Goal: Task Accomplishment & Management: Complete application form

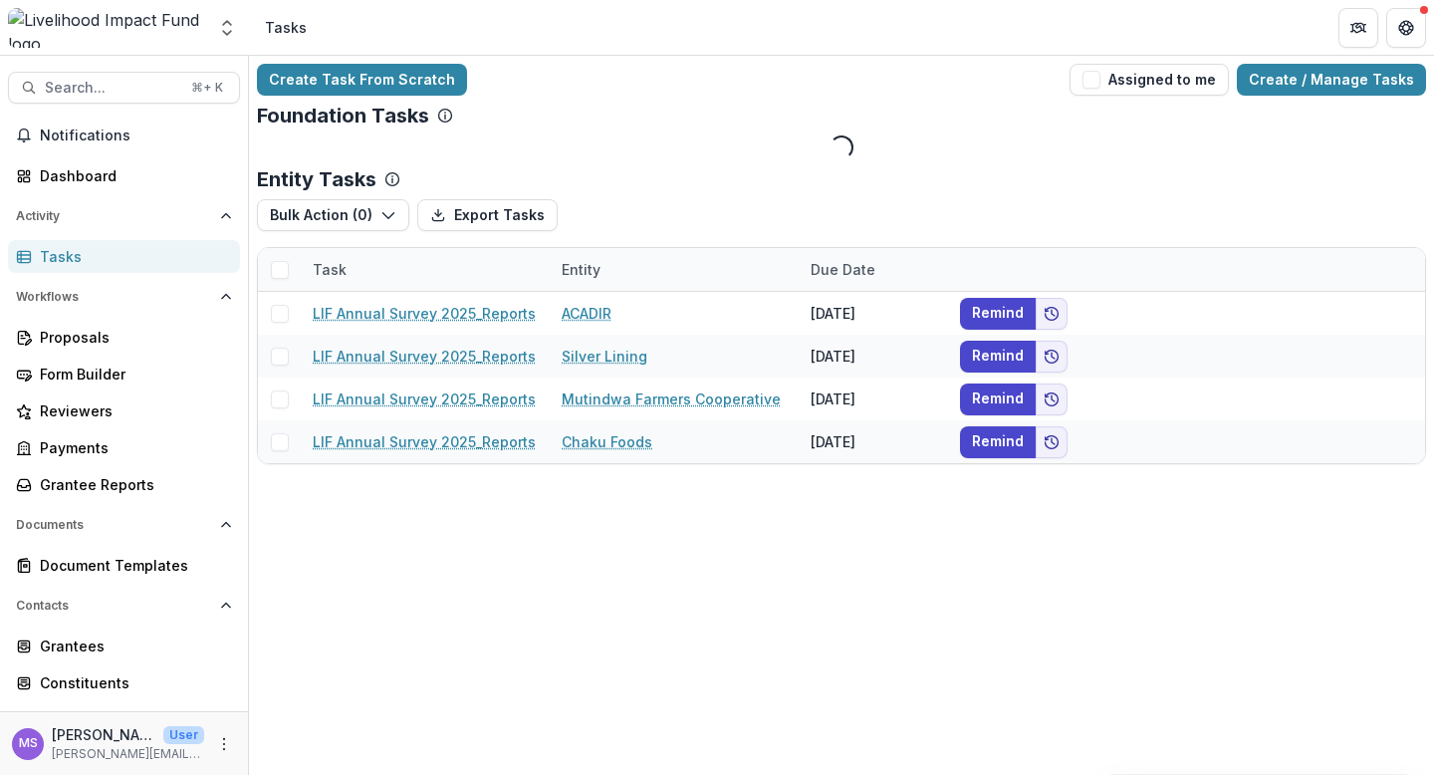
click at [669, 269] on div "Entity" at bounding box center [674, 269] width 249 height 43
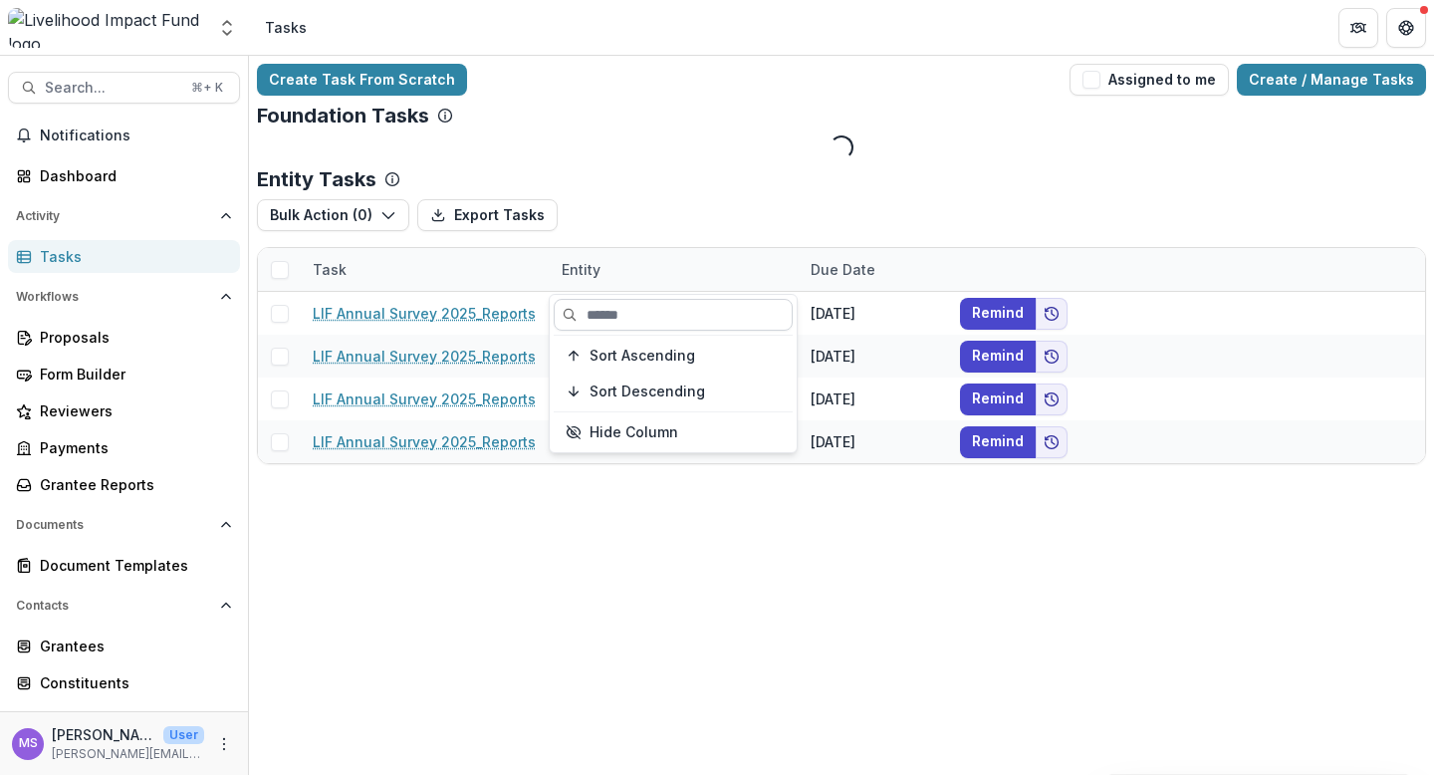
click at [649, 310] on input at bounding box center [673, 315] width 239 height 32
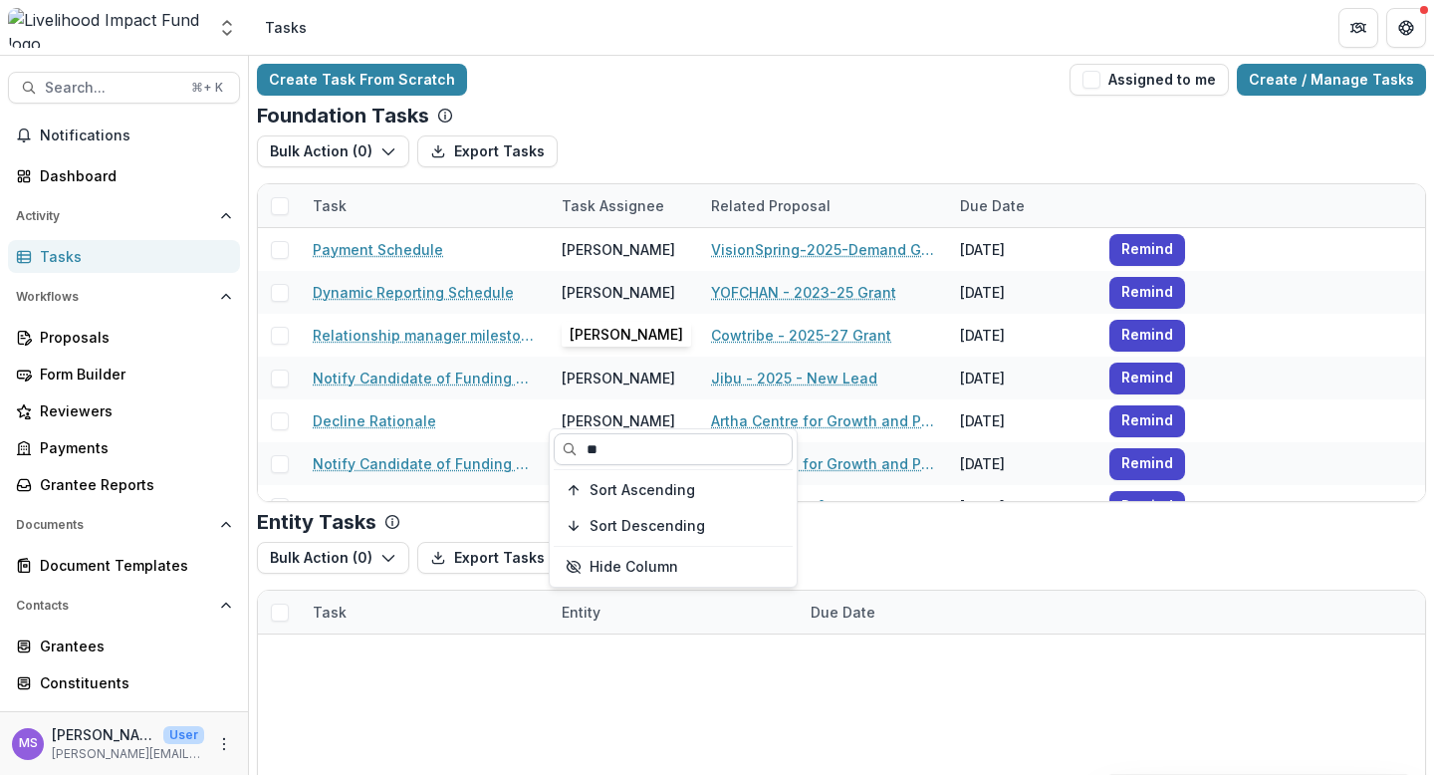
type input "*"
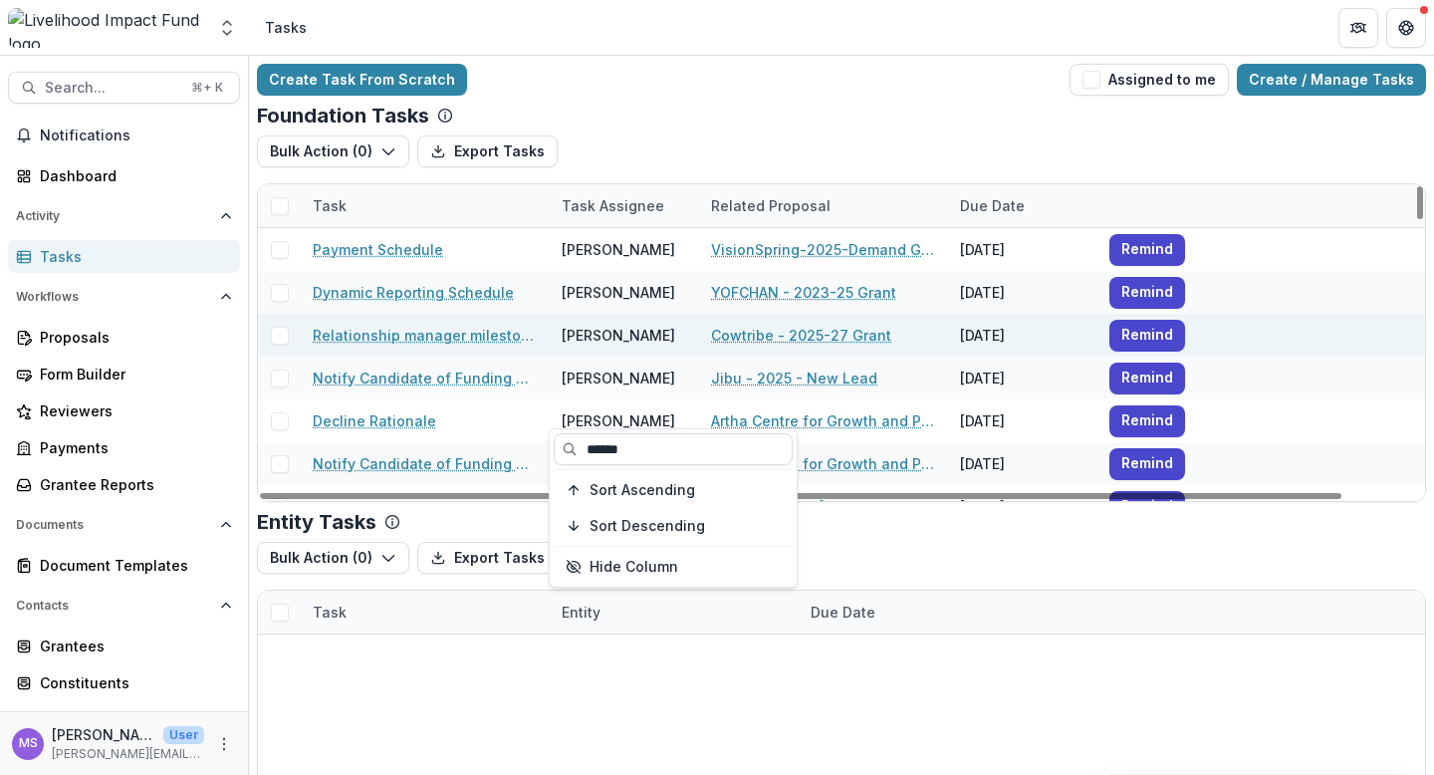
type input "******"
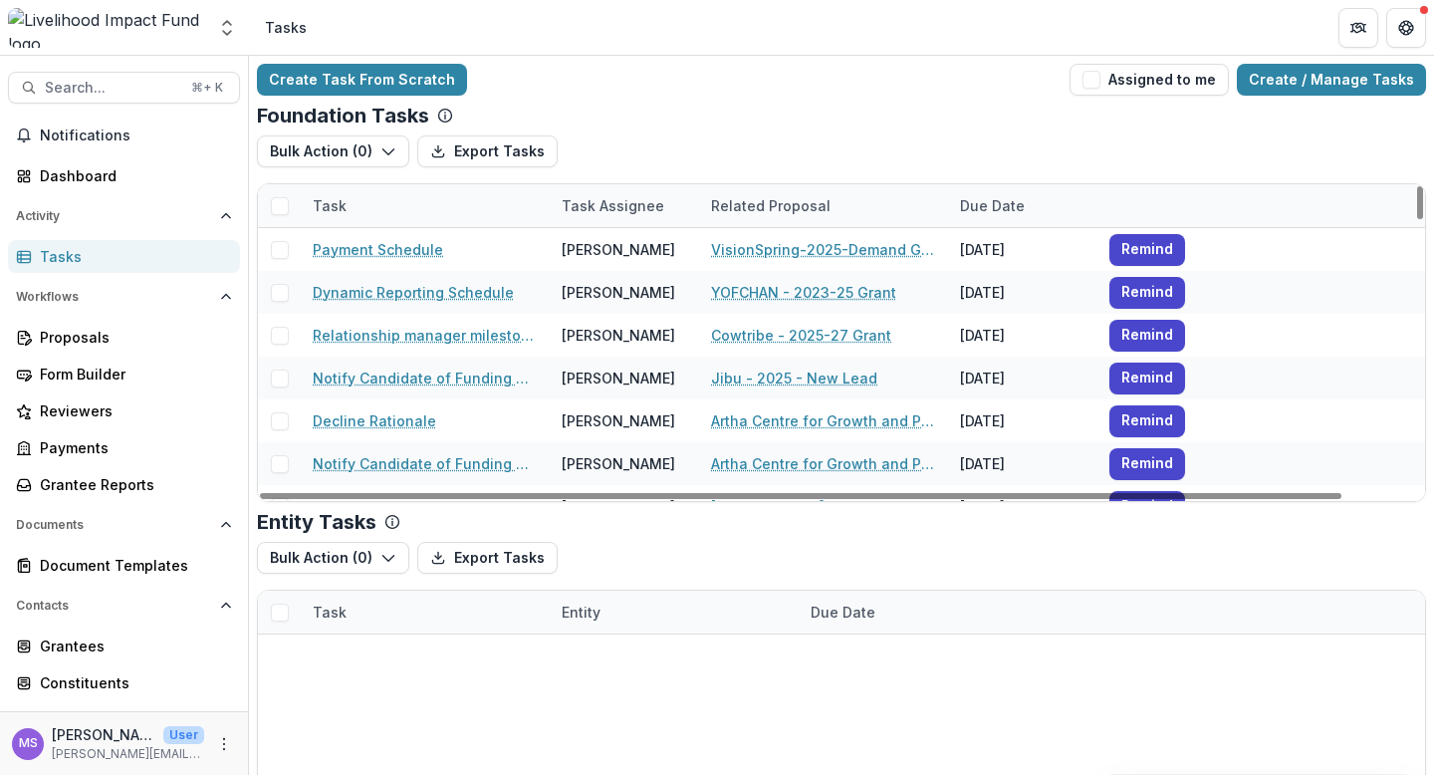
click at [583, 212] on div "Task Assignee" at bounding box center [613, 205] width 126 height 21
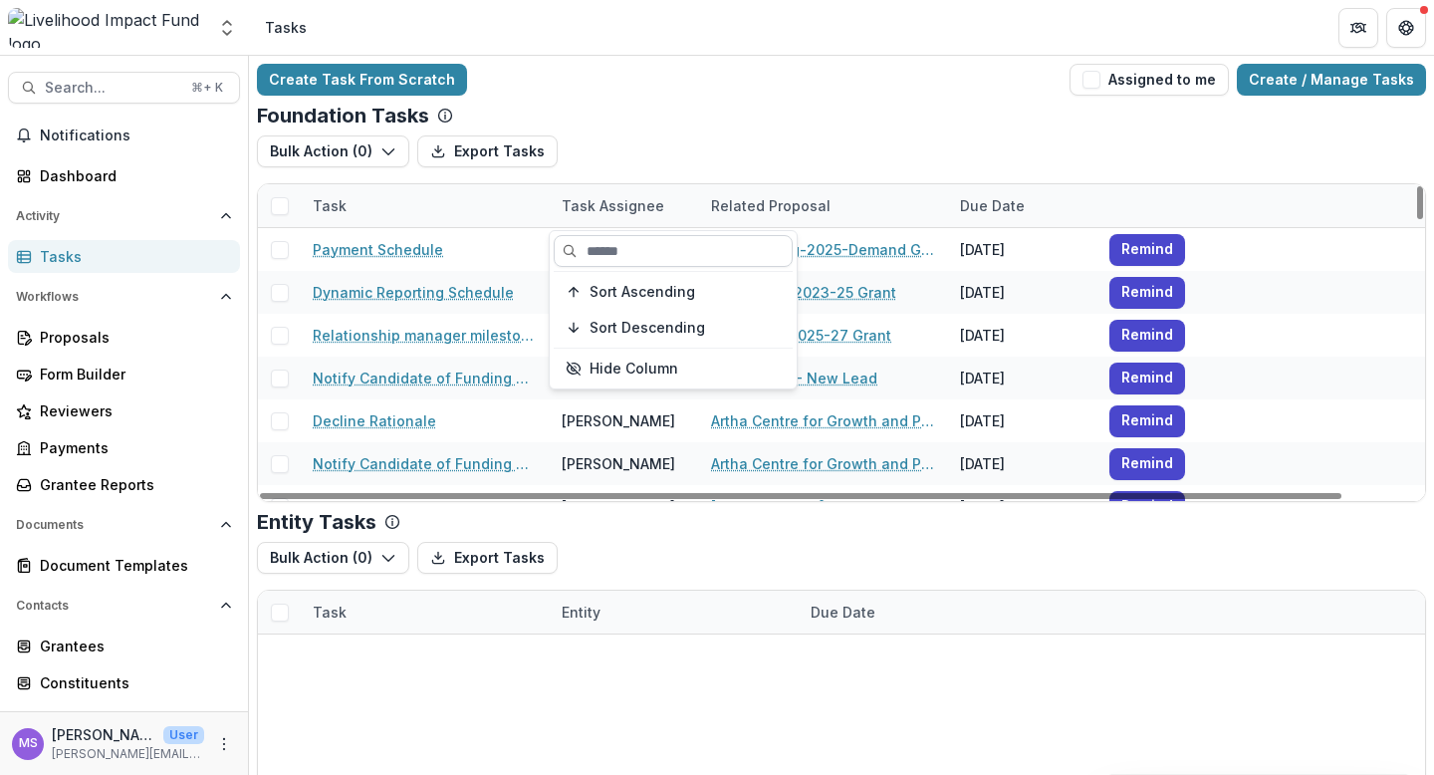
click at [592, 264] on input at bounding box center [673, 251] width 239 height 32
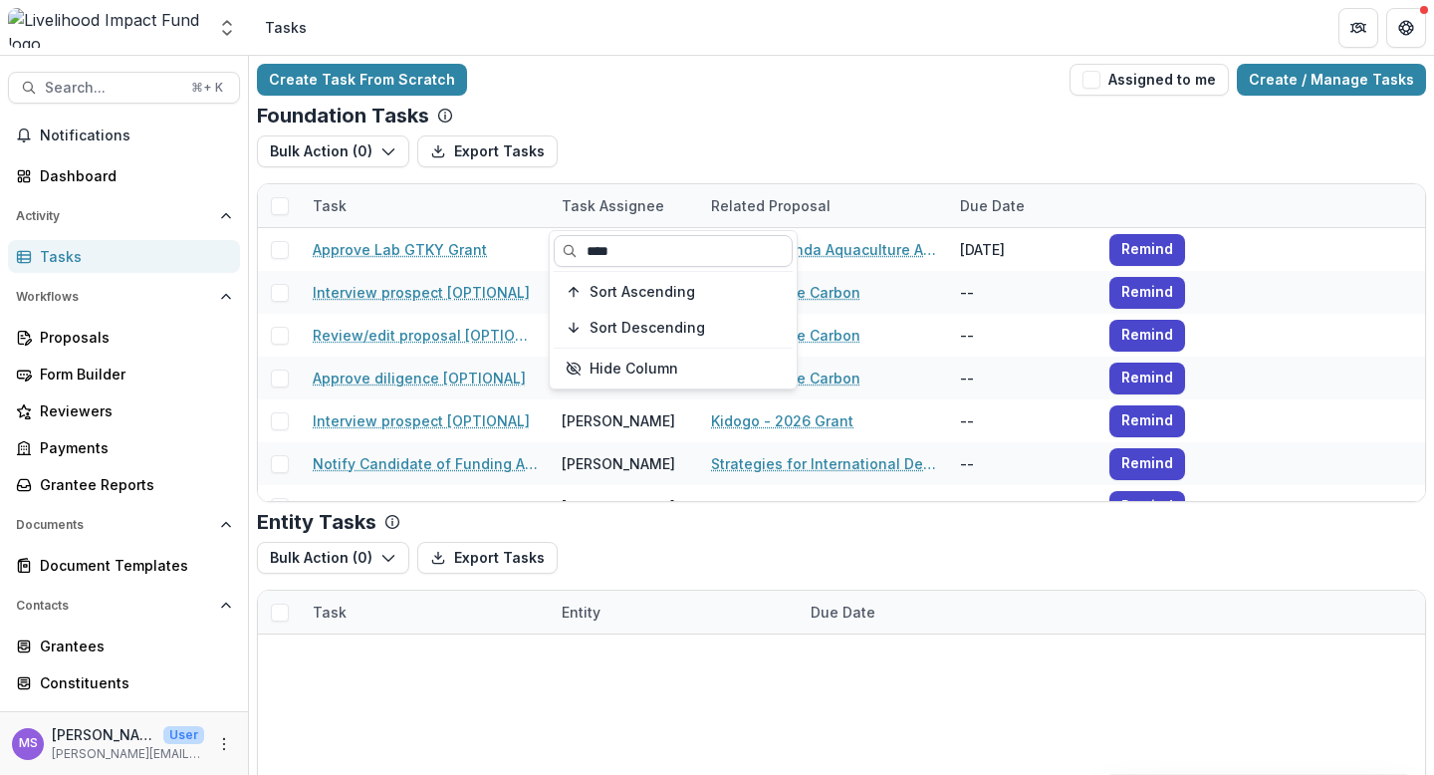
type input "****"
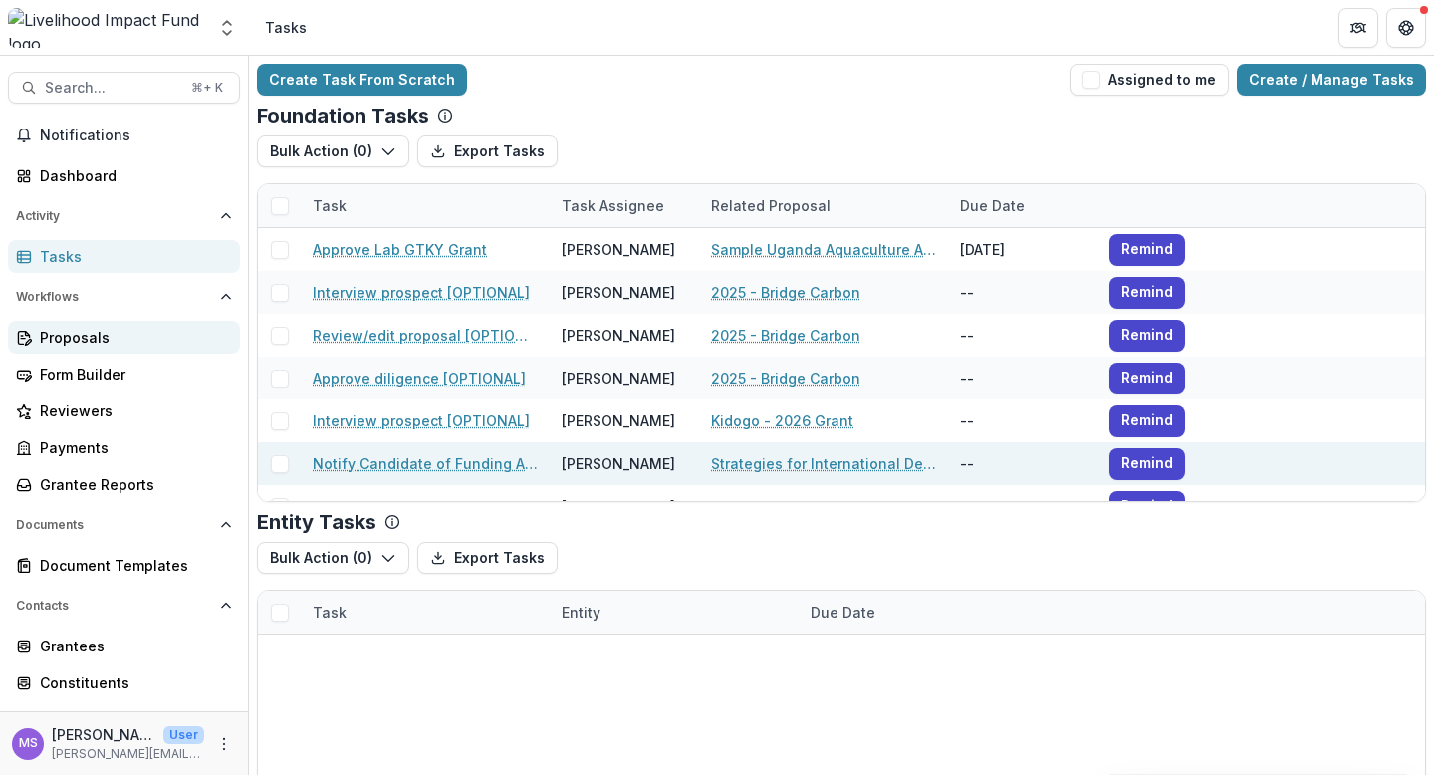
click at [75, 341] on div "Proposals" at bounding box center [132, 337] width 184 height 21
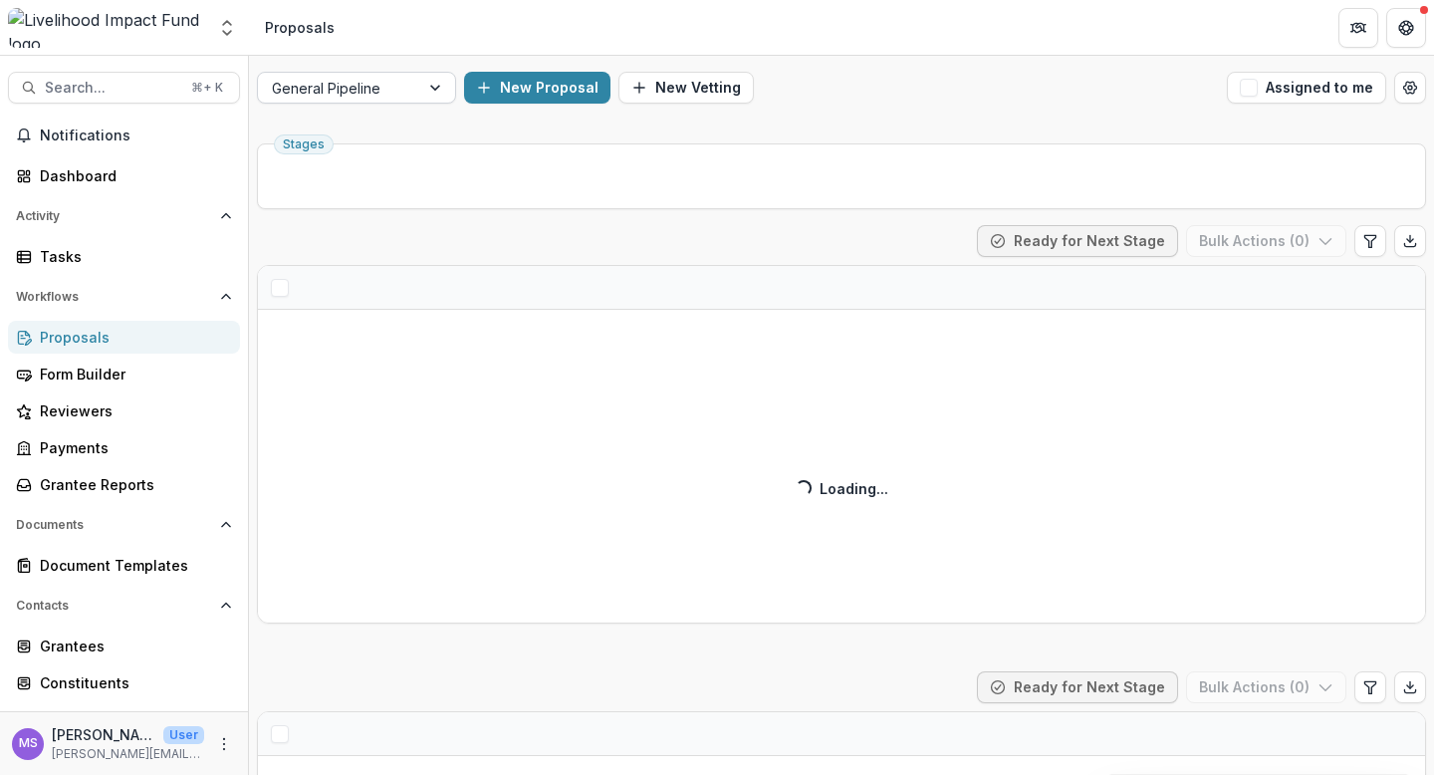
click at [435, 86] on div at bounding box center [437, 88] width 36 height 30
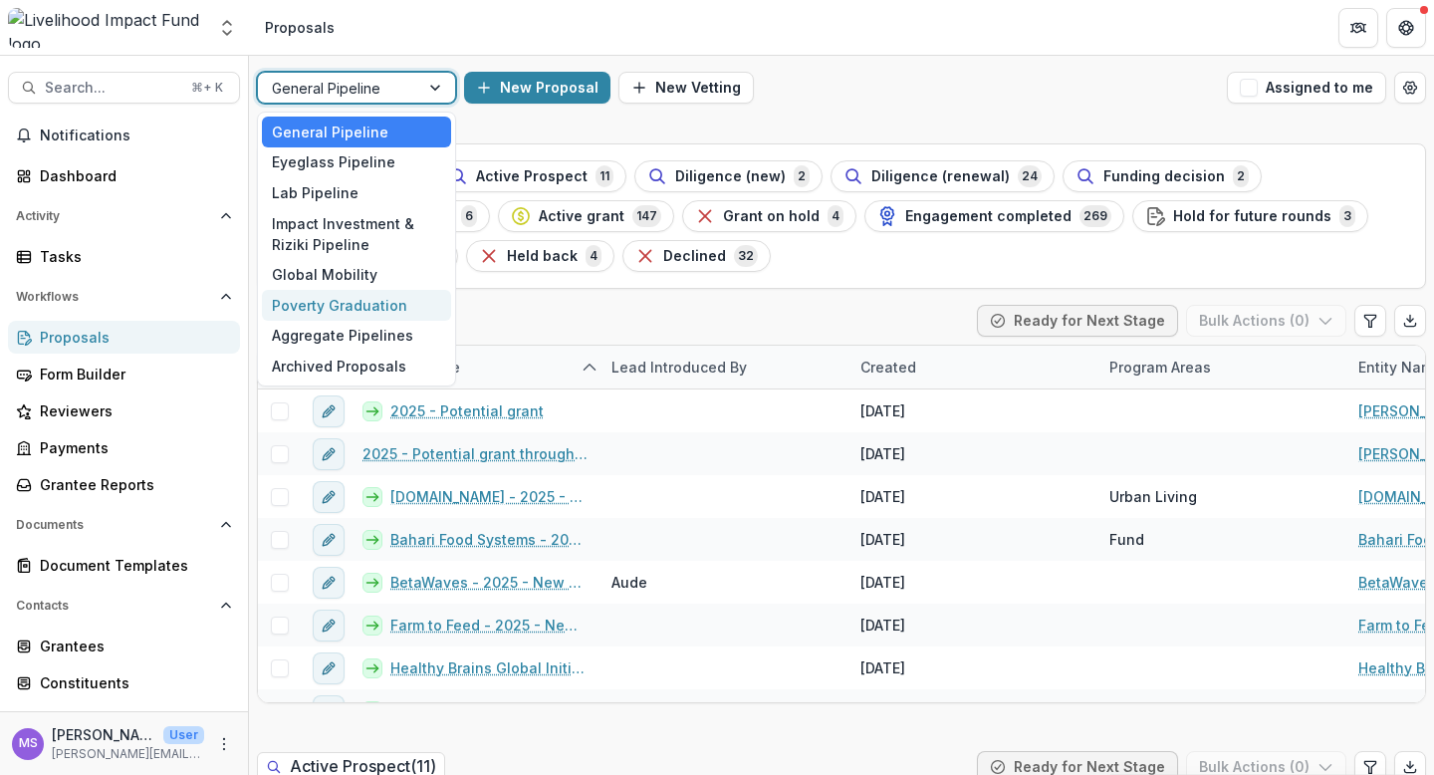
click at [323, 311] on div "Poverty Graduation" at bounding box center [356, 305] width 189 height 31
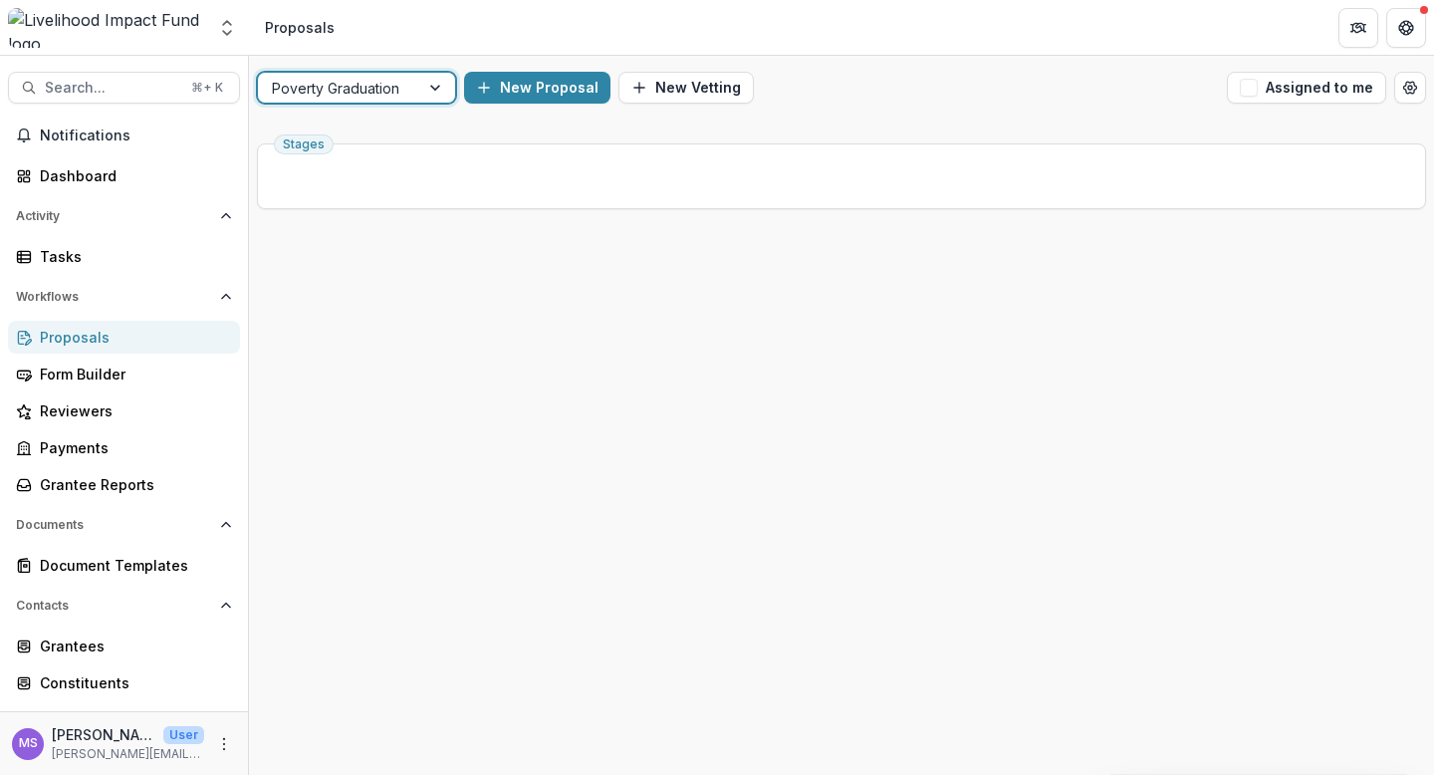
click at [432, 89] on div at bounding box center [437, 88] width 36 height 30
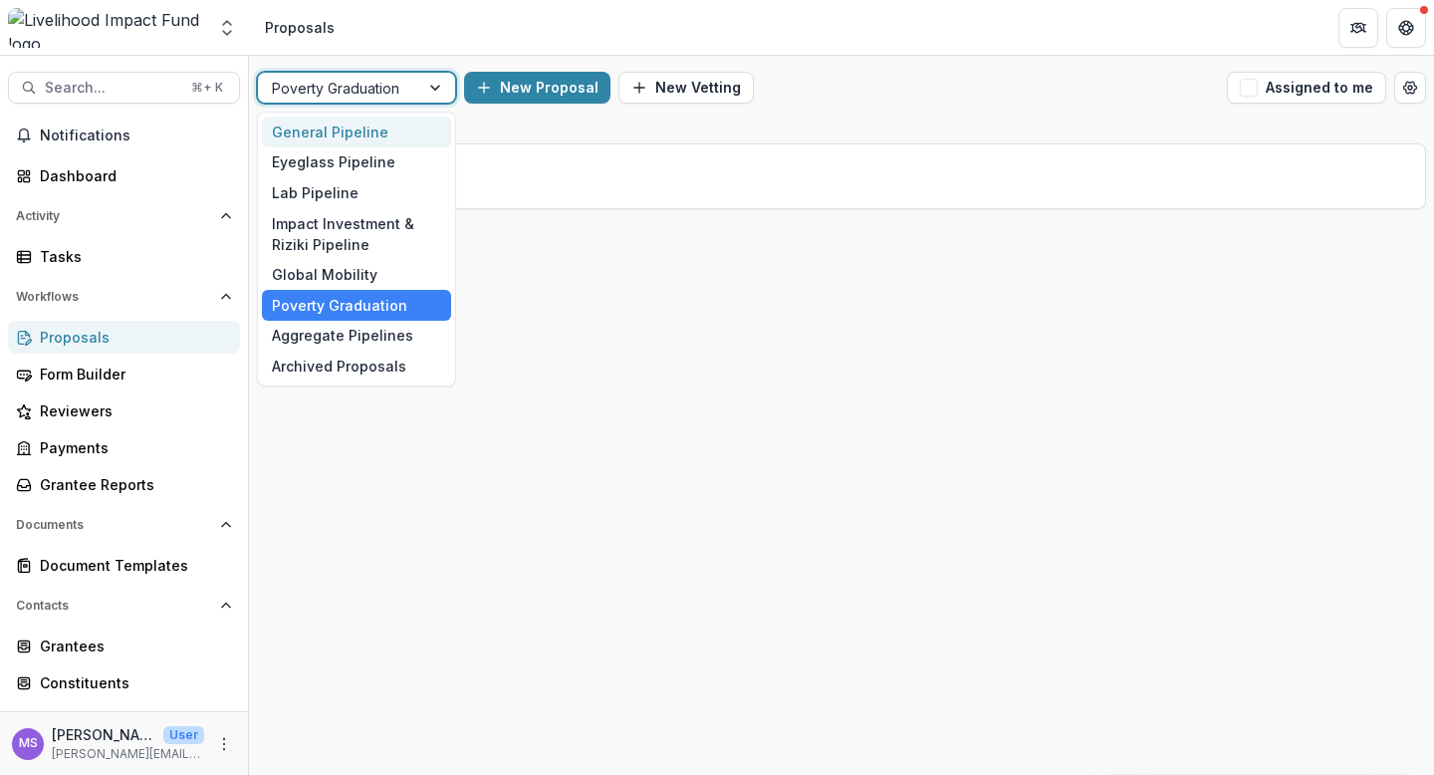
click at [358, 129] on div "General Pipeline" at bounding box center [356, 131] width 189 height 31
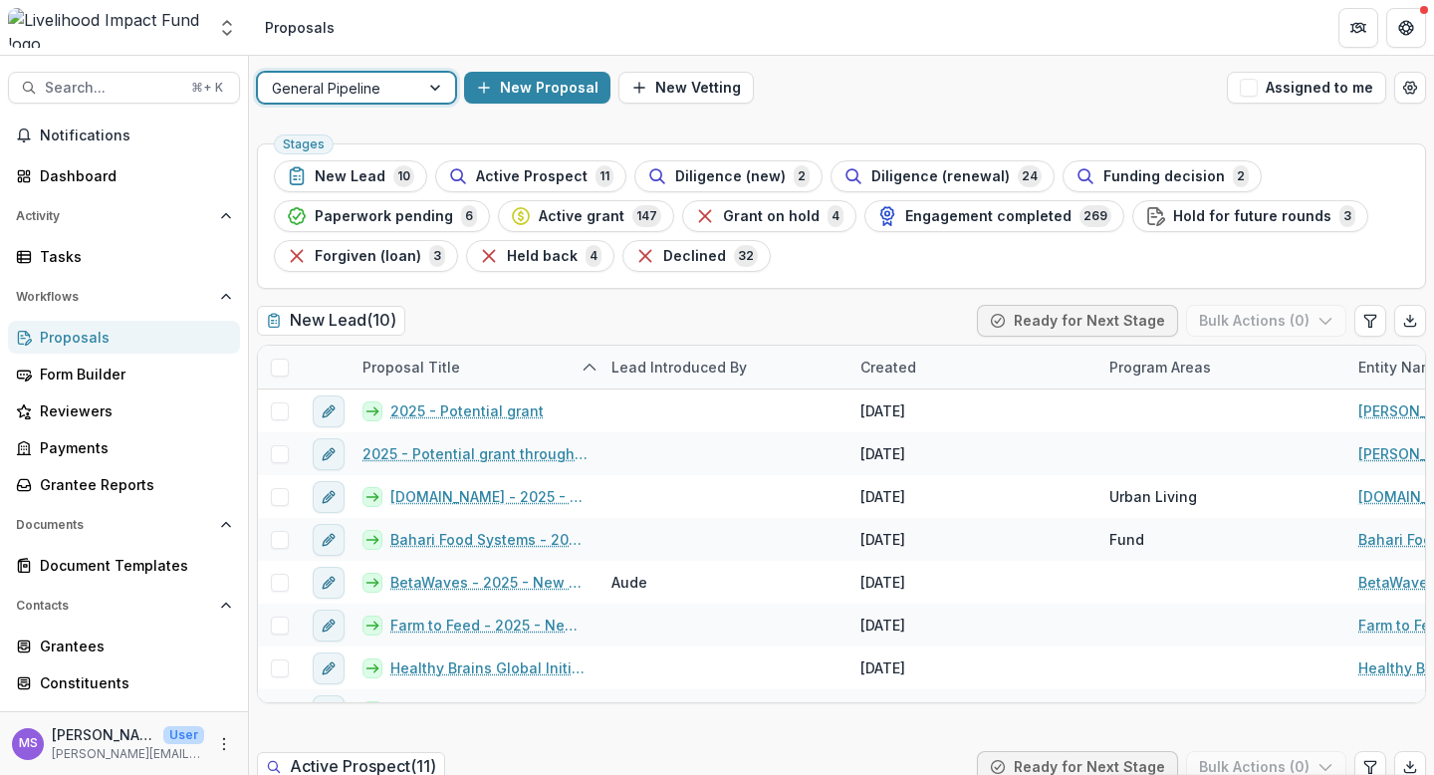
click at [434, 87] on div at bounding box center [437, 88] width 36 height 30
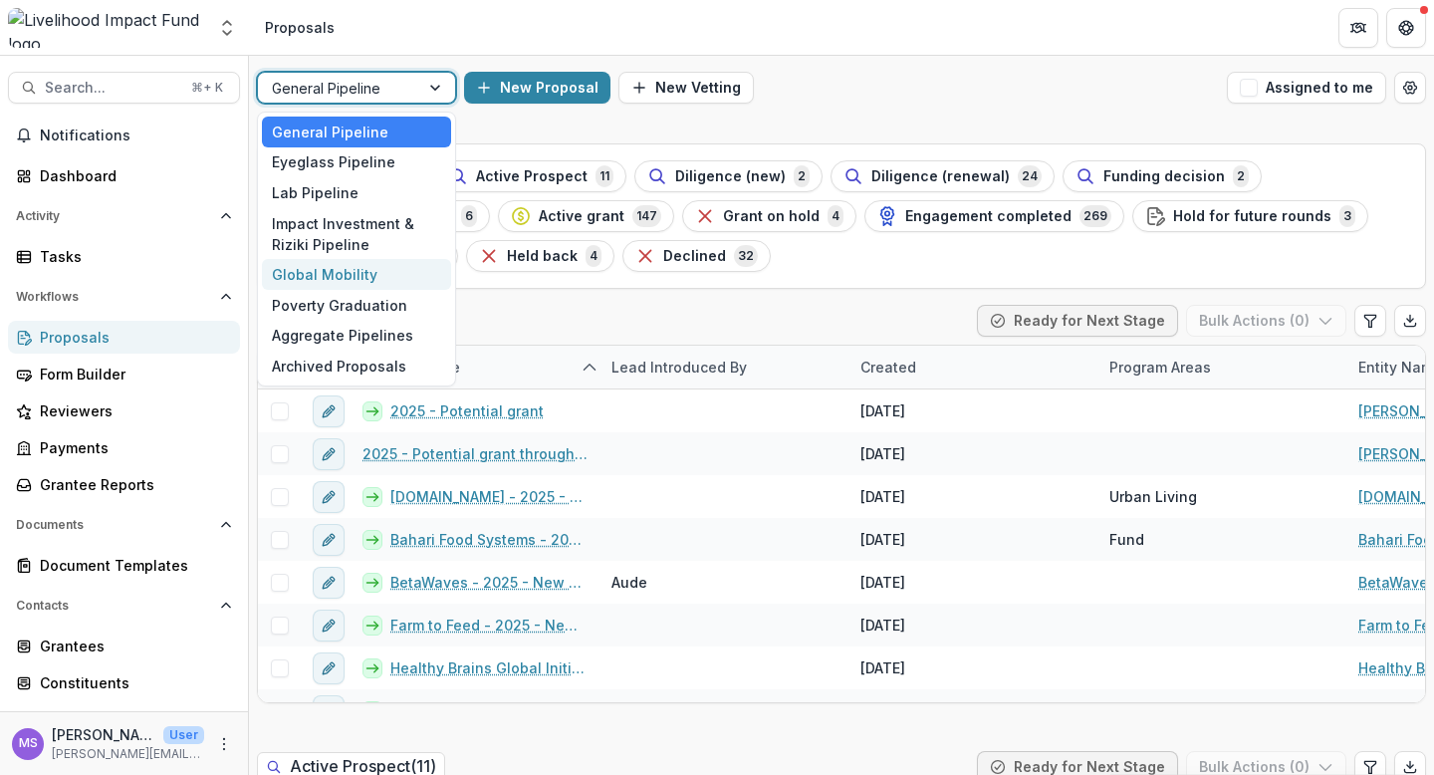
click at [320, 268] on div "Global Mobility" at bounding box center [356, 274] width 189 height 31
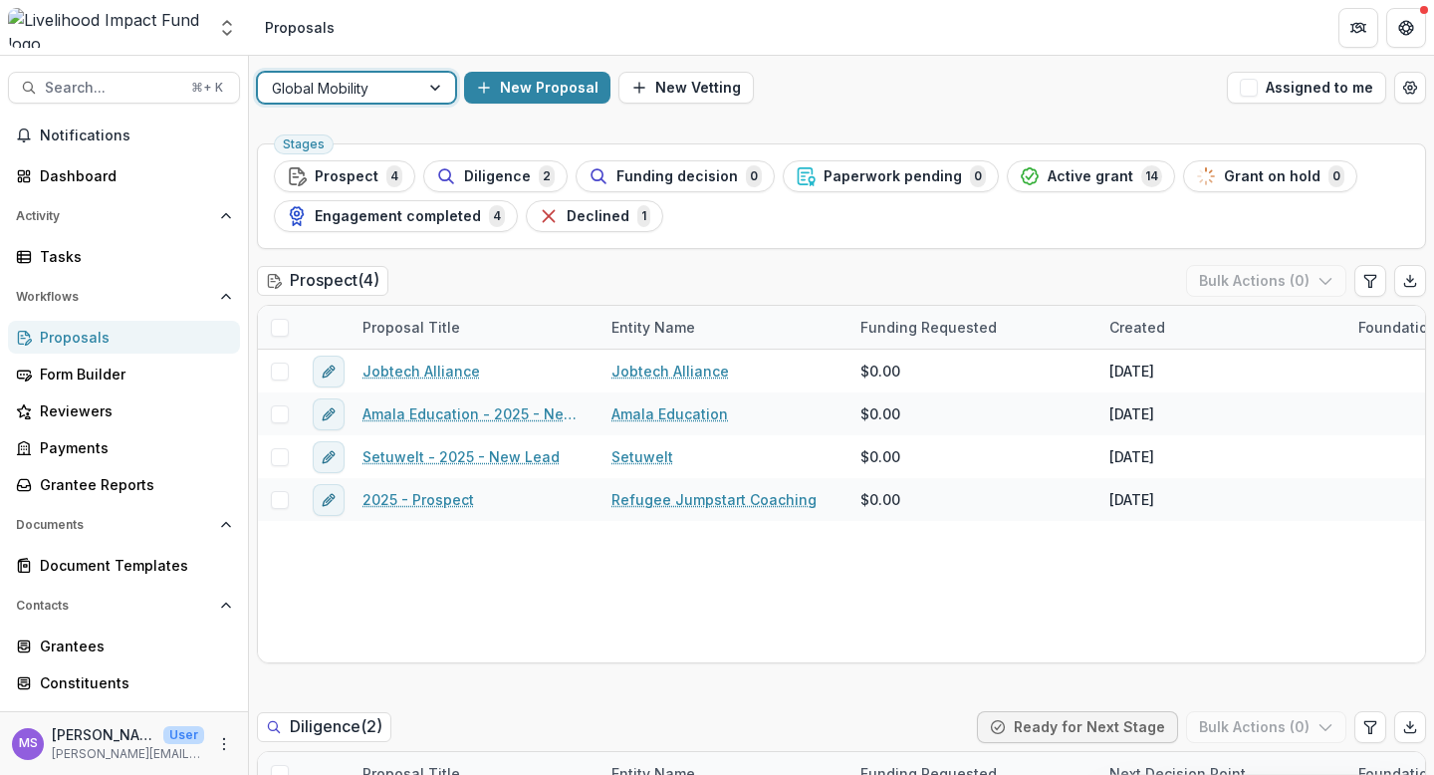
click at [431, 91] on div at bounding box center [437, 88] width 36 height 30
click at [216, 737] on icon "More" at bounding box center [224, 744] width 16 height 16
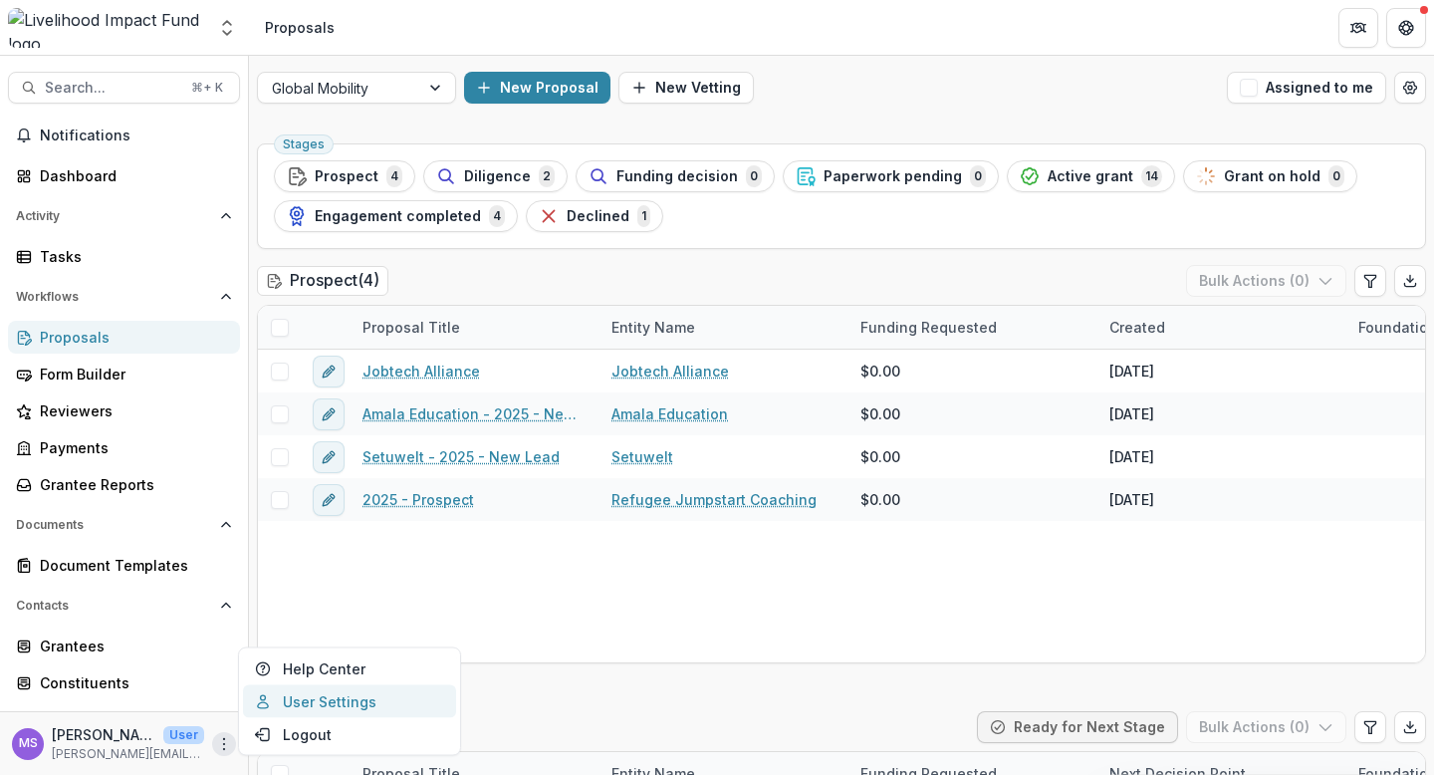
click at [322, 704] on link "User Settings" at bounding box center [349, 701] width 213 height 33
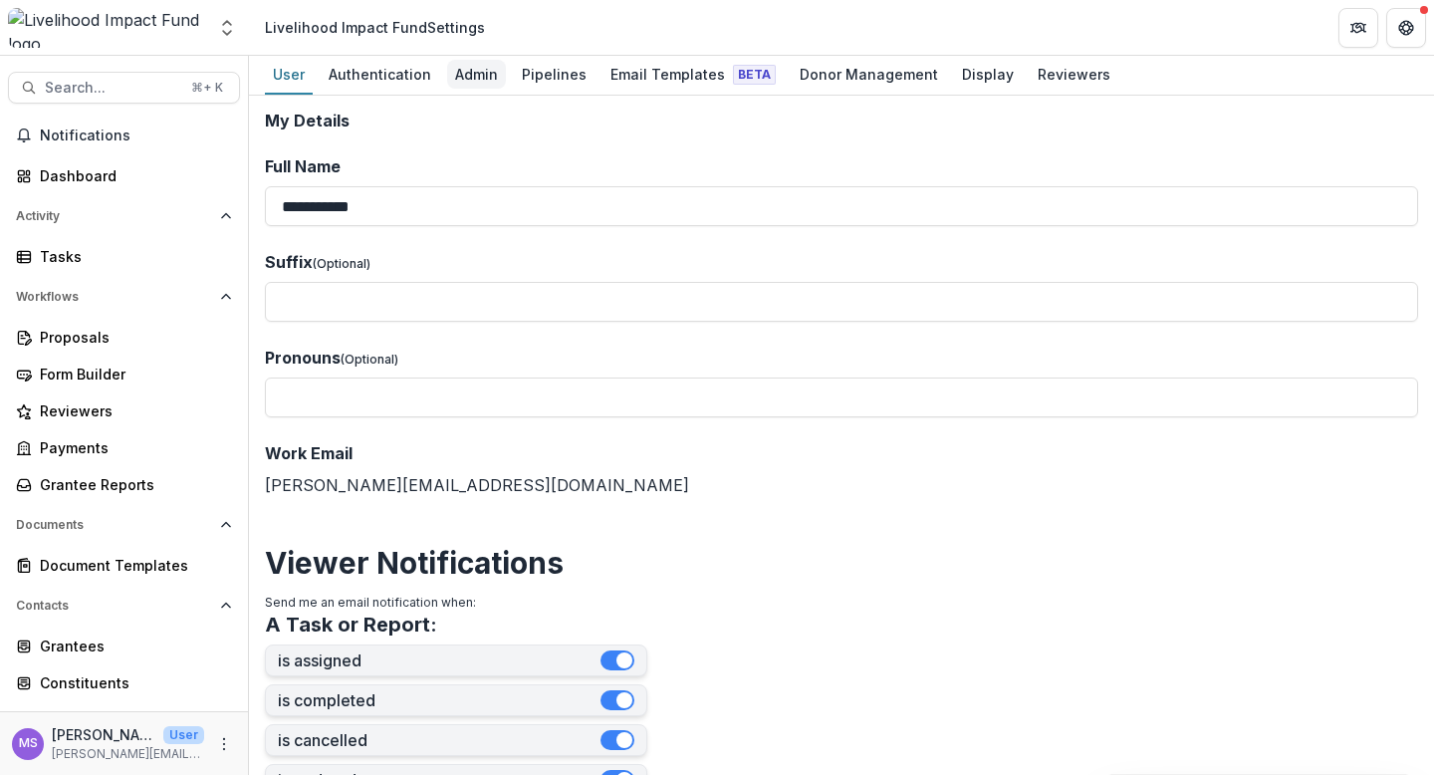
click at [472, 73] on div "Admin" at bounding box center [476, 74] width 59 height 29
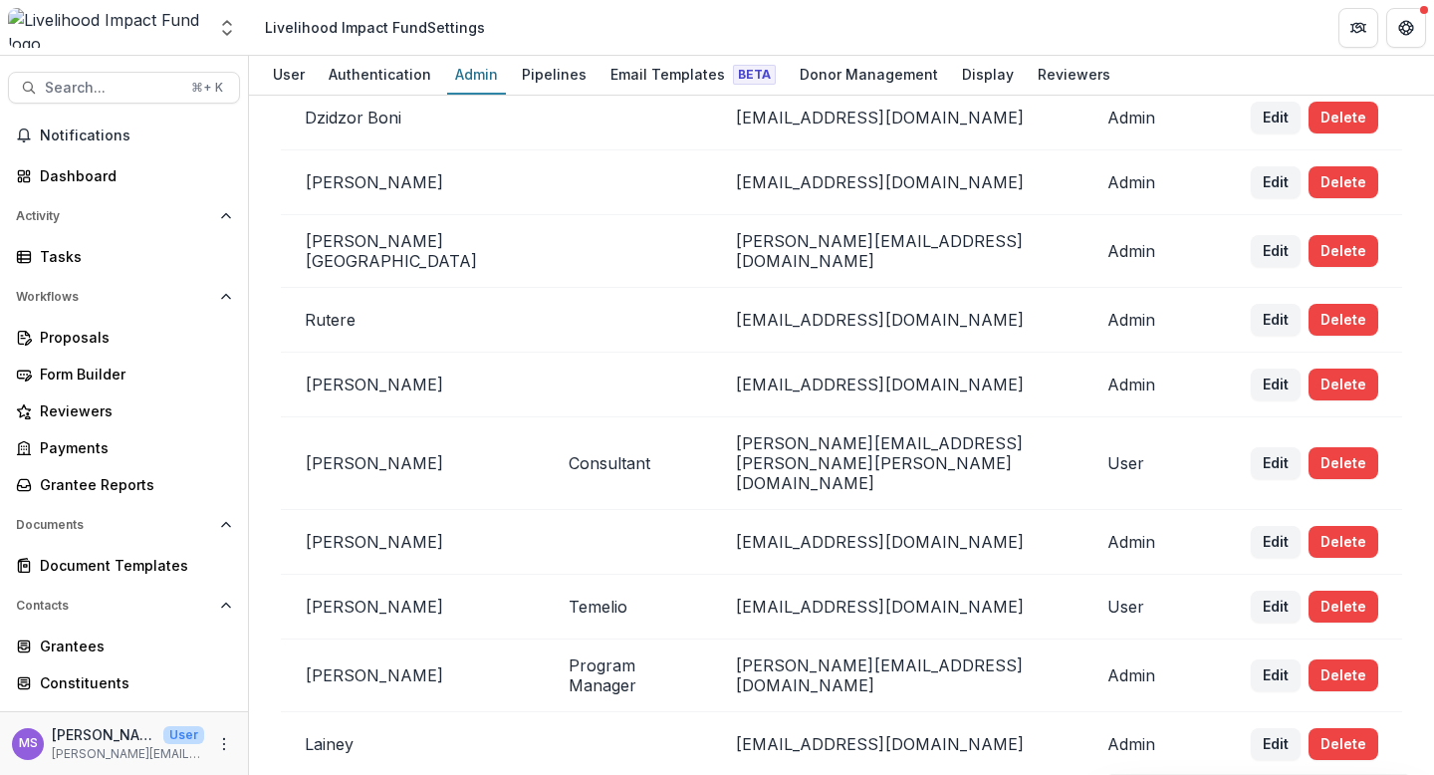
scroll to position [2641, 0]
click at [1262, 446] on button "Edit" at bounding box center [1276, 462] width 50 height 32
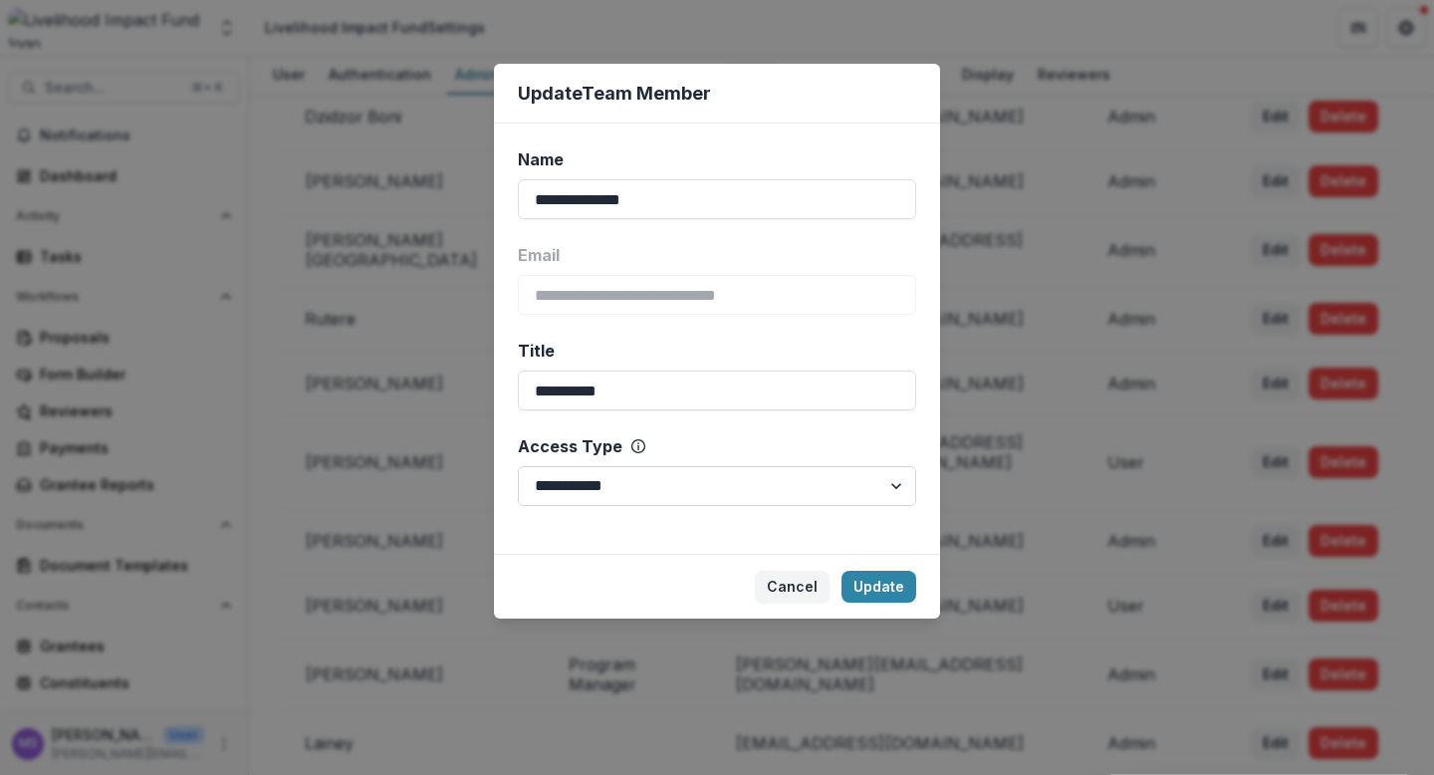
click at [884, 483] on select "**********" at bounding box center [717, 486] width 398 height 40
click at [518, 466] on select "**********" at bounding box center [717, 486] width 398 height 40
click at [864, 578] on button "Update" at bounding box center [878, 587] width 75 height 32
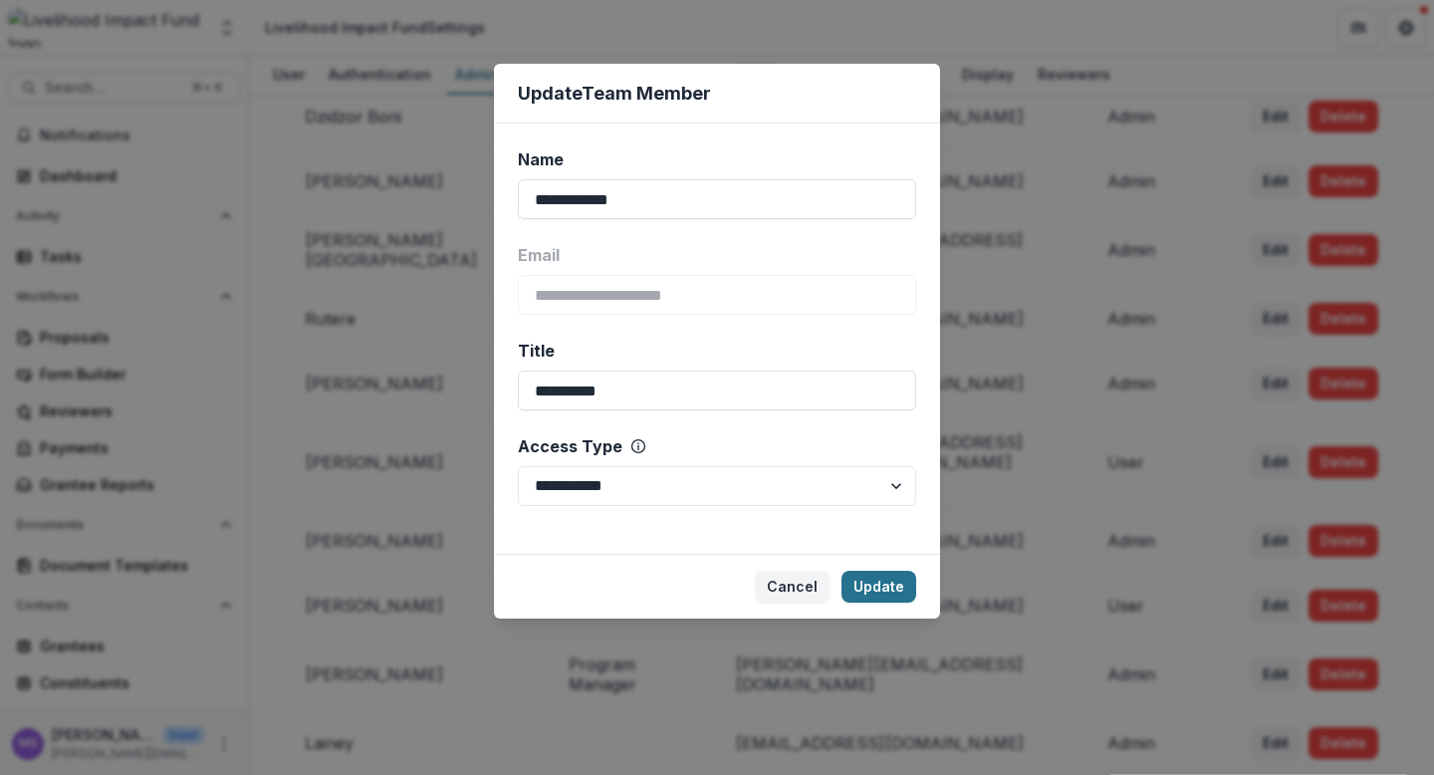
click at [880, 583] on button "Update" at bounding box center [878, 587] width 75 height 32
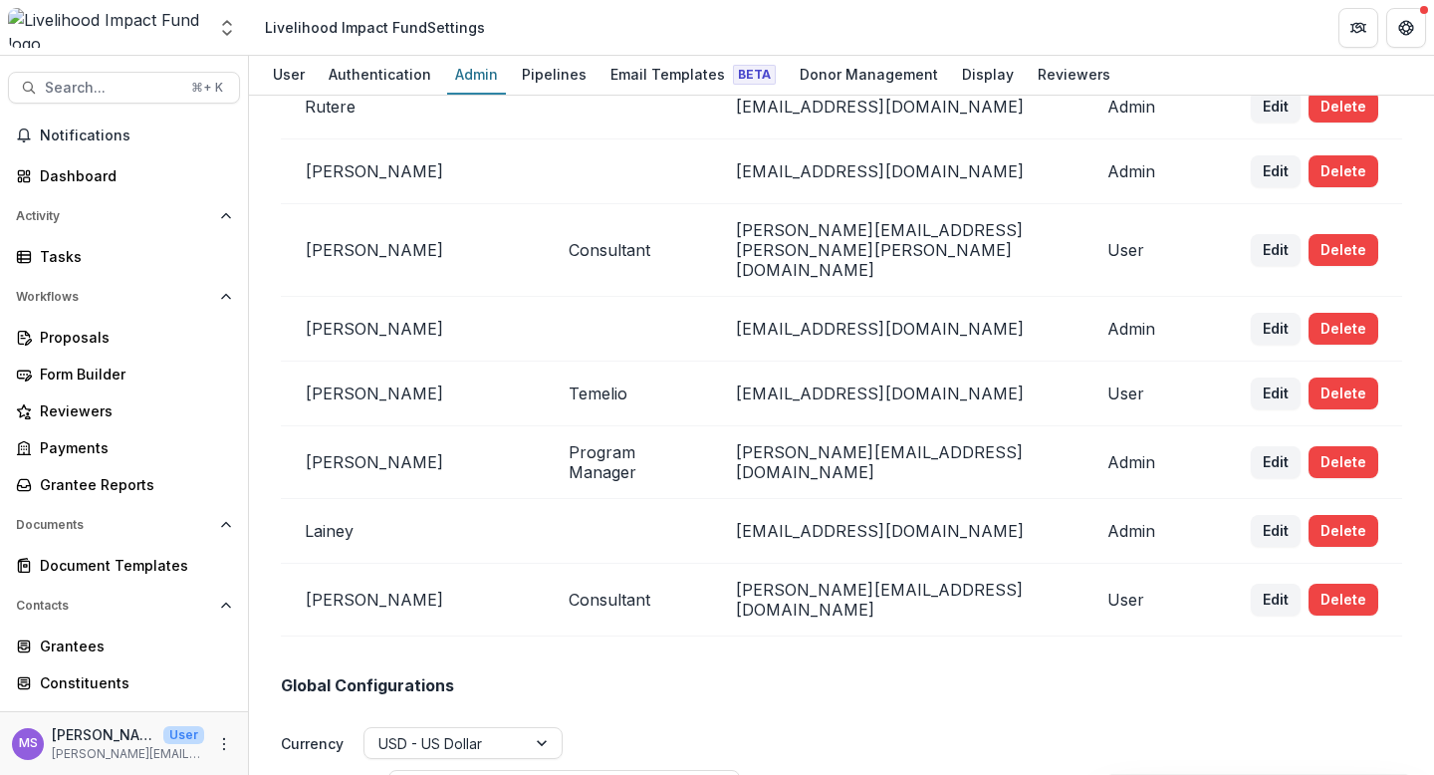
scroll to position [2748, 0]
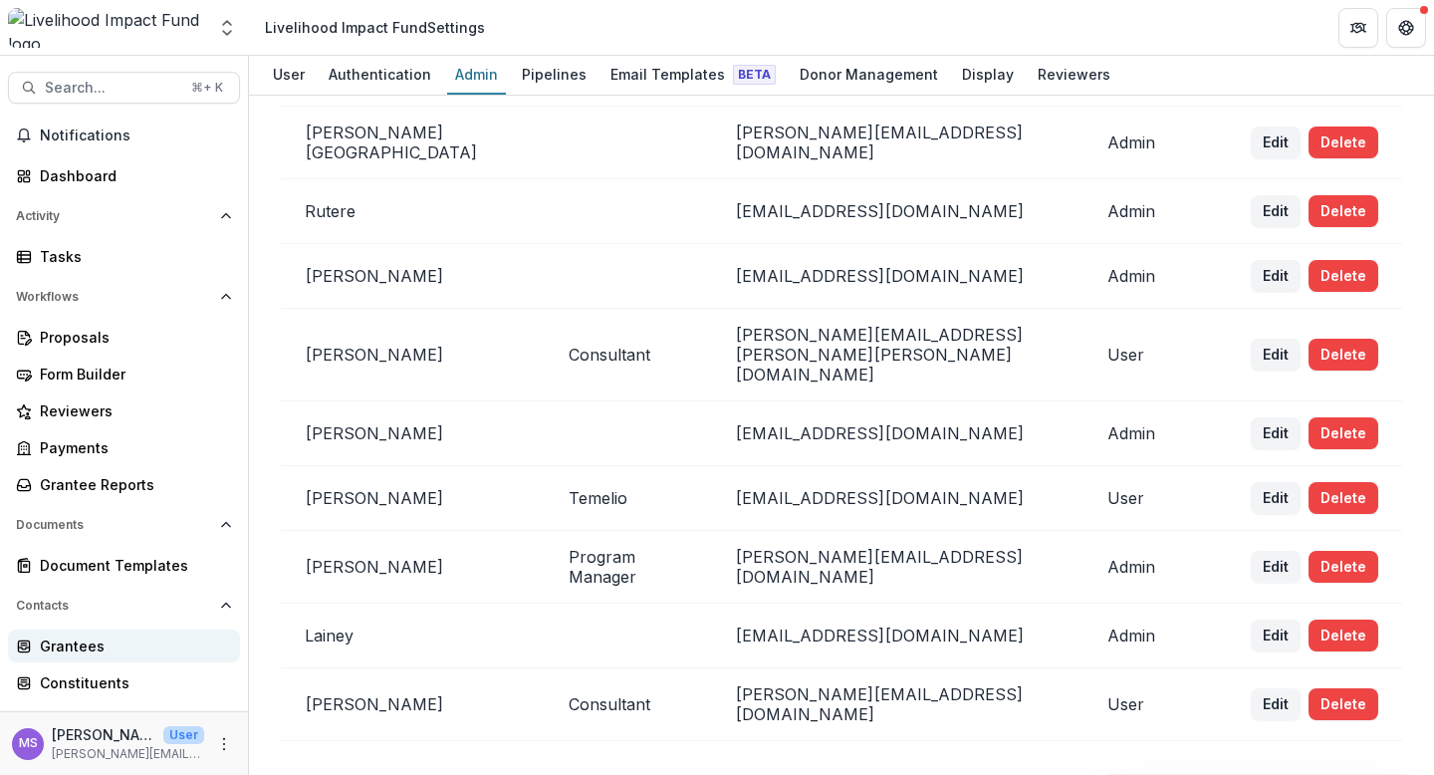
click at [86, 636] on div "Grantees" at bounding box center [132, 645] width 184 height 21
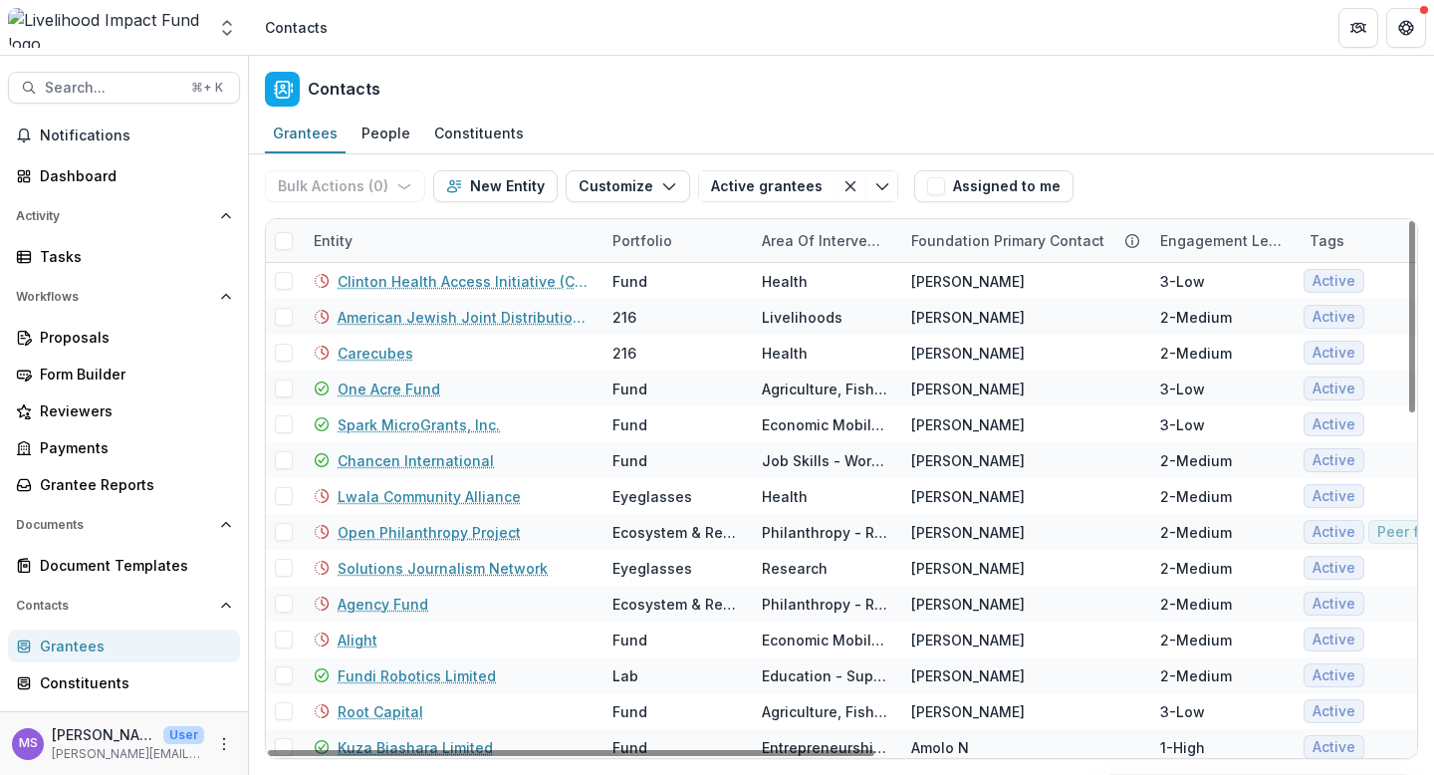
click at [491, 243] on div "Entity" at bounding box center [451, 240] width 299 height 43
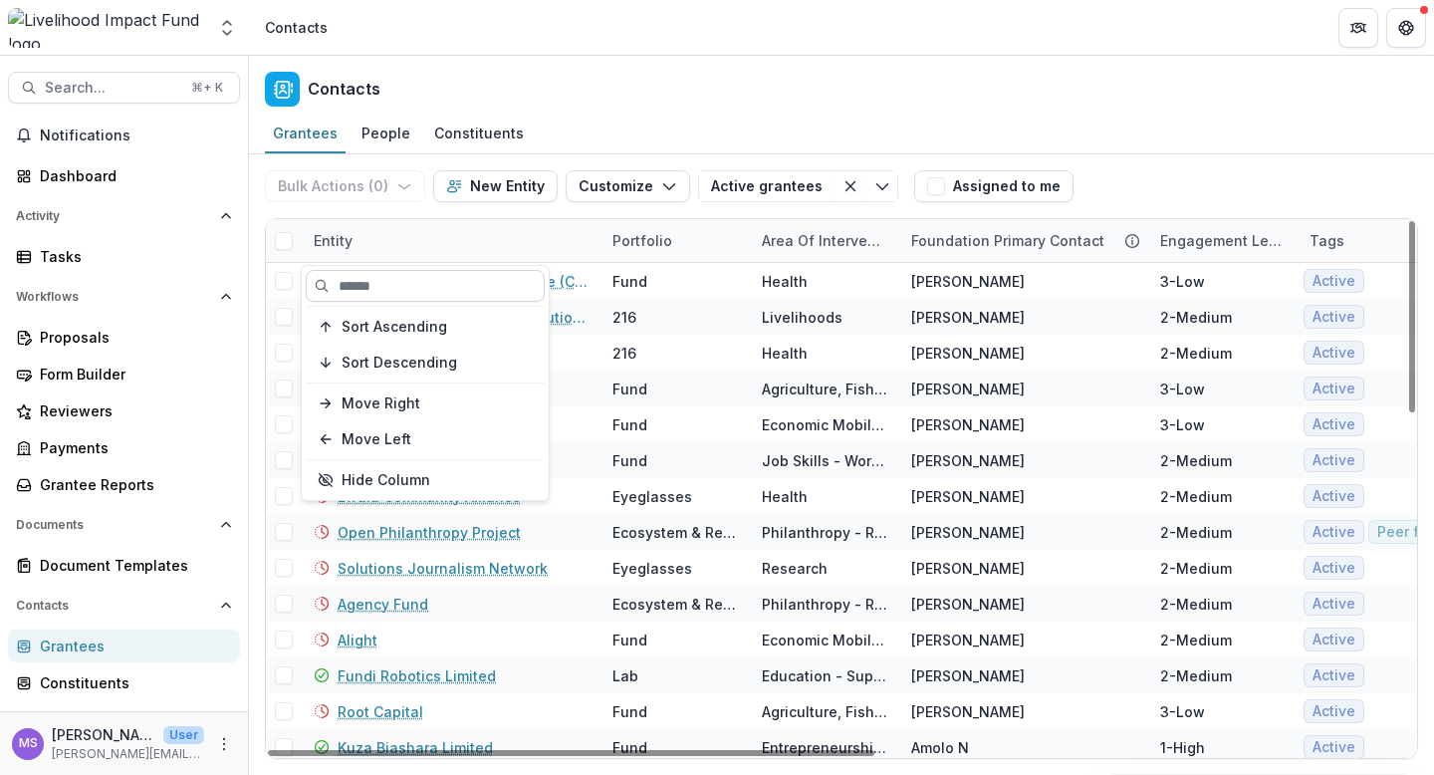
click at [447, 283] on input at bounding box center [425, 286] width 239 height 32
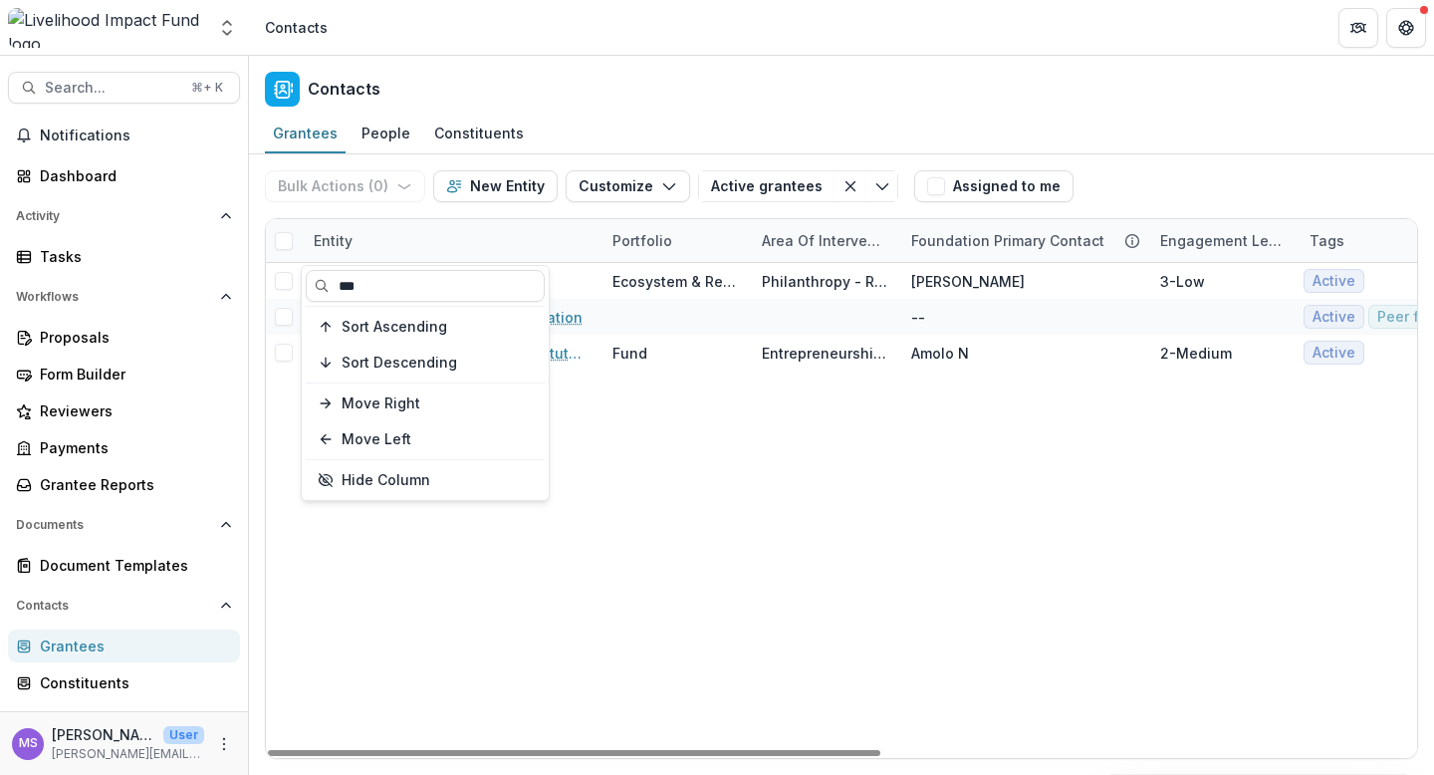
type input "***"
click at [658, 559] on div "Issroff Family Foundation Ecosystem & Regrantors Philanthropy - Regrantor Jerem…" at bounding box center [1344, 510] width 2157 height 495
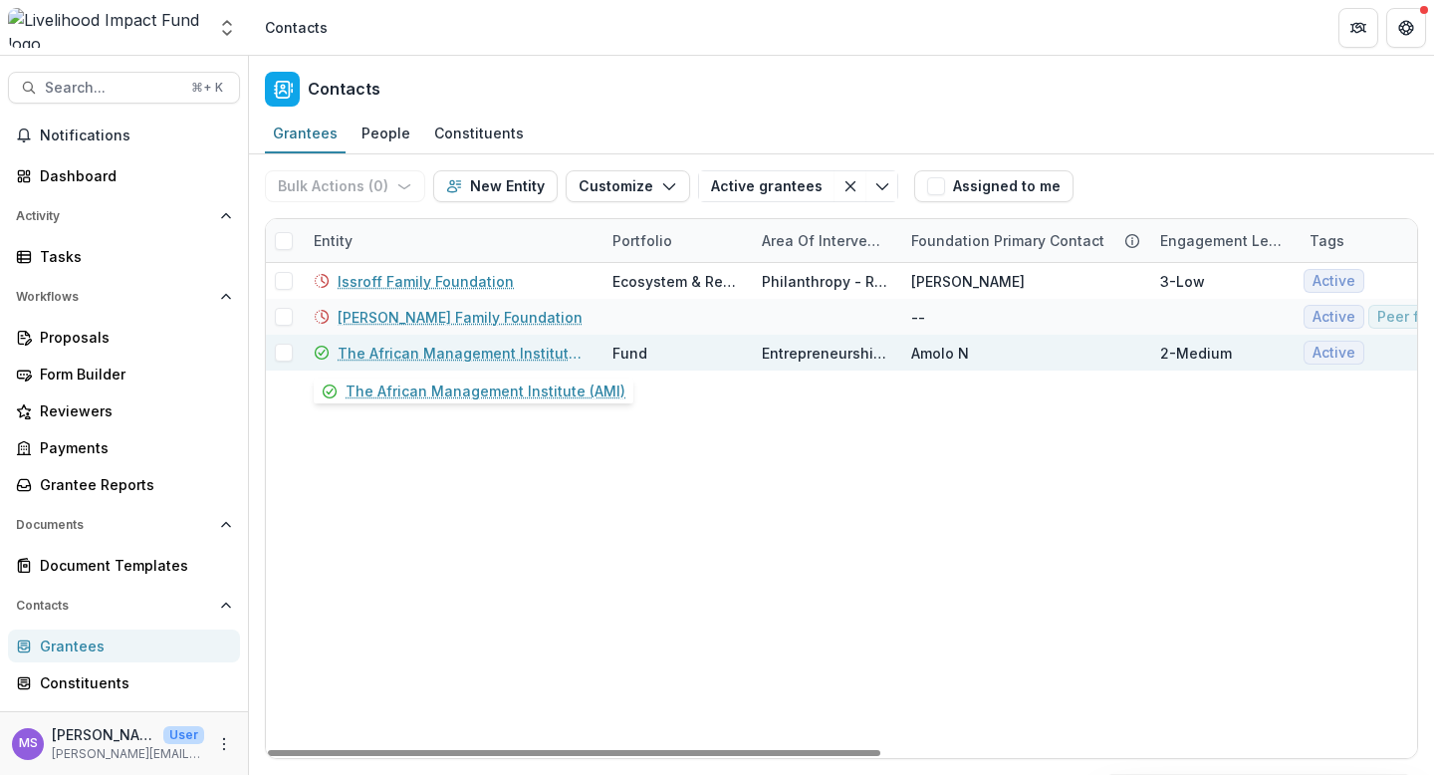
click at [520, 354] on link "The African Management Institute (AMI)" at bounding box center [463, 353] width 251 height 21
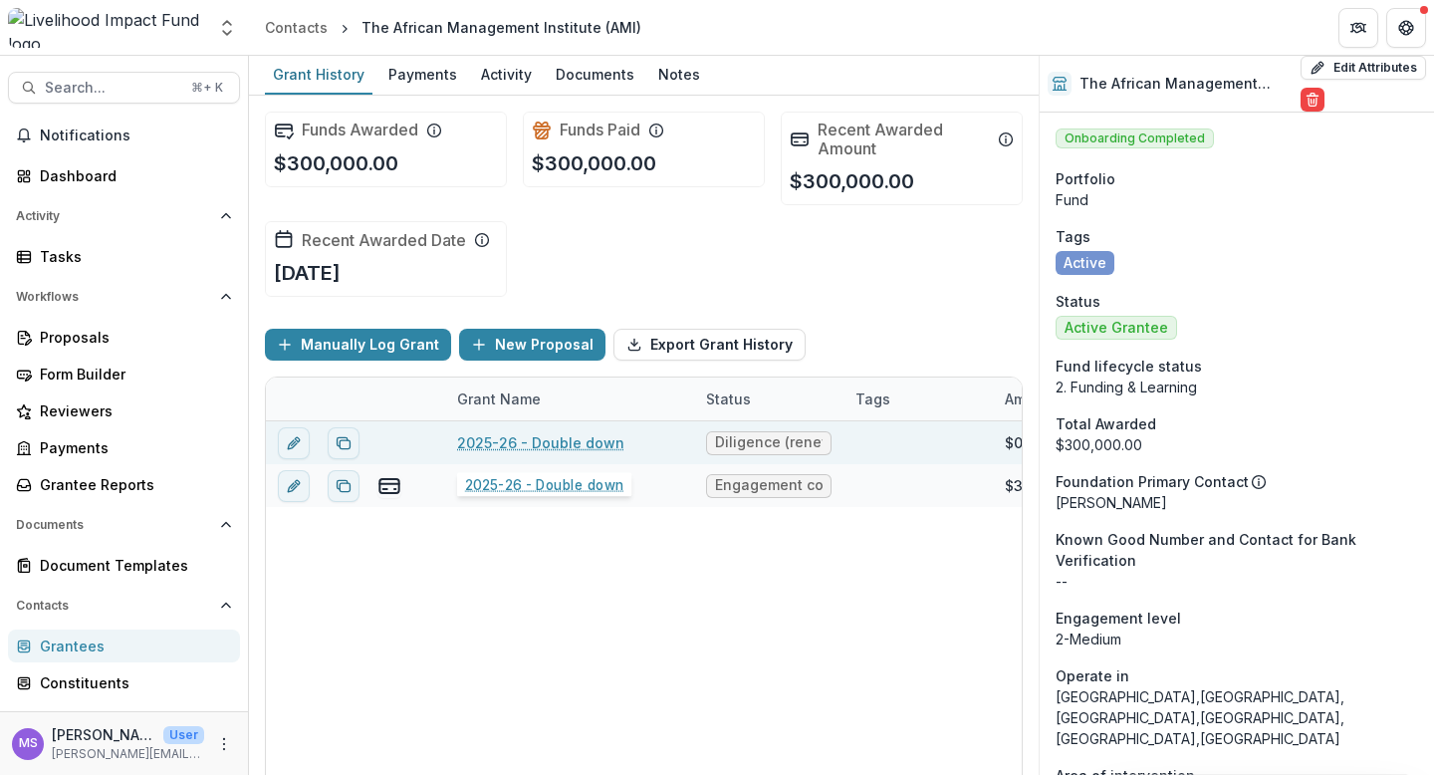
click at [524, 445] on link "2025-26 - Double down" at bounding box center [540, 442] width 167 height 21
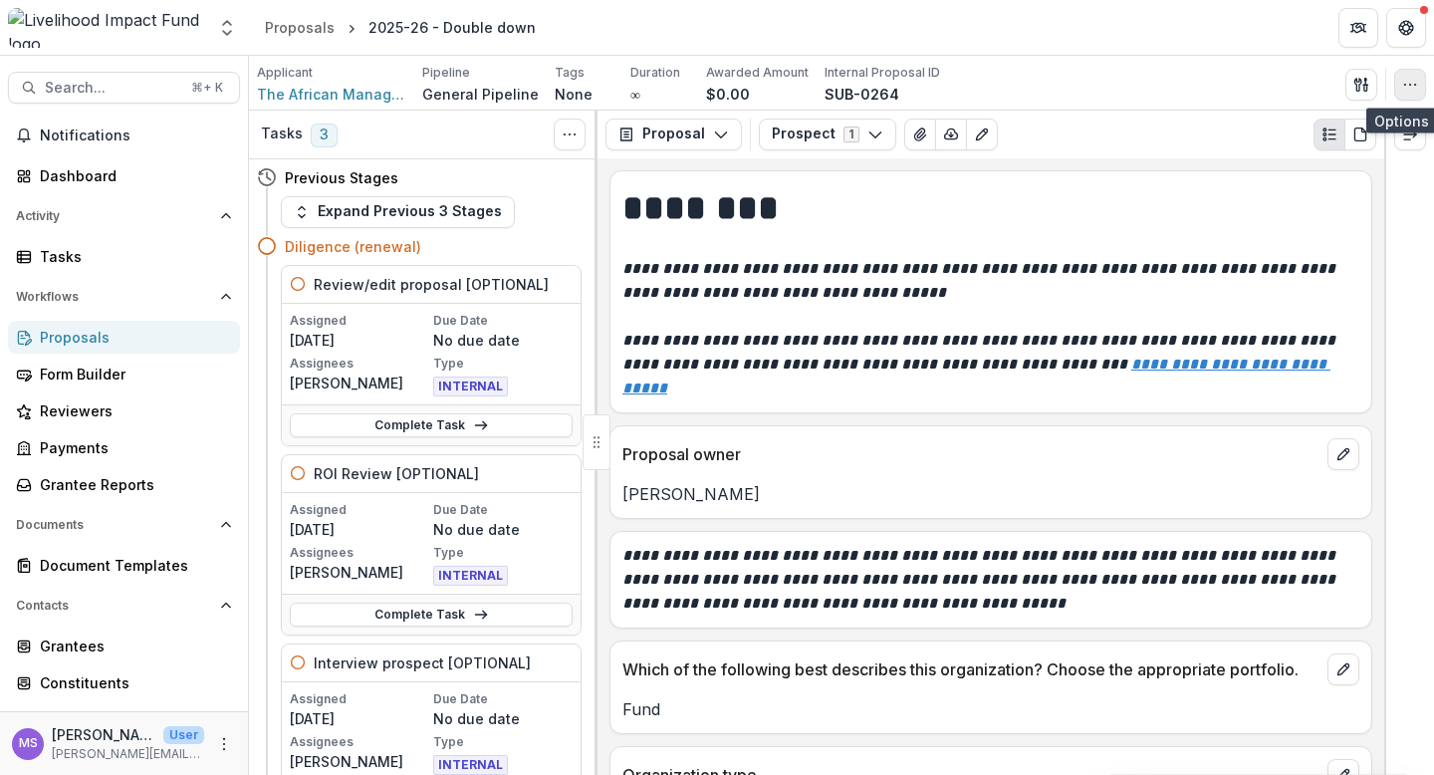
click at [1412, 78] on icon "button" at bounding box center [1410, 85] width 16 height 16
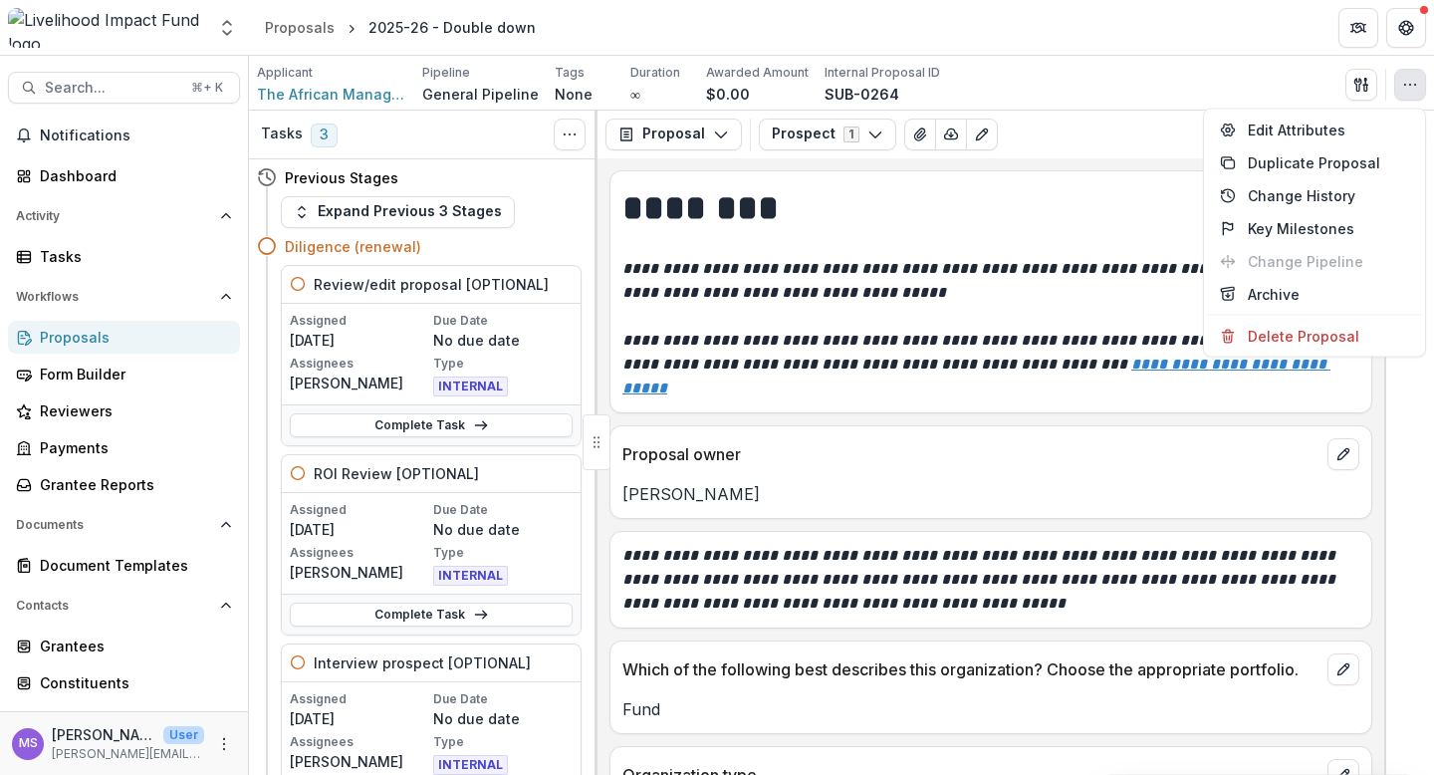
click at [1270, 76] on div "Applicant The African Management Institute (AMI) Pipeline General Pipeline Tags…" at bounding box center [841, 84] width 1169 height 41
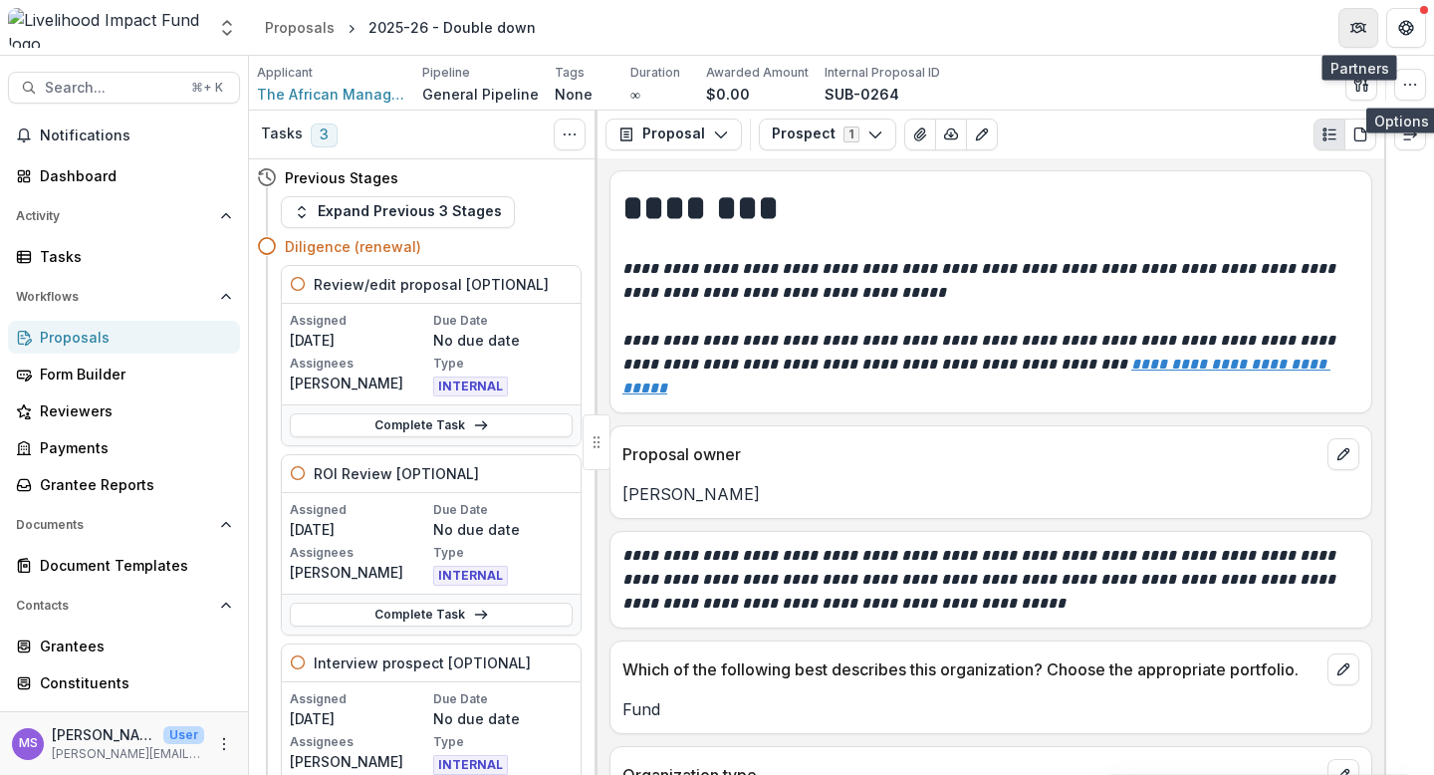
click at [1359, 24] on icon "Partners" at bounding box center [1358, 28] width 16 height 16
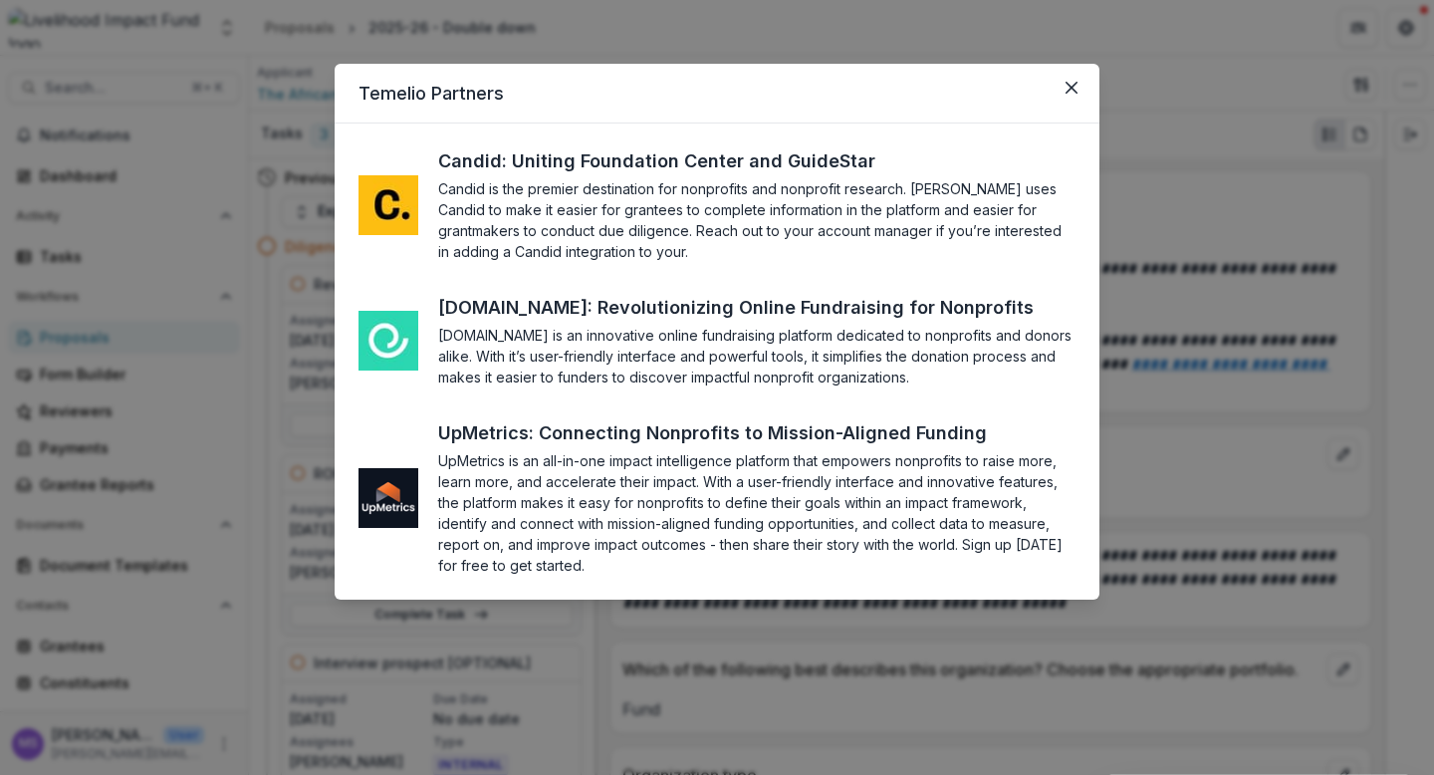
click at [1161, 227] on div "Temelio Partners Candid: Uniting Foundation Center and GuideStar Candid is the …" at bounding box center [717, 387] width 1434 height 775
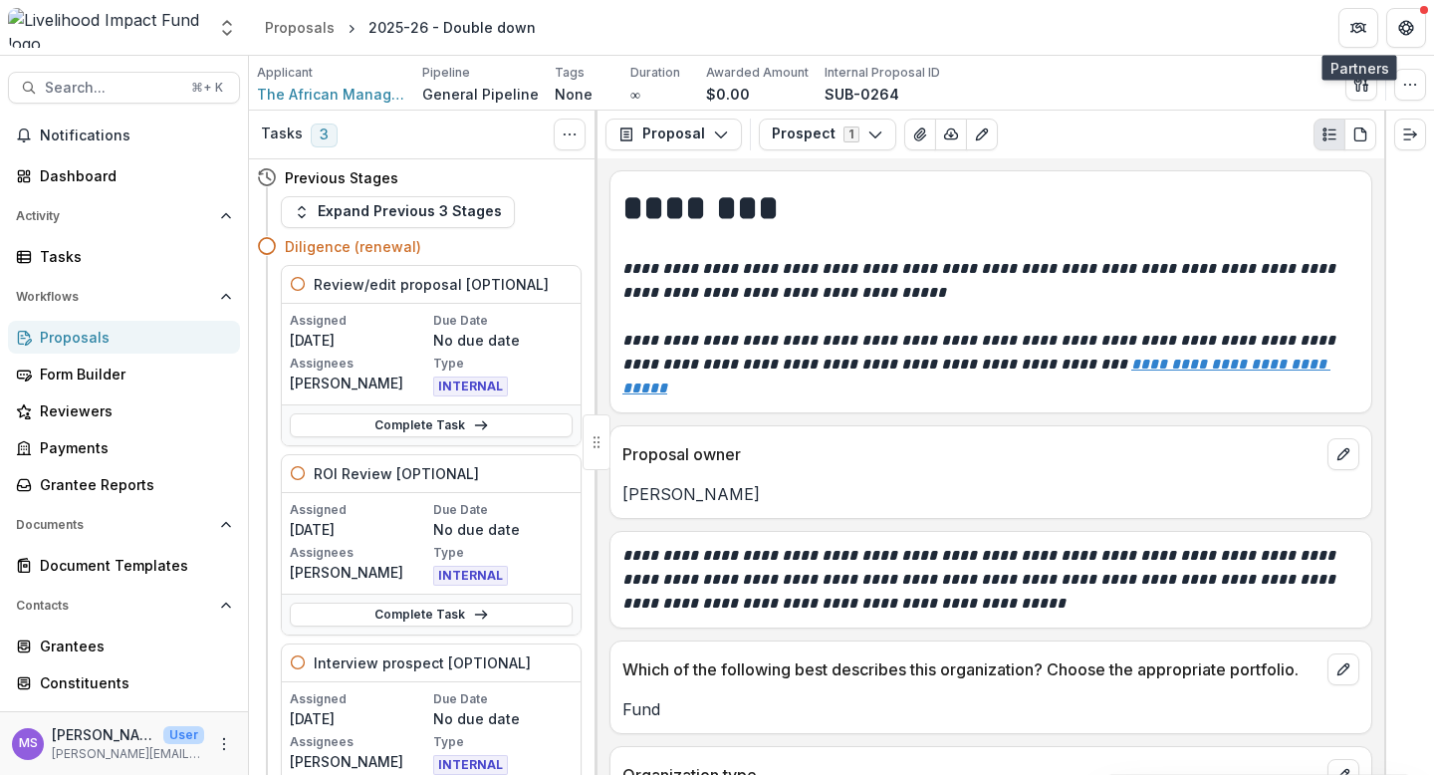
click at [744, 214] on h1 "********" at bounding box center [987, 208] width 731 height 50
click at [715, 133] on polyline "button" at bounding box center [720, 135] width 11 height 6
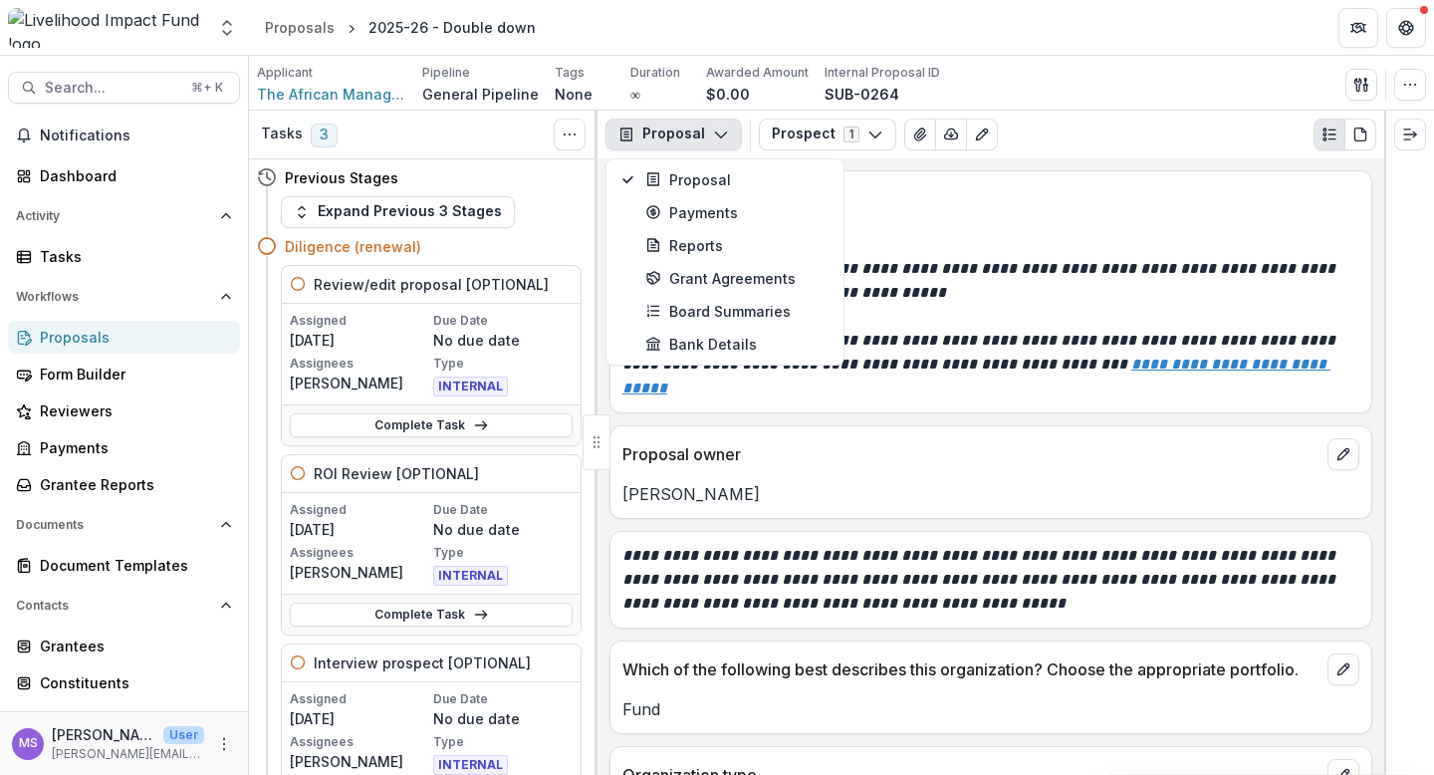
click at [715, 133] on polyline "button" at bounding box center [720, 135] width 11 height 6
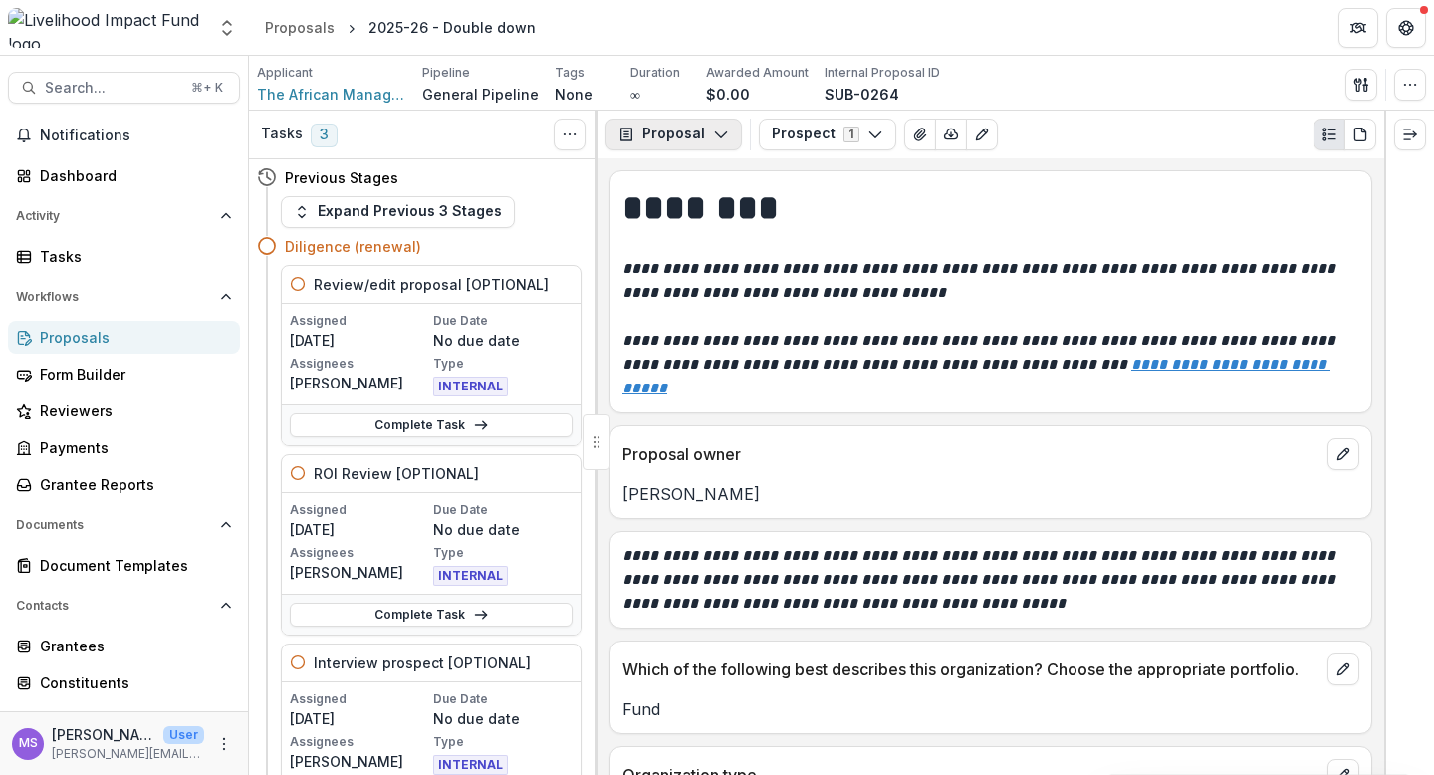
click at [715, 133] on polyline "button" at bounding box center [720, 135] width 11 height 6
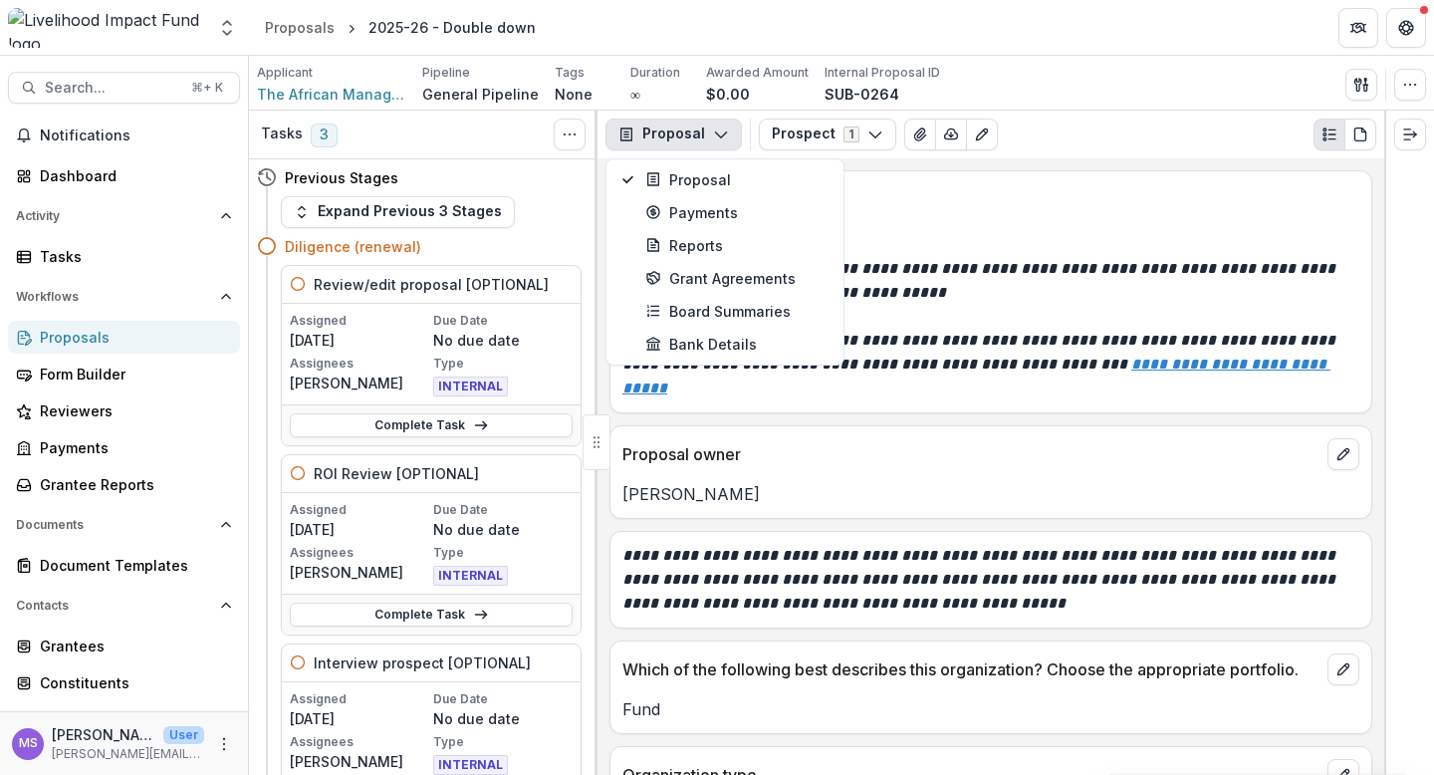
click at [715, 133] on polyline "button" at bounding box center [720, 135] width 11 height 6
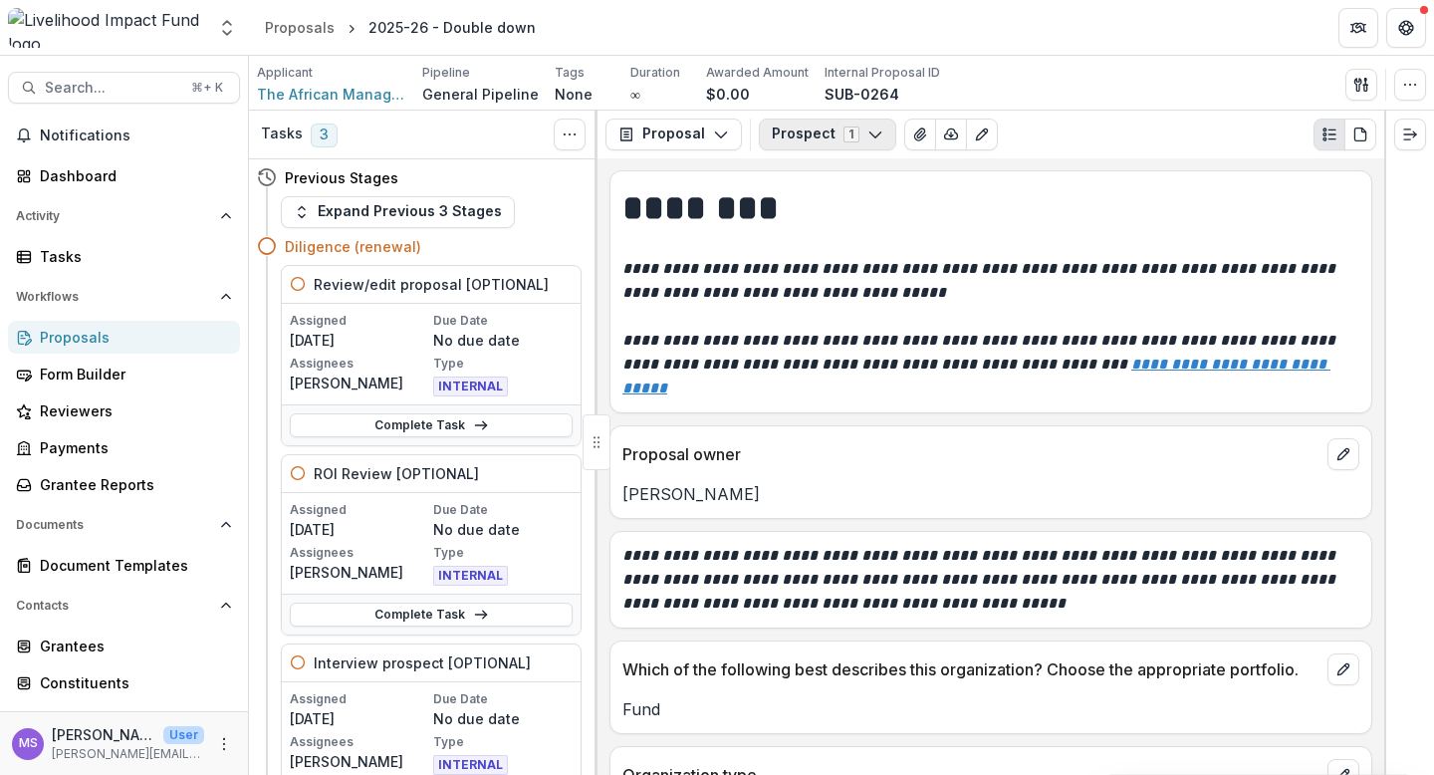
click at [878, 134] on button "Prospect 1" at bounding box center [827, 134] width 137 height 32
click at [1063, 127] on div "Prospect 1 Forms (1) Prospect Internal Configure forms Word Download Word Downl…" at bounding box center [1067, 134] width 617 height 32
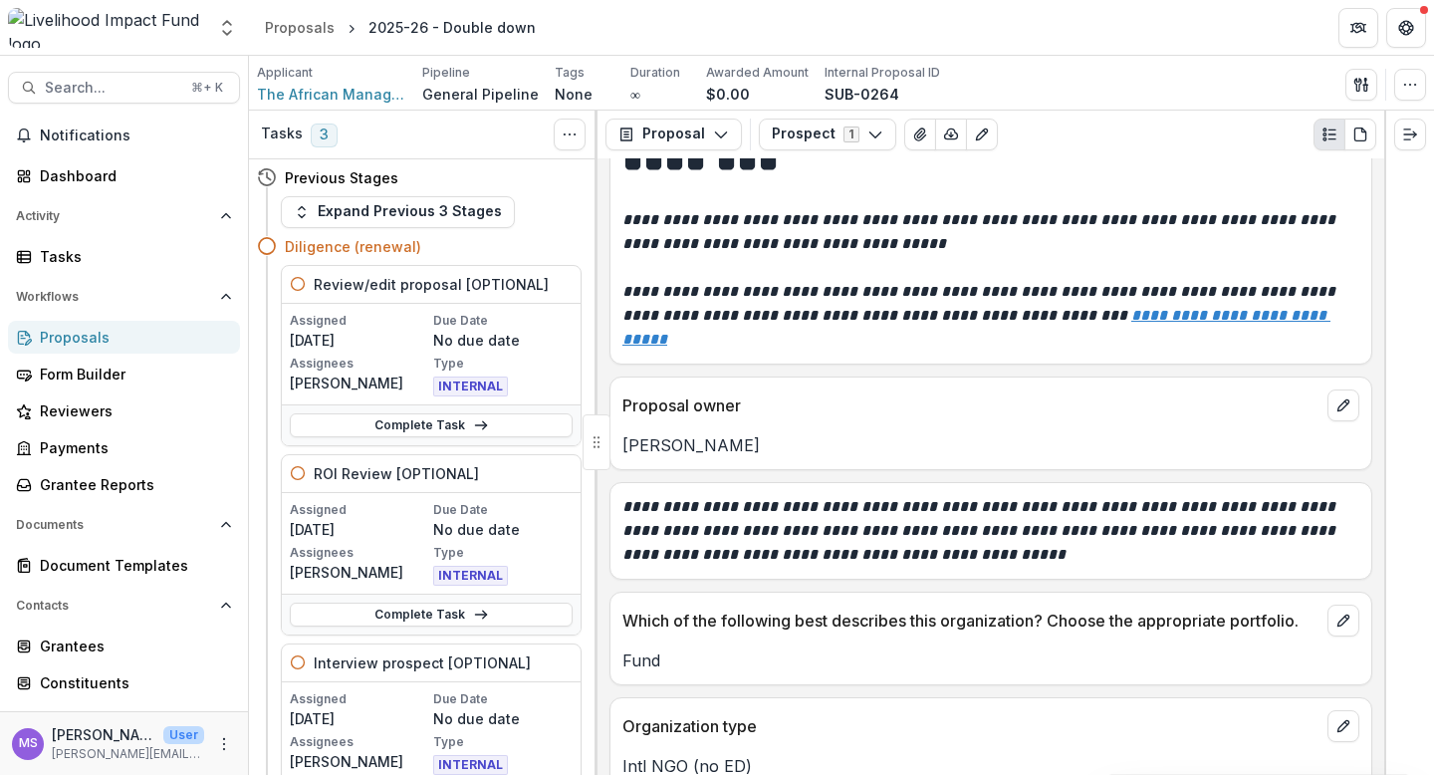
scroll to position [74, 0]
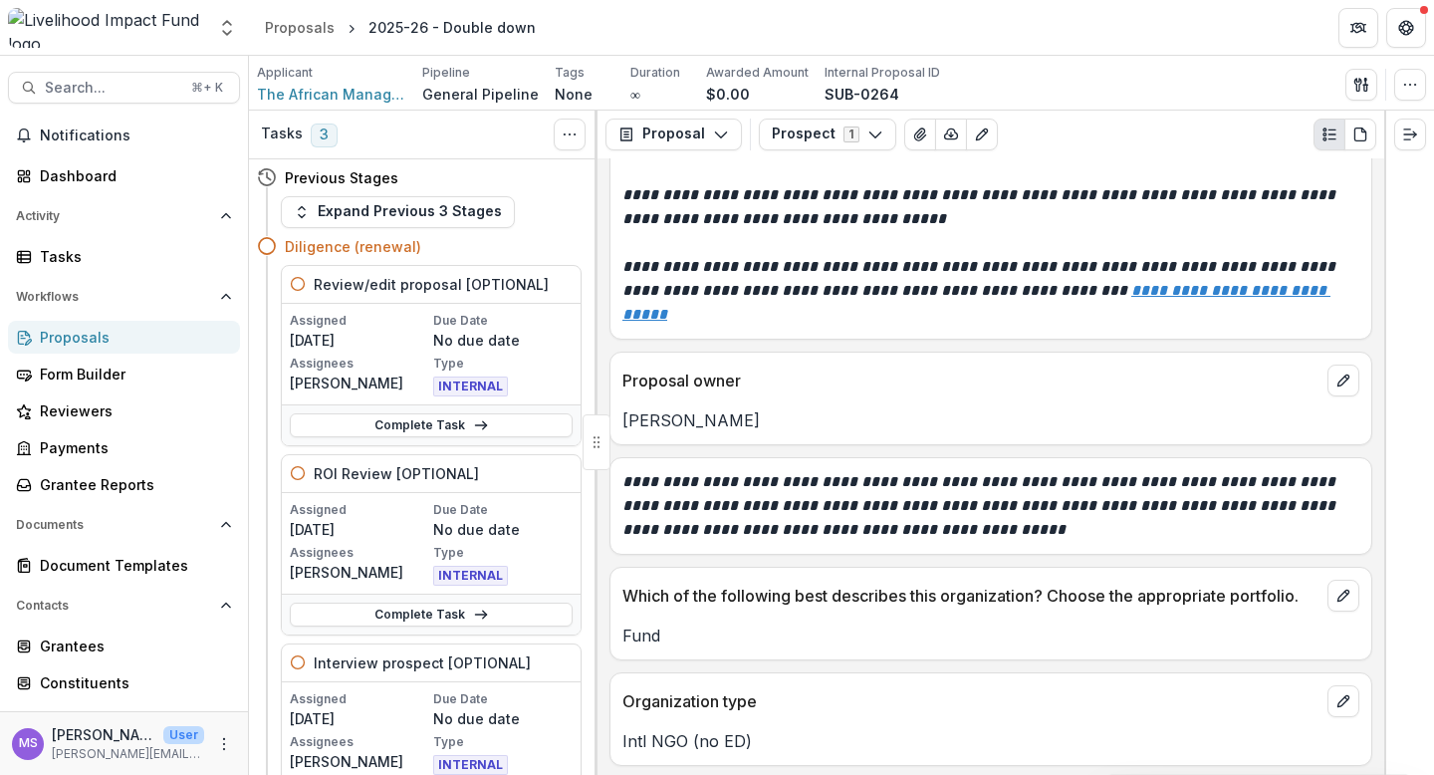
click at [1061, 505] on p "**********" at bounding box center [990, 506] width 737 height 72
click at [871, 128] on icon "button" at bounding box center [875, 134] width 16 height 16
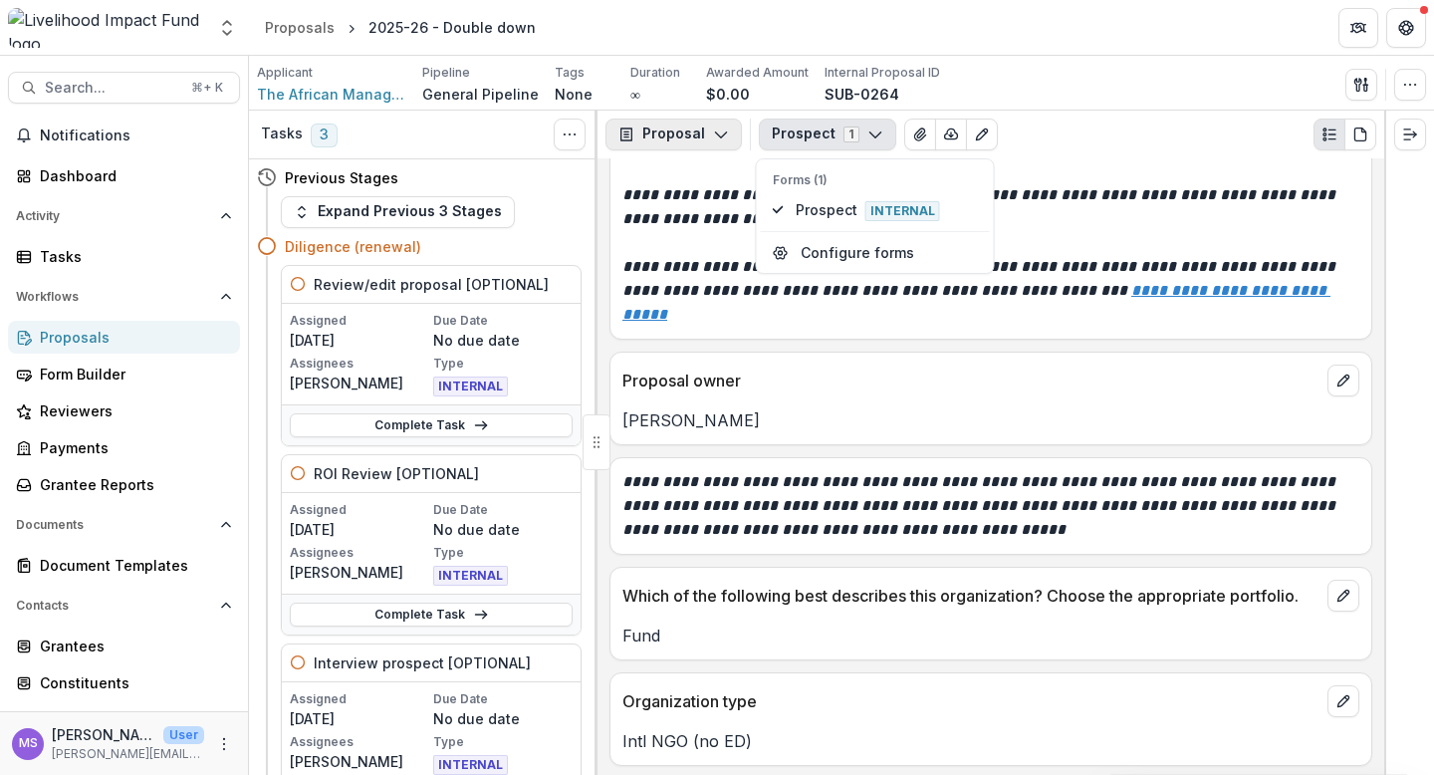
click at [721, 135] on icon "button" at bounding box center [721, 134] width 16 height 16
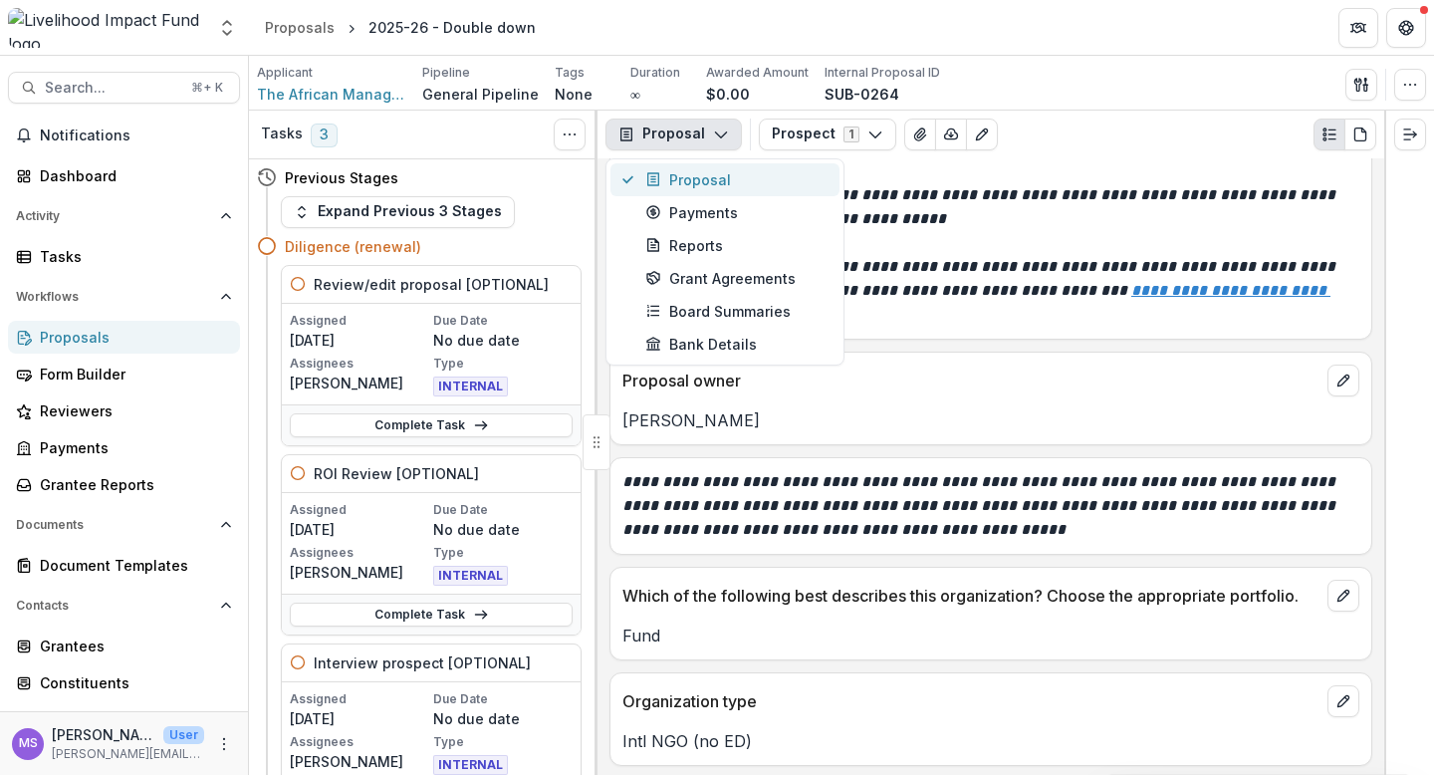
click at [712, 175] on div "Proposal" at bounding box center [736, 179] width 182 height 21
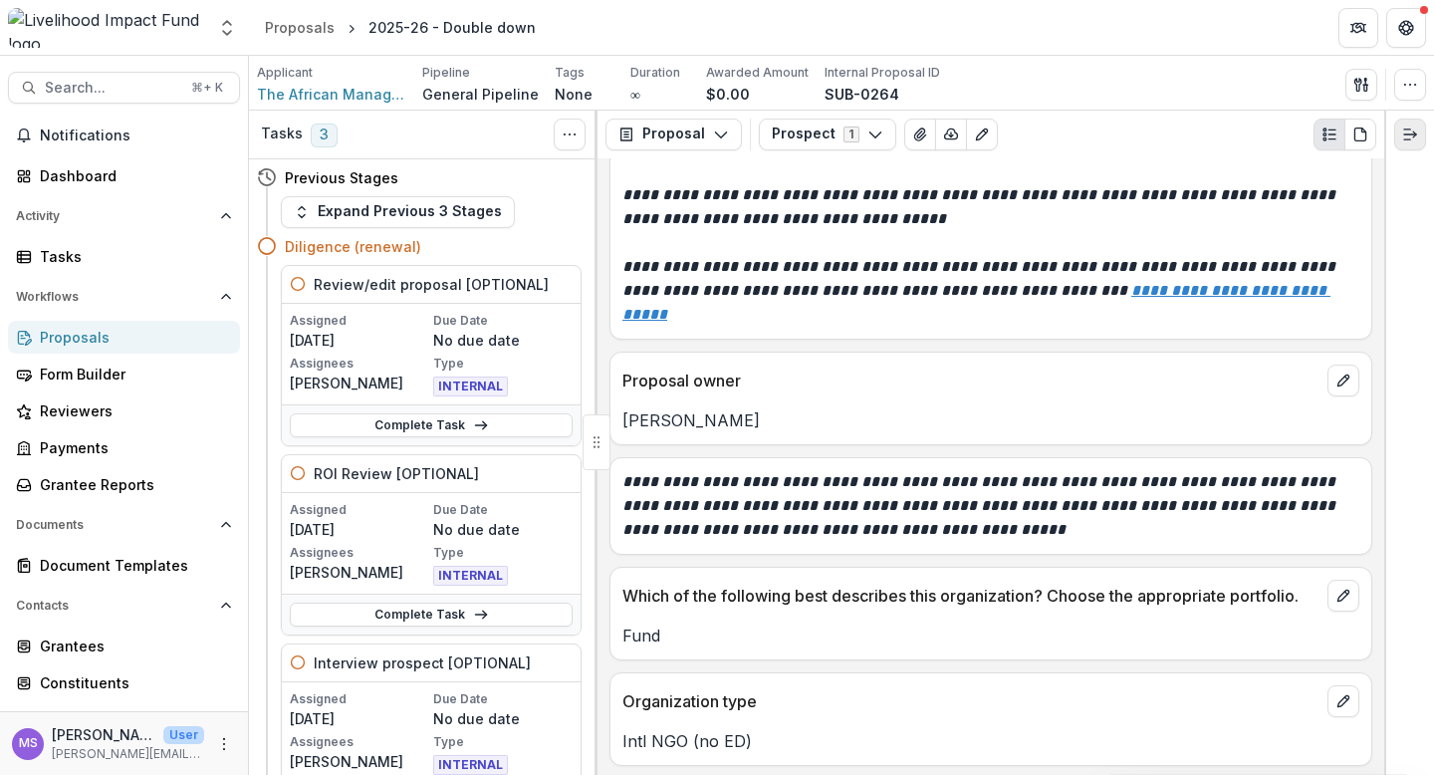
click at [1407, 134] on line "Expand right" at bounding box center [1410, 134] width 12 height 0
click at [1363, 89] on icon "button" at bounding box center [1361, 85] width 16 height 16
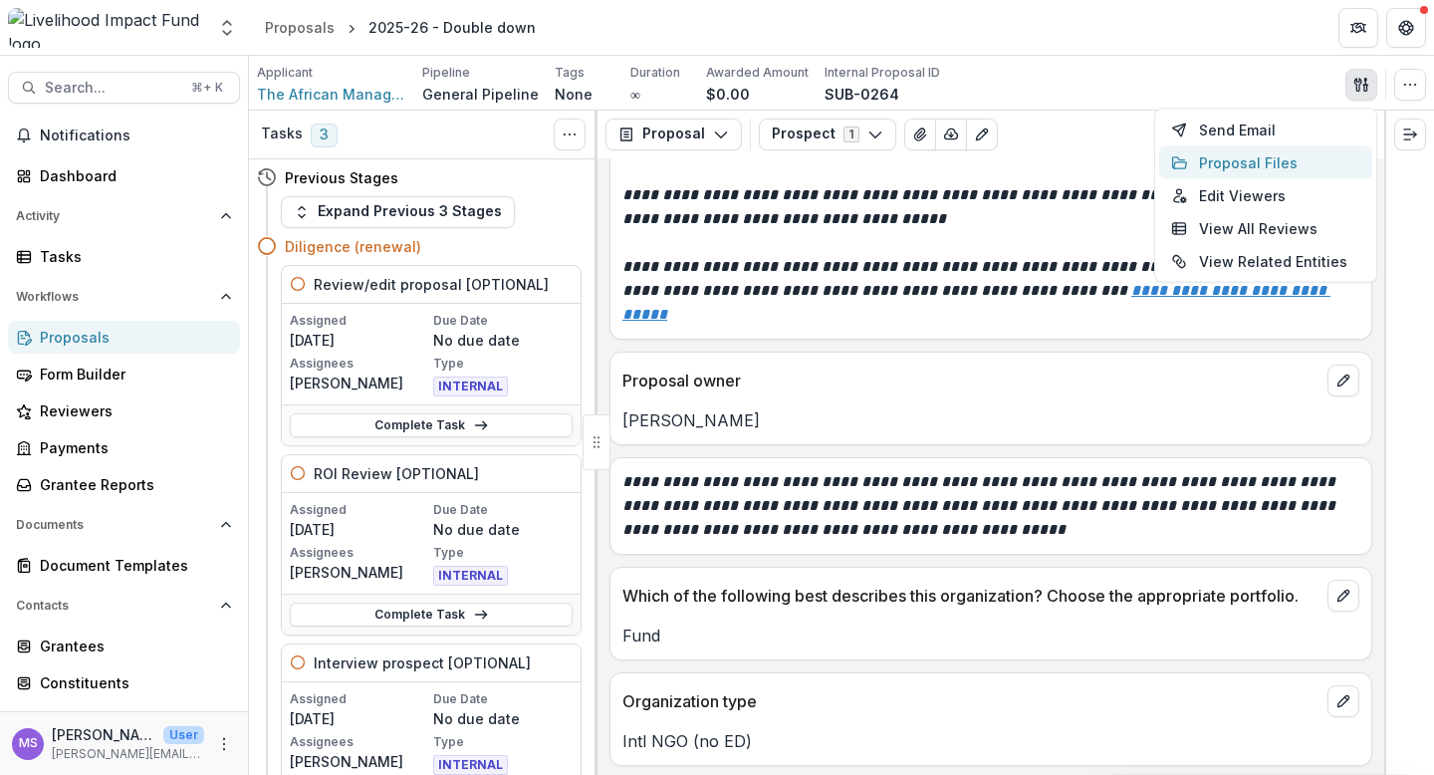
click at [1256, 173] on button "Proposal Files" at bounding box center [1265, 162] width 213 height 33
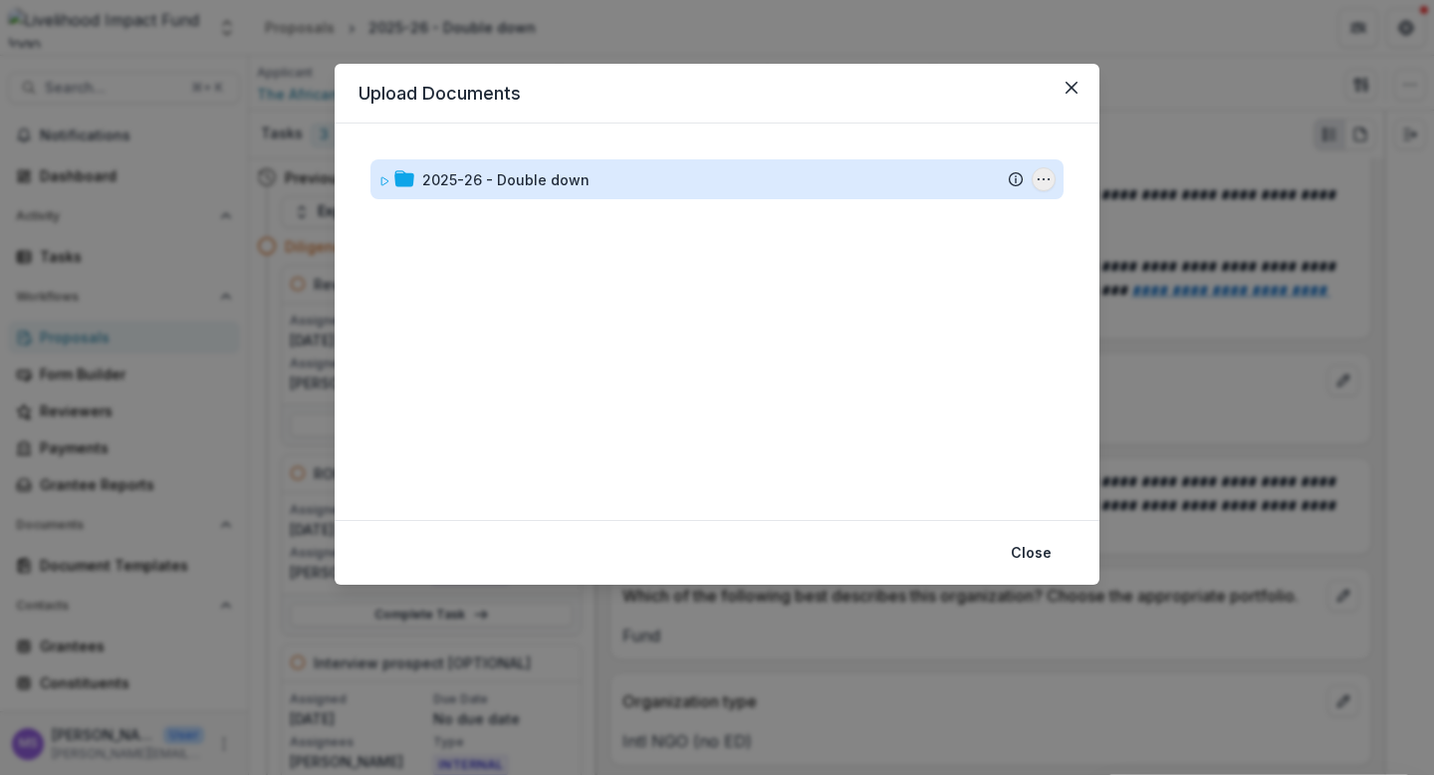
click at [1039, 179] on circle "2025-26 - Double down Options" at bounding box center [1038, 179] width 1 height 1
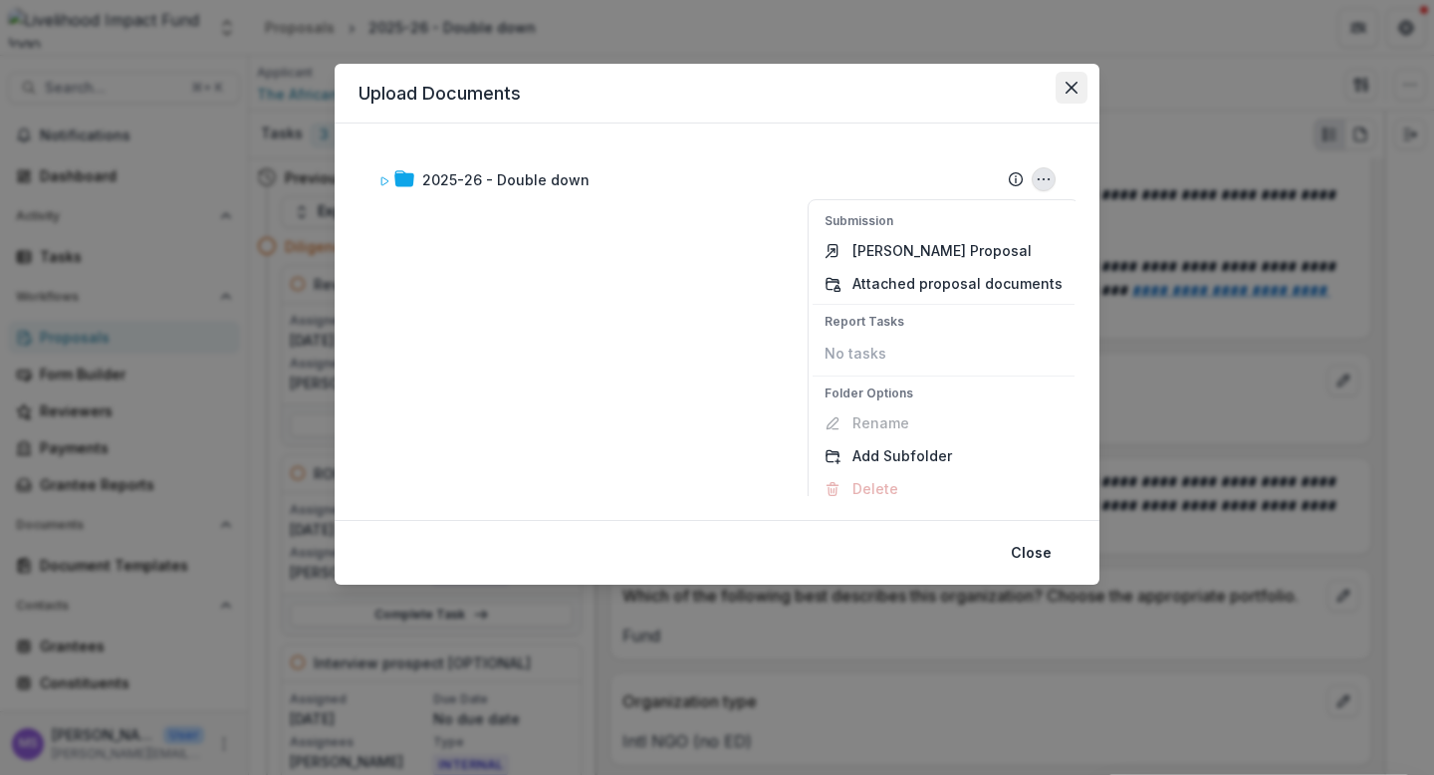
click at [1078, 88] on button "Close" at bounding box center [1071, 88] width 32 height 32
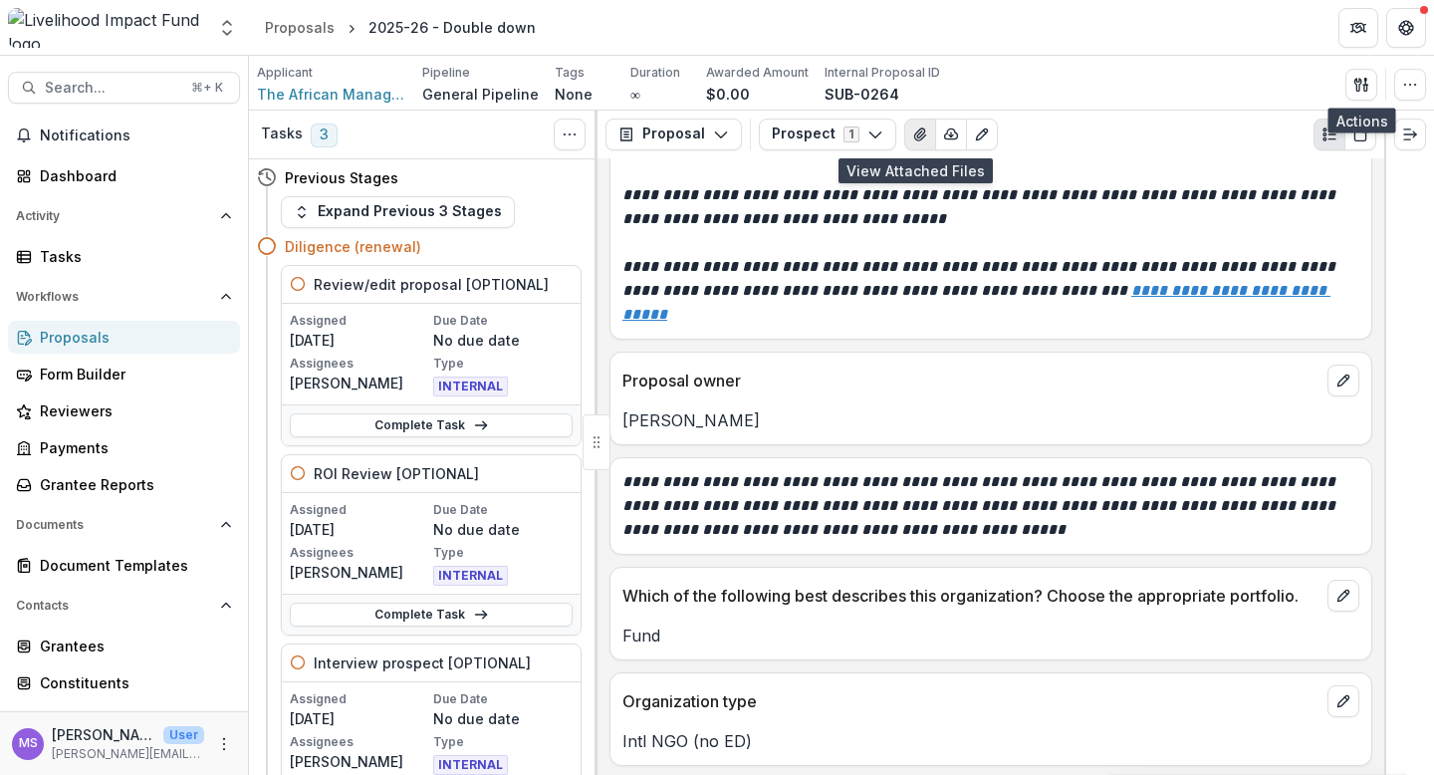
click at [914, 135] on icon "View Attached Files" at bounding box center [920, 134] width 16 height 16
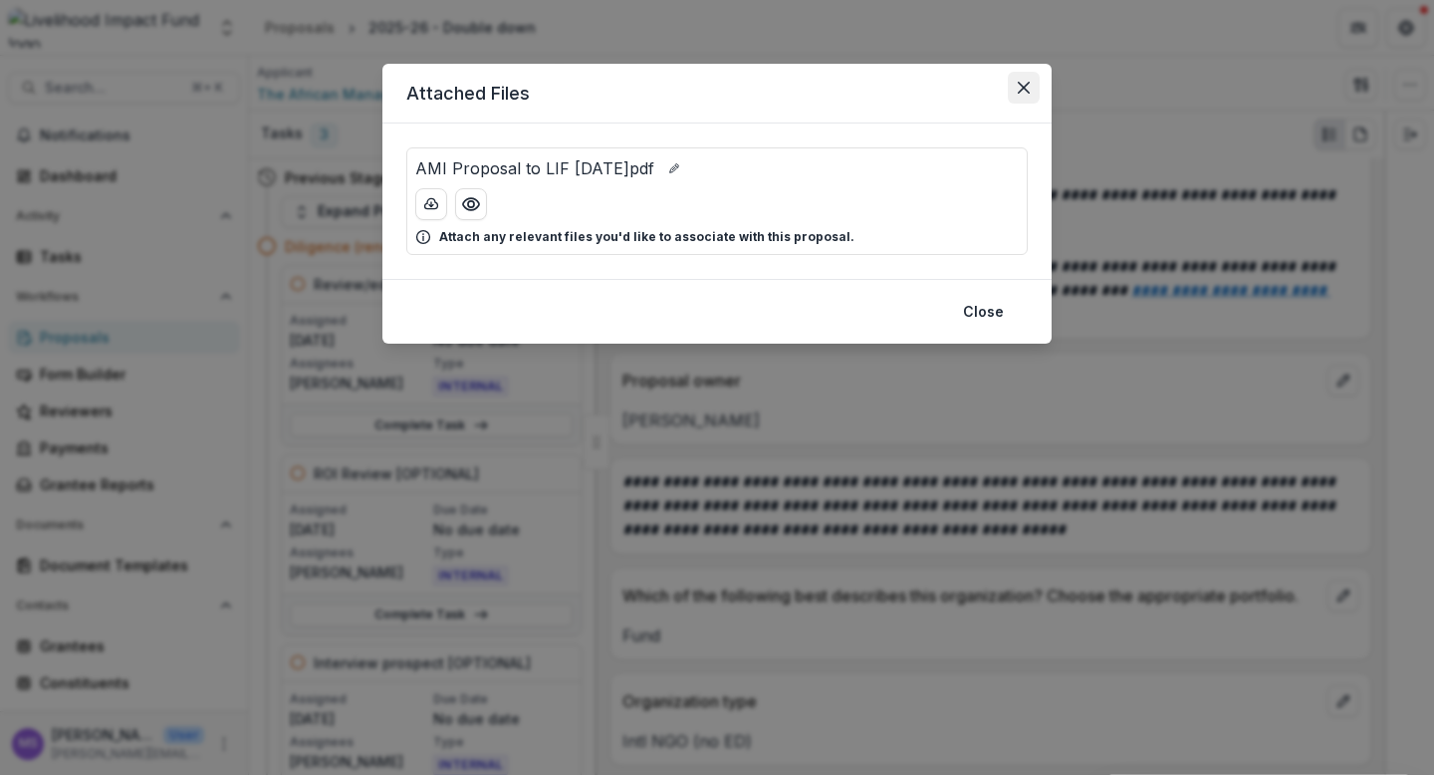
click at [1020, 87] on icon "Close" at bounding box center [1024, 88] width 12 height 12
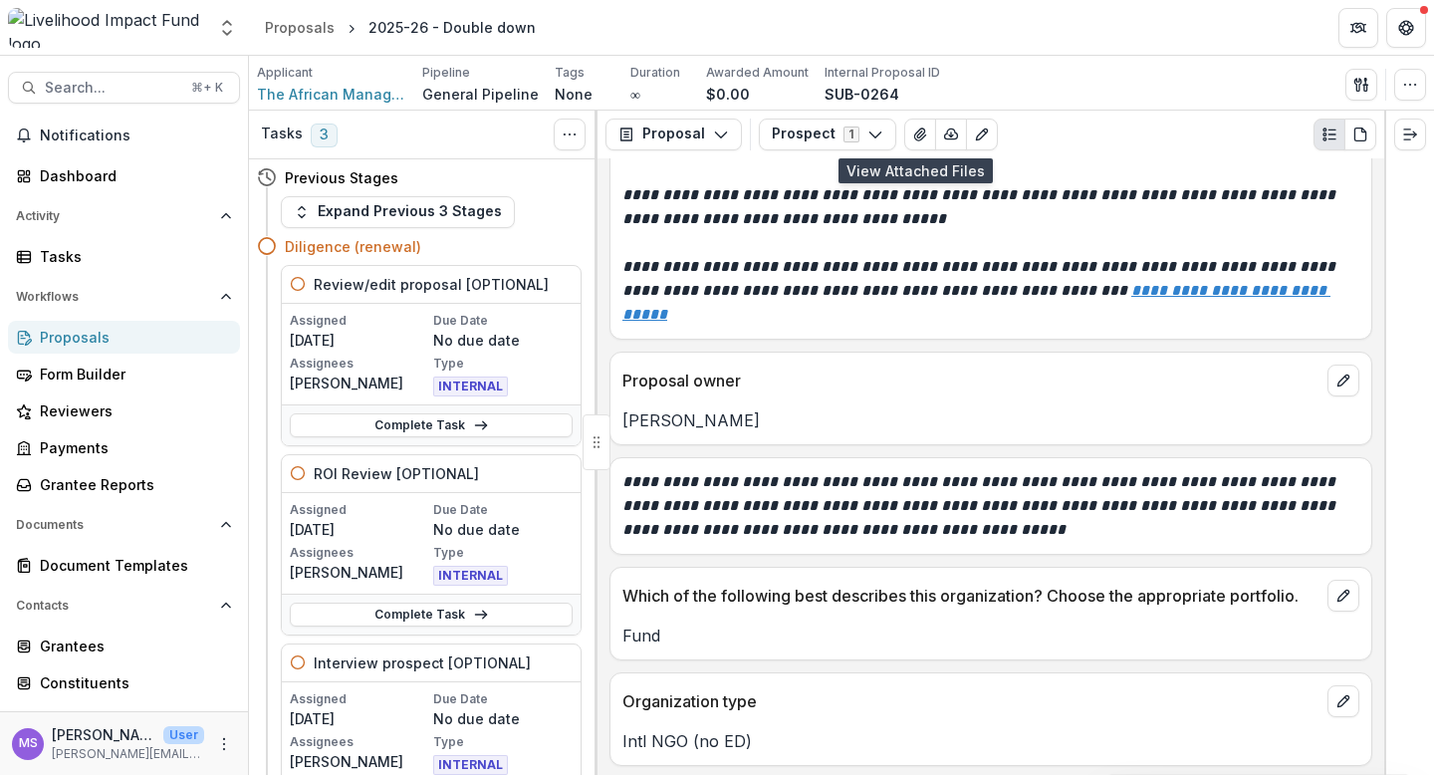
click at [1212, 88] on div "Applicant The African Management Institute (AMI) Pipeline General Pipeline Tags…" at bounding box center [841, 84] width 1169 height 41
click at [1328, 131] on icon "Plaintext view" at bounding box center [1329, 134] width 16 height 16
click at [1362, 130] on icon "PDF view" at bounding box center [1360, 134] width 16 height 16
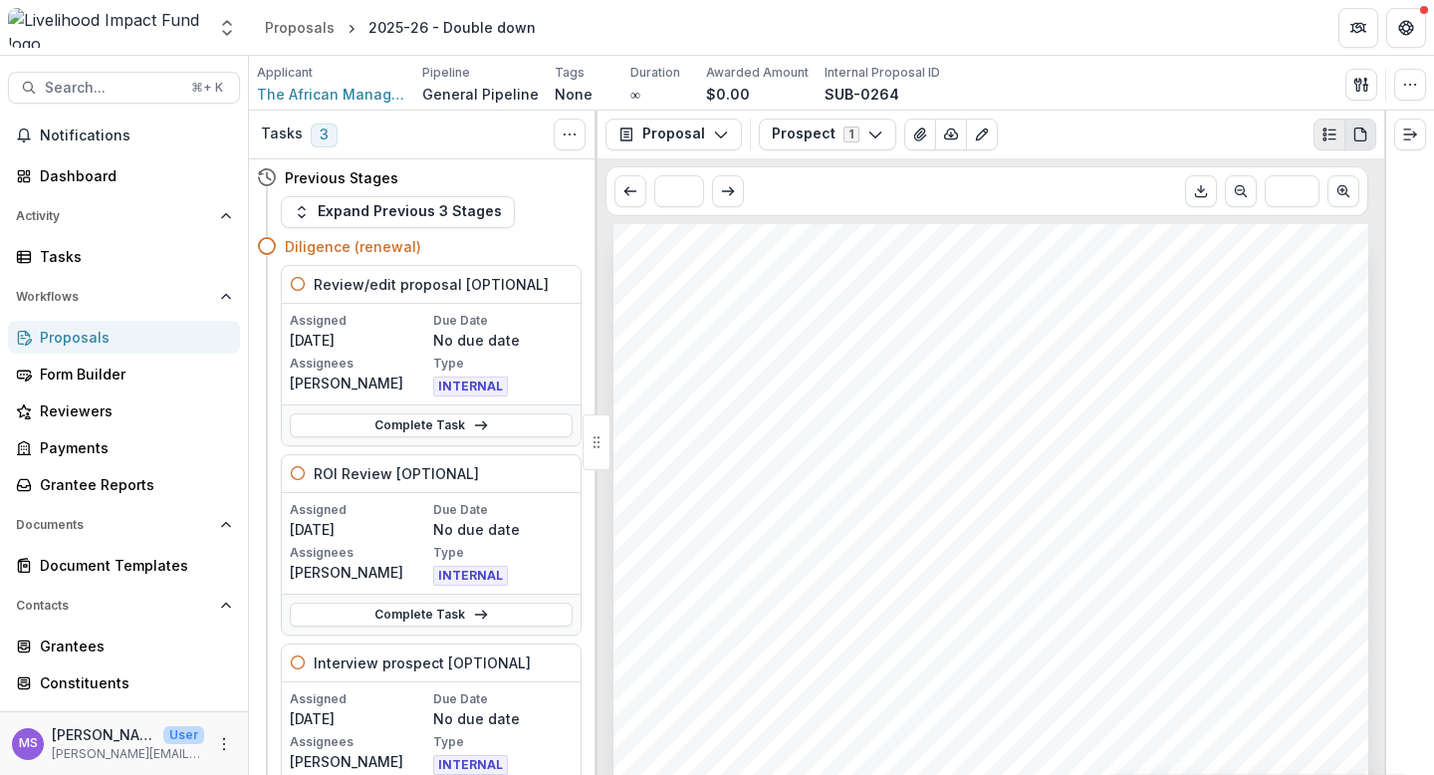
click at [1330, 131] on icon "Plaintext view" at bounding box center [1329, 134] width 16 height 16
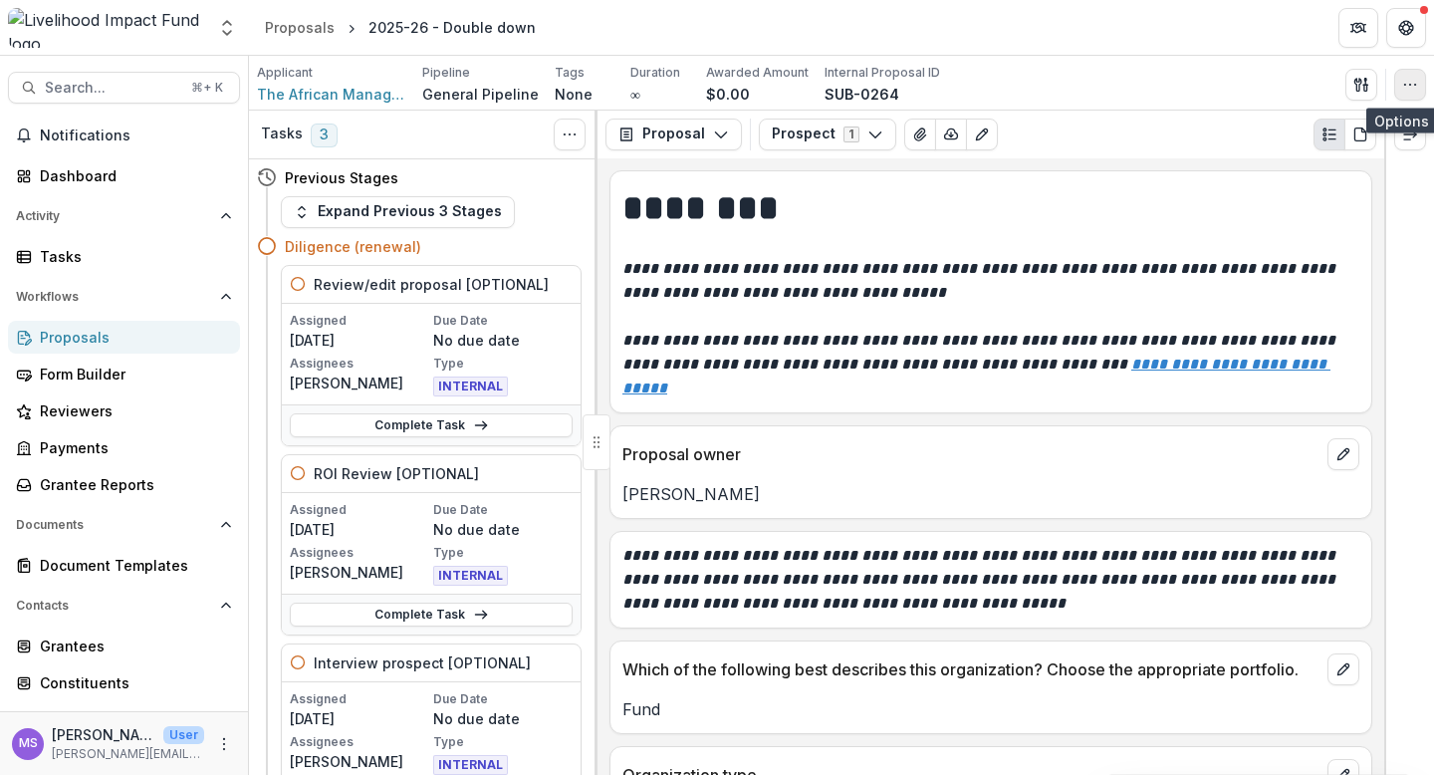
click at [1414, 86] on icon "button" at bounding box center [1410, 85] width 16 height 16
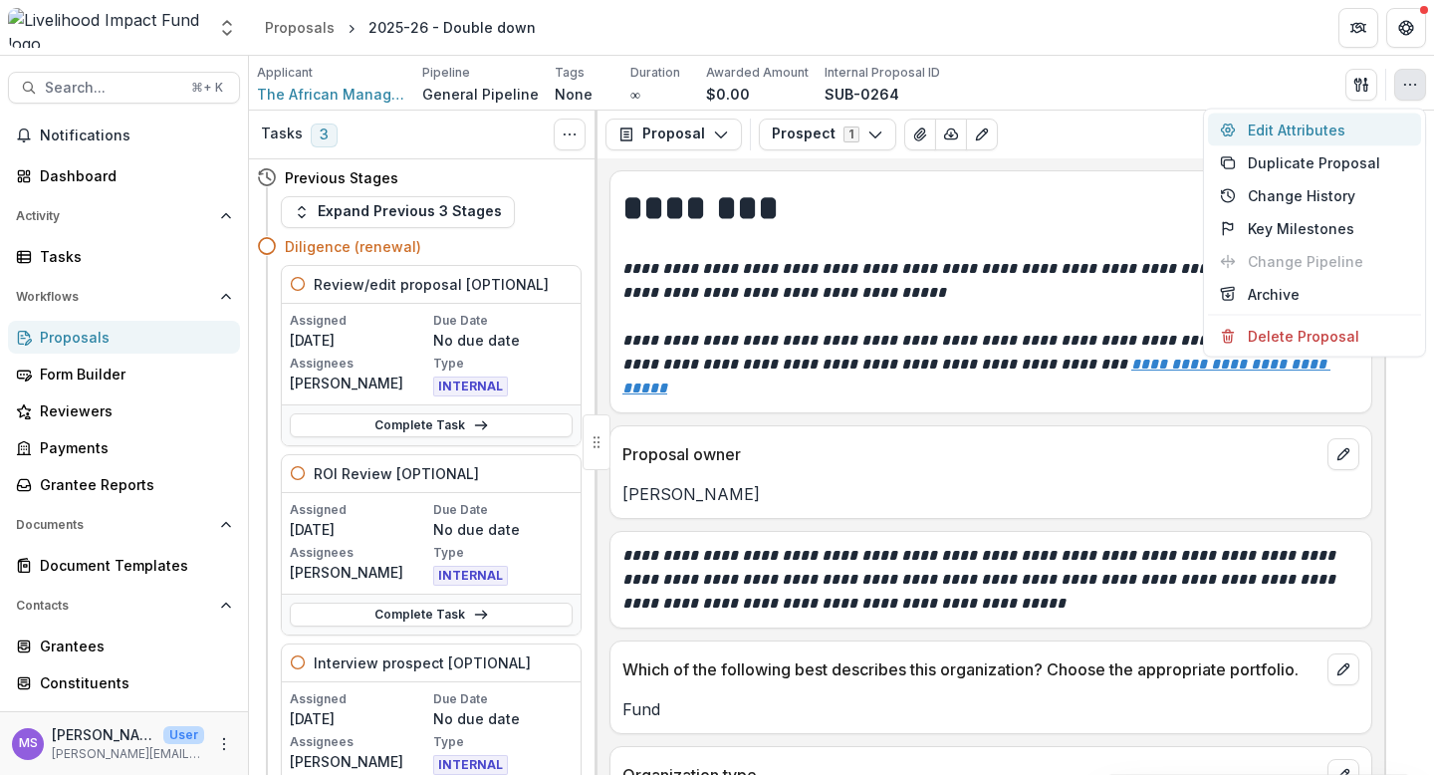
click at [1290, 134] on button "Edit Attributes" at bounding box center [1314, 130] width 213 height 33
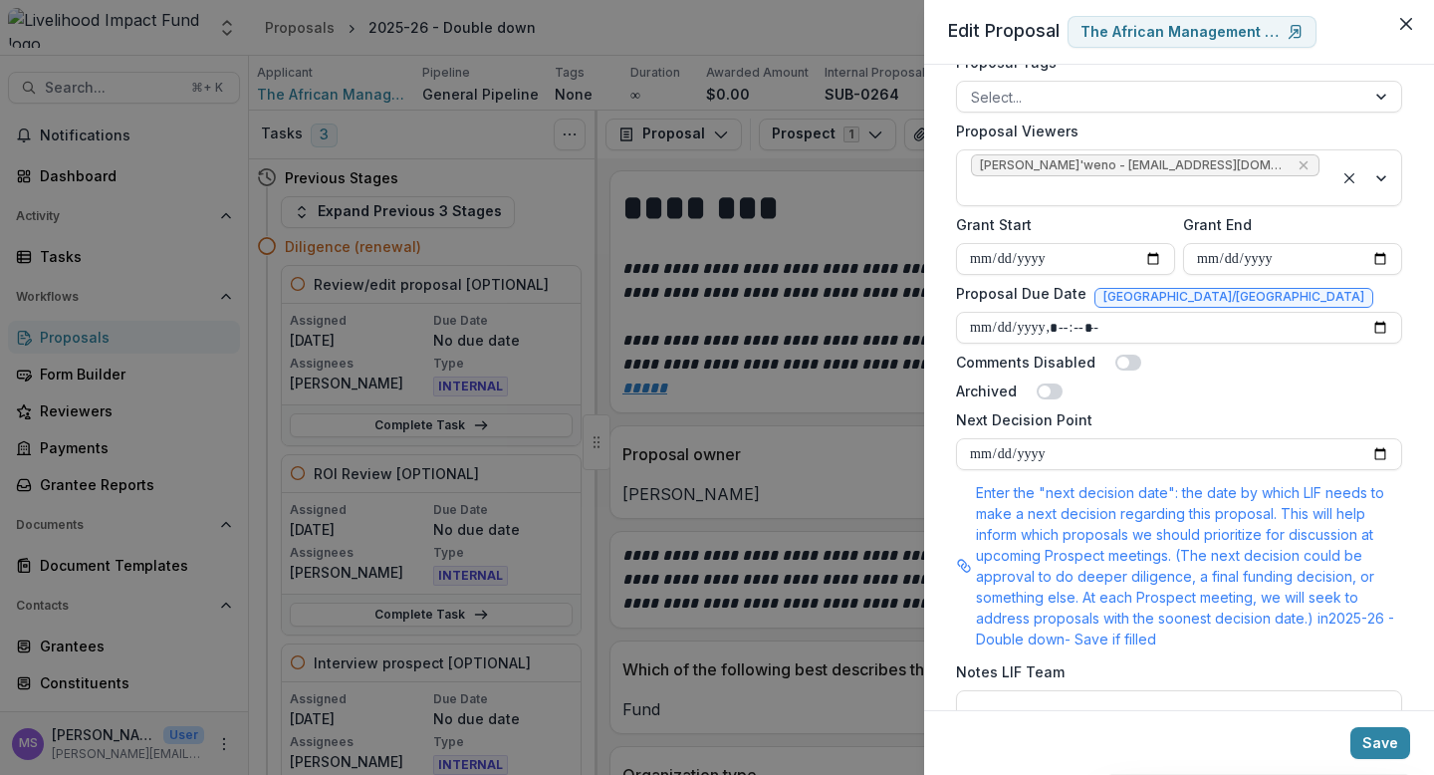
scroll to position [906, 0]
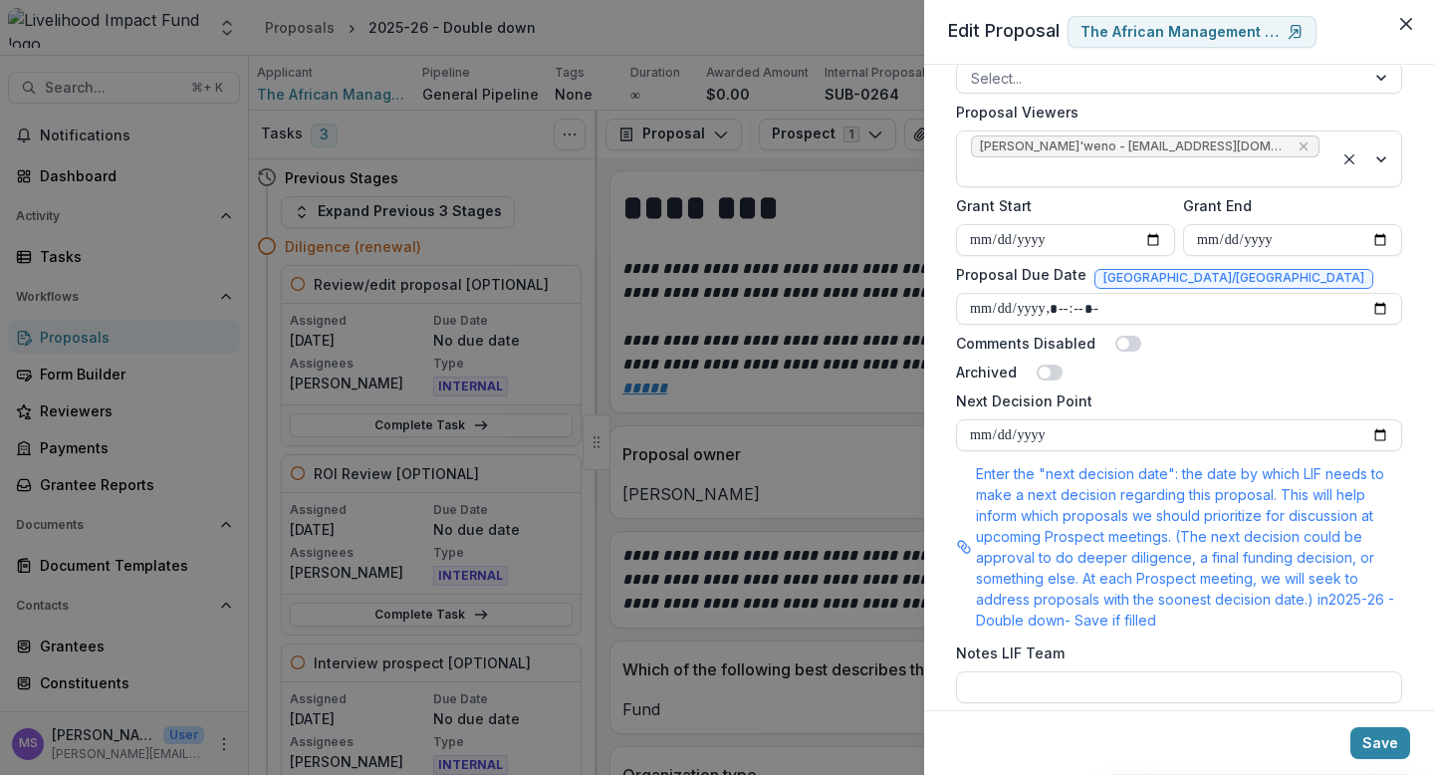
click at [834, 405] on div "**********" at bounding box center [717, 387] width 1434 height 775
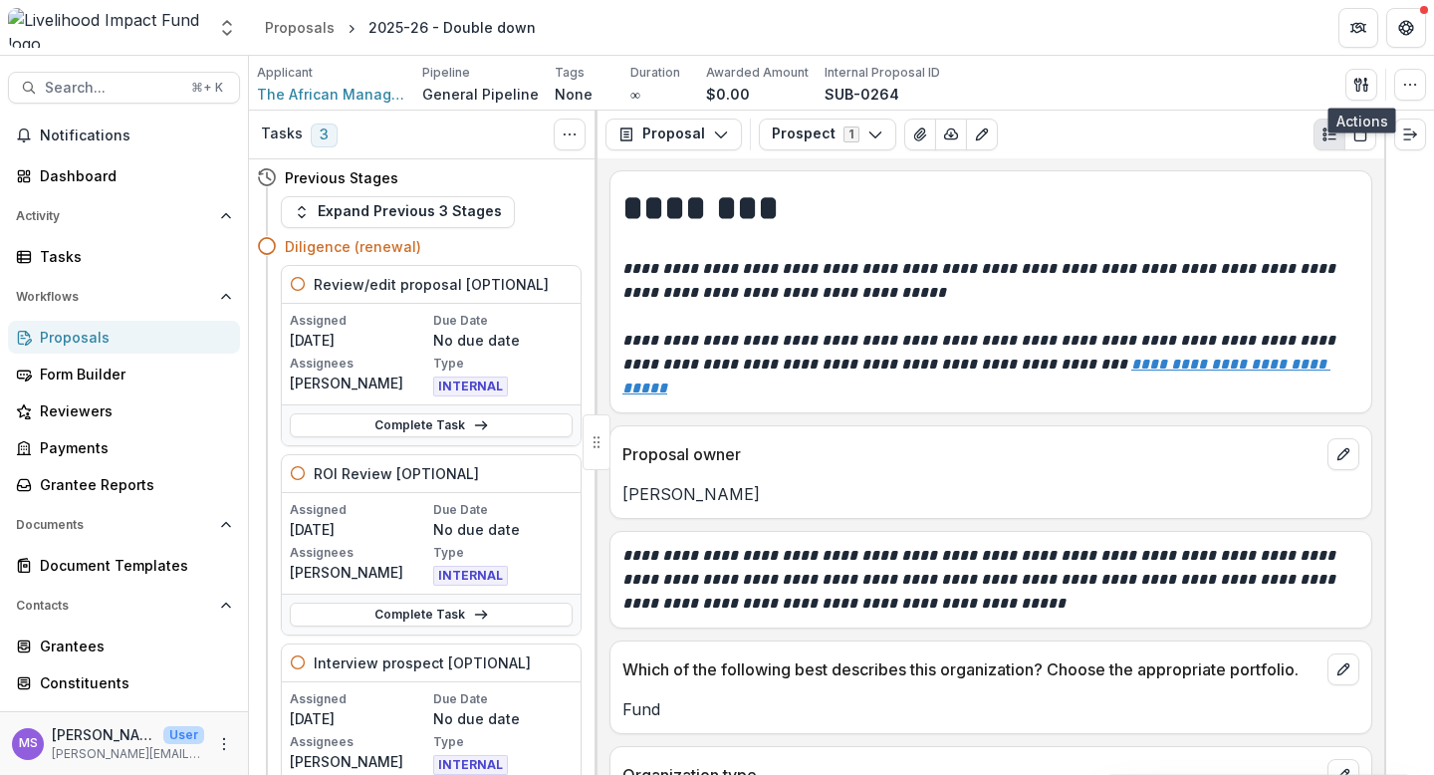
click at [1055, 230] on h1 "********" at bounding box center [987, 208] width 731 height 50
click at [1363, 85] on line "button" at bounding box center [1365, 85] width 4 height 0
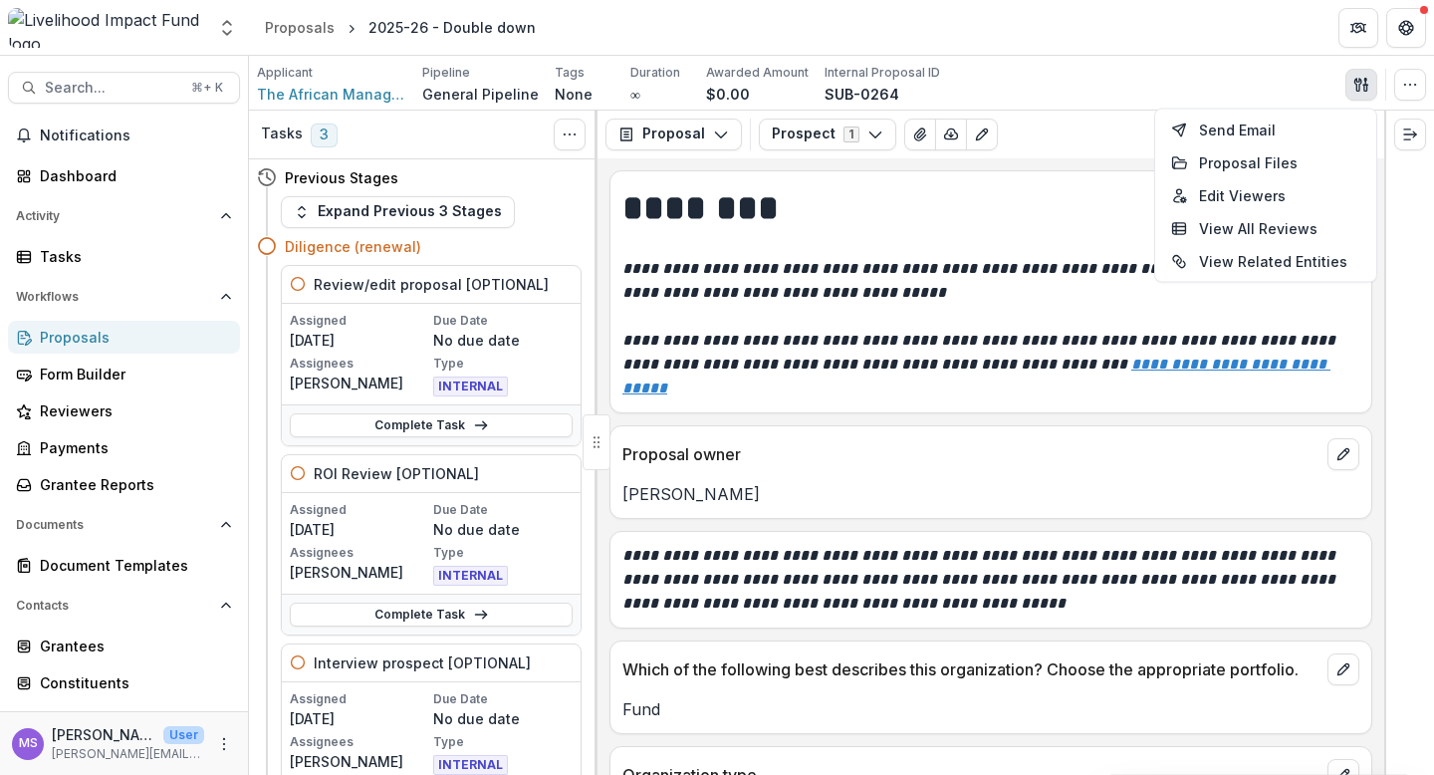
click at [1294, 85] on div "Applicant The African Management Institute (AMI) Pipeline General Pipeline Tags…" at bounding box center [841, 84] width 1169 height 41
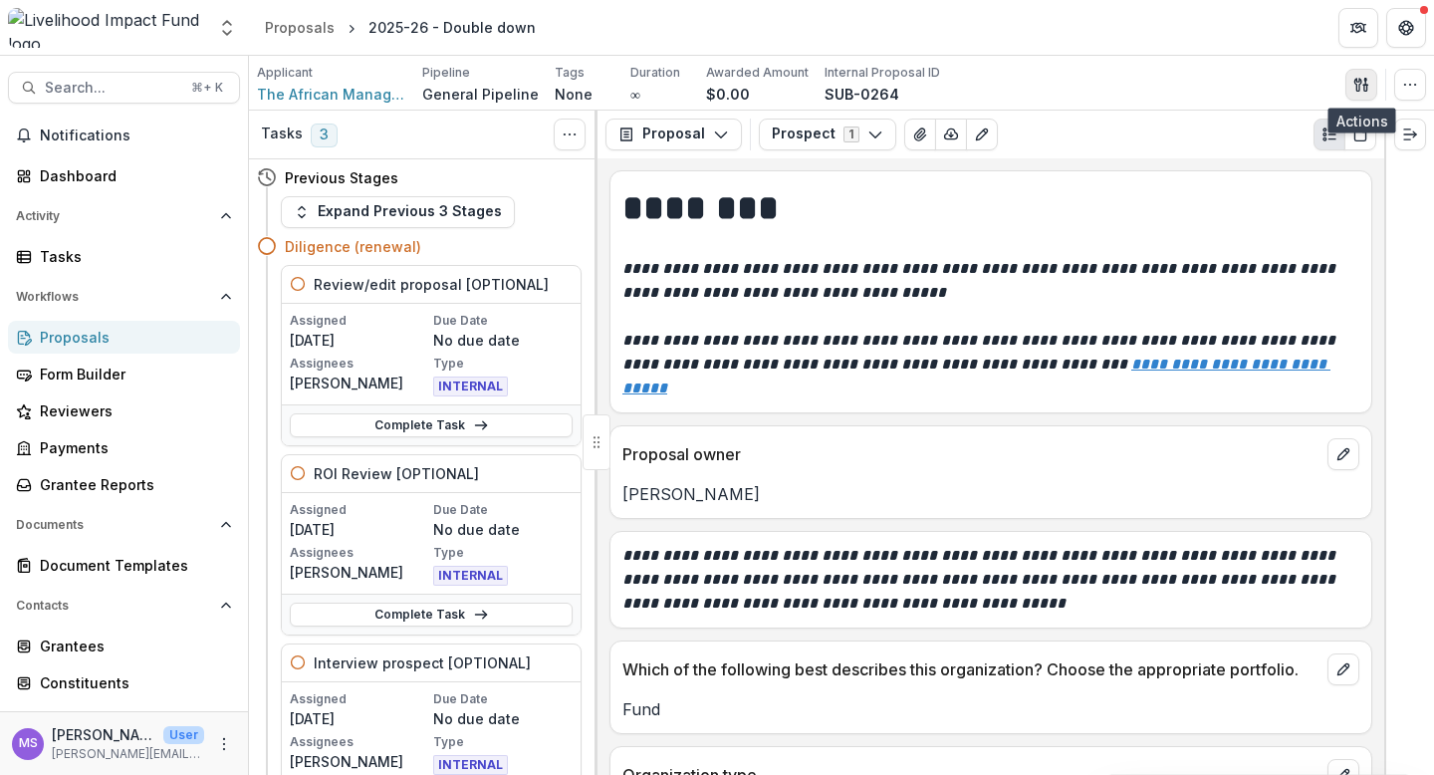
click at [1361, 80] on icon "button" at bounding box center [1361, 85] width 16 height 16
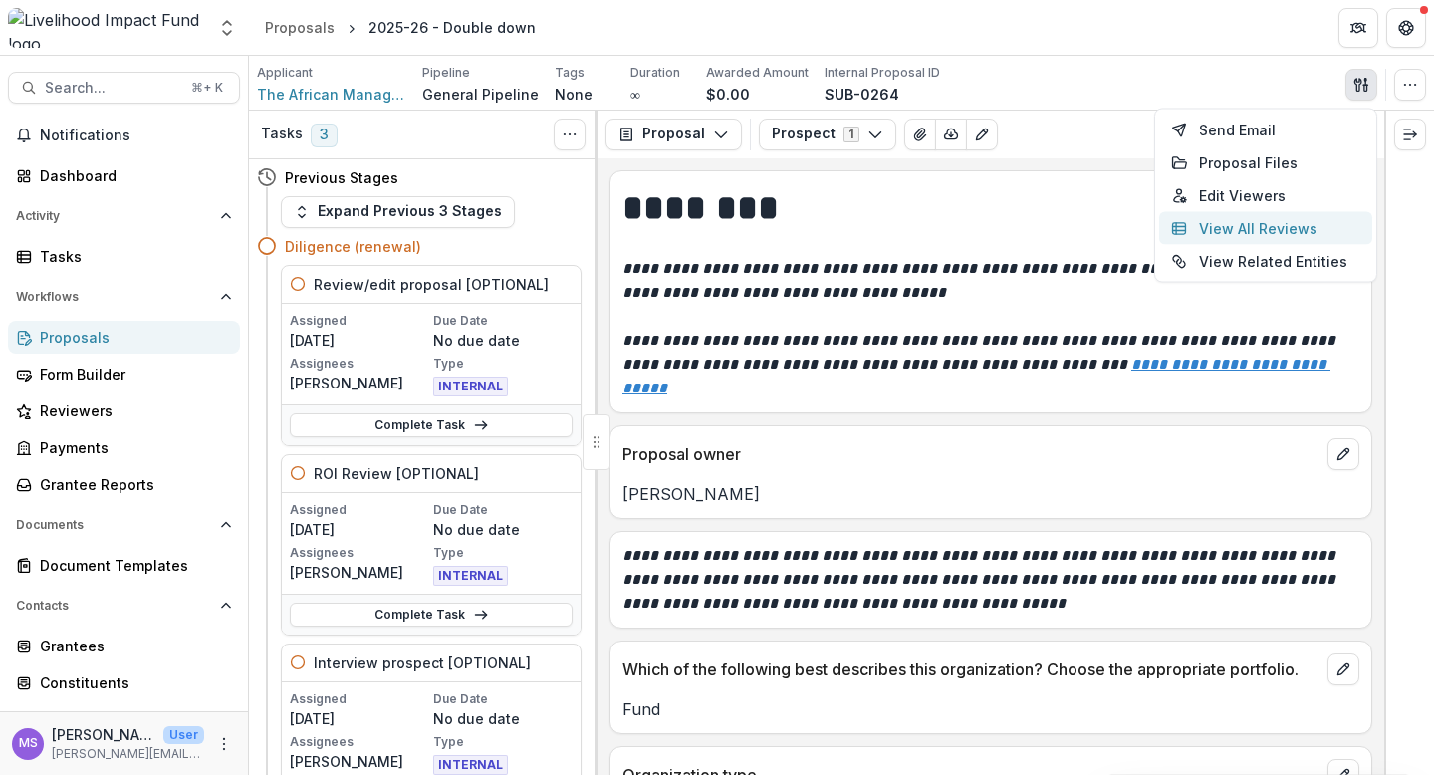
click at [1249, 228] on button "View All Reviews" at bounding box center [1265, 228] width 213 height 33
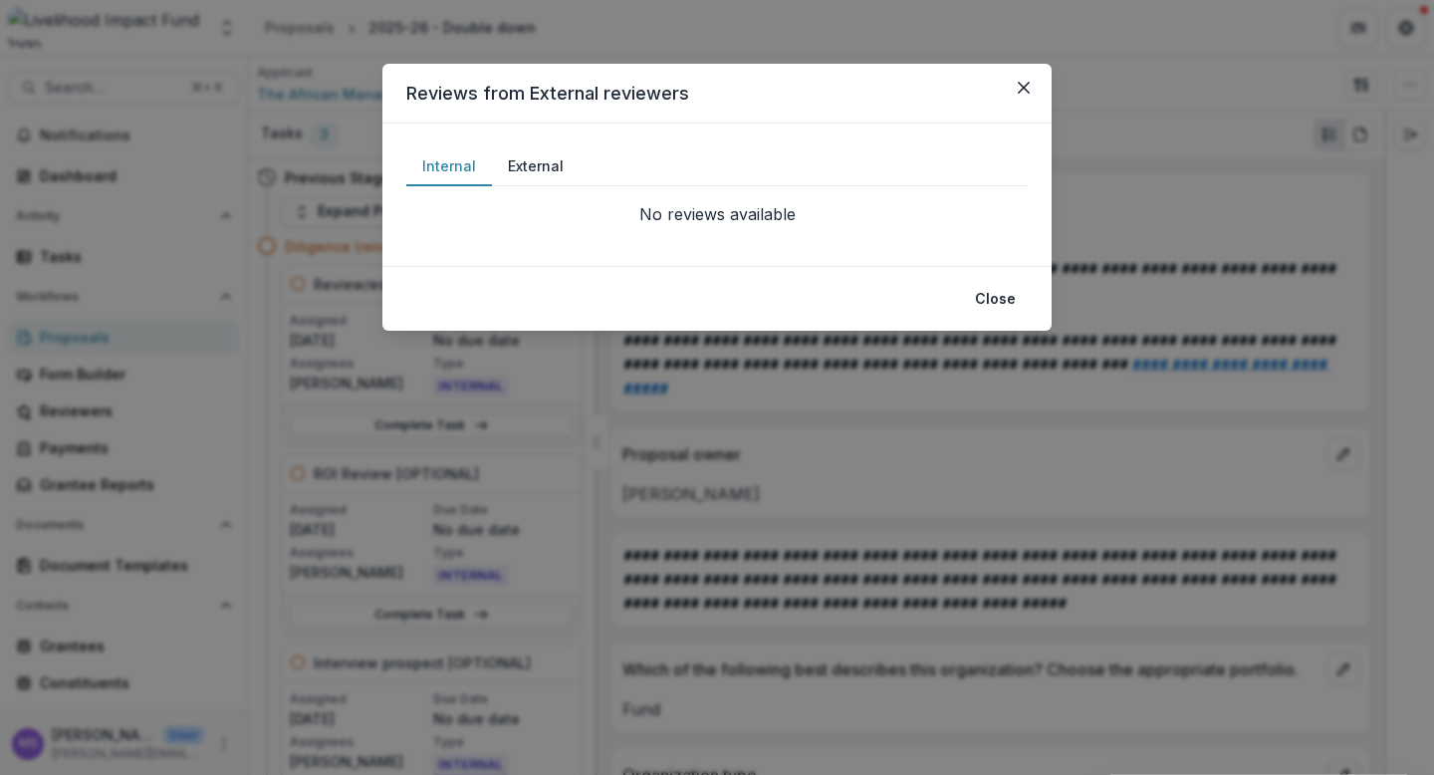
click at [532, 163] on button "External" at bounding box center [536, 166] width 88 height 39
click at [454, 169] on button "Internal" at bounding box center [449, 166] width 86 height 39
click at [1018, 84] on icon "Close" at bounding box center [1024, 88] width 12 height 12
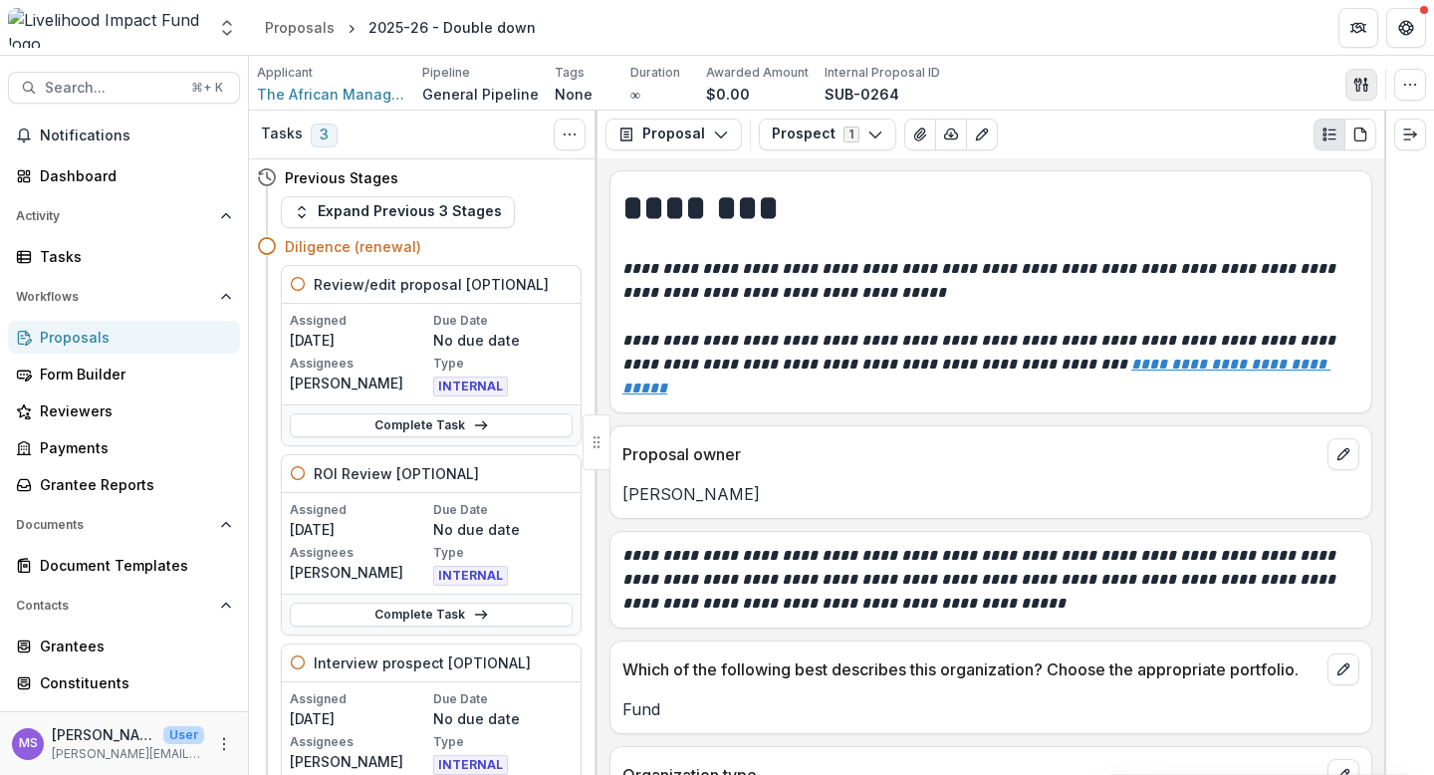
click at [1359, 85] on icon "button" at bounding box center [1357, 84] width 7 height 13
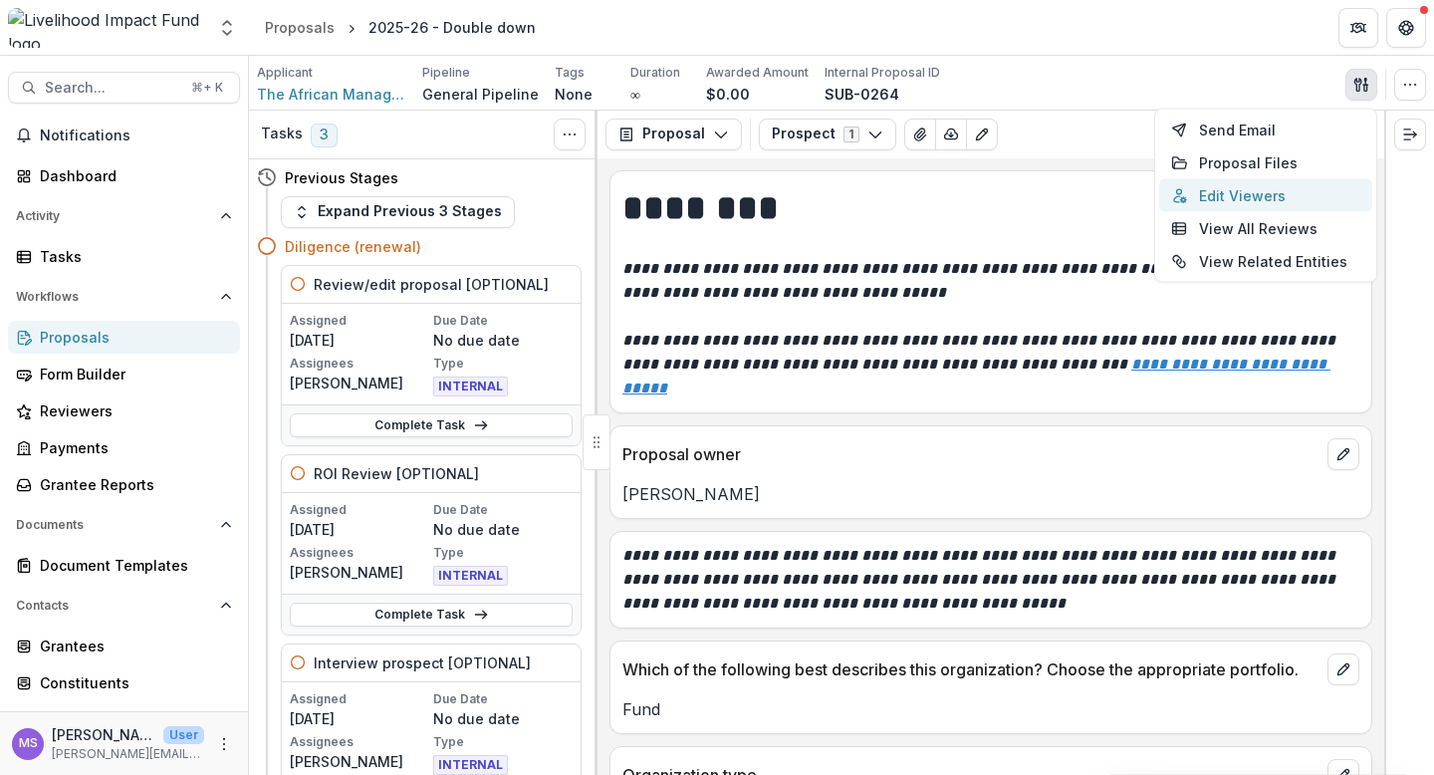
click at [1265, 197] on button "Edit Viewers" at bounding box center [1265, 195] width 213 height 33
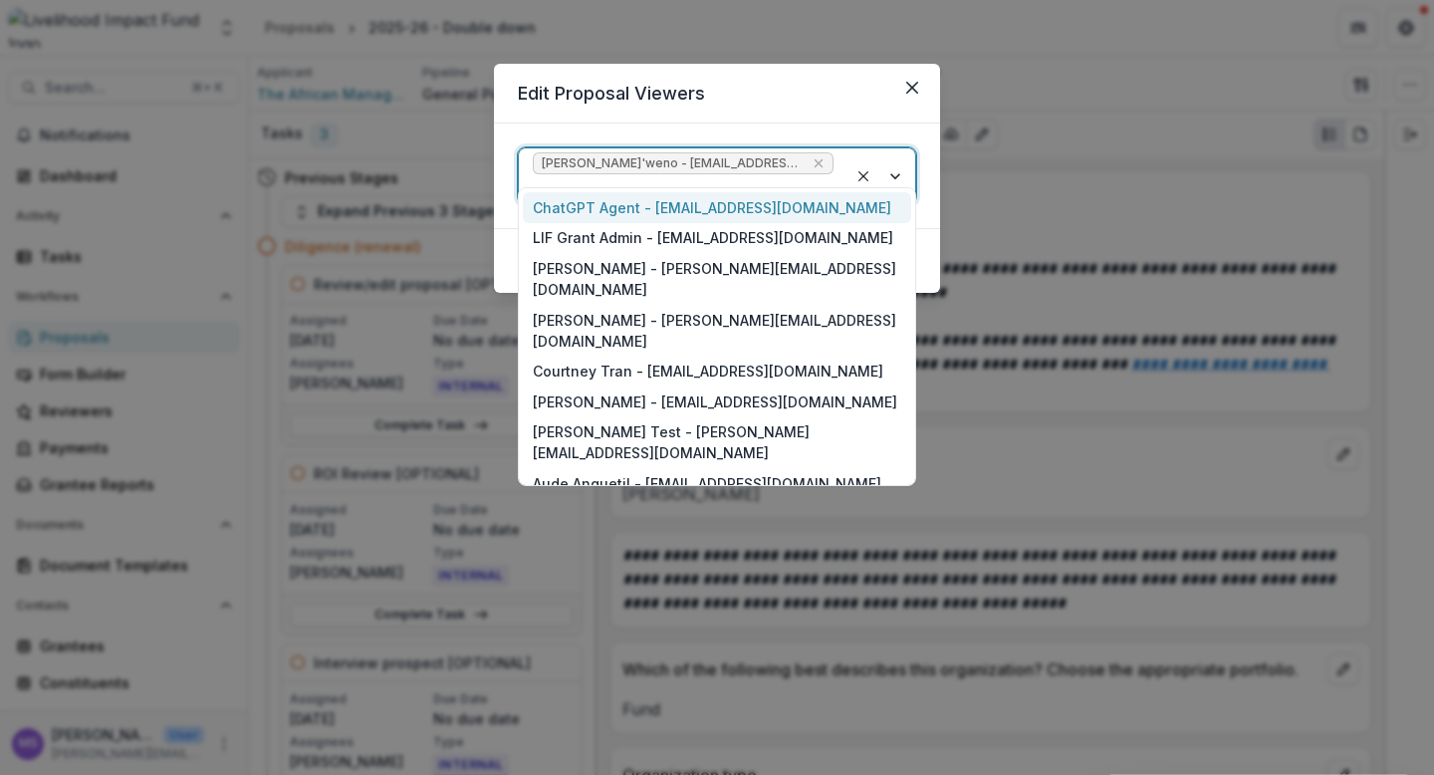
click at [813, 176] on div at bounding box center [683, 188] width 301 height 25
click at [915, 89] on icon "Close" at bounding box center [912, 88] width 12 height 12
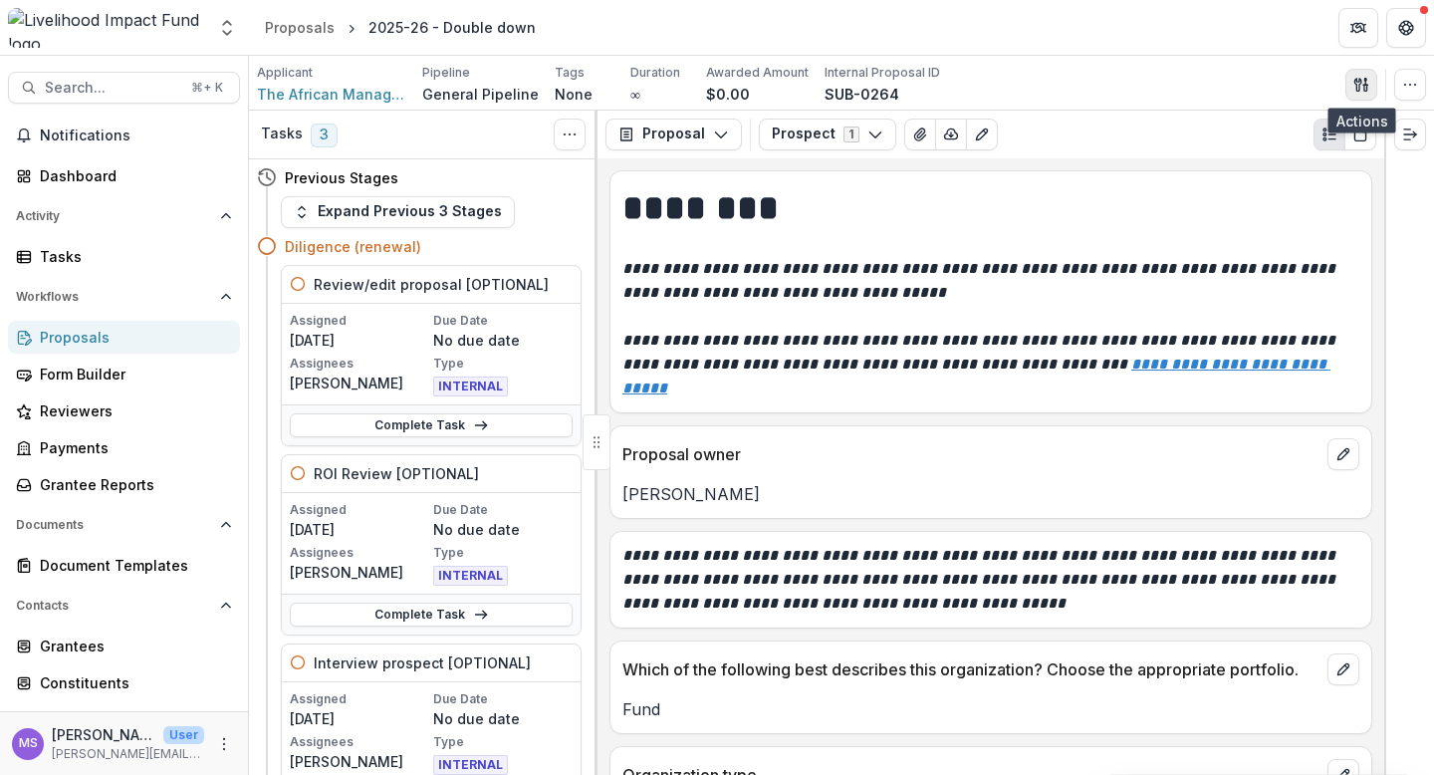
click at [1365, 82] on line "button" at bounding box center [1365, 82] width 0 height 6
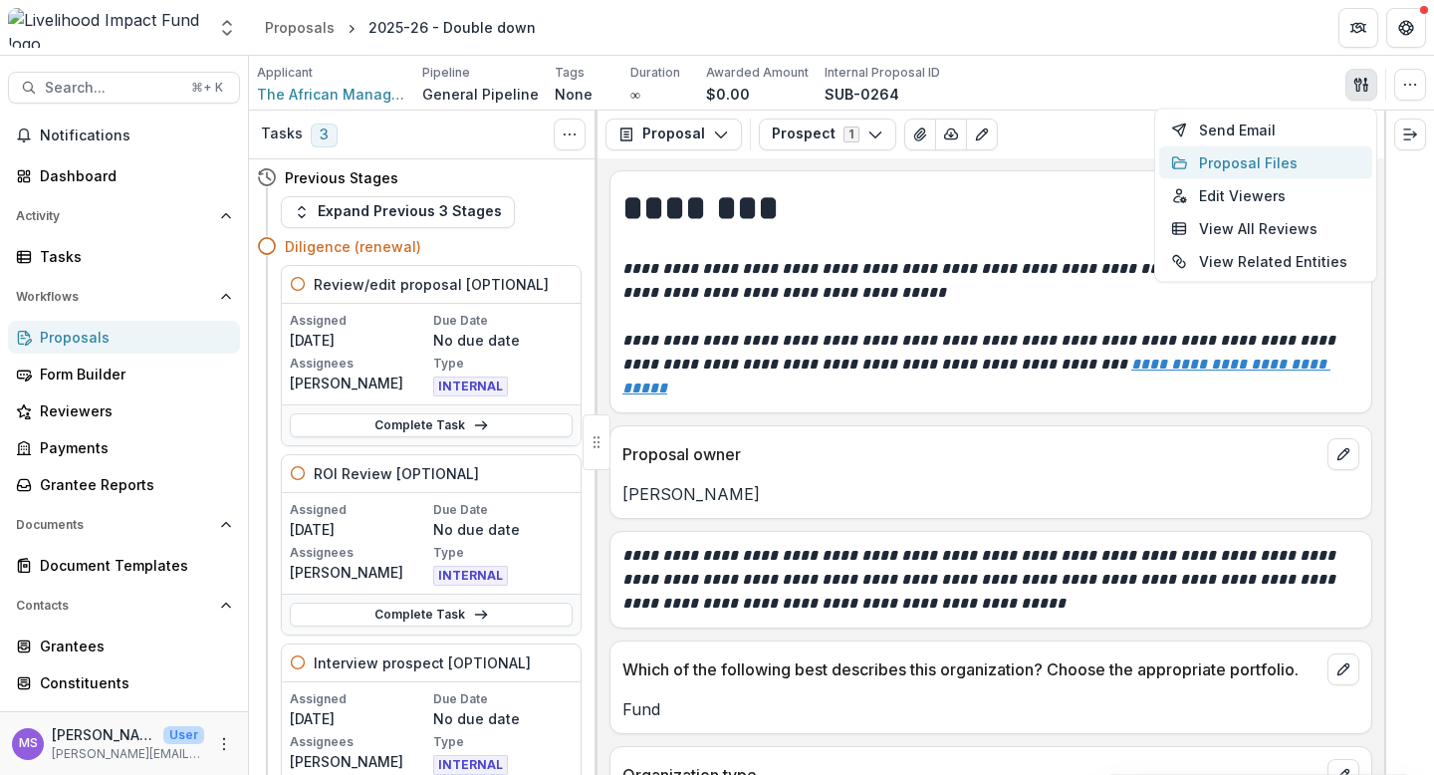
click at [1242, 155] on button "Proposal Files" at bounding box center [1265, 162] width 213 height 33
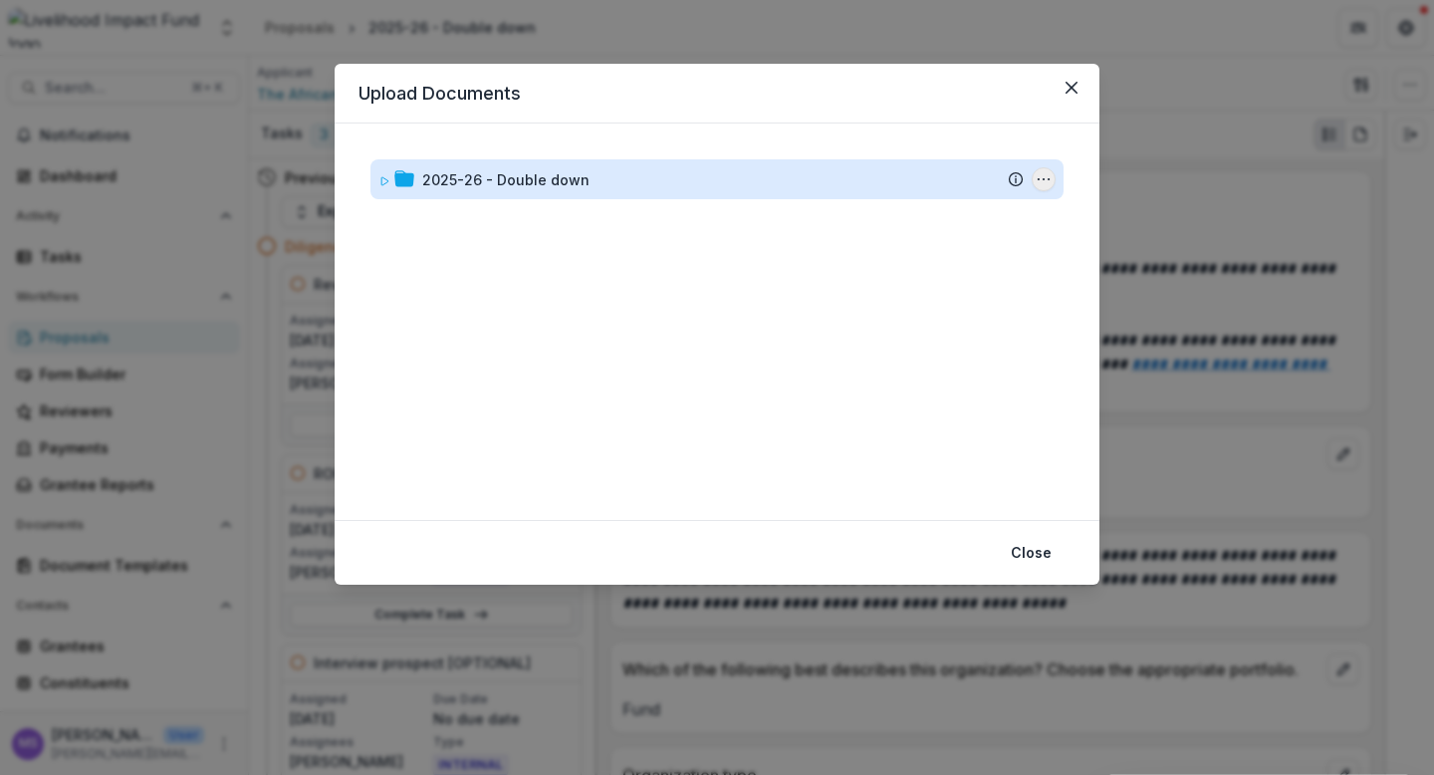
click at [1045, 176] on icon "2025-26 - Double down Options" at bounding box center [1044, 179] width 16 height 16
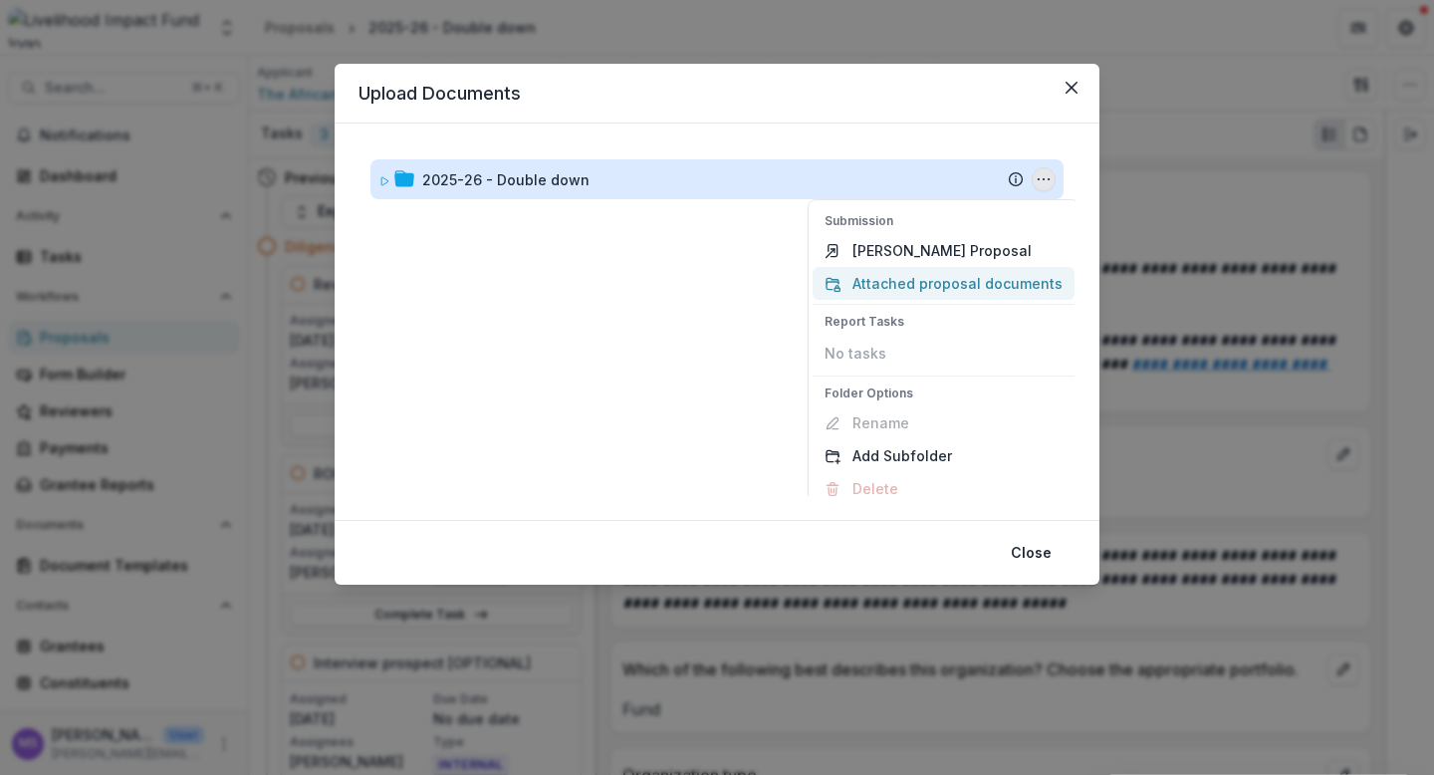
click at [948, 280] on button "Attached proposal documents" at bounding box center [943, 283] width 262 height 33
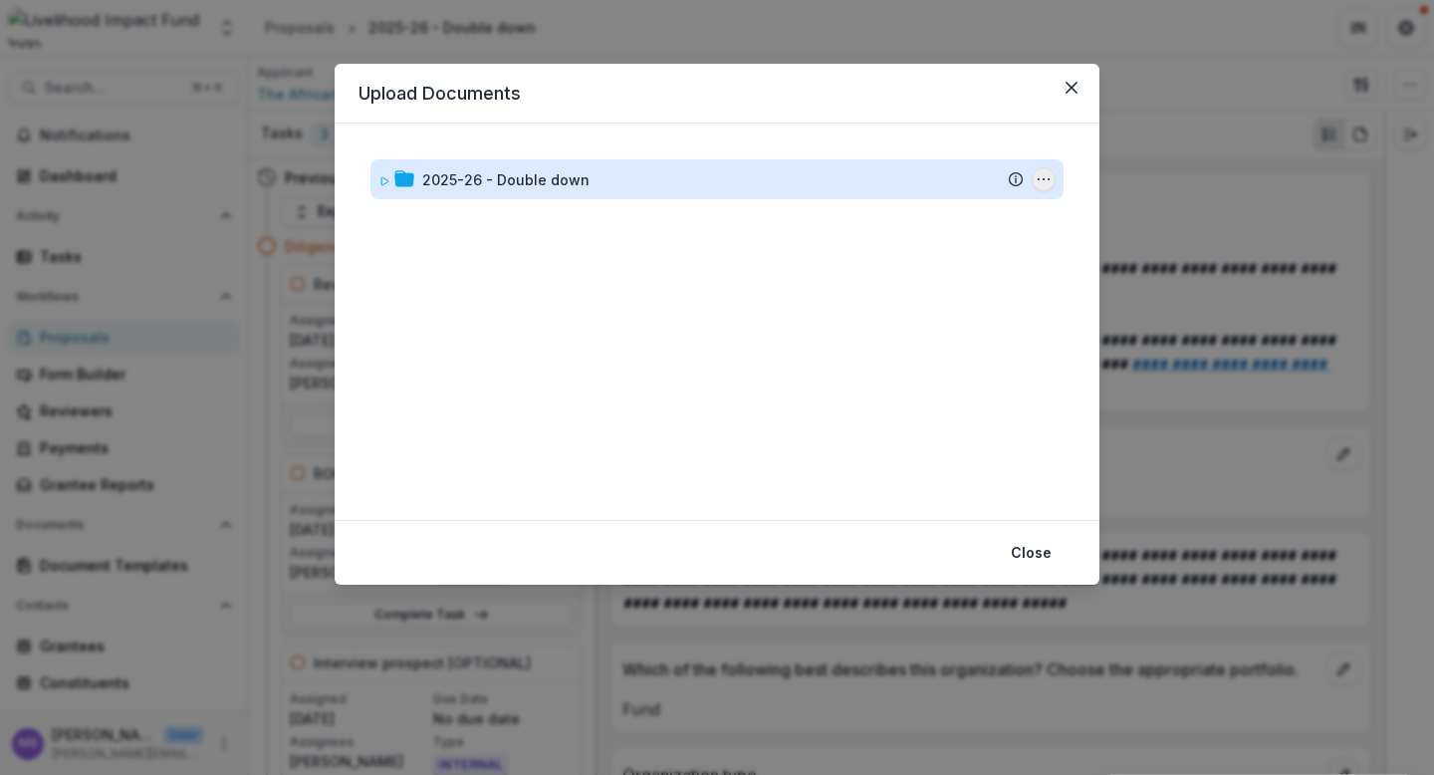
click at [1036, 176] on icon "2025-26 - Double down Options" at bounding box center [1044, 179] width 16 height 16
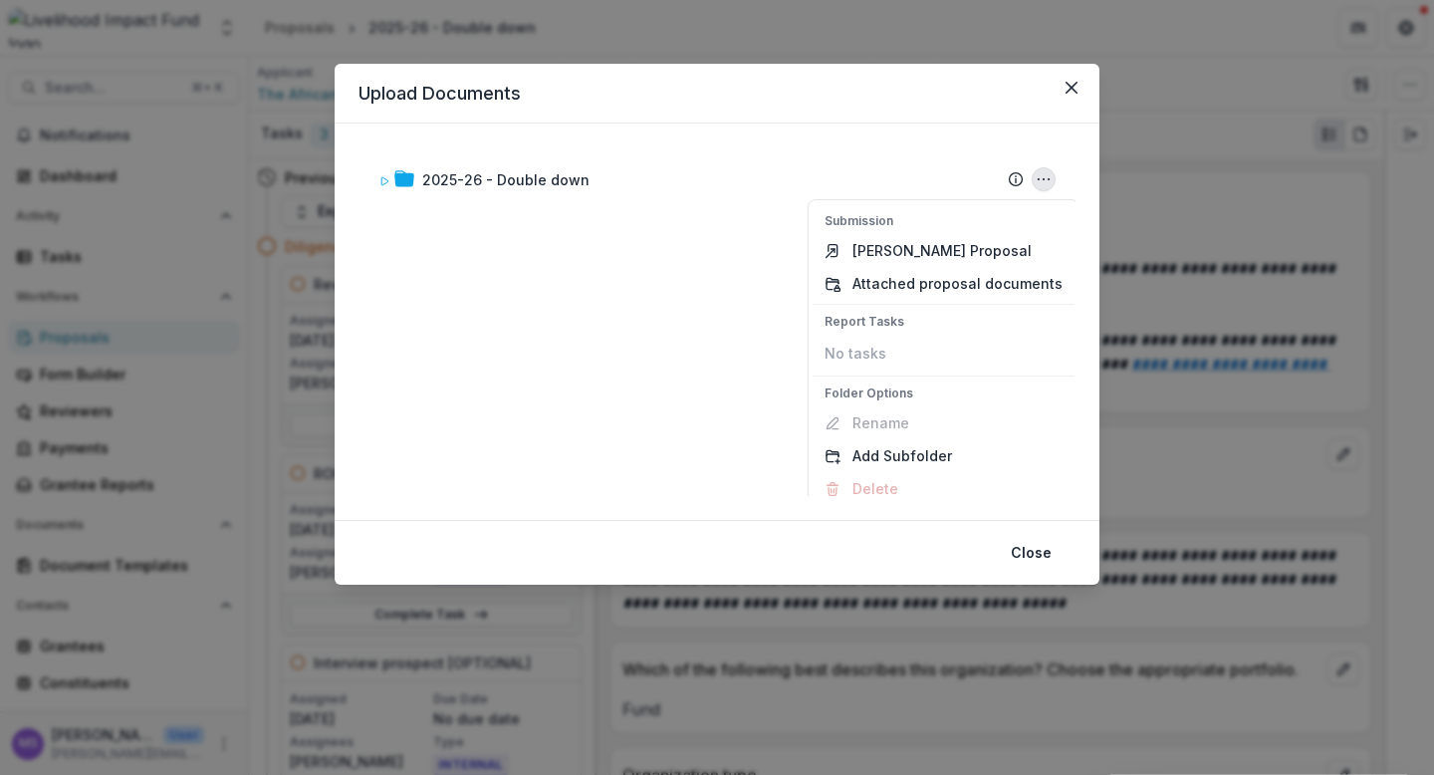
scroll to position [14, 0]
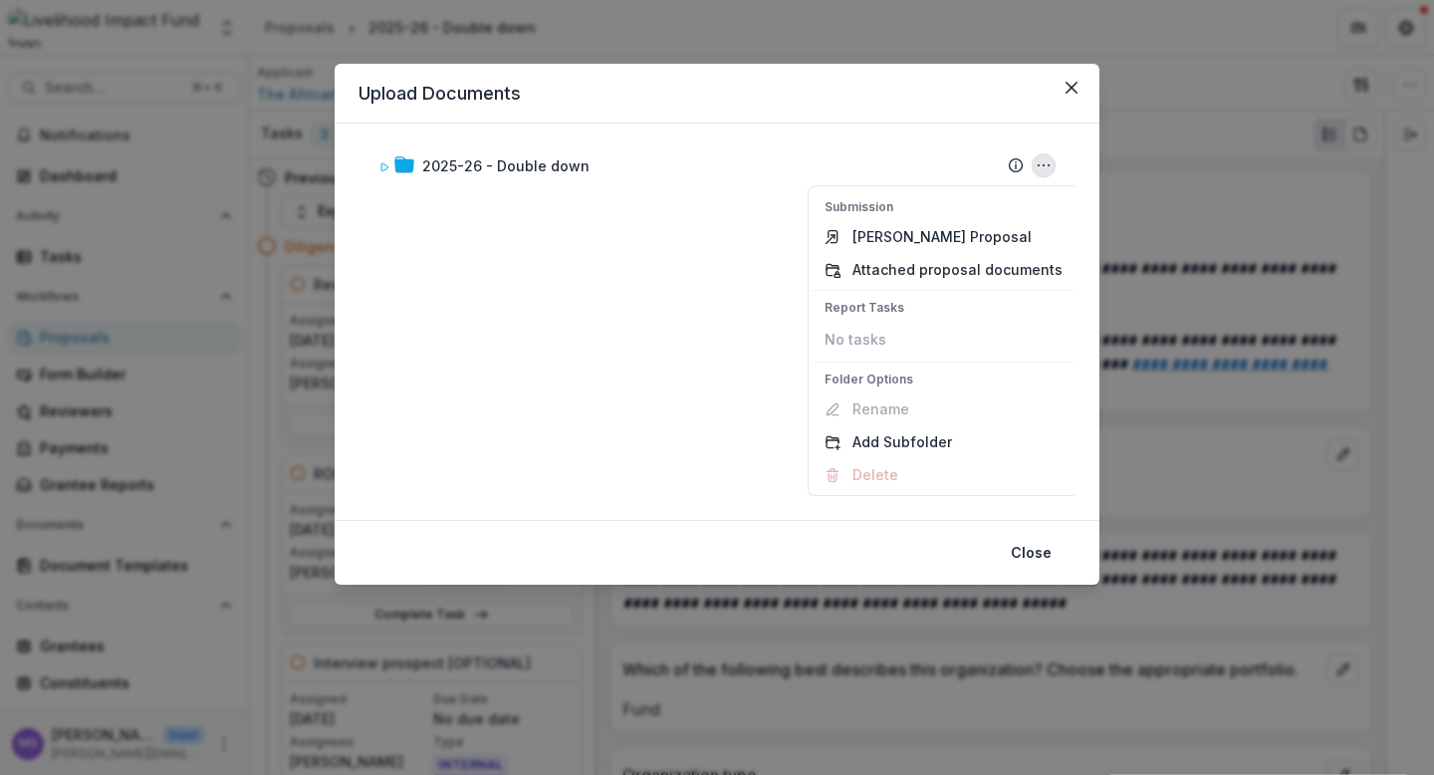
click at [654, 344] on div "2025-26 - Double down Submission Temelio Proposal Attached proposal documents R…" at bounding box center [716, 321] width 717 height 348
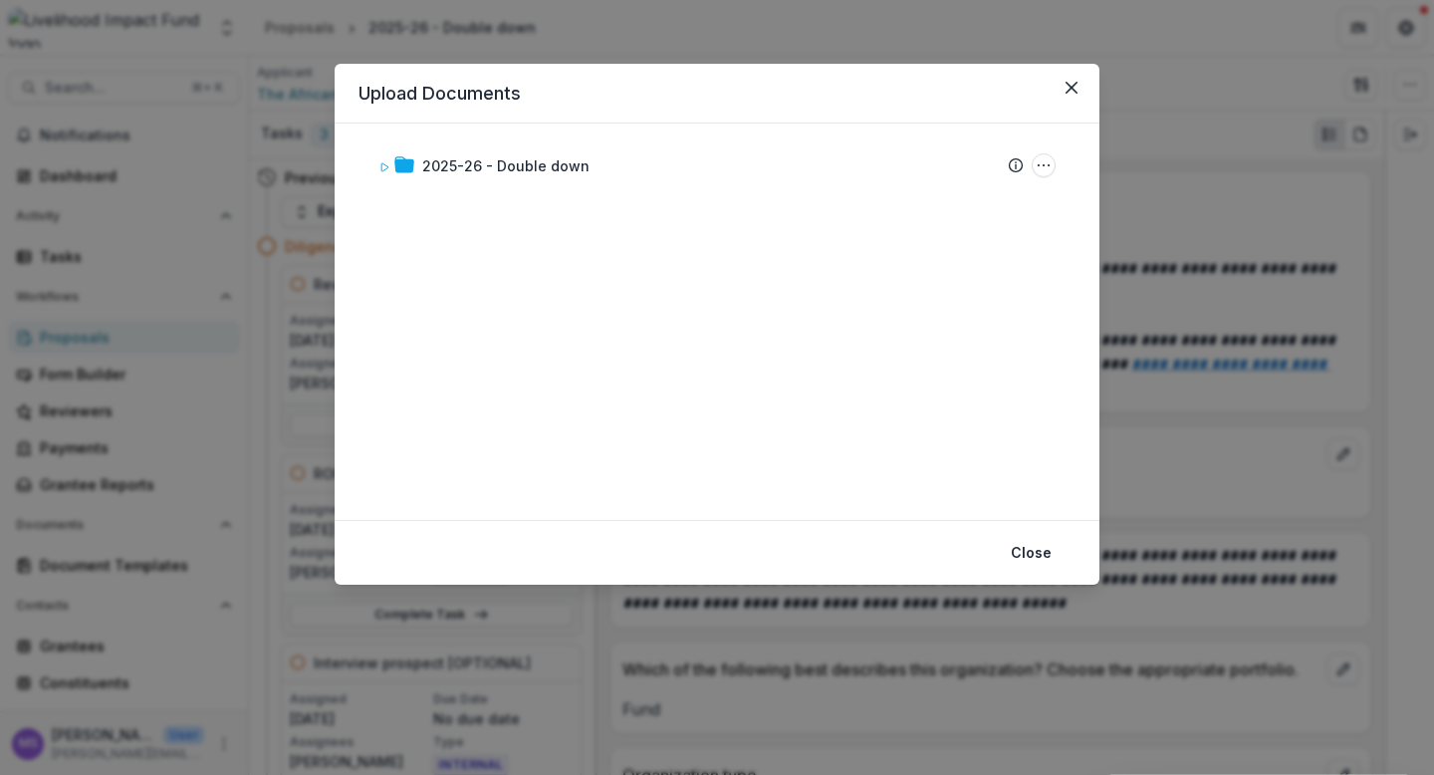
click at [698, 268] on div "2025-26 - Double down Submission Temelio Proposal Attached proposal documents R…" at bounding box center [716, 321] width 717 height 348
click at [1071, 87] on icon "Close" at bounding box center [1071, 88] width 12 height 12
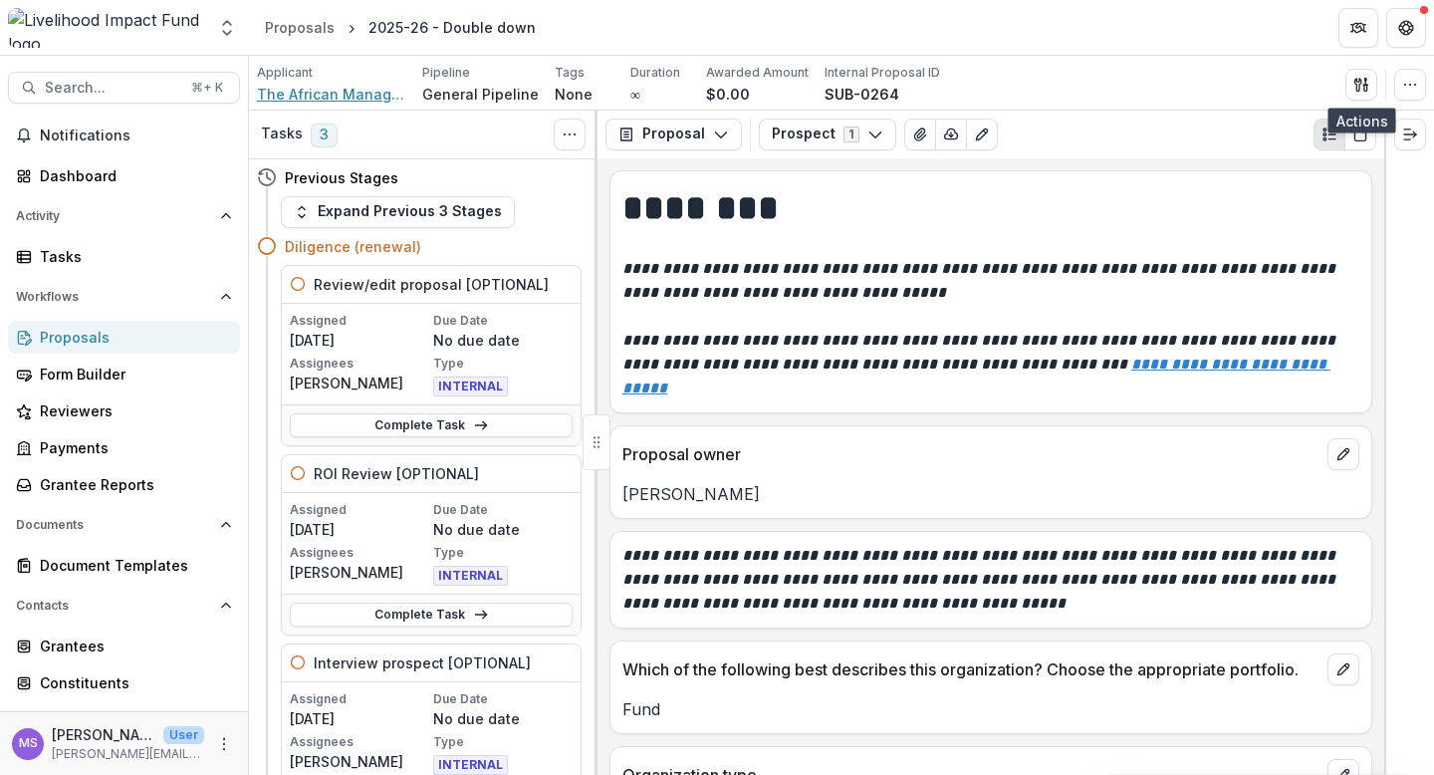
click at [338, 99] on span "The African Management Institute (AMI)" at bounding box center [331, 94] width 149 height 21
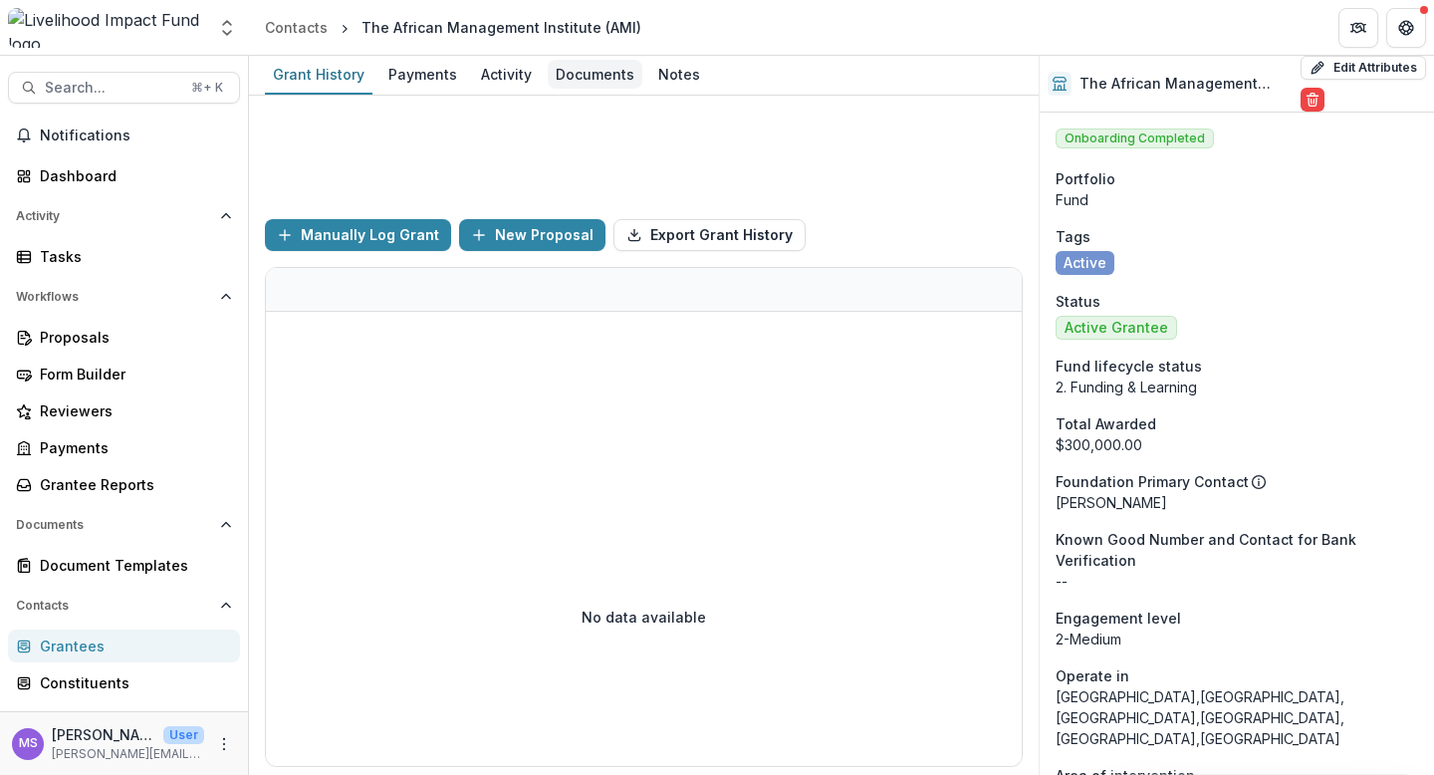
click at [580, 76] on div "Documents" at bounding box center [595, 74] width 95 height 29
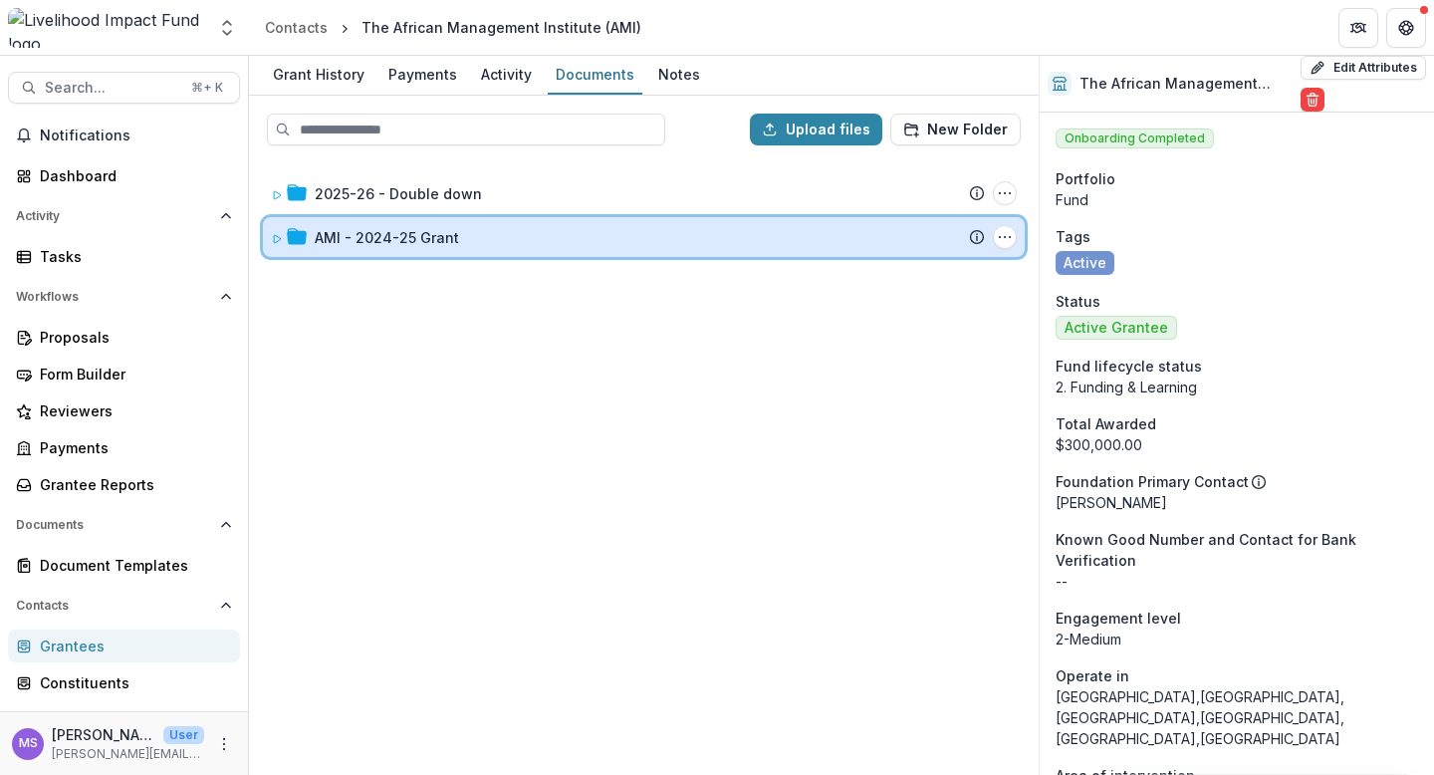
click at [530, 238] on div "AMI - 2024-25 Grant" at bounding box center [650, 237] width 670 height 21
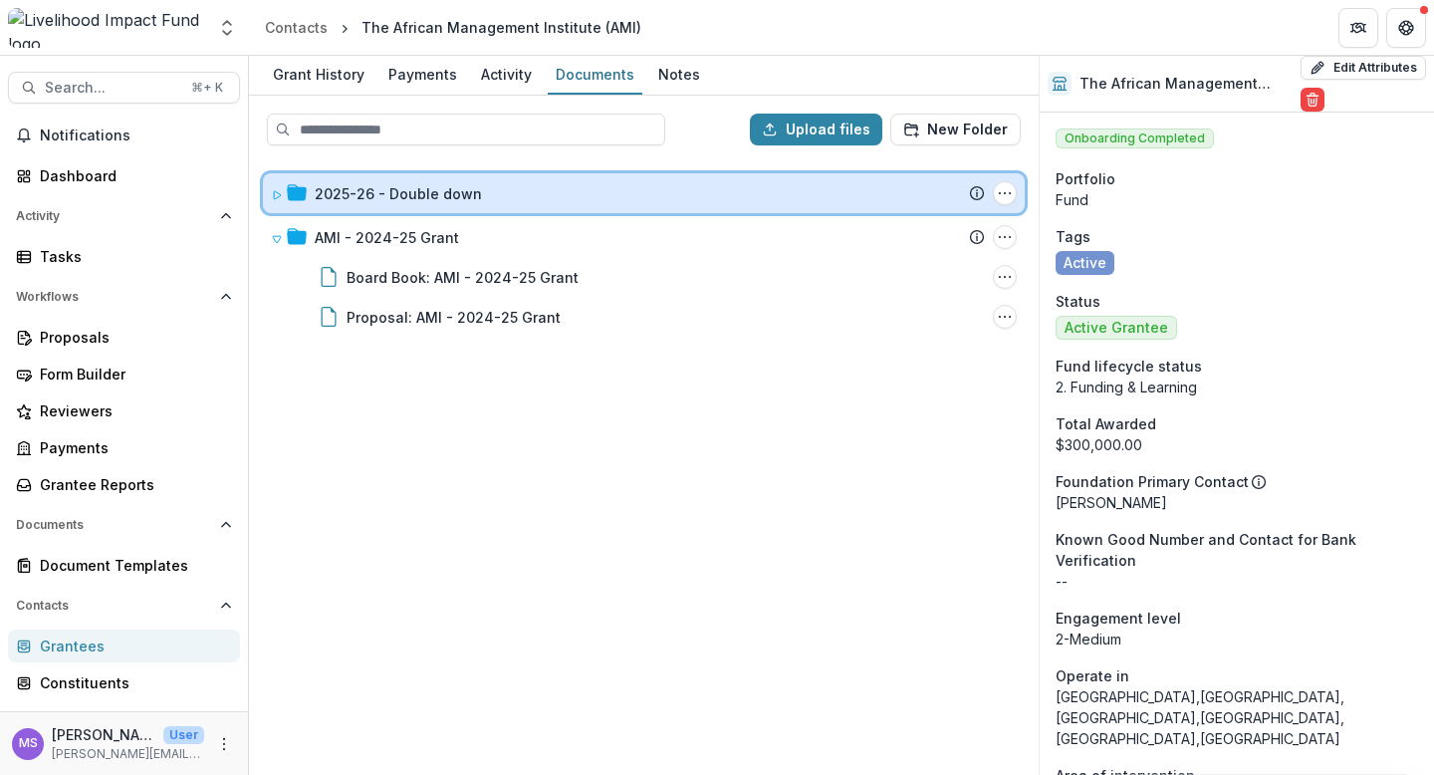
click at [503, 194] on div "2025-26 - Double down" at bounding box center [650, 193] width 670 height 21
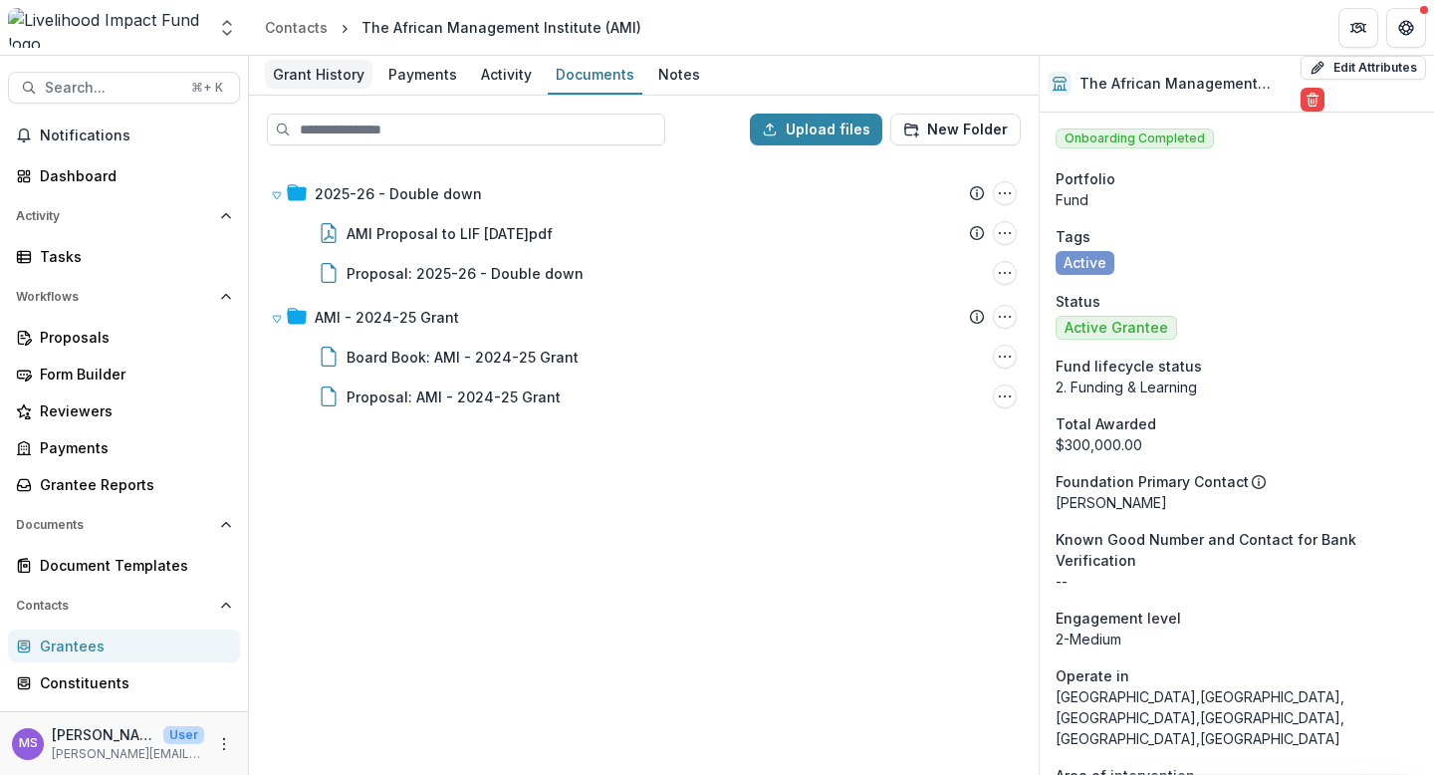
click at [304, 74] on div "Grant History" at bounding box center [319, 74] width 108 height 29
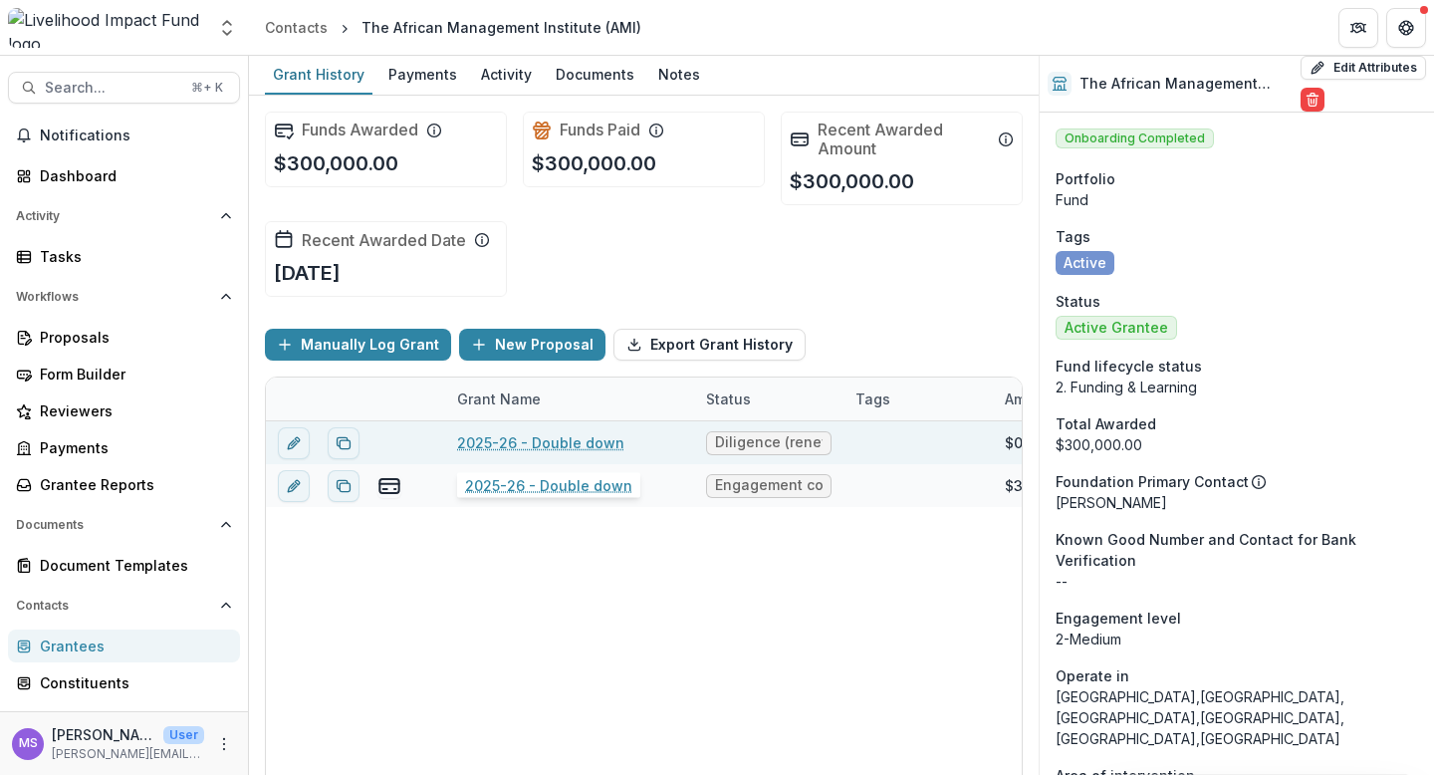
click at [550, 445] on link "2025-26 - Double down" at bounding box center [540, 442] width 167 height 21
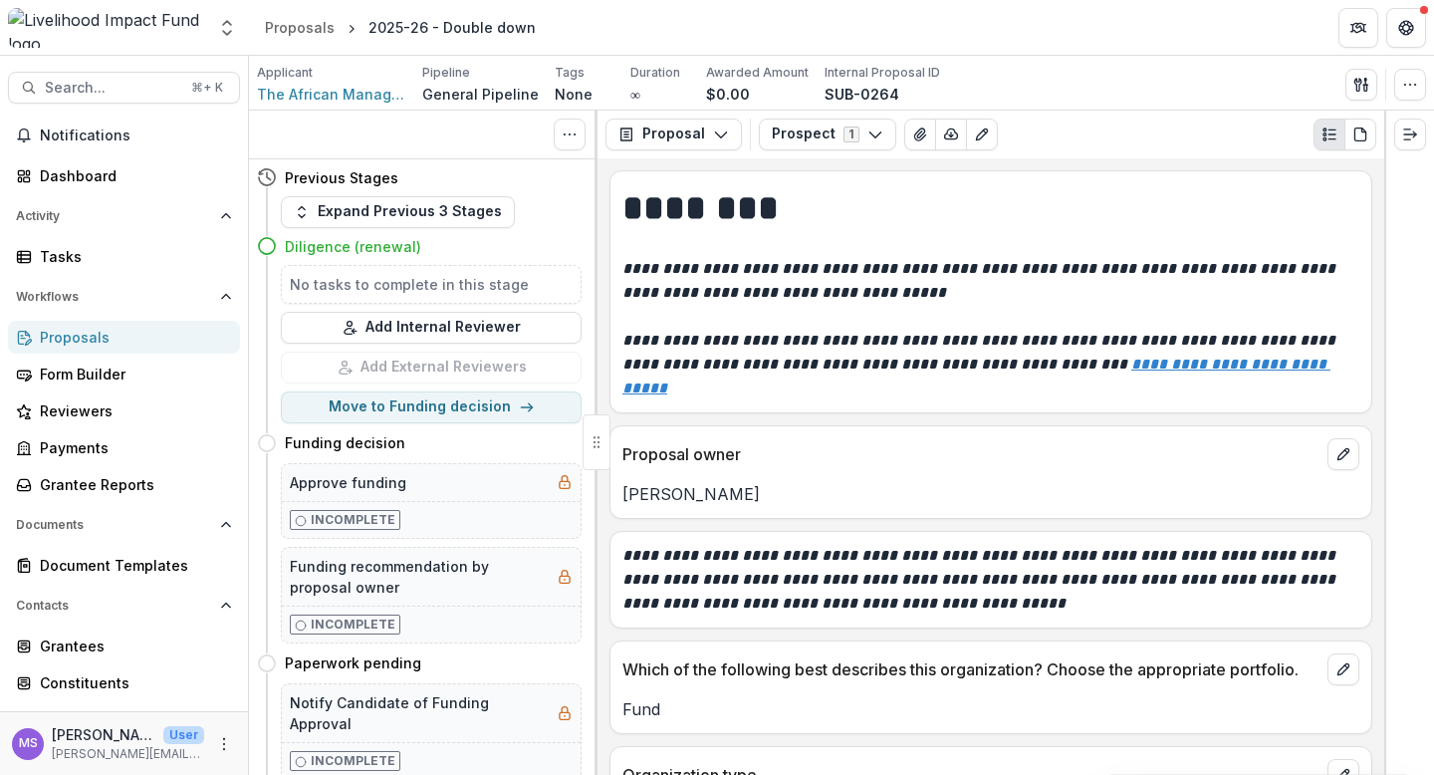
click at [1326, 133] on icon "Plaintext view" at bounding box center [1329, 134] width 16 height 16
click at [1409, 87] on icon "button" at bounding box center [1410, 85] width 16 height 16
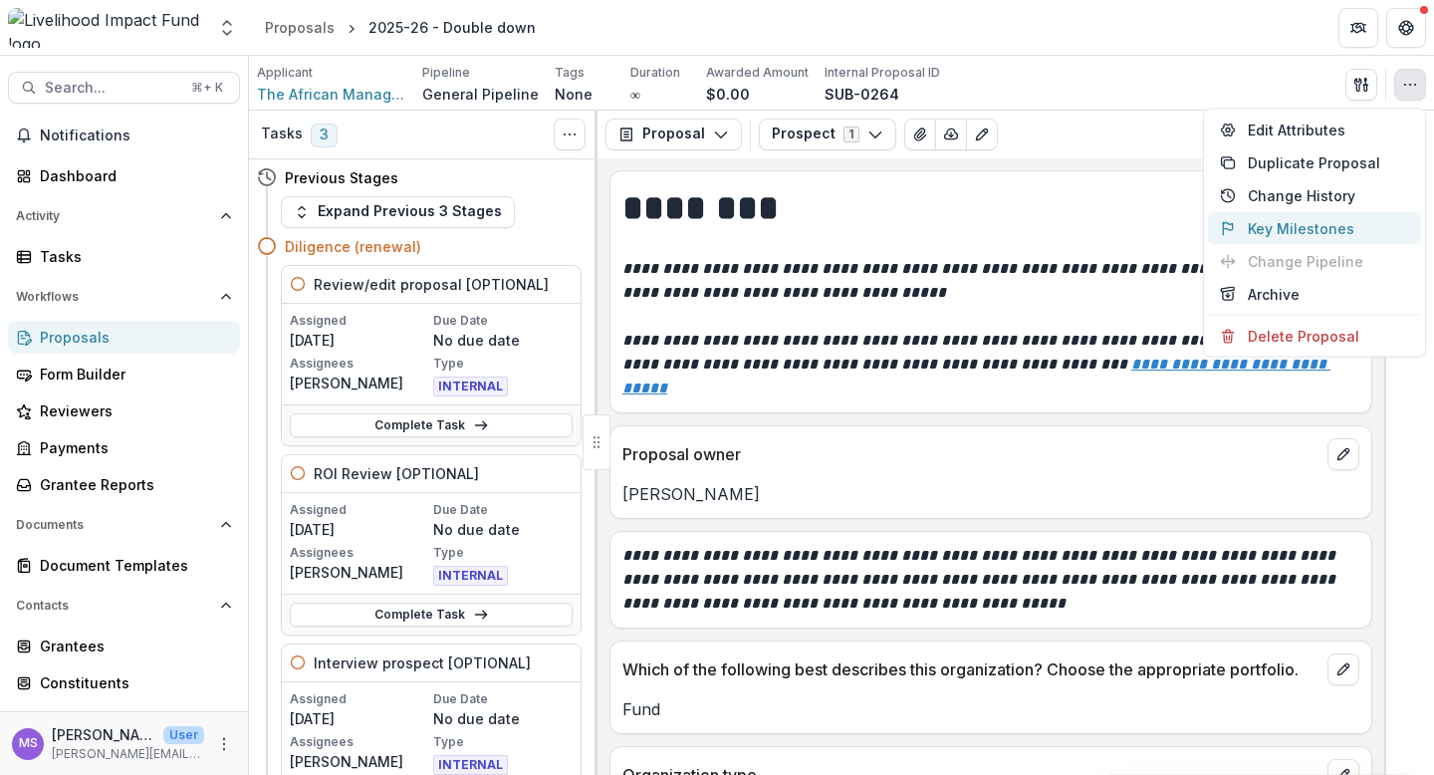
click at [1296, 223] on button "Key Milestones" at bounding box center [1314, 228] width 213 height 33
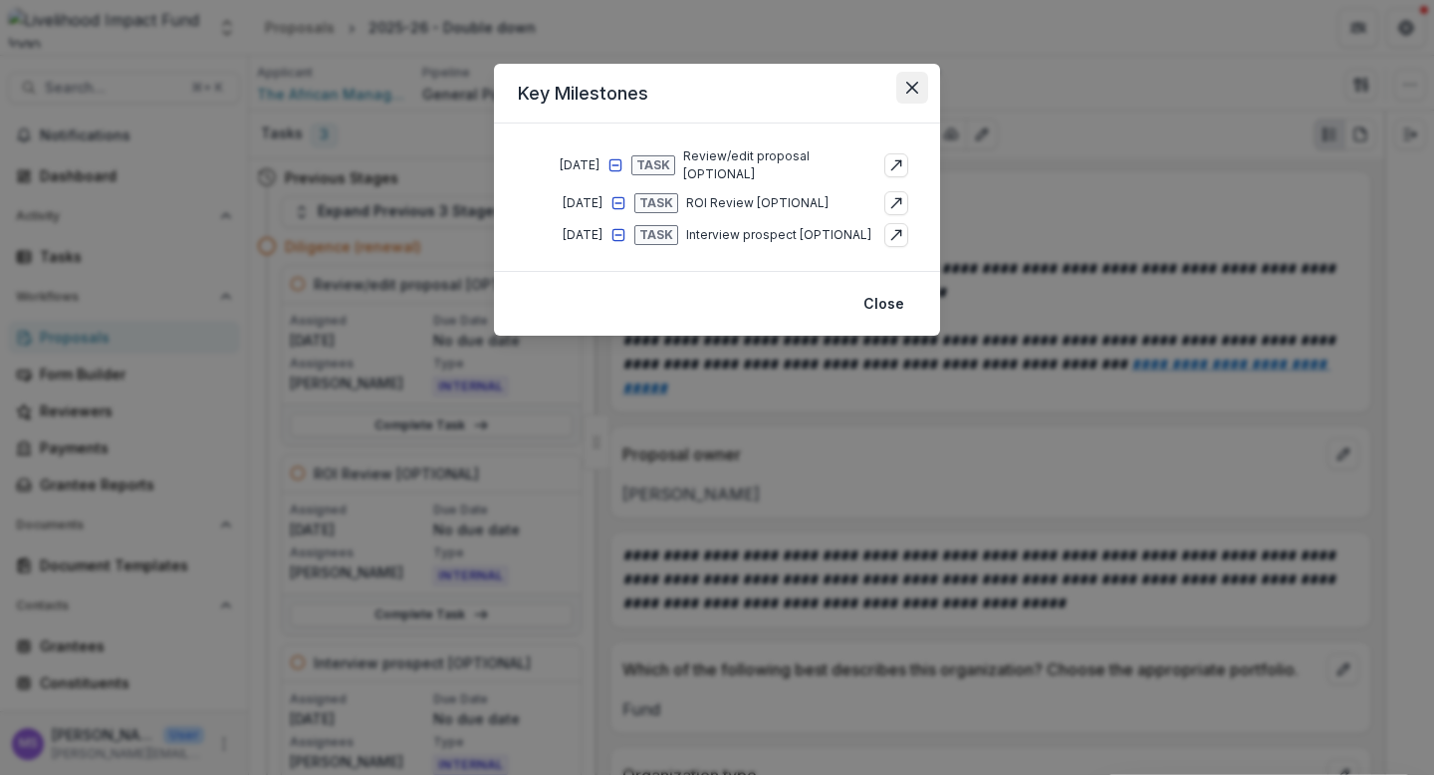
click at [915, 88] on icon "Close" at bounding box center [912, 88] width 12 height 12
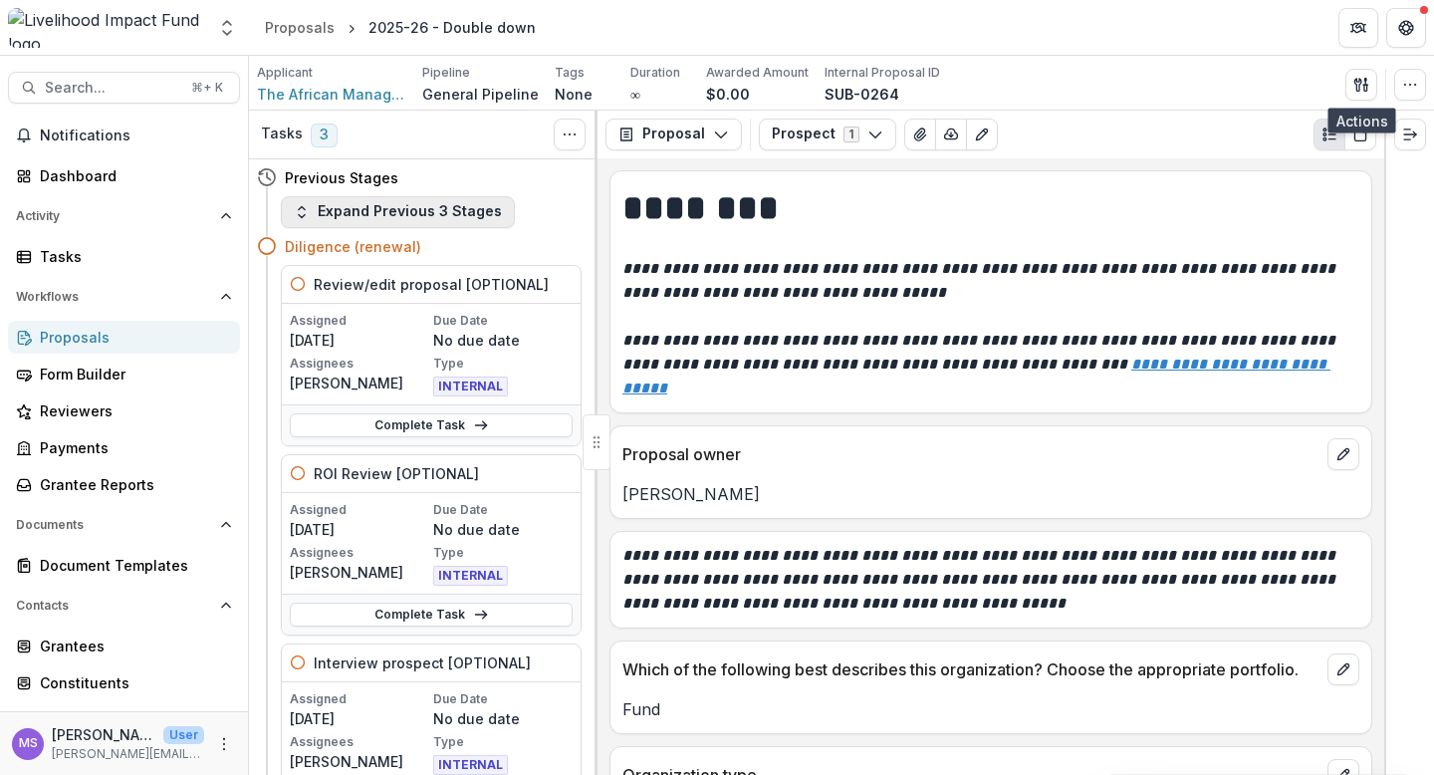
click at [445, 208] on button "Expand Previous 3 Stages" at bounding box center [398, 212] width 234 height 32
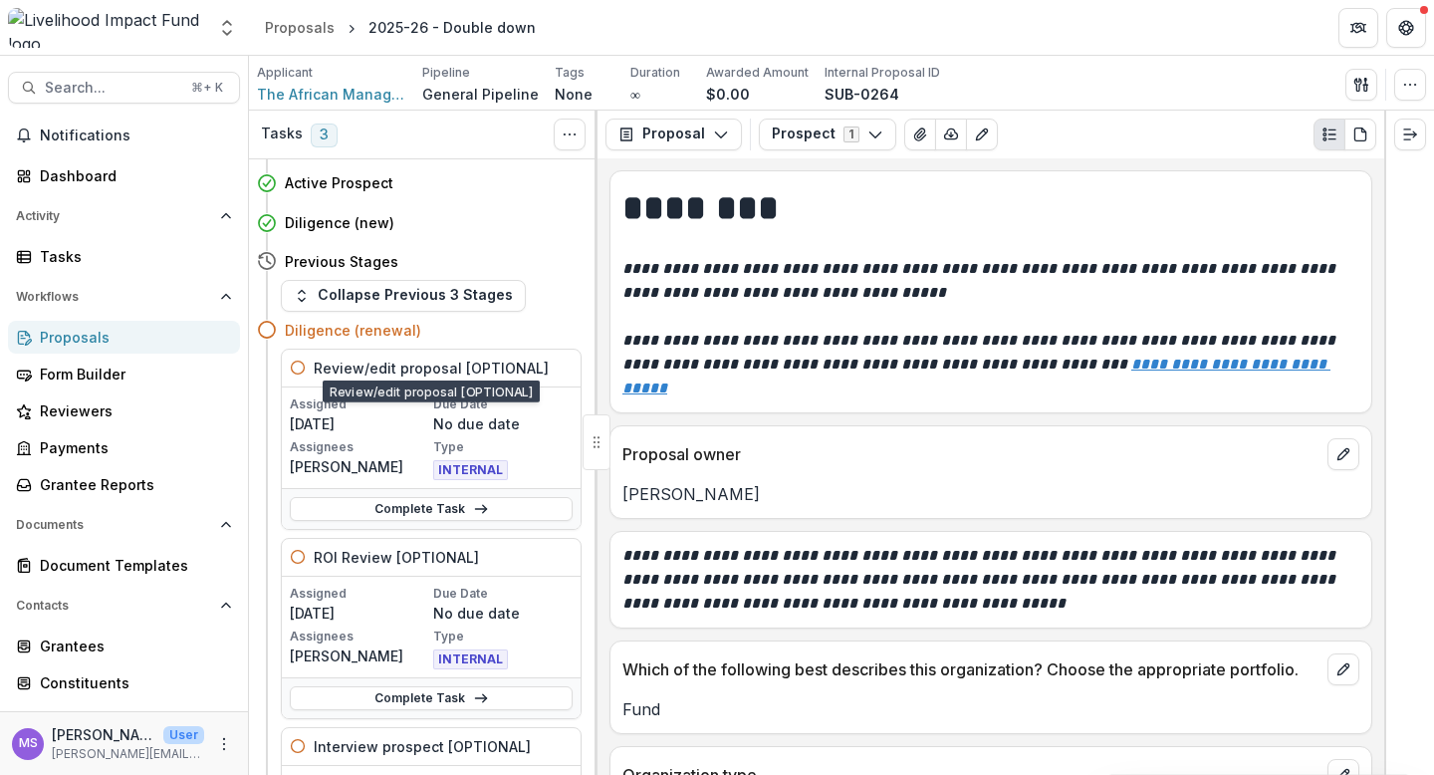
scroll to position [14, 0]
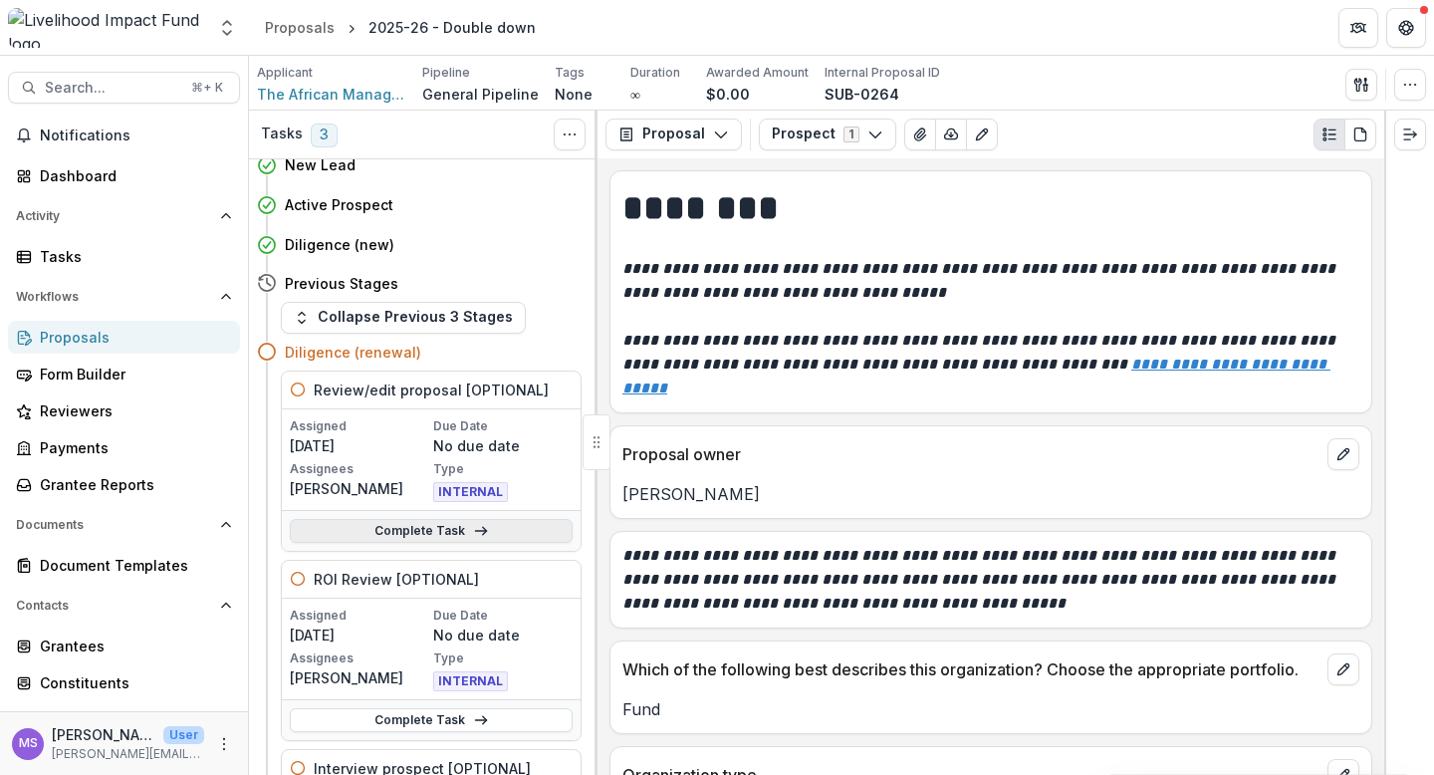
click at [396, 533] on link "Complete Task" at bounding box center [431, 531] width 283 height 24
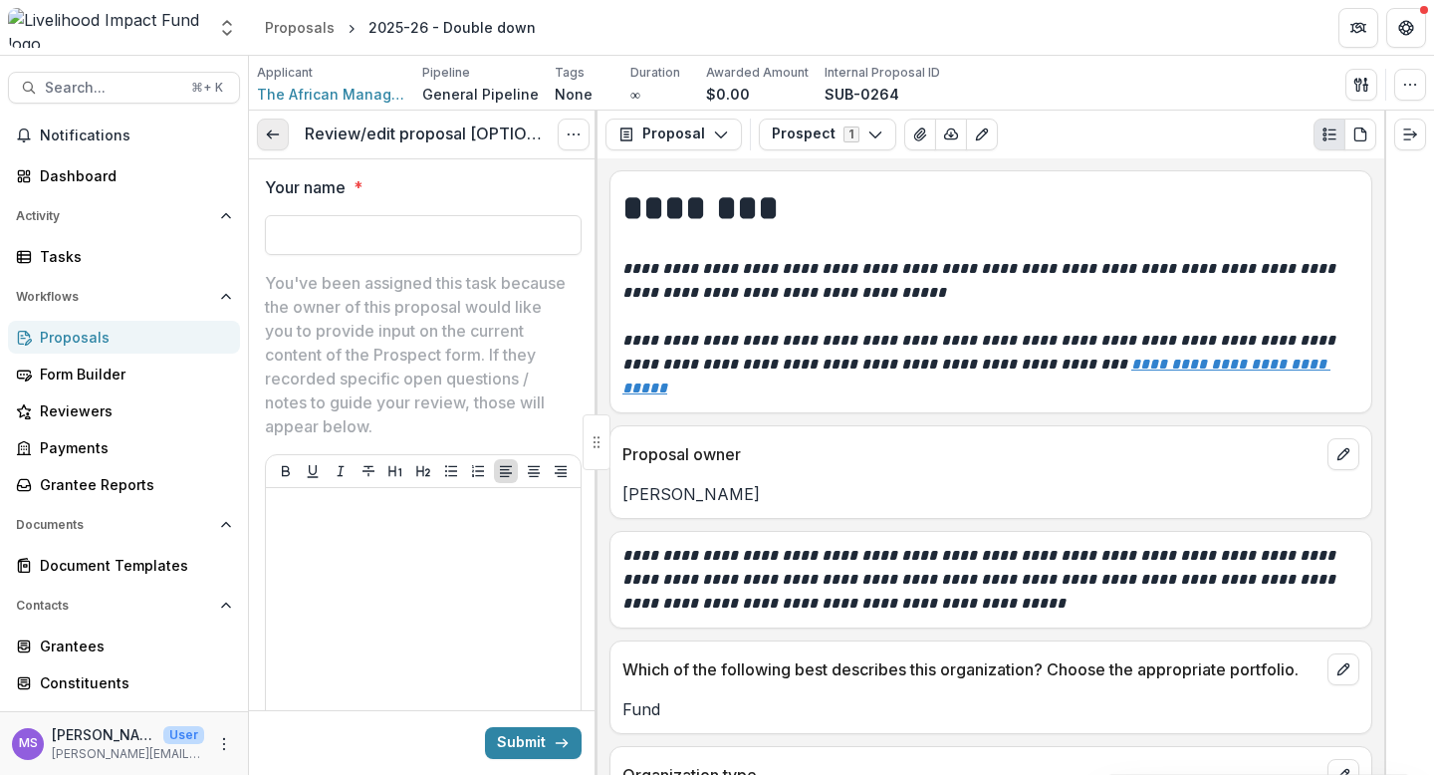
click at [278, 131] on icon at bounding box center [273, 134] width 16 height 16
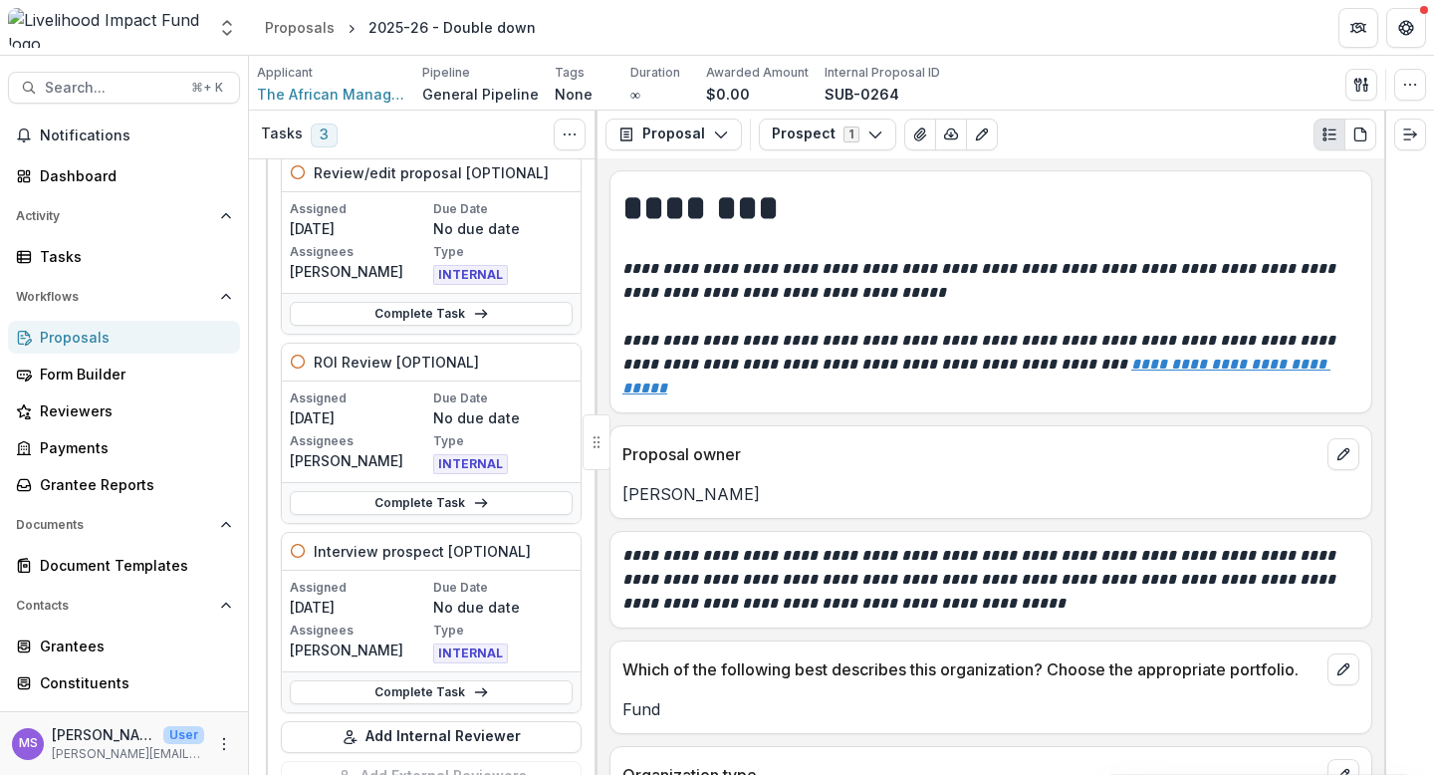
scroll to position [139, 0]
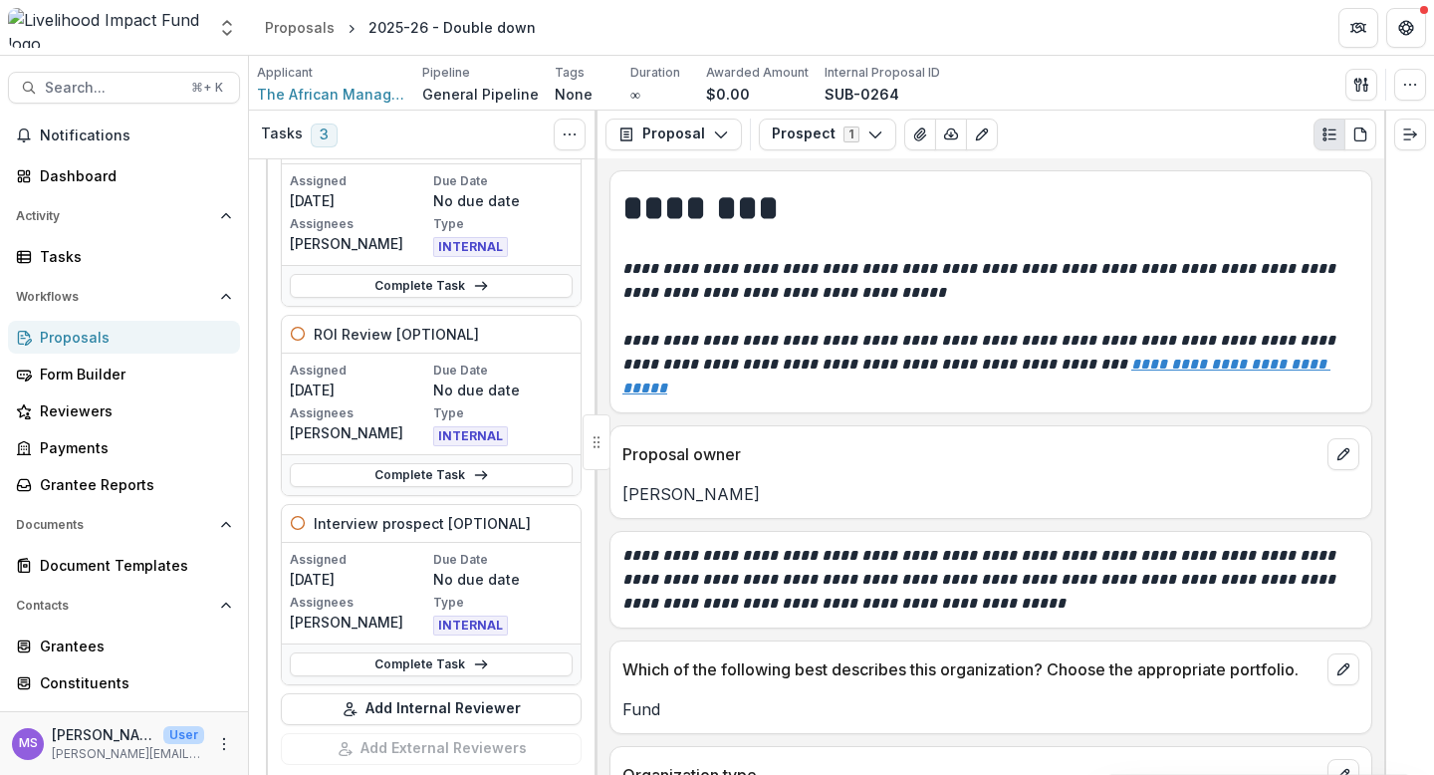
click at [481, 337] on div "ROI Review [OPTIONAL]" at bounding box center [431, 335] width 299 height 38
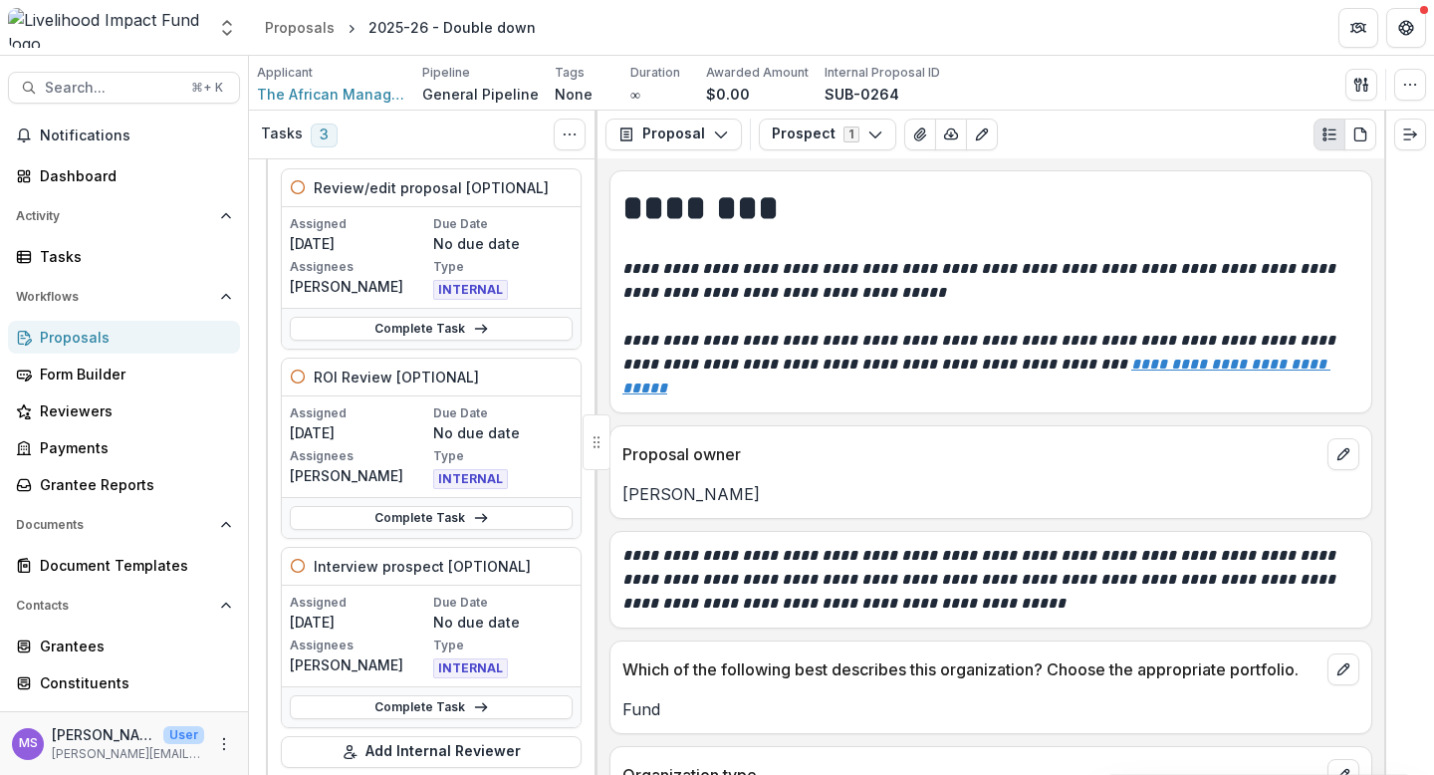
scroll to position [98, 0]
click at [394, 511] on link "Complete Task" at bounding box center [431, 517] width 283 height 24
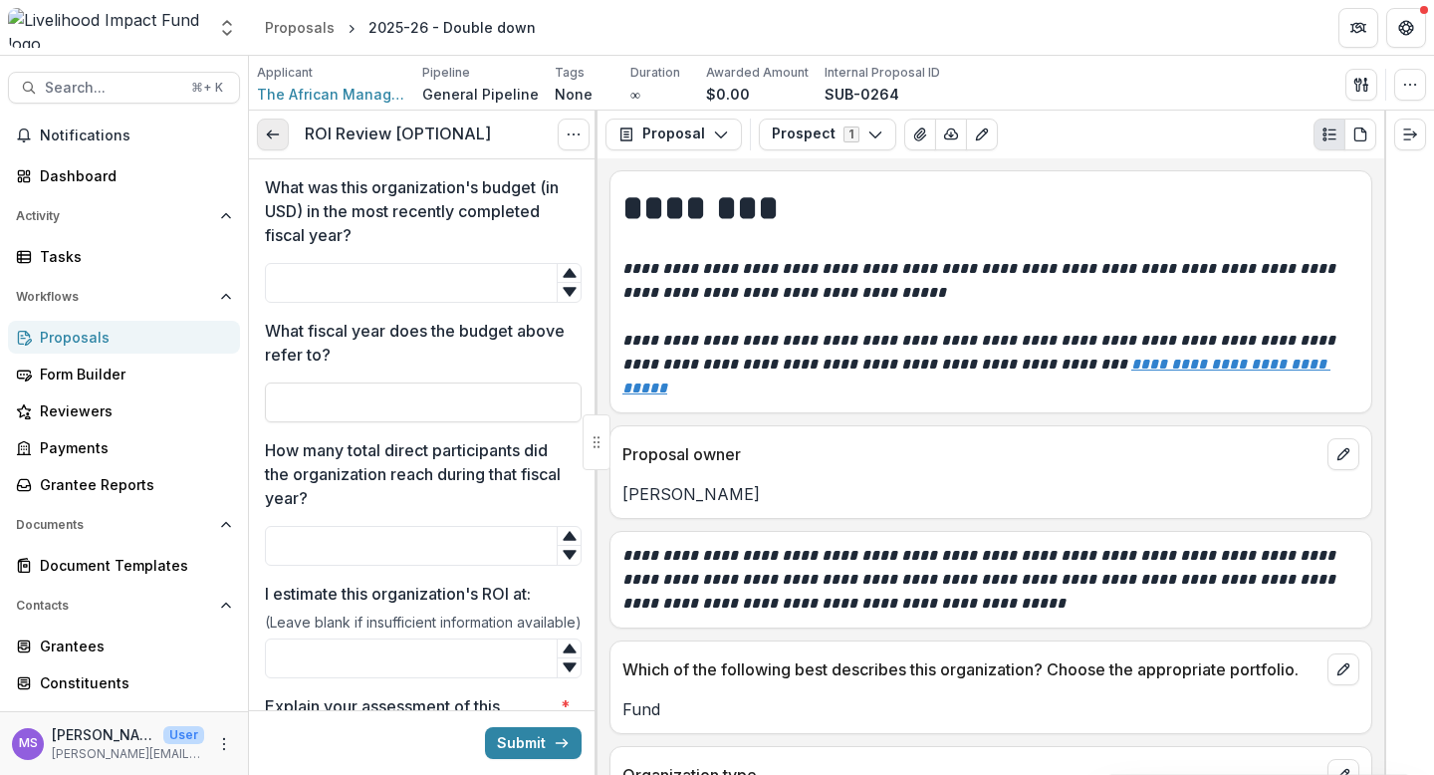
click at [273, 137] on icon at bounding box center [273, 134] width 16 height 16
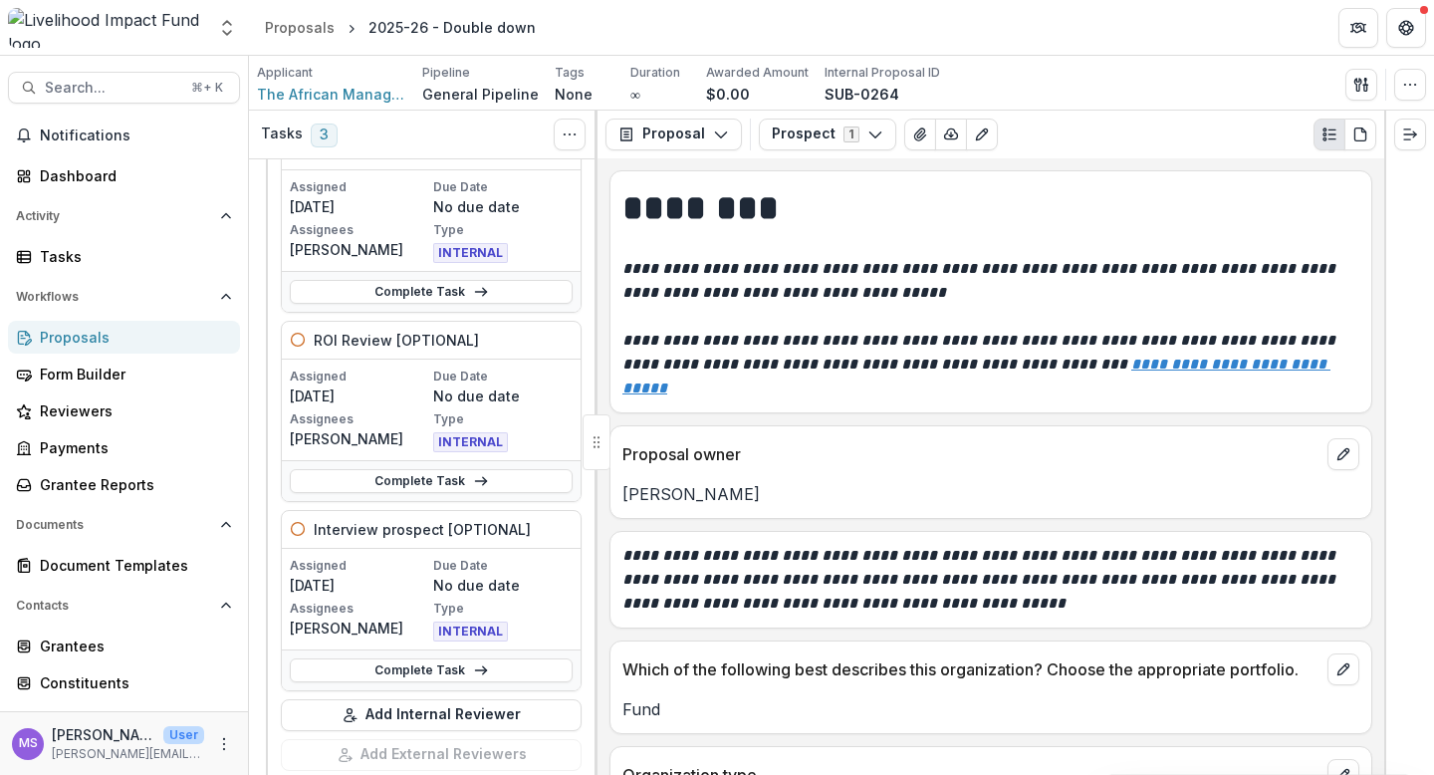
scroll to position [146, 0]
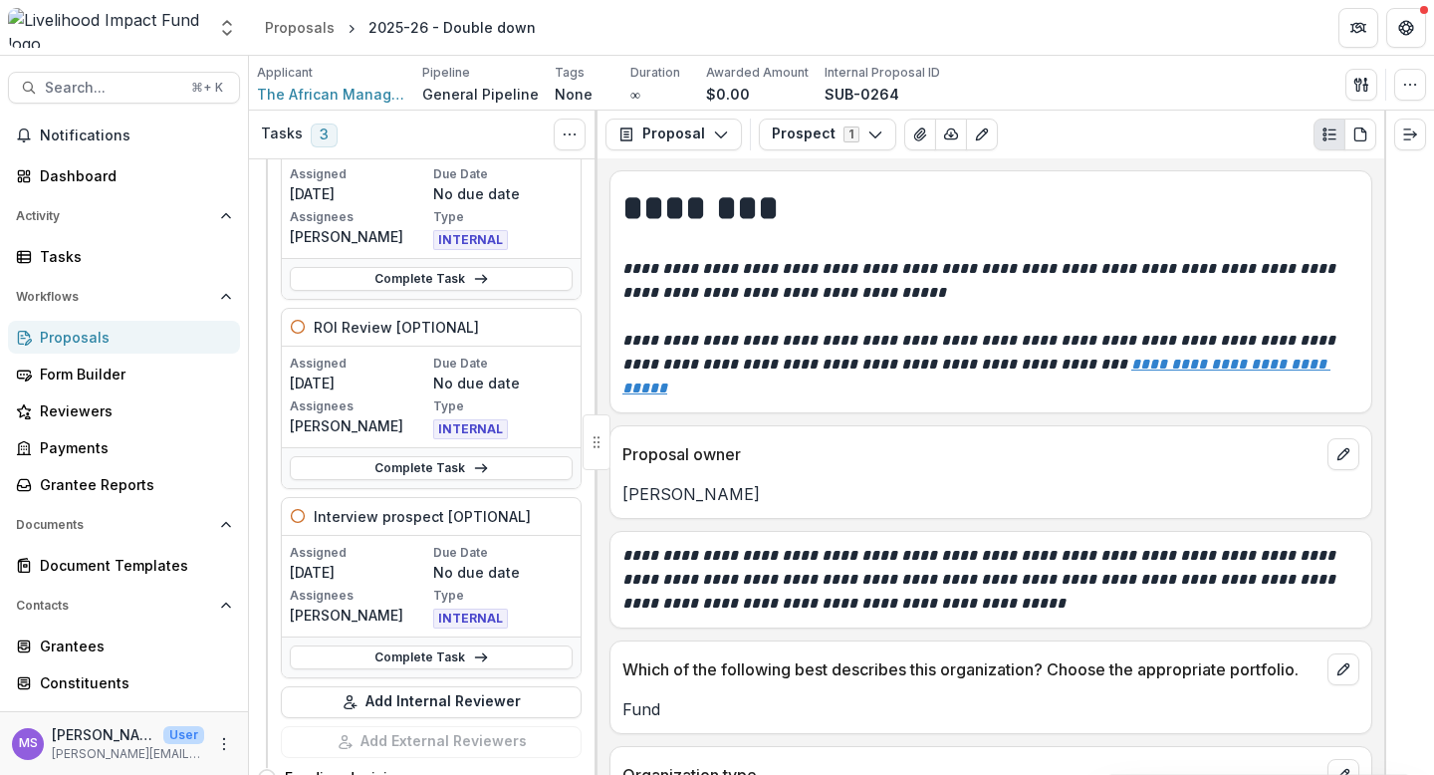
click at [537, 334] on div "ROI Review [OPTIONAL]" at bounding box center [431, 328] width 299 height 38
click at [298, 328] on icon at bounding box center [298, 327] width 16 height 16
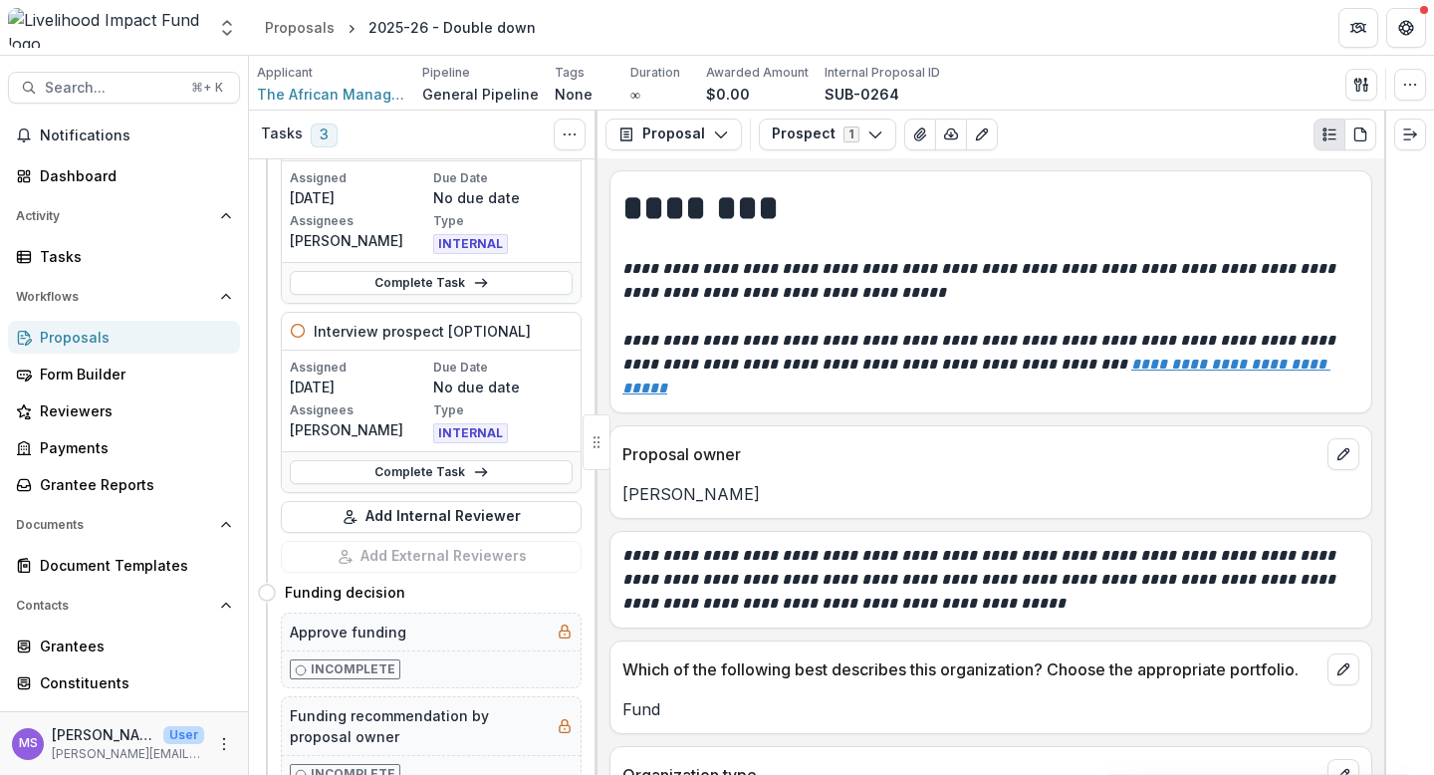
scroll to position [342, 0]
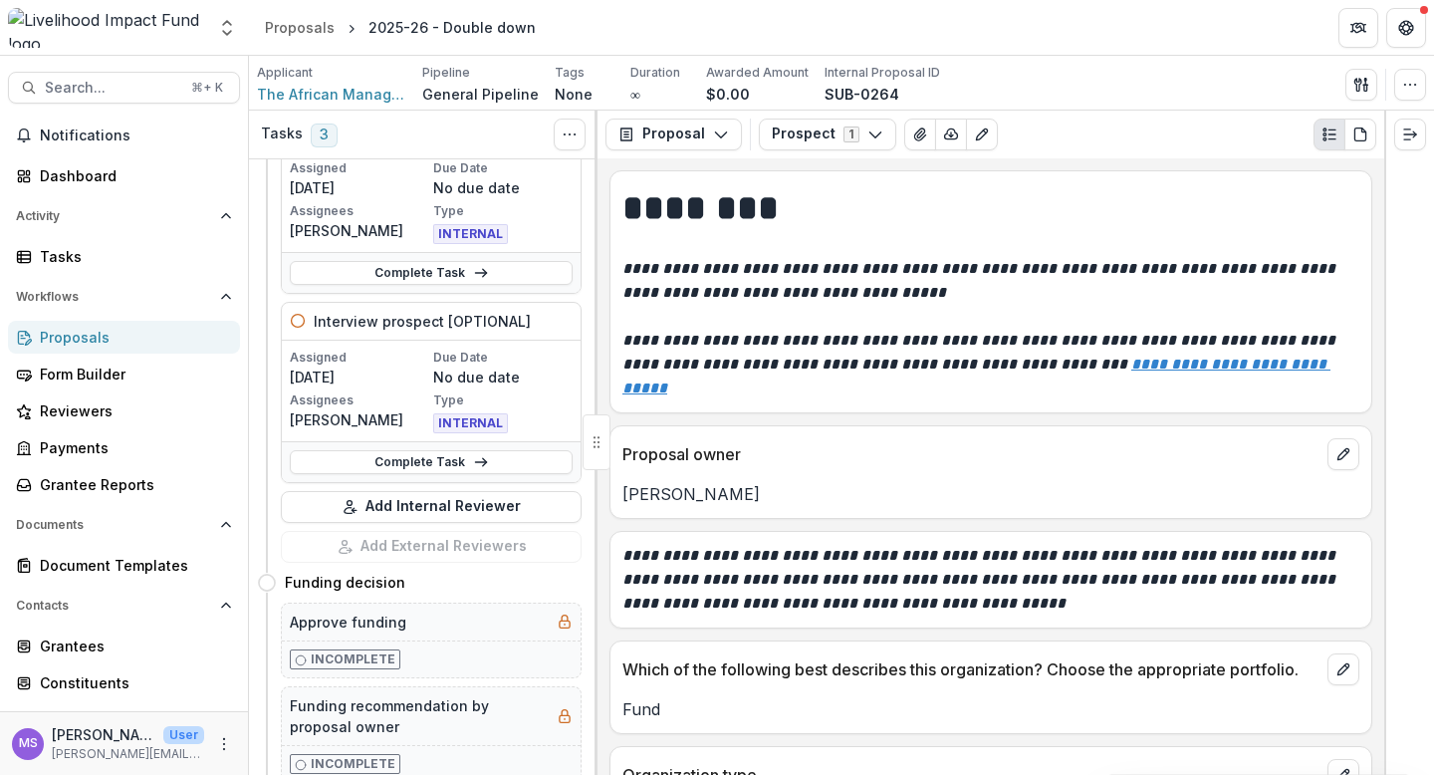
click at [296, 322] on icon at bounding box center [298, 321] width 16 height 16
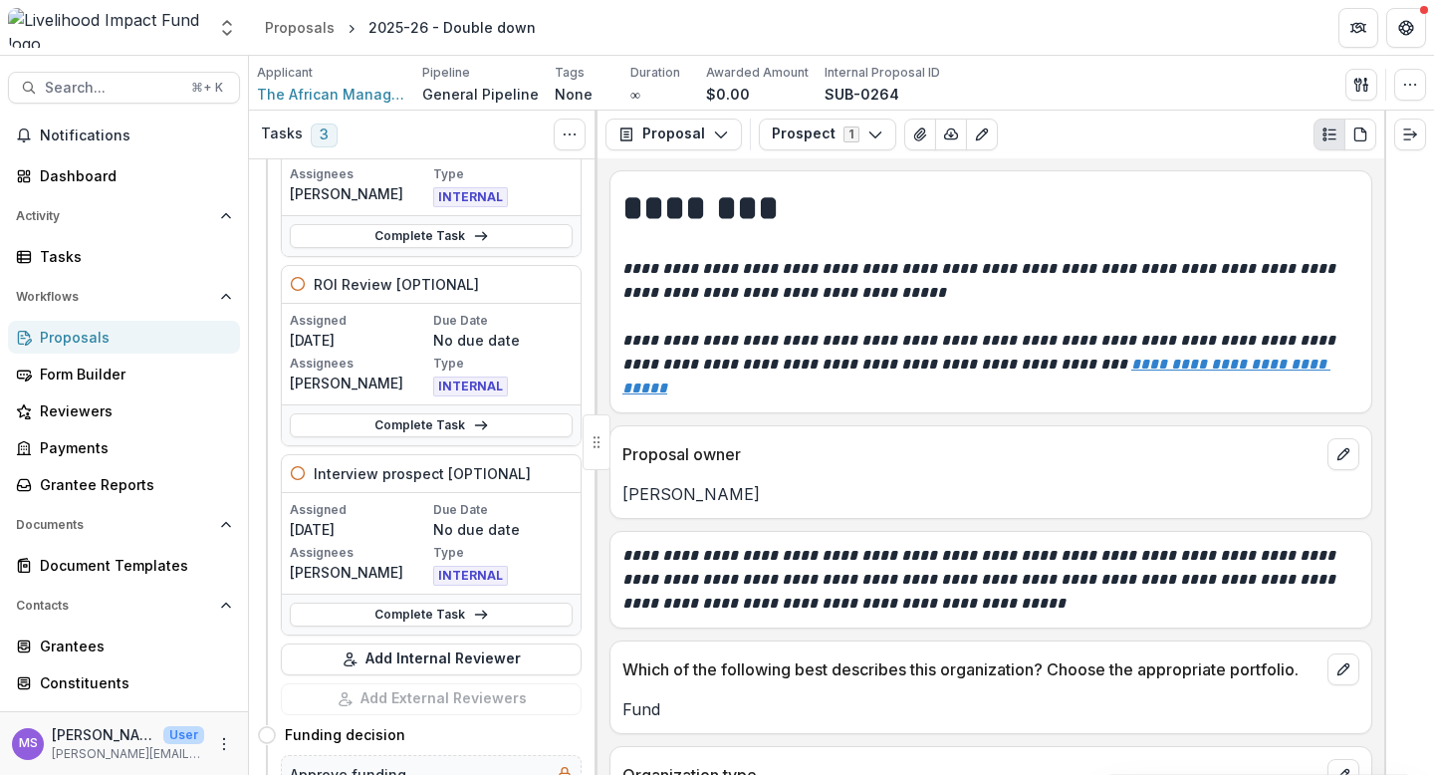
scroll to position [167, 0]
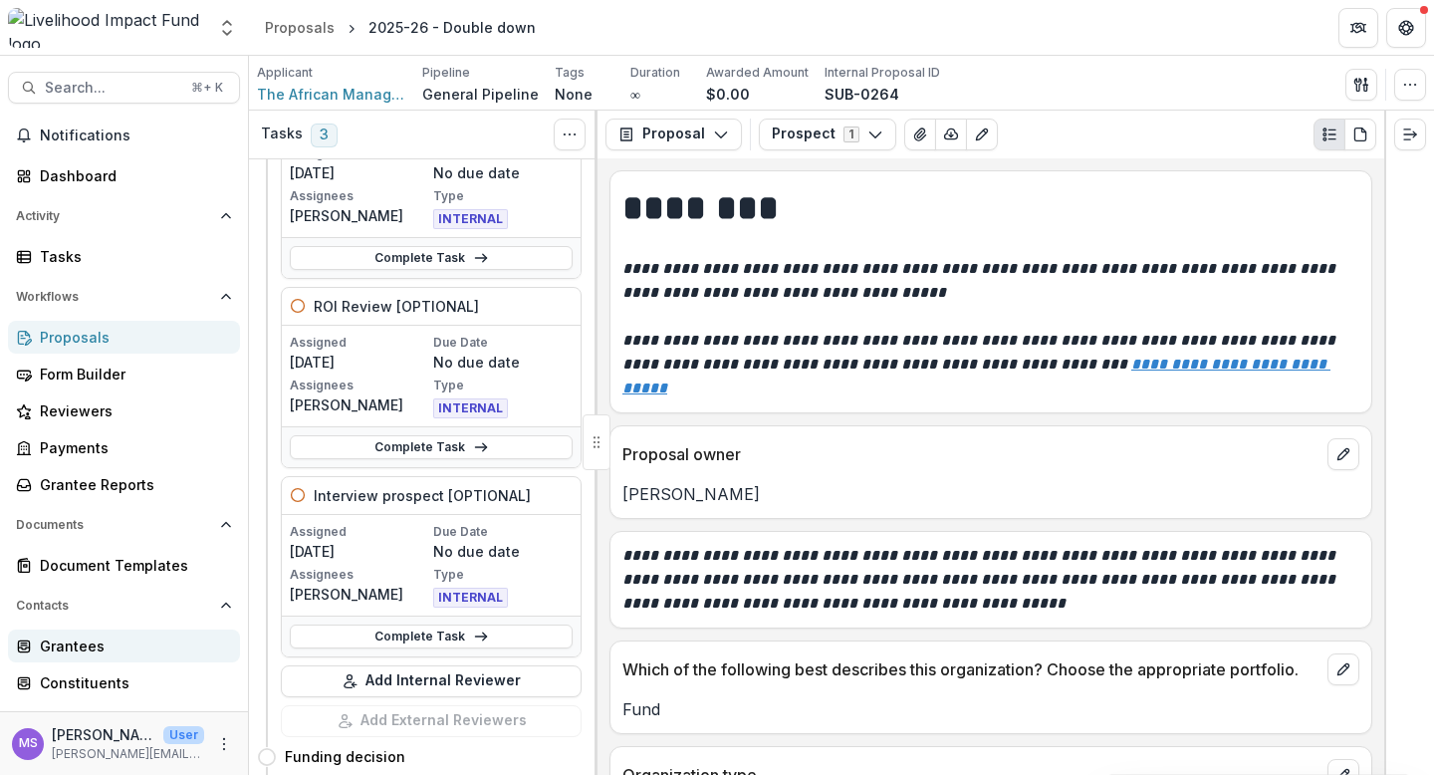
click at [70, 641] on div "Grantees" at bounding box center [132, 645] width 184 height 21
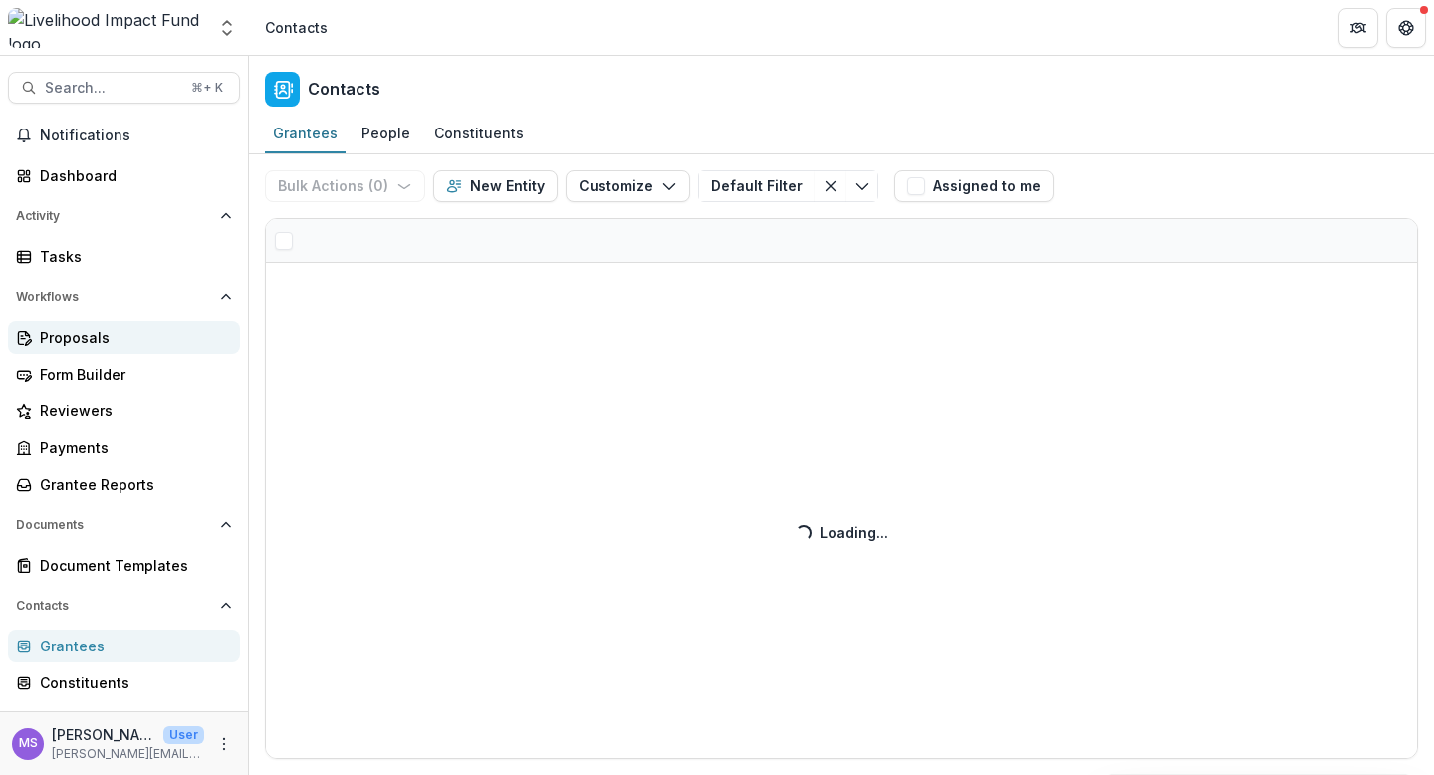
click at [95, 337] on div "Proposals" at bounding box center [132, 337] width 184 height 21
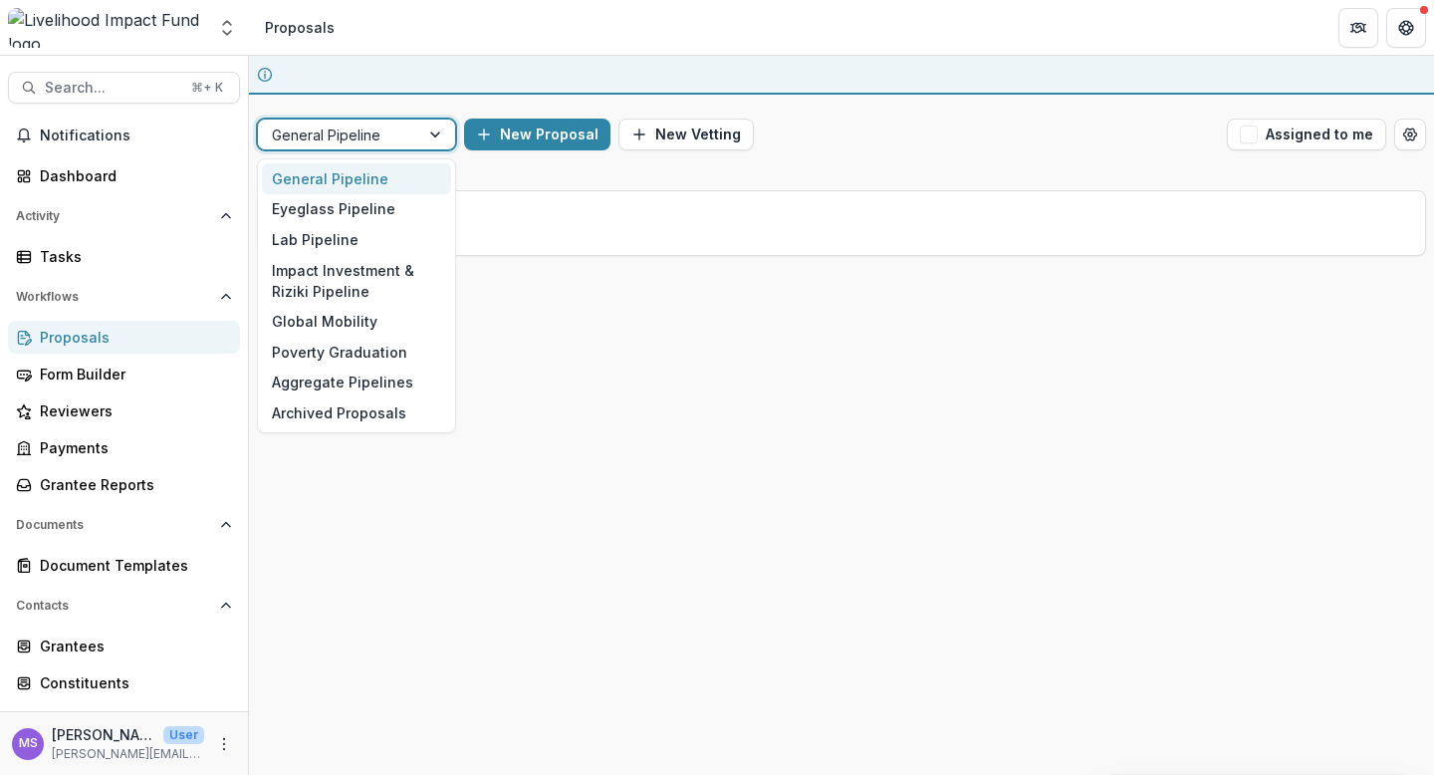
click at [437, 131] on div at bounding box center [437, 134] width 36 height 30
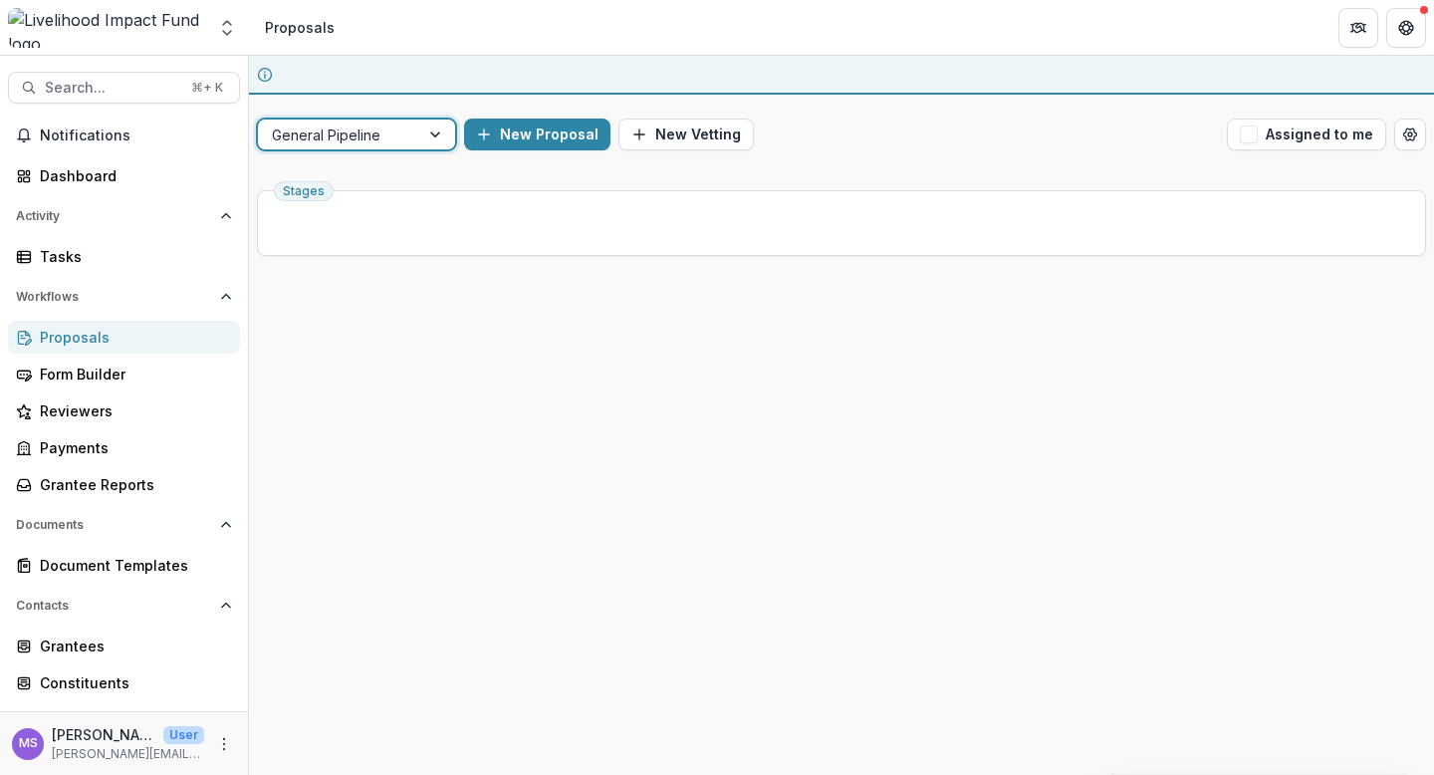
click at [846, 138] on div "New Proposal New Vetting" at bounding box center [841, 134] width 755 height 32
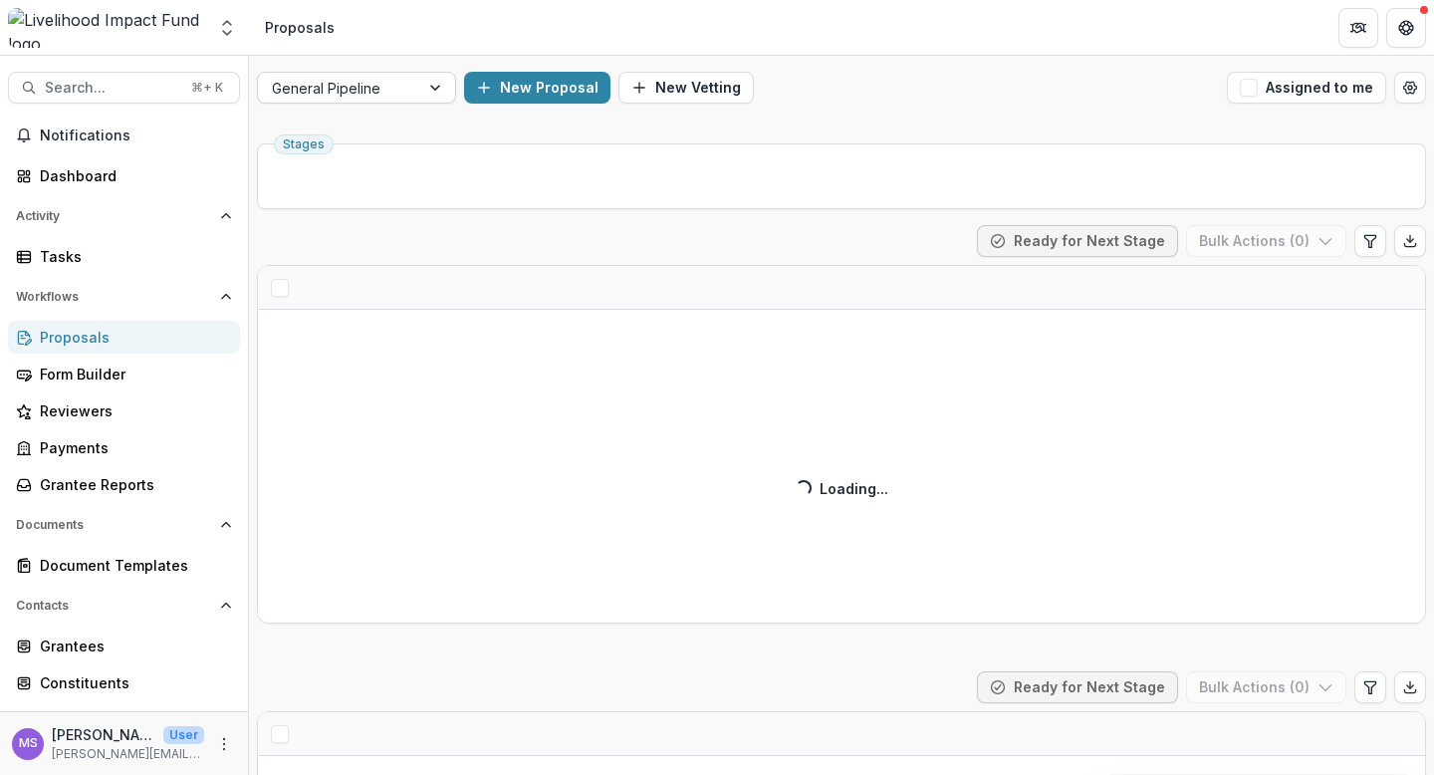
click at [438, 89] on div at bounding box center [437, 88] width 36 height 30
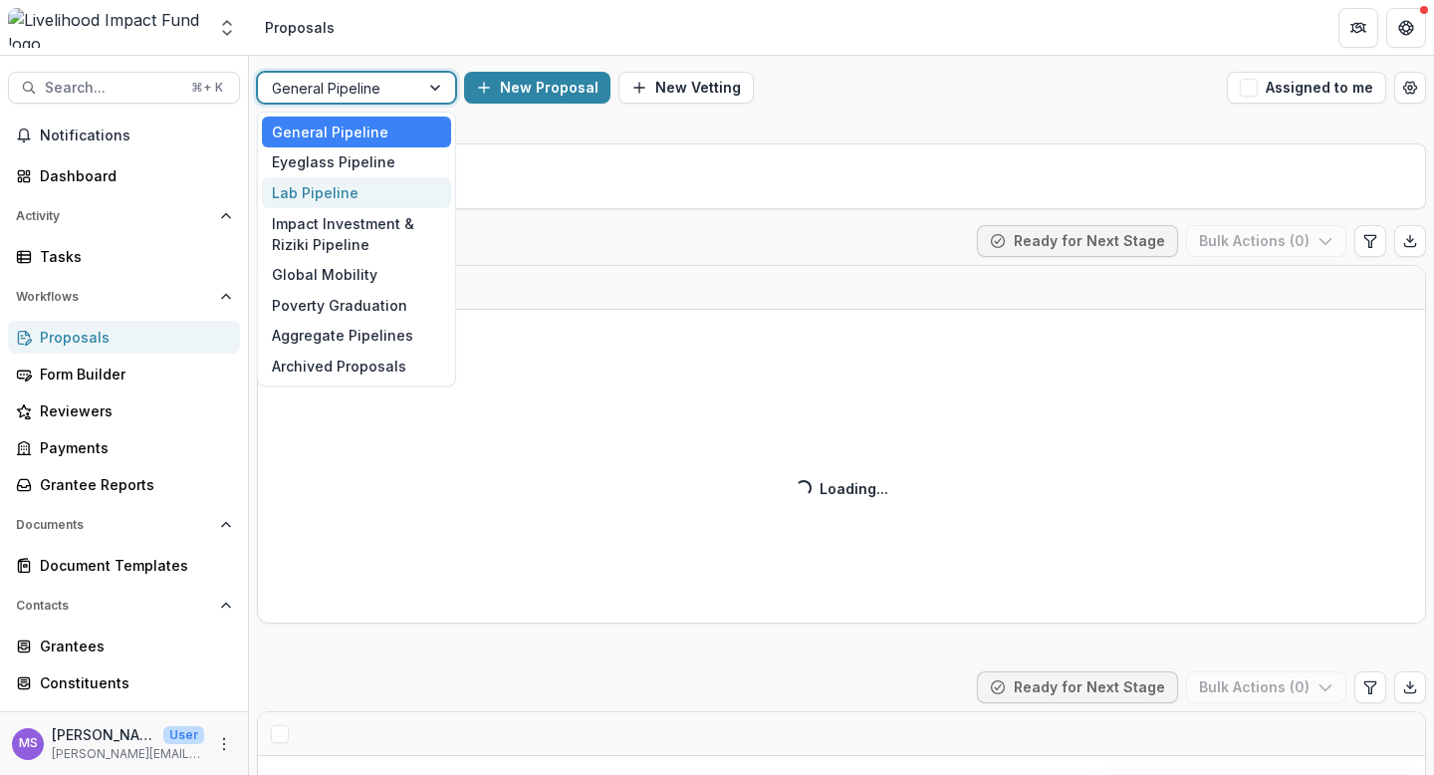
click at [361, 191] on div "Lab Pipeline" at bounding box center [356, 192] width 189 height 31
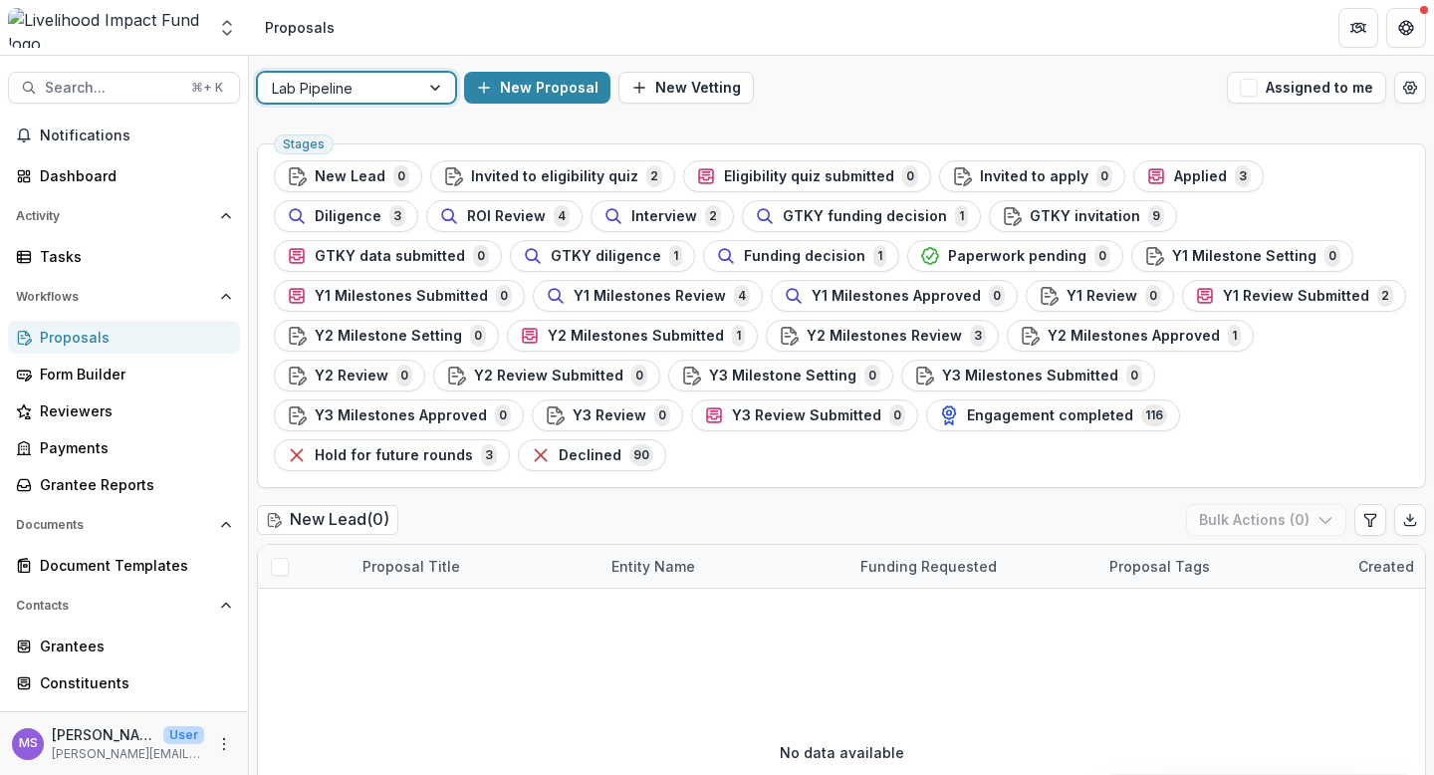
click at [429, 101] on div at bounding box center [437, 88] width 36 height 30
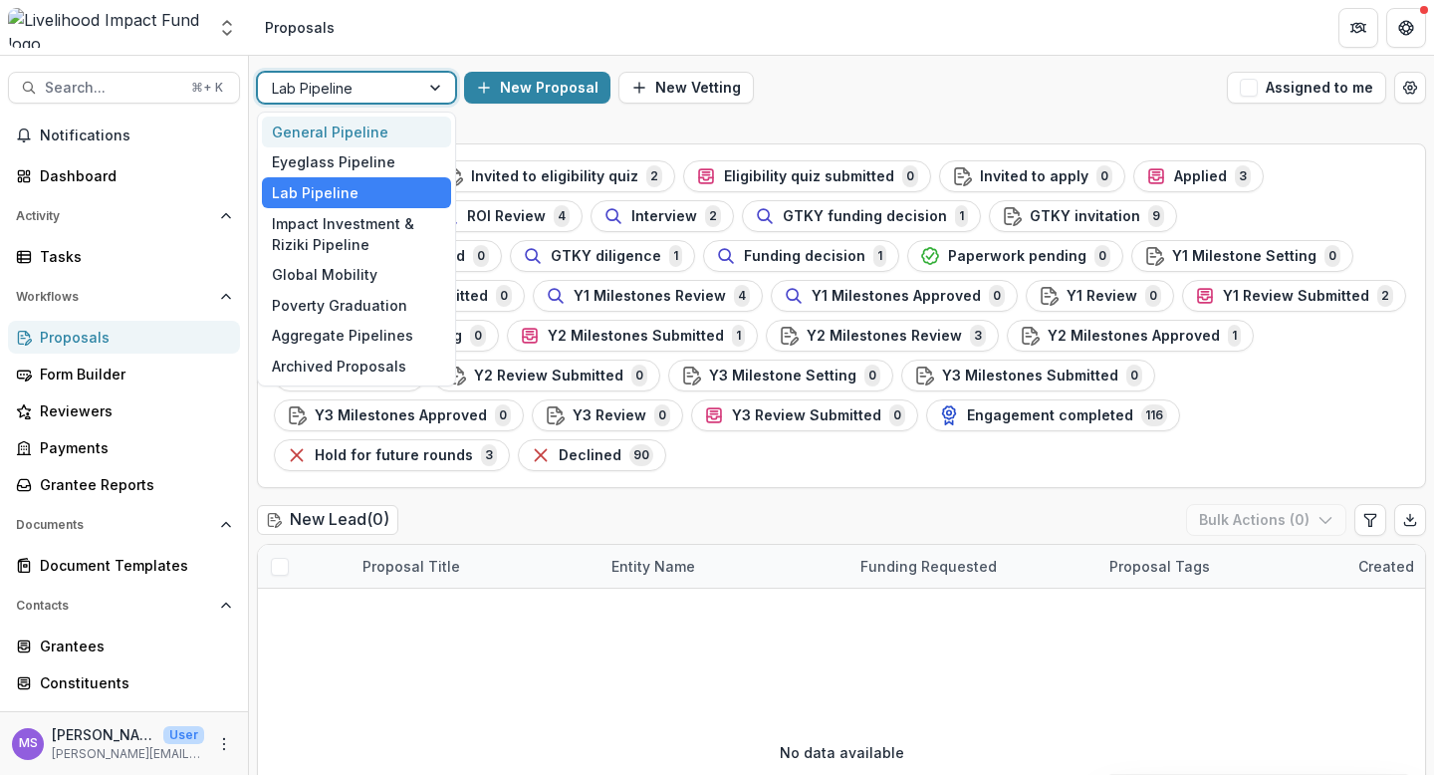
click at [383, 138] on div "General Pipeline" at bounding box center [356, 131] width 189 height 31
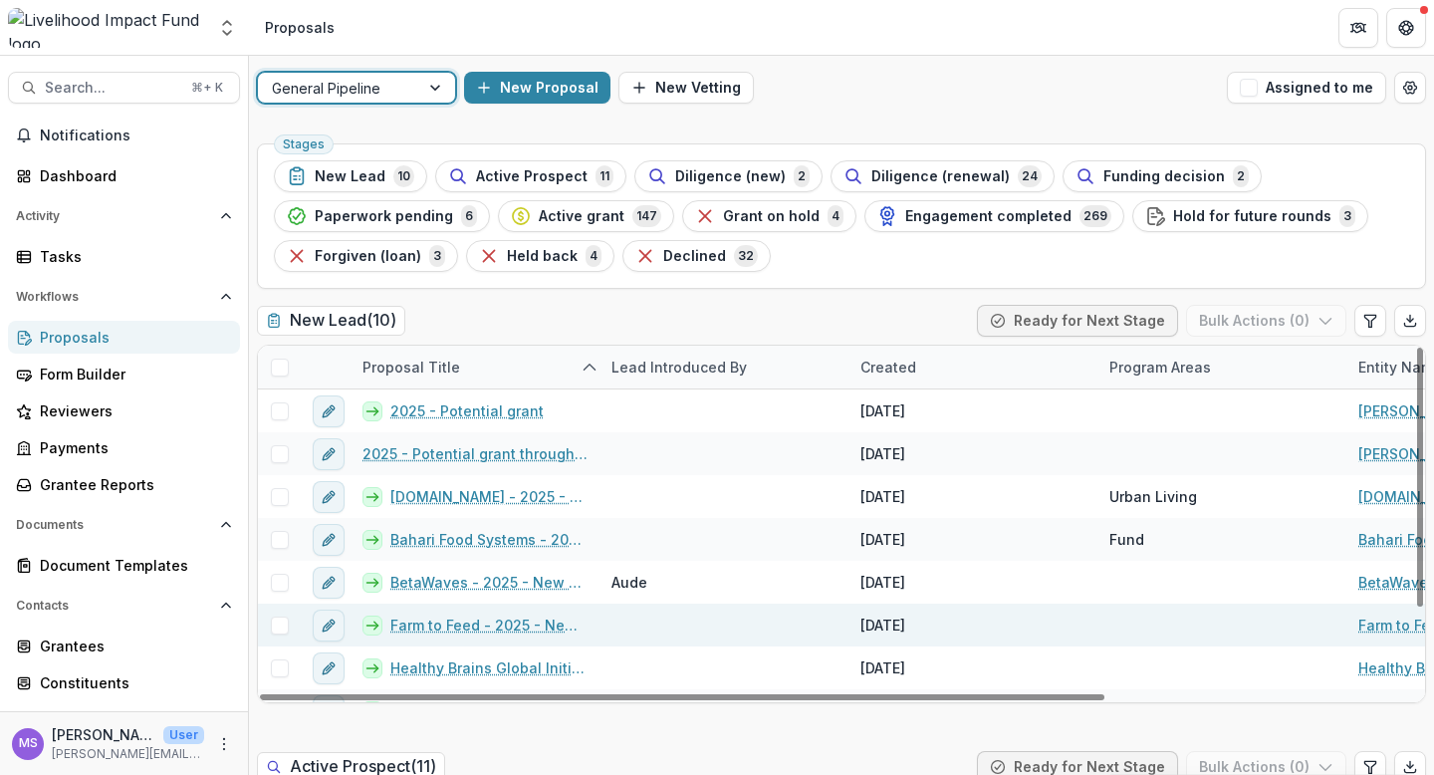
scroll to position [116, 0]
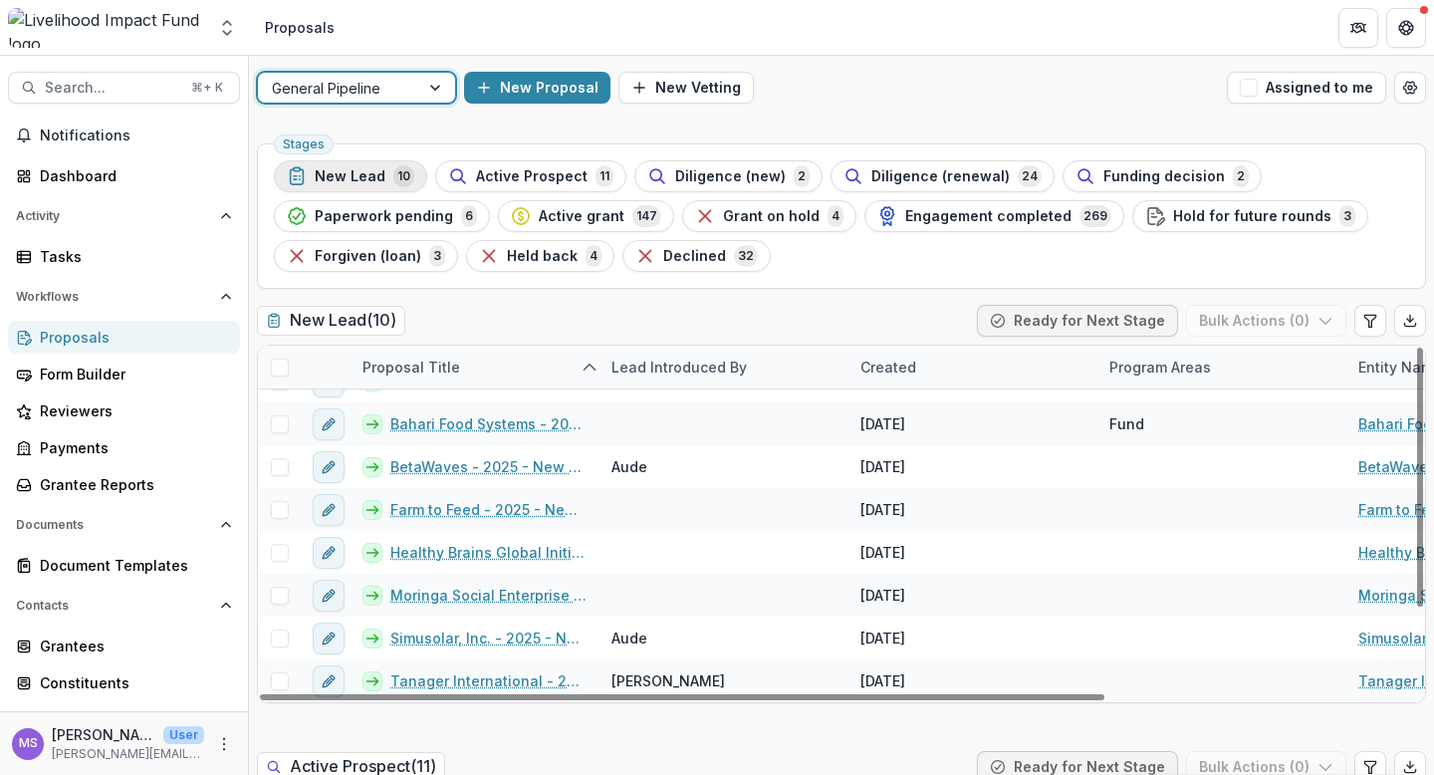
click at [339, 175] on span "New Lead" at bounding box center [350, 176] width 71 height 17
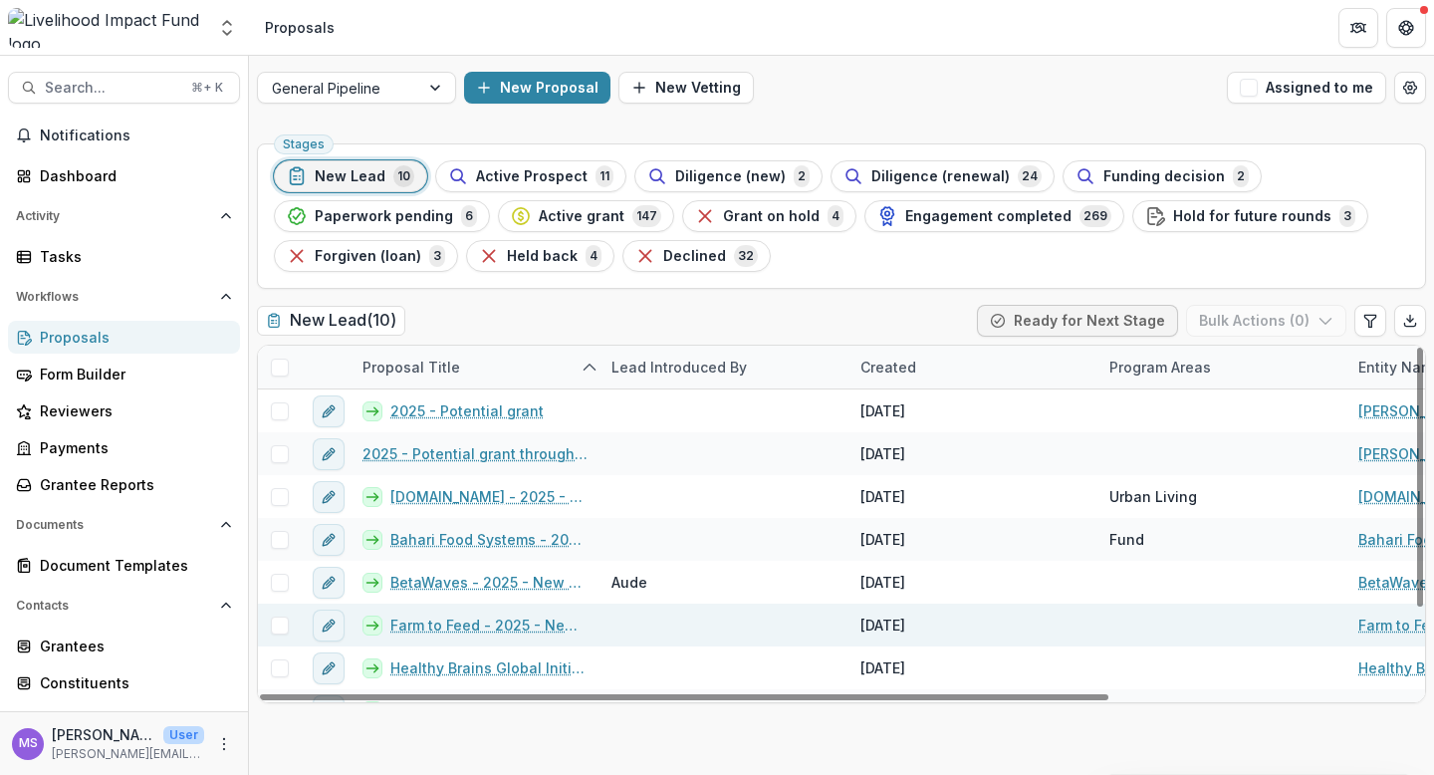
scroll to position [116, 0]
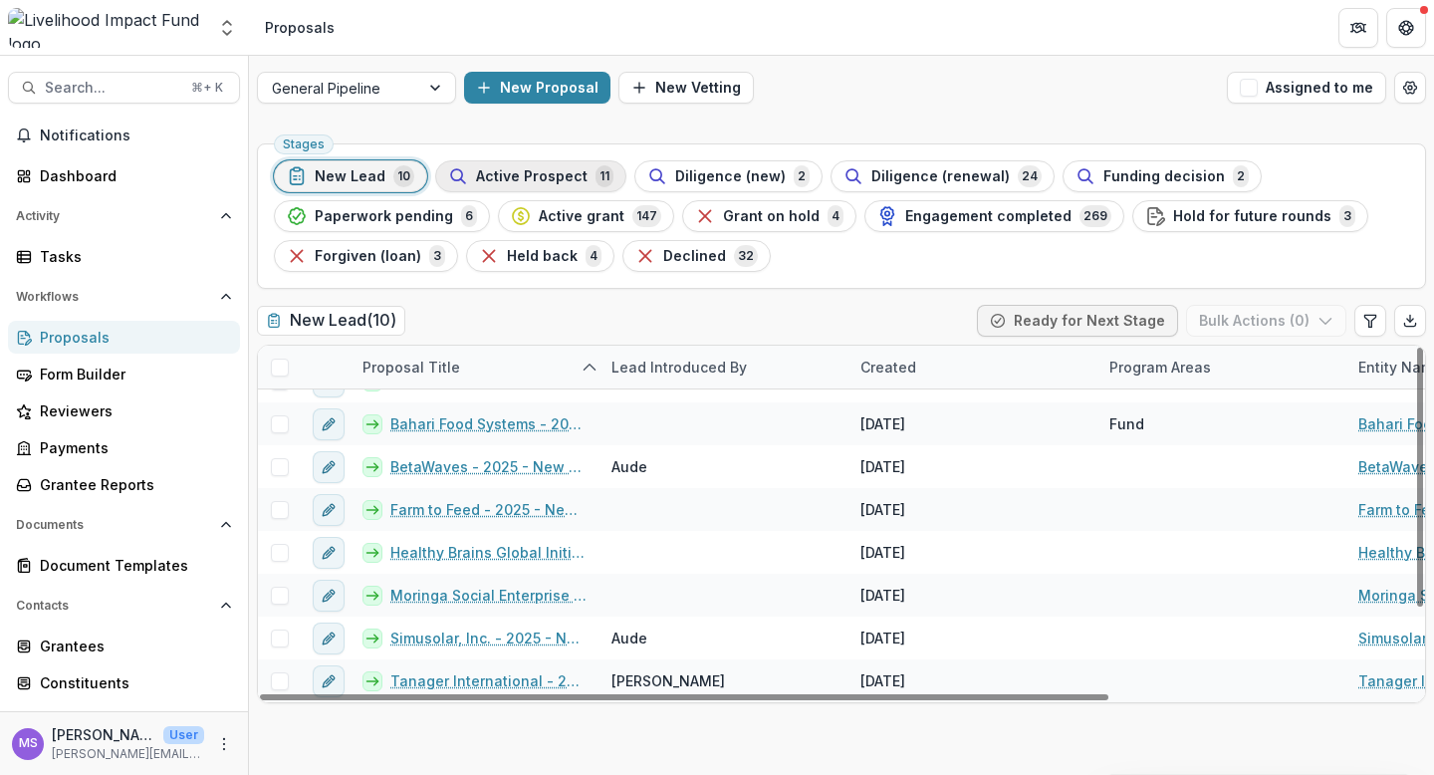
click at [546, 180] on span "Active Prospect" at bounding box center [532, 176] width 112 height 17
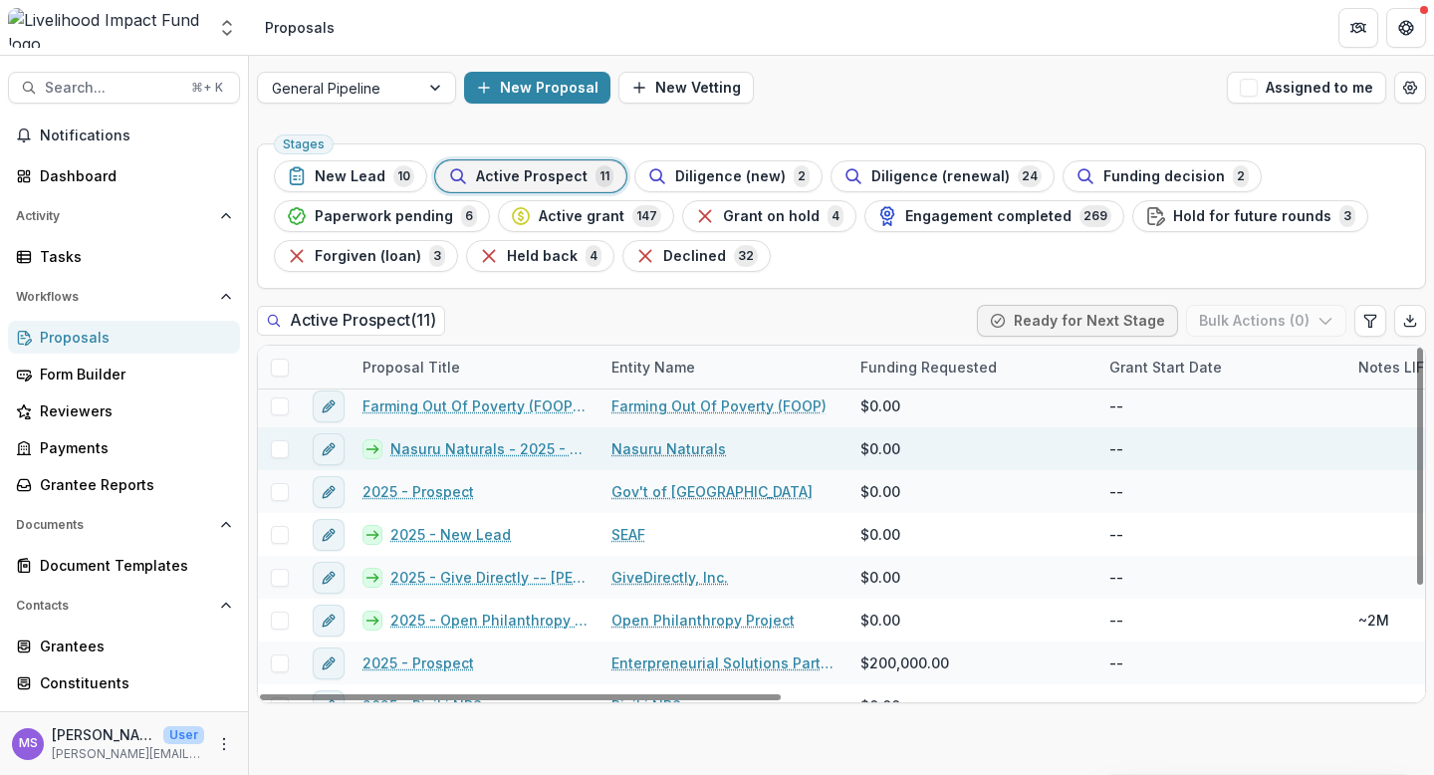
scroll to position [158, 0]
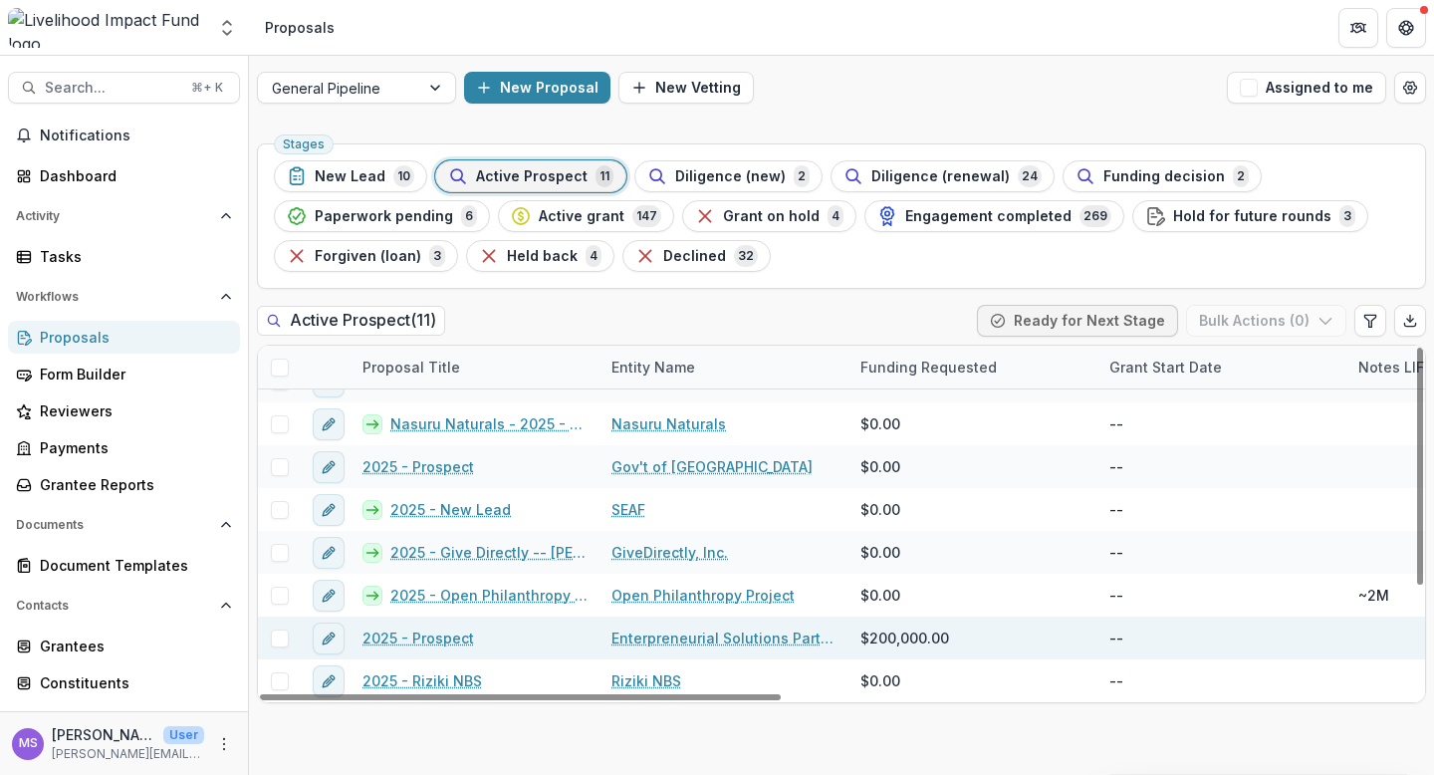
click at [635, 632] on link "Enterpreneurial Solutions Partners" at bounding box center [723, 637] width 225 height 21
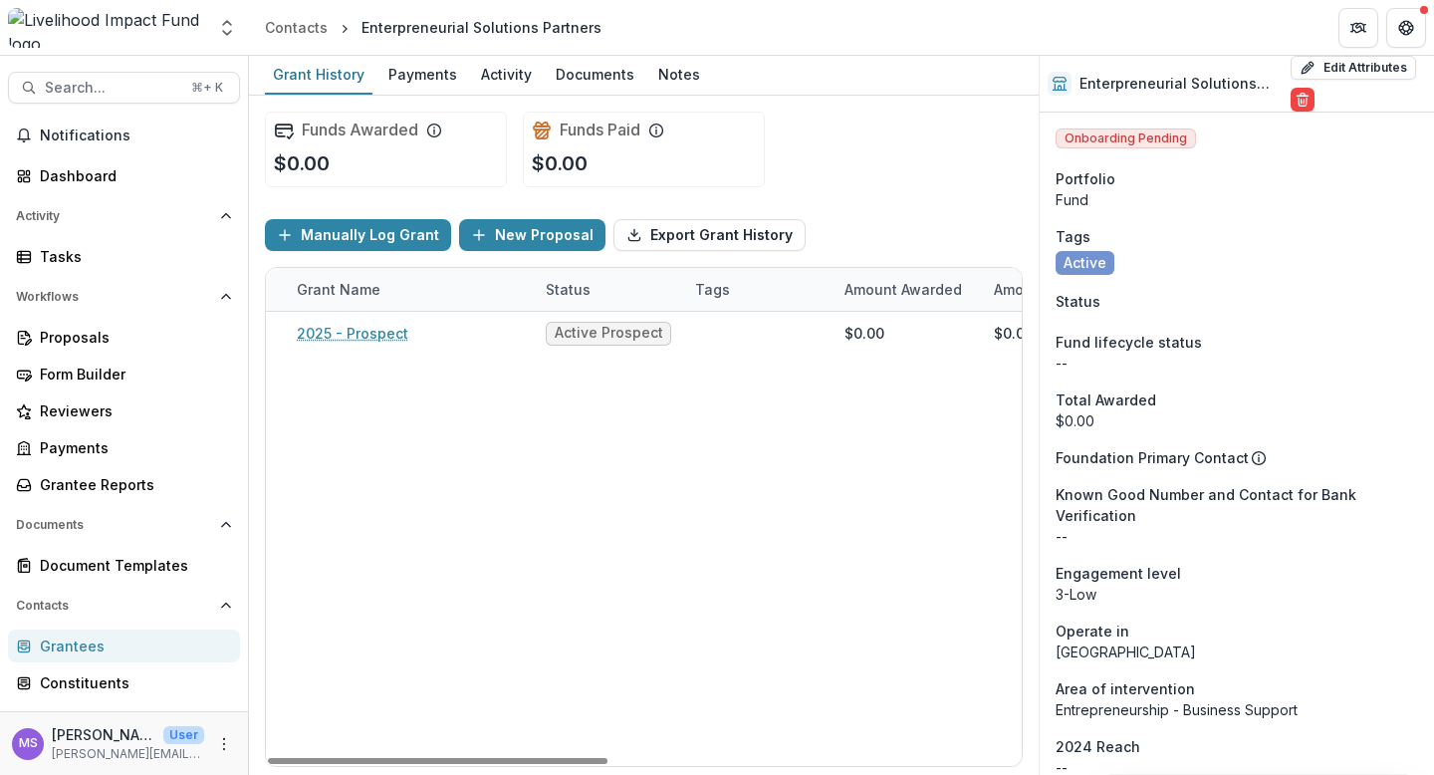
scroll to position [0, 90]
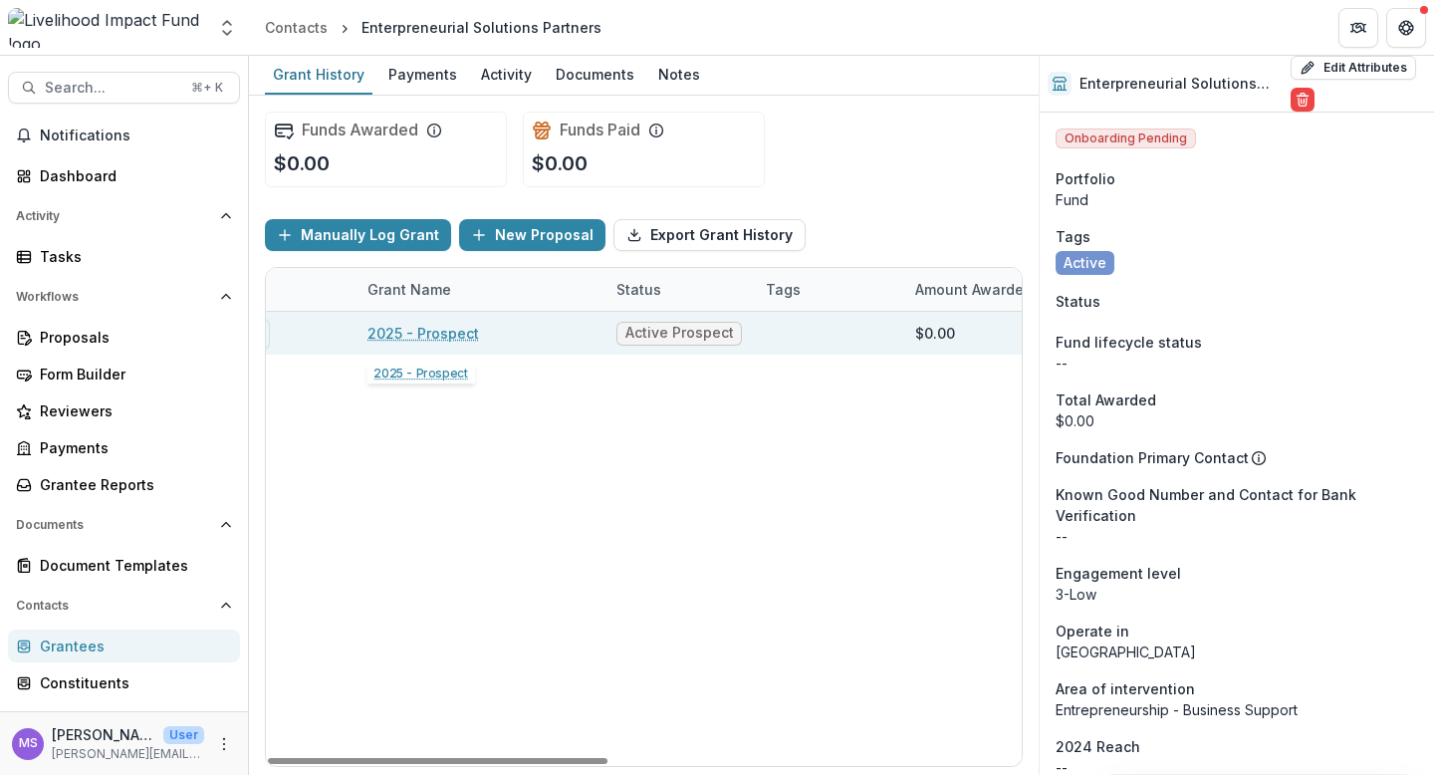
click at [417, 328] on link "2025 - Prospect" at bounding box center [423, 333] width 112 height 21
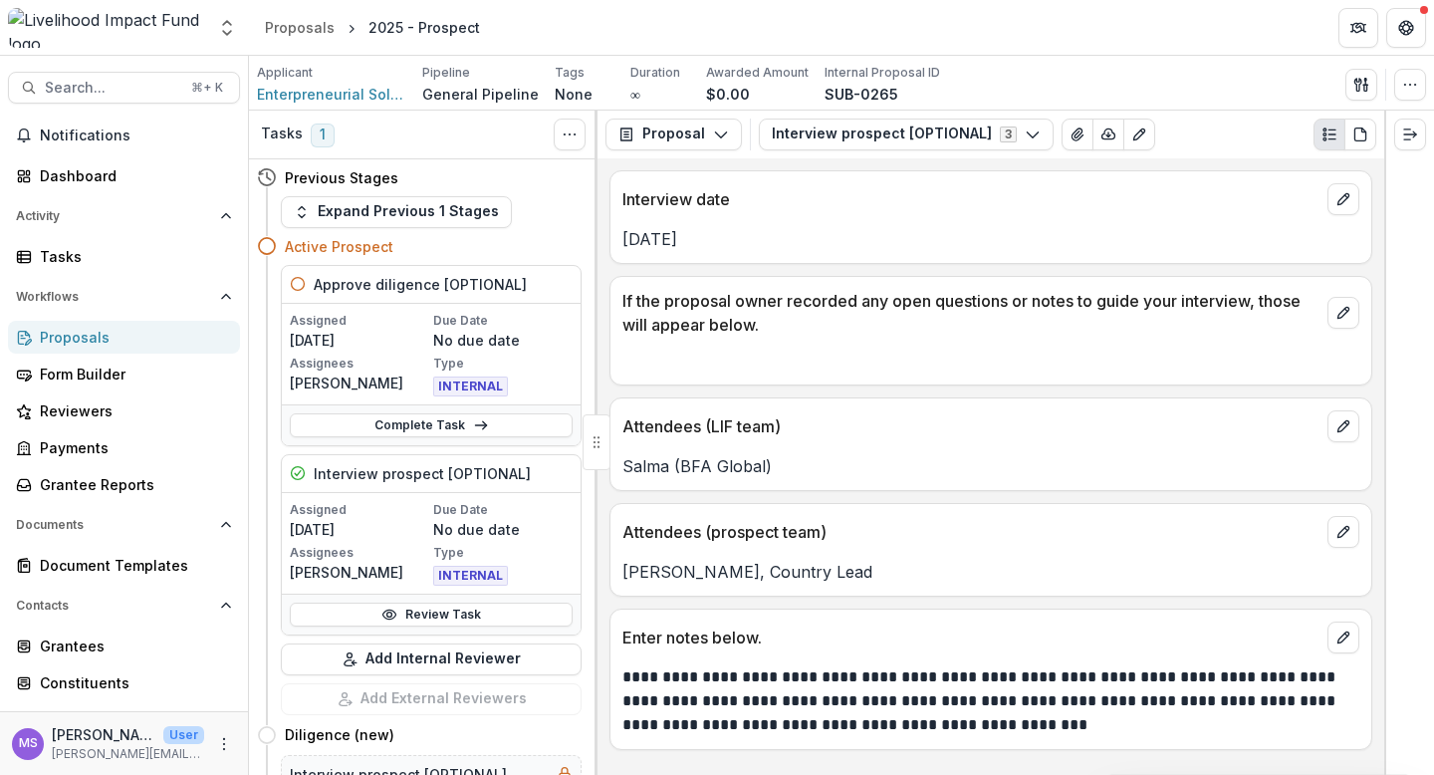
click at [1206, 86] on div "Applicant Enterpreneurial Solutions Partners Pipeline General Pipeline Tags Non…" at bounding box center [841, 84] width 1169 height 41
click at [1038, 89] on div "Applicant Enterpreneurial Solutions Partners Pipeline General Pipeline Tags Non…" at bounding box center [841, 84] width 1169 height 41
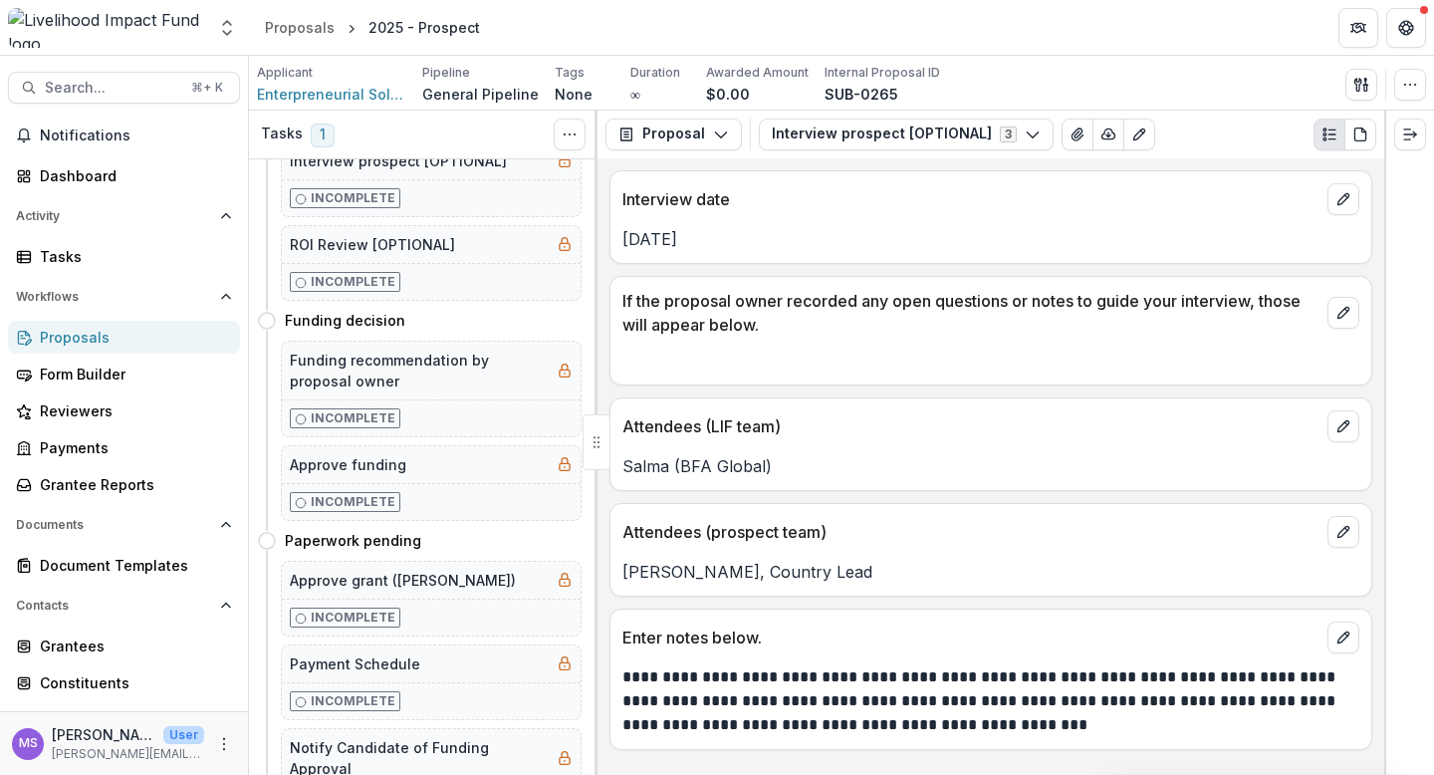
scroll to position [1067, 0]
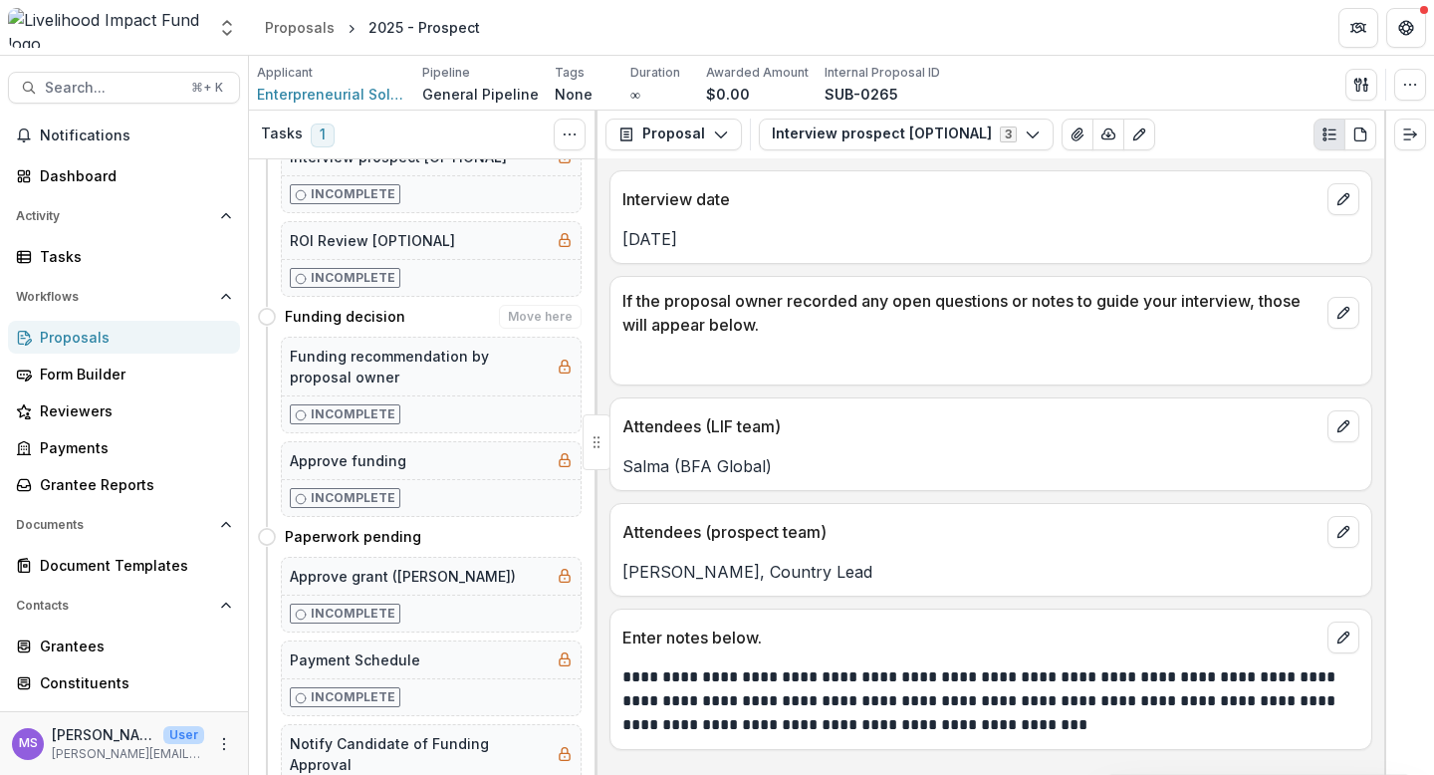
click at [423, 456] on div "Approve funding" at bounding box center [431, 460] width 299 height 37
click at [1071, 129] on icon "View Attached Files" at bounding box center [1077, 134] width 16 height 16
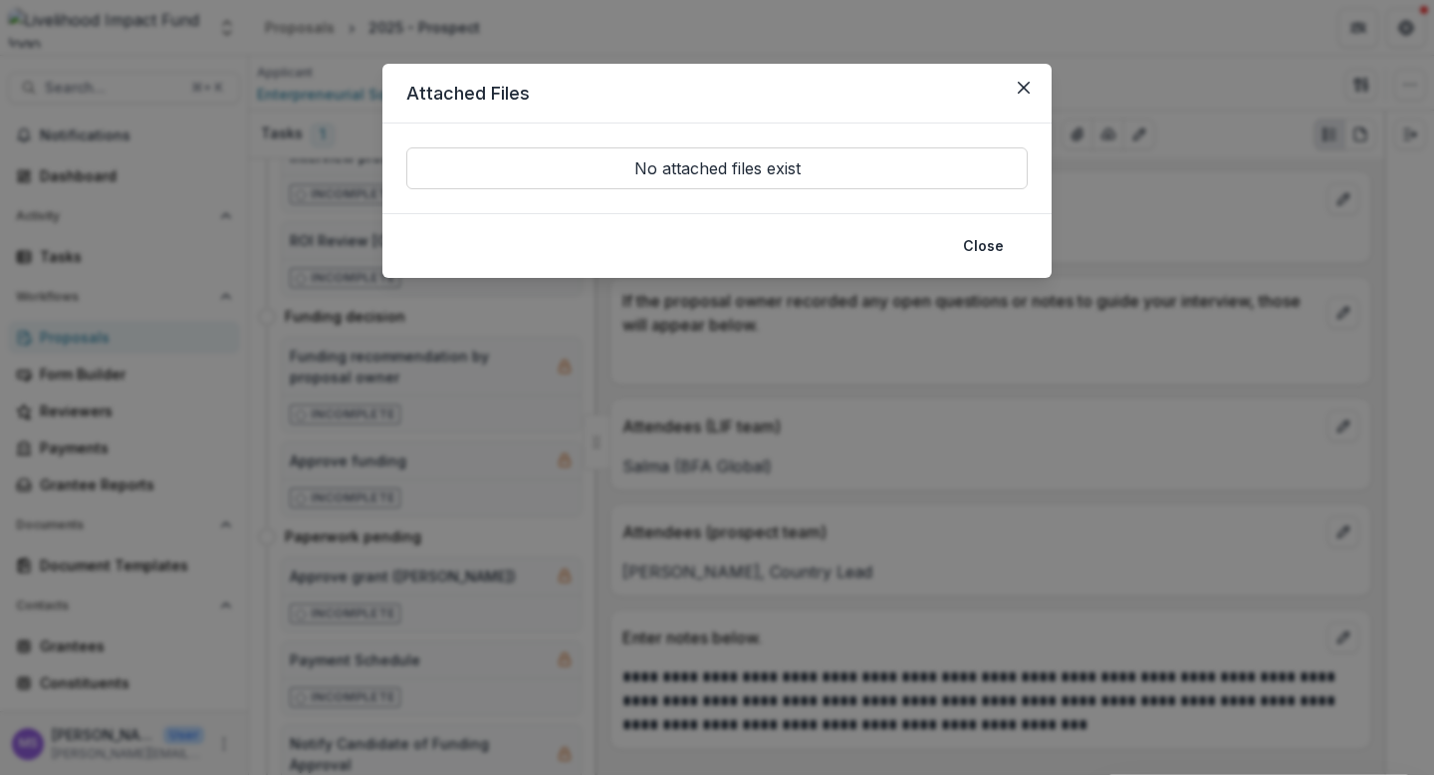
click at [738, 241] on footer "Close" at bounding box center [716, 245] width 669 height 65
click at [1020, 85] on icon "Close" at bounding box center [1024, 88] width 12 height 12
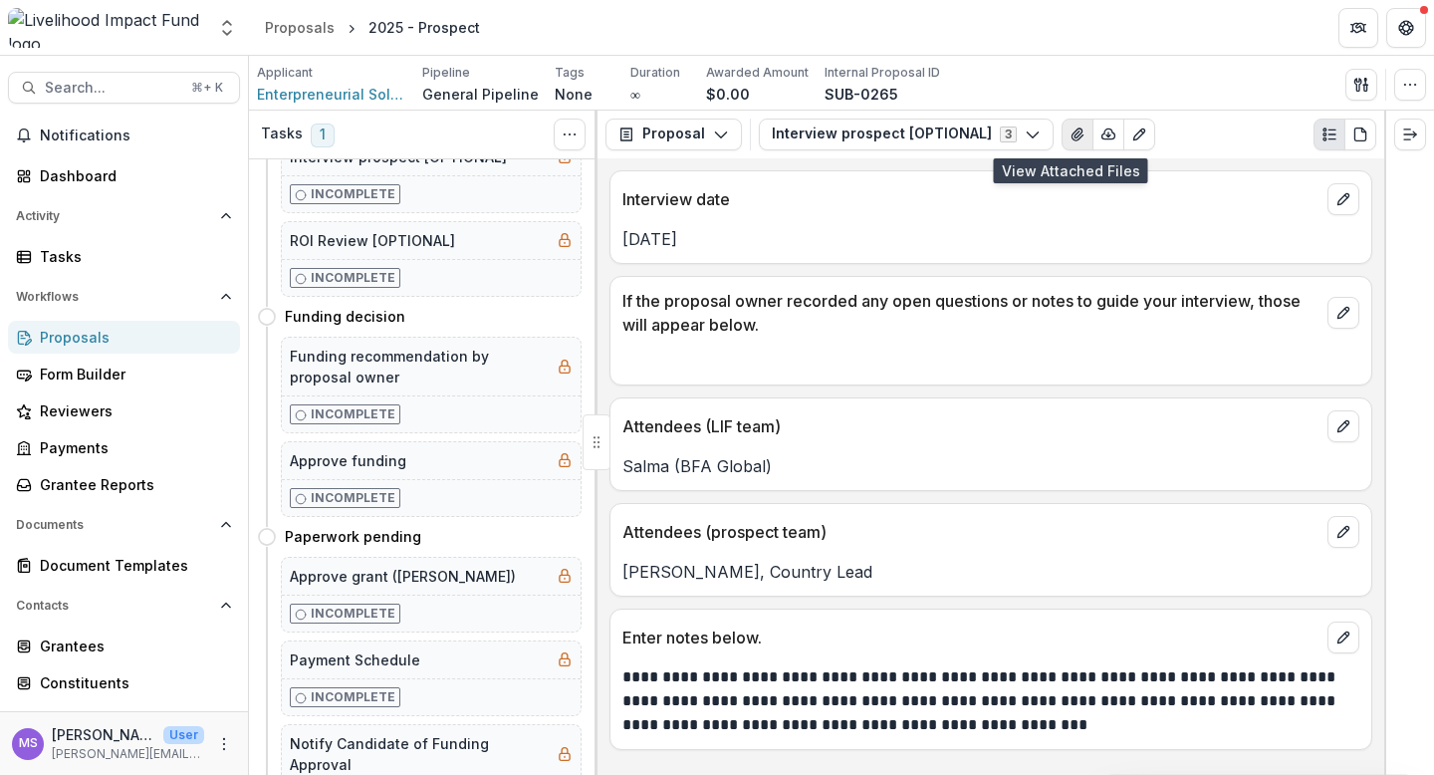
click at [1069, 133] on icon "View Attached Files" at bounding box center [1077, 134] width 16 height 16
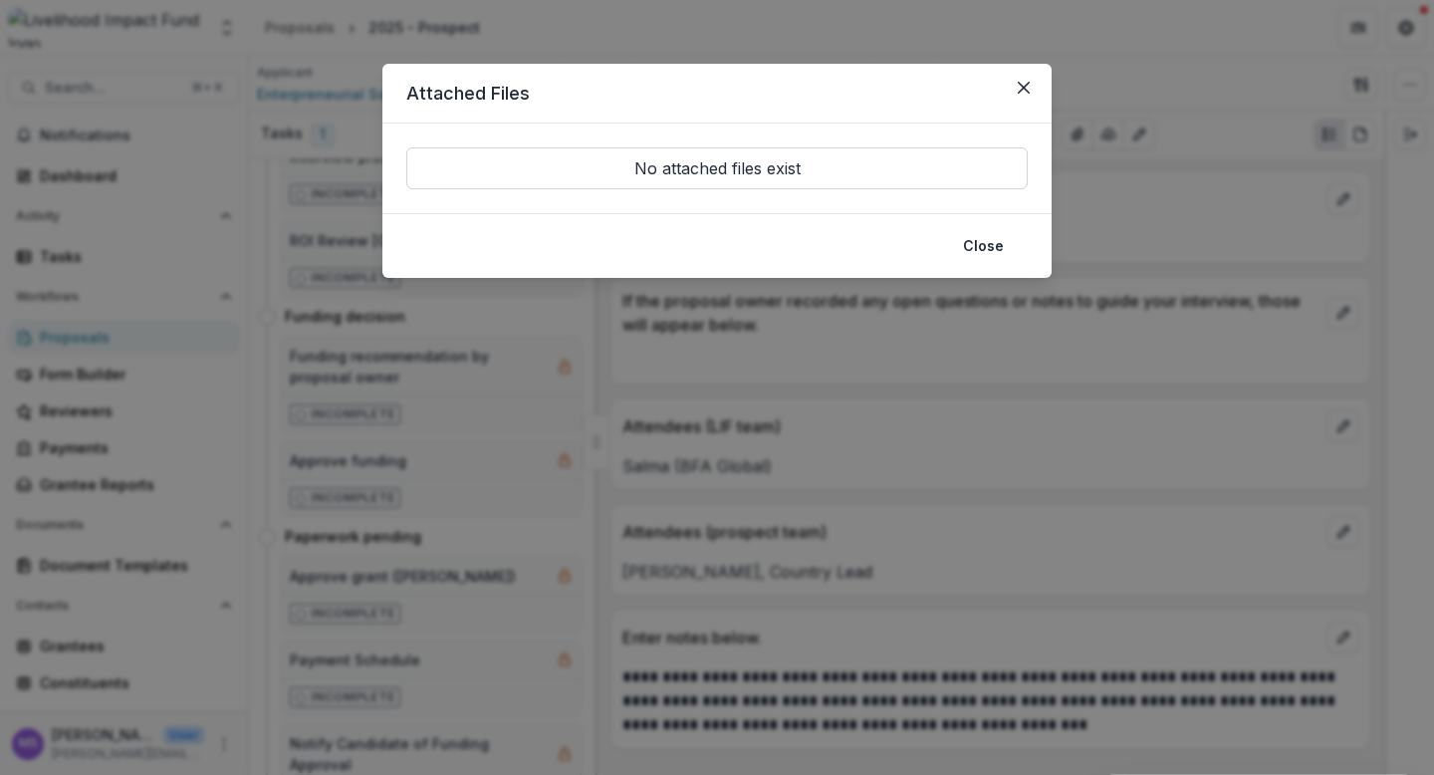
click at [1120, 73] on div "Attached Files No attached files exist Close" at bounding box center [717, 387] width 1434 height 775
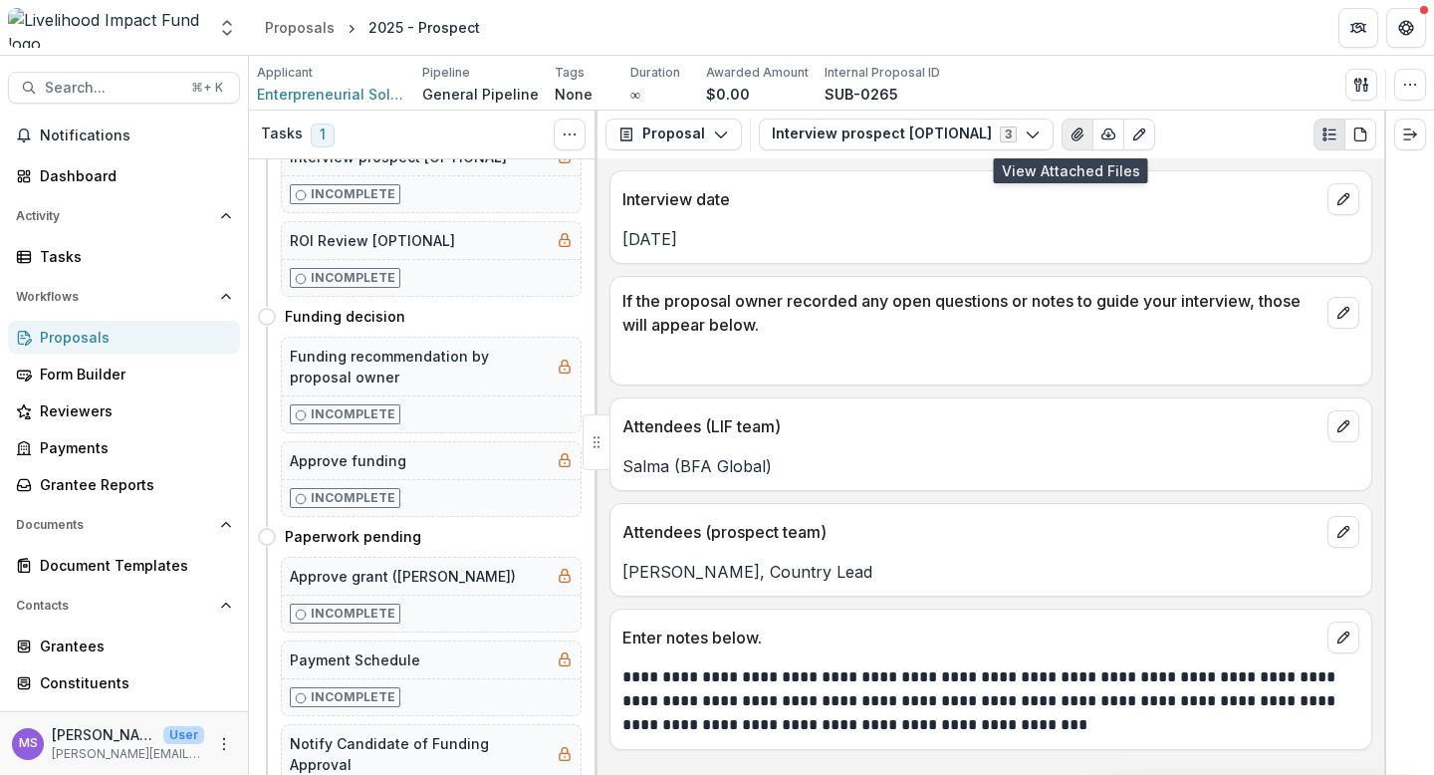
click at [1071, 133] on icon "View Attached Files" at bounding box center [1076, 134] width 11 height 12
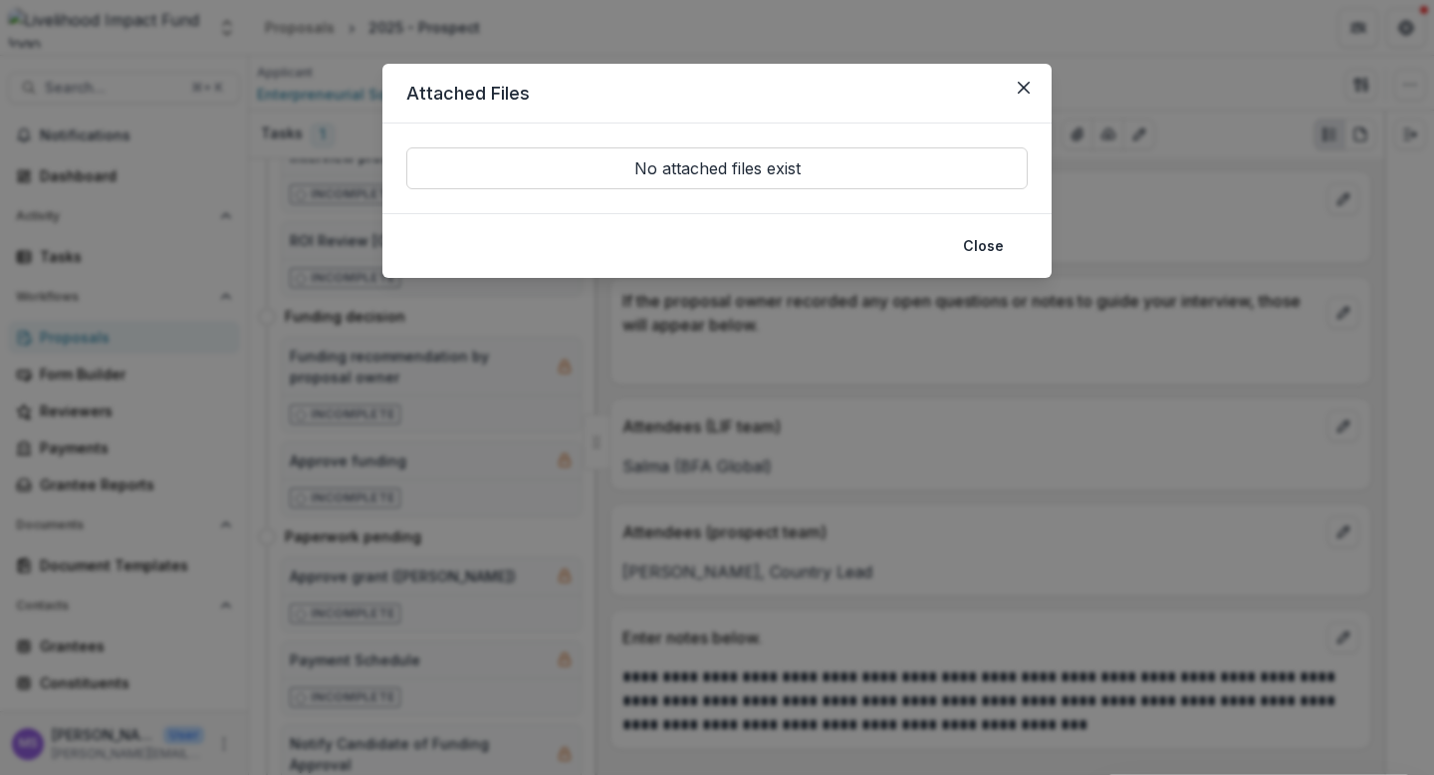
click at [1138, 88] on div "Attached Files No attached files exist Close" at bounding box center [717, 387] width 1434 height 775
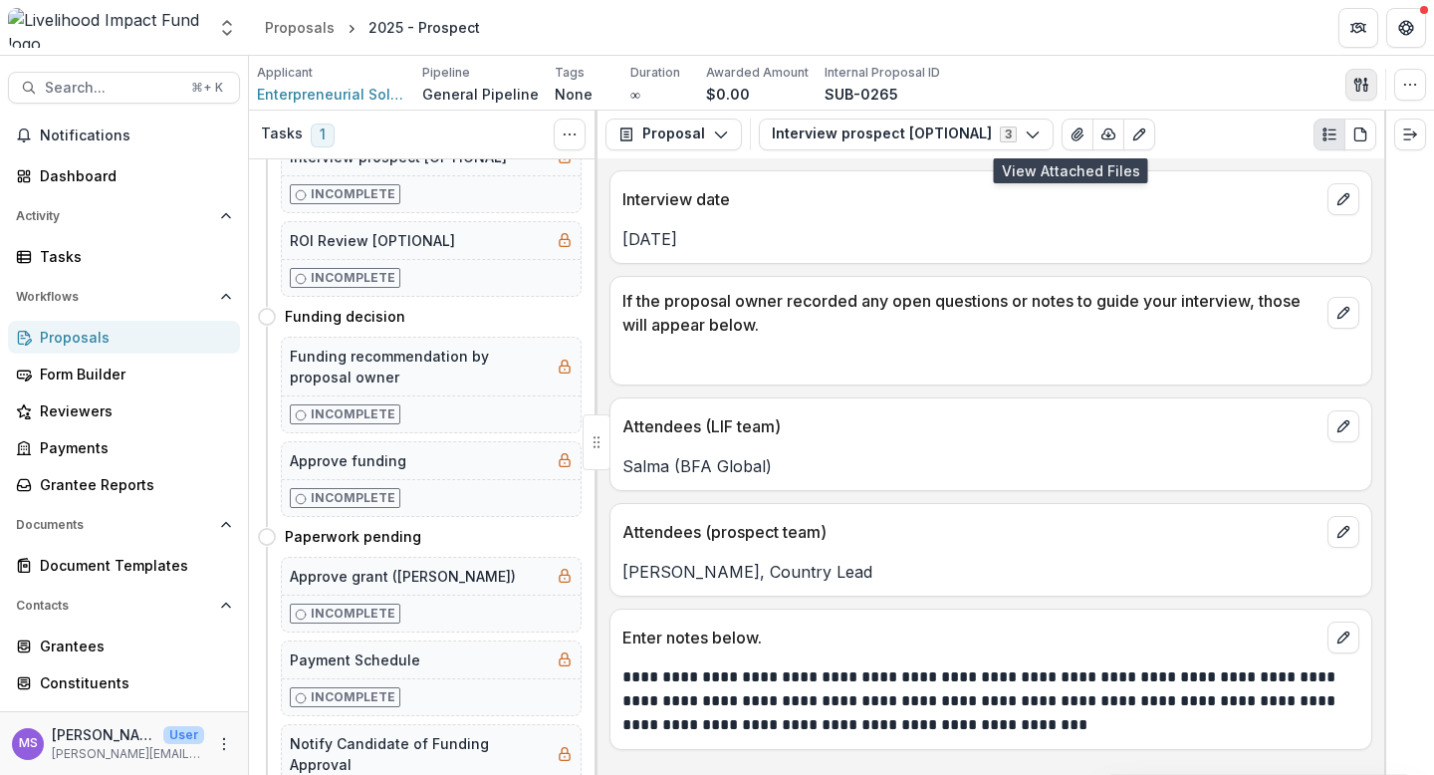
click at [1366, 88] on icon "button" at bounding box center [1365, 88] width 3 height 6
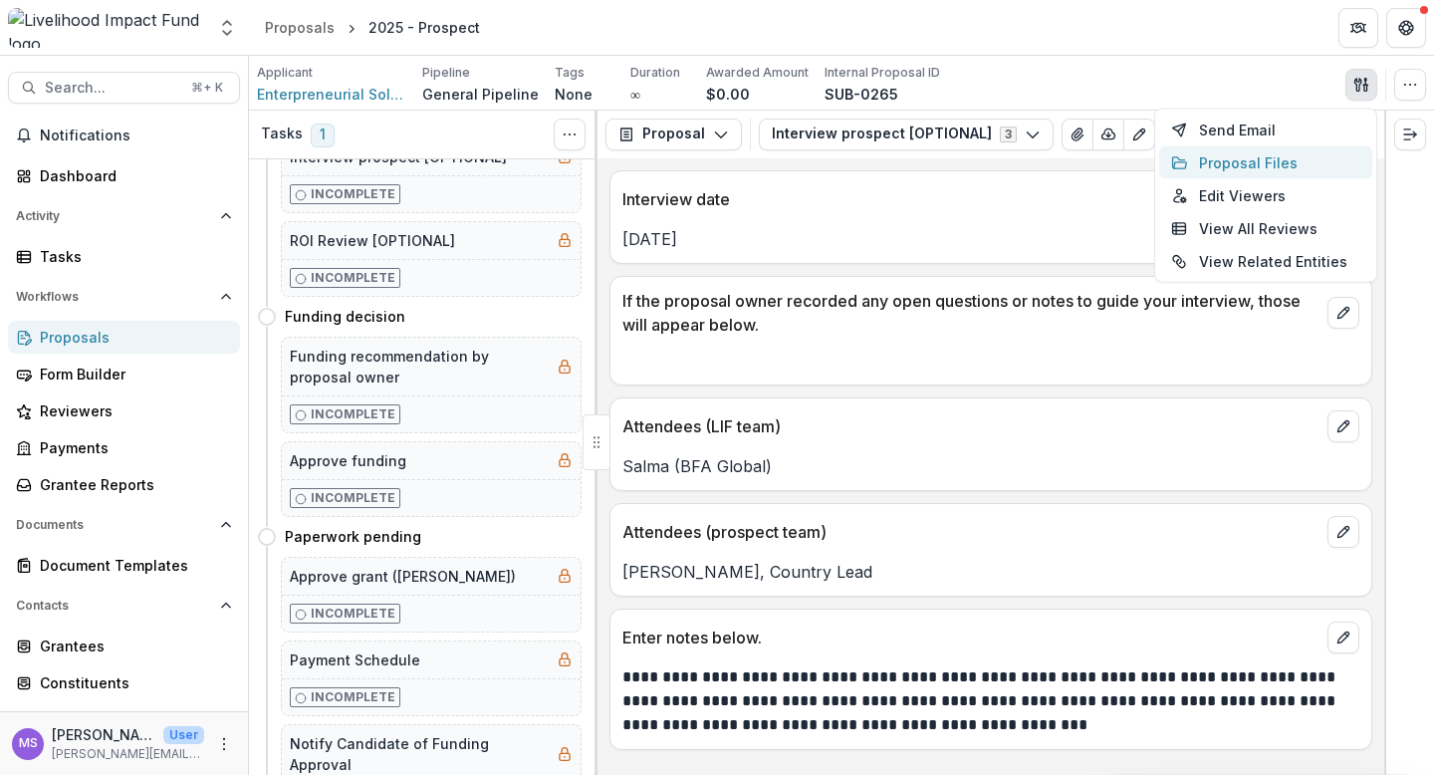
click at [1265, 159] on button "Proposal Files" at bounding box center [1265, 162] width 213 height 33
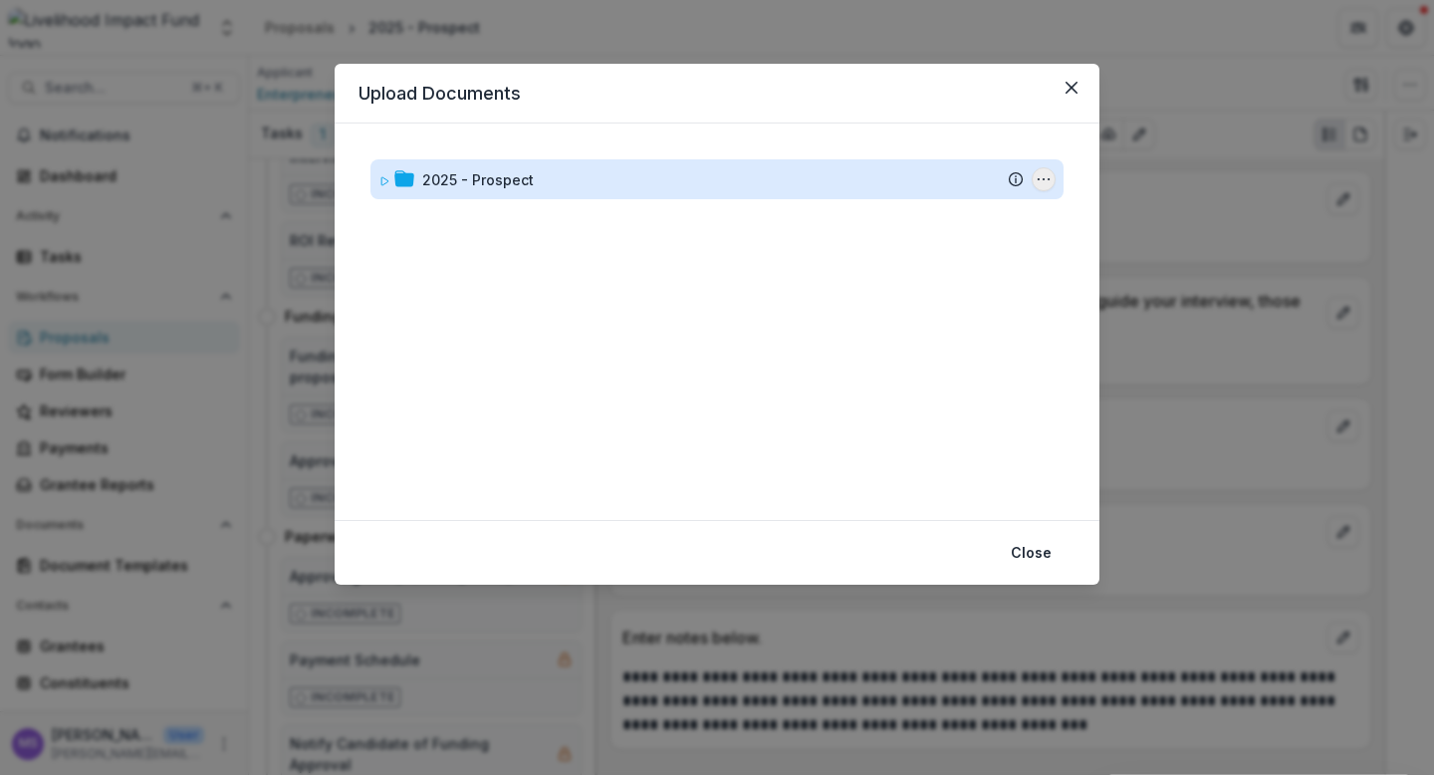
click at [1044, 179] on circle "2025 - Prospect Options" at bounding box center [1043, 179] width 1 height 1
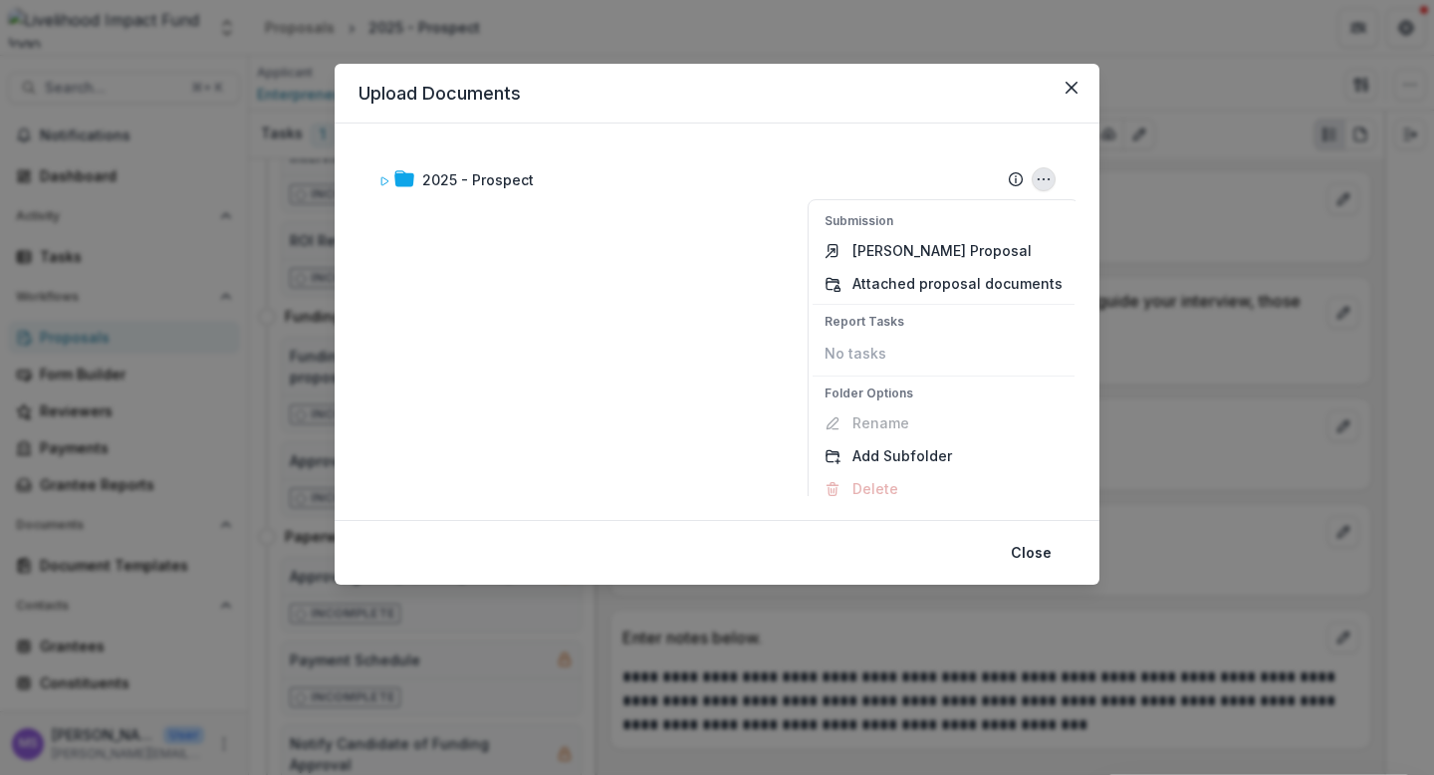
scroll to position [14, 0]
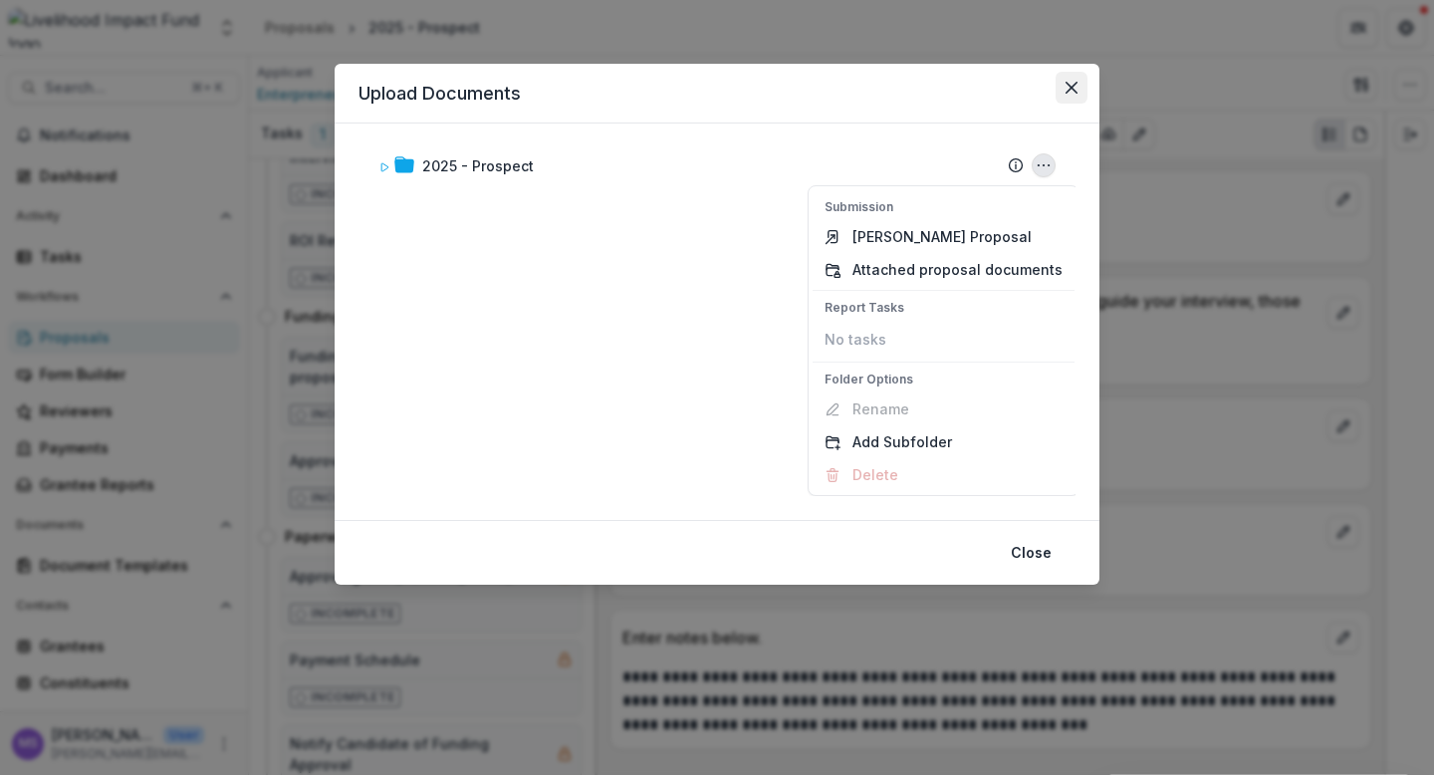
click at [1076, 84] on icon "Close" at bounding box center [1071, 88] width 12 height 12
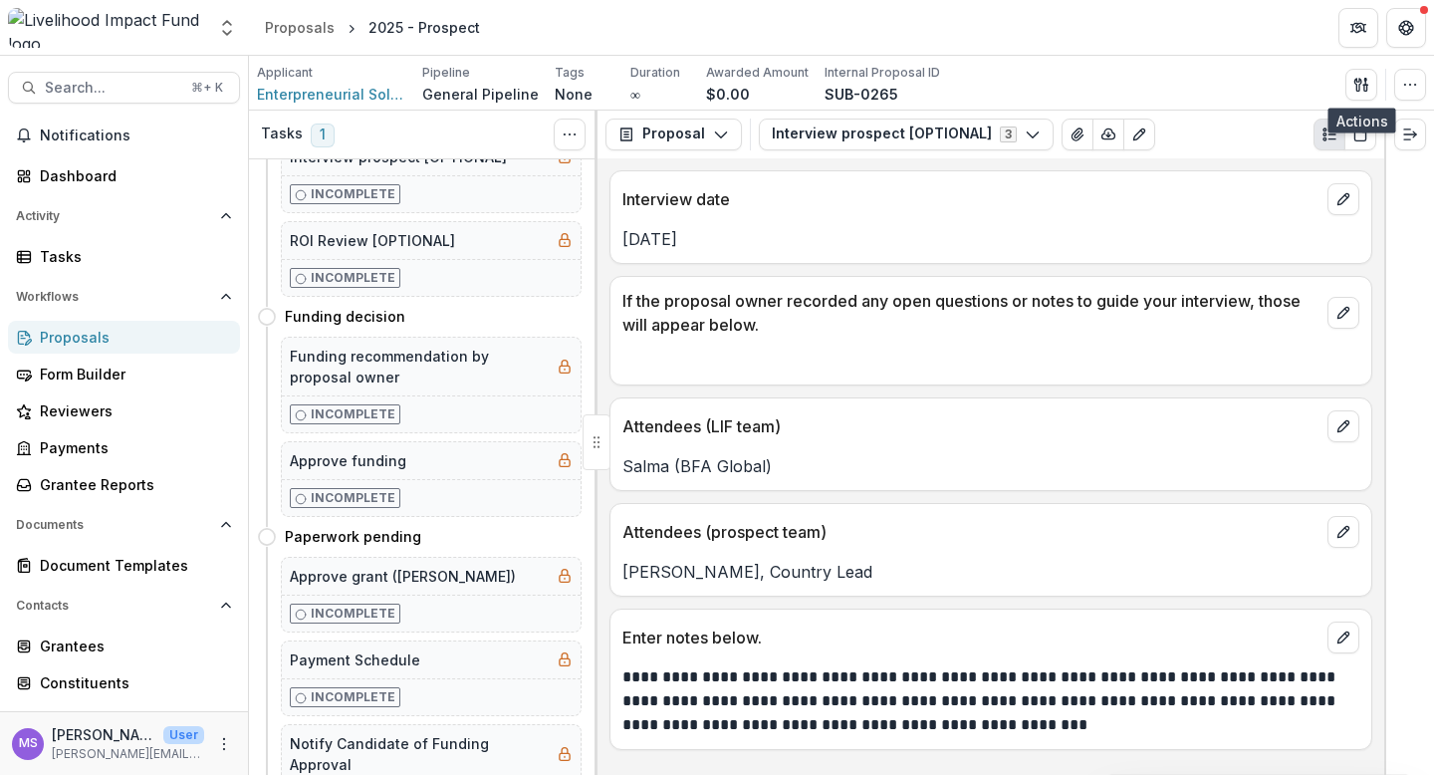
click at [1192, 79] on div "Applicant Enterpreneurial Solutions Partners Pipeline General Pipeline Tags Non…" at bounding box center [841, 84] width 1169 height 41
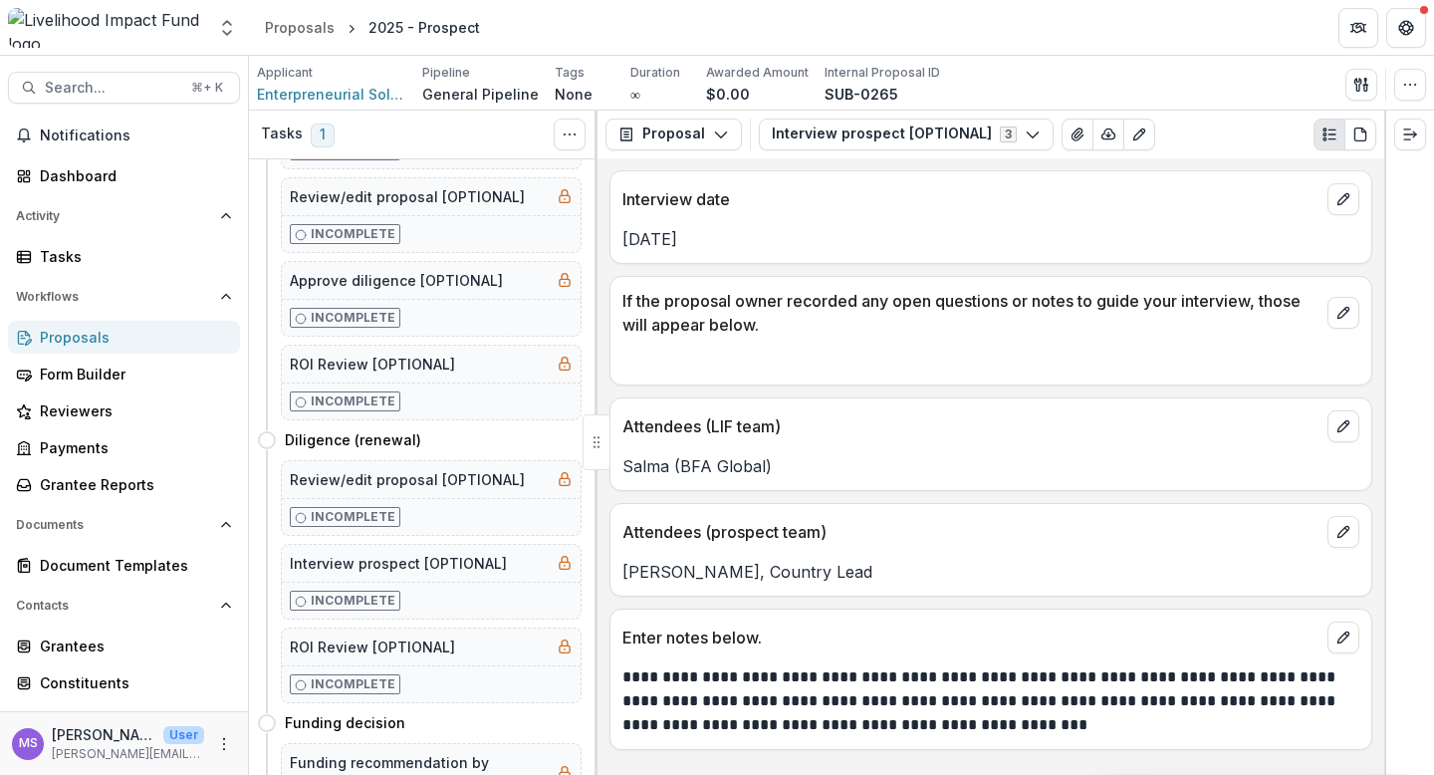
scroll to position [0, 0]
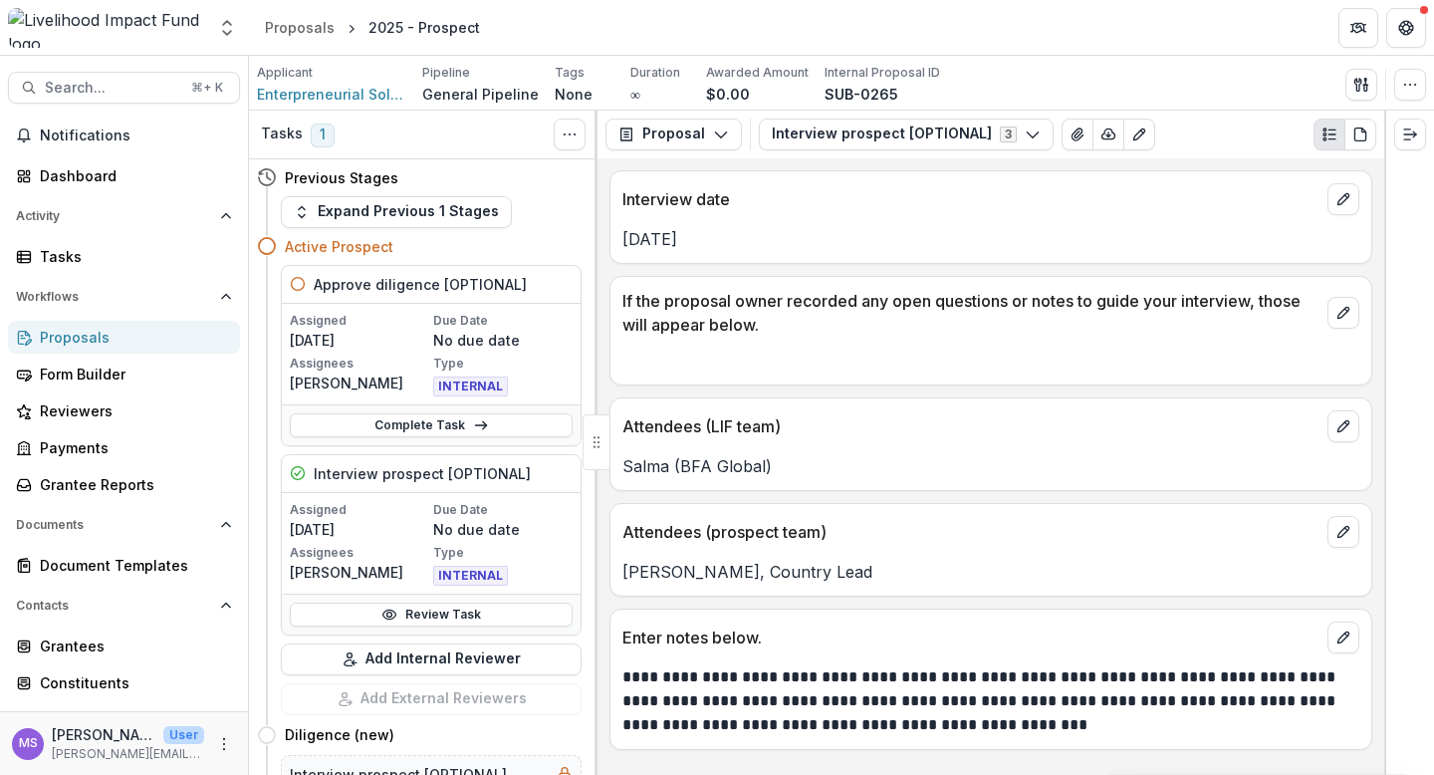
click at [100, 333] on div "Proposals" at bounding box center [132, 337] width 184 height 21
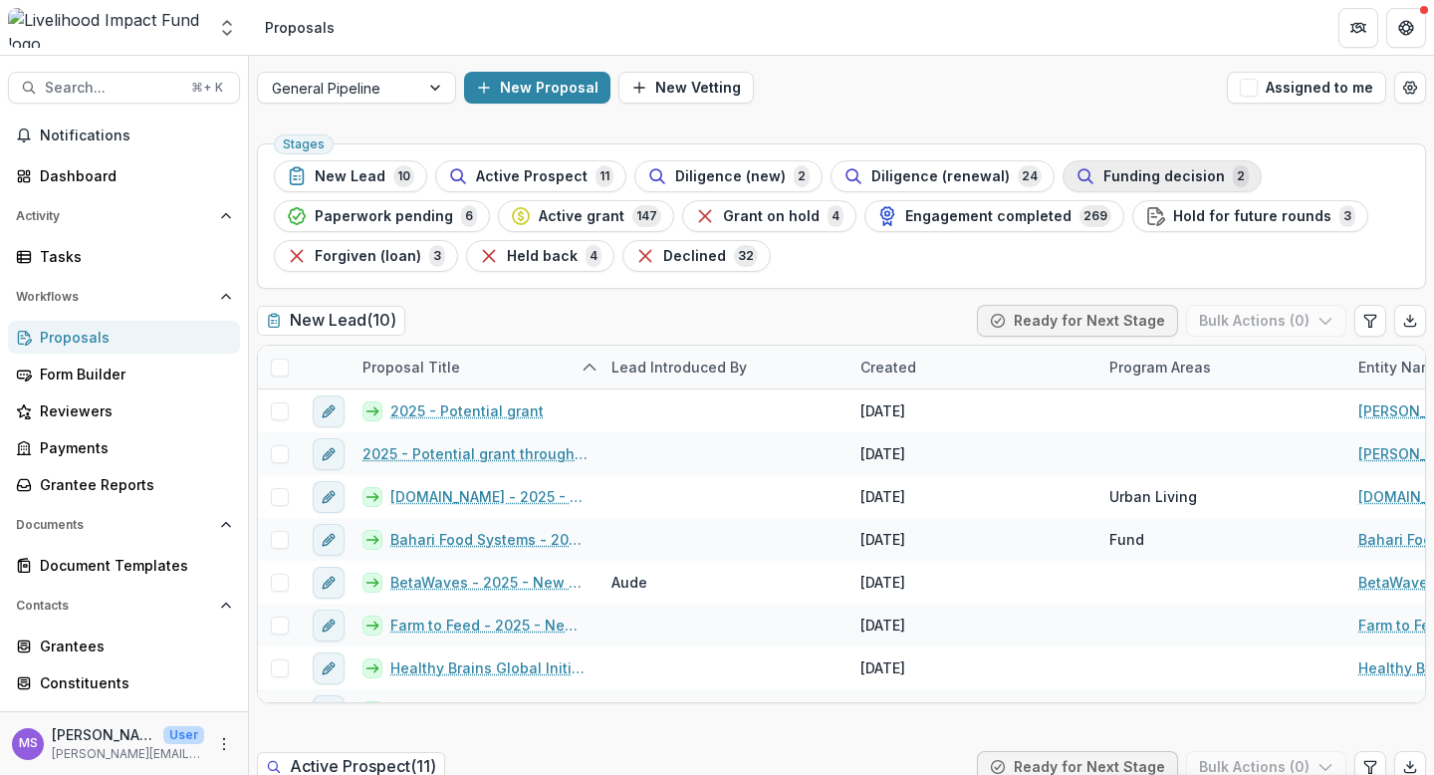
click at [1143, 171] on span "Funding decision" at bounding box center [1163, 176] width 121 height 17
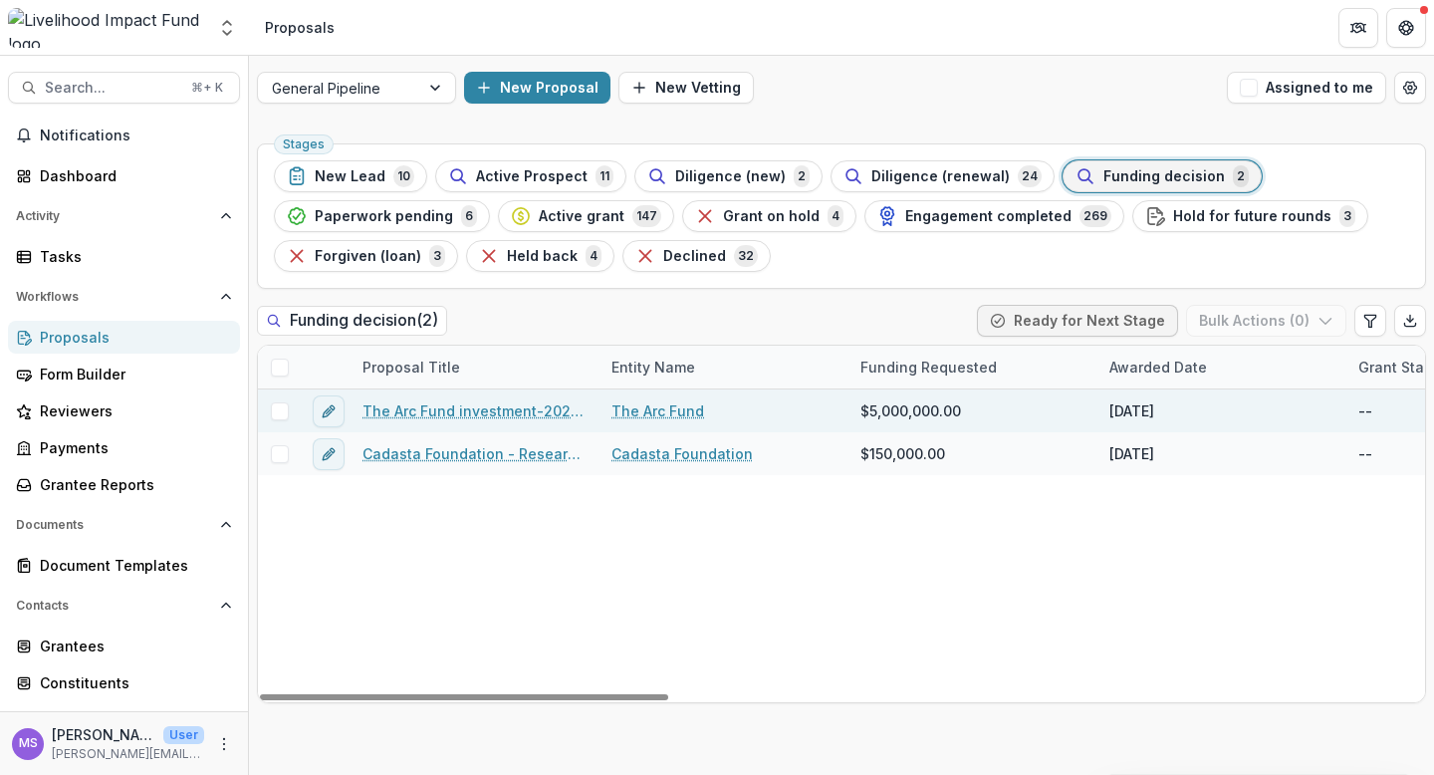
click at [537, 408] on link "The Arc Fund investment-2026-27" at bounding box center [474, 410] width 225 height 21
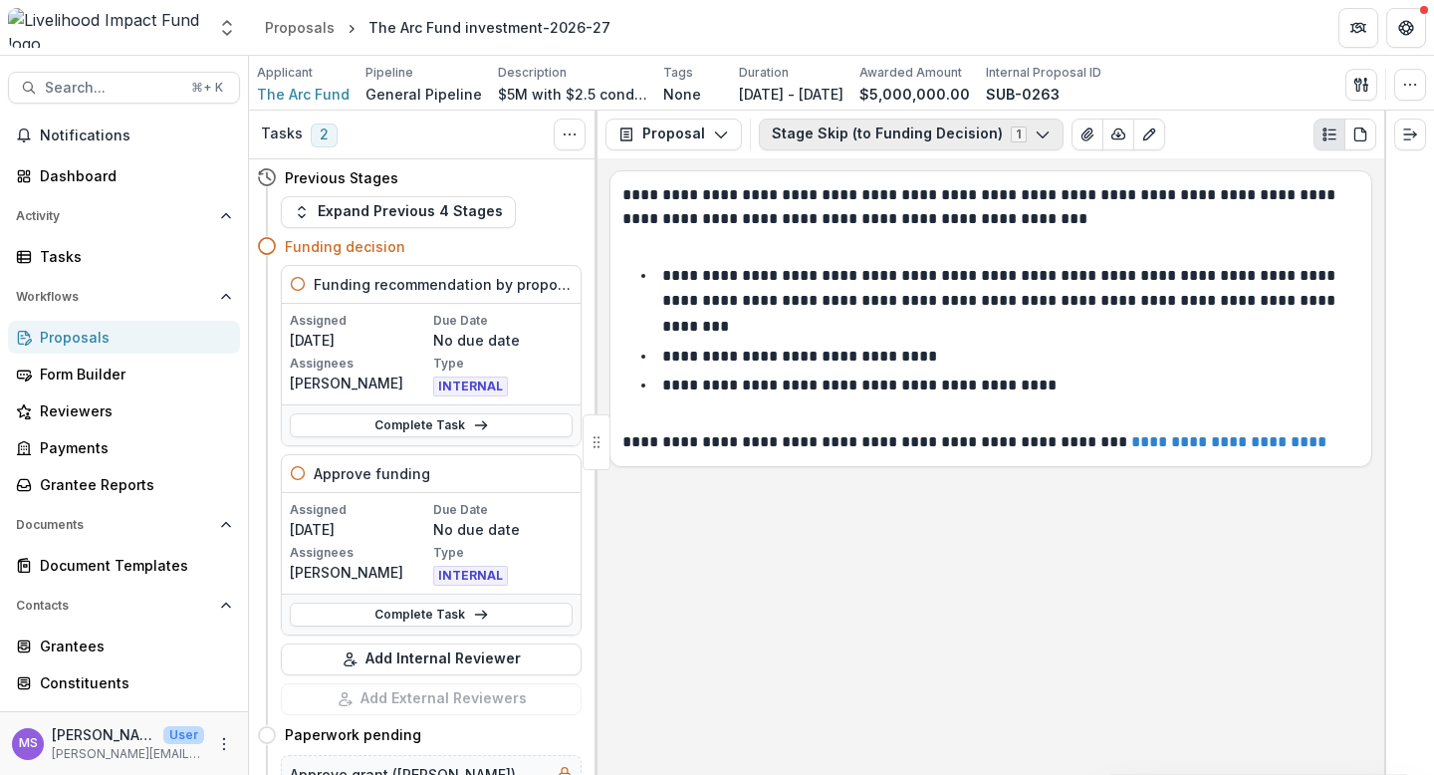
click at [1035, 133] on icon "button" at bounding box center [1043, 134] width 16 height 16
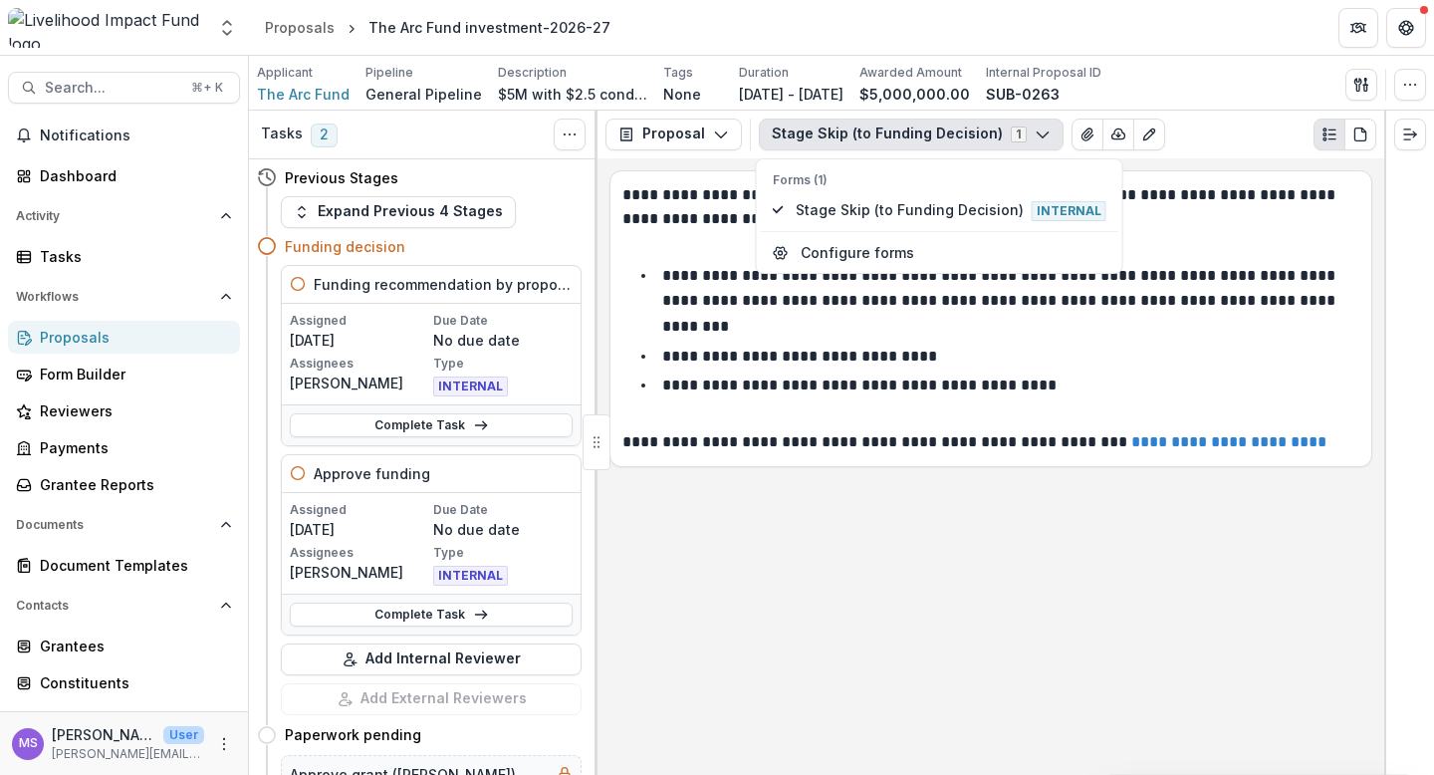
click at [1035, 133] on icon "button" at bounding box center [1043, 134] width 16 height 16
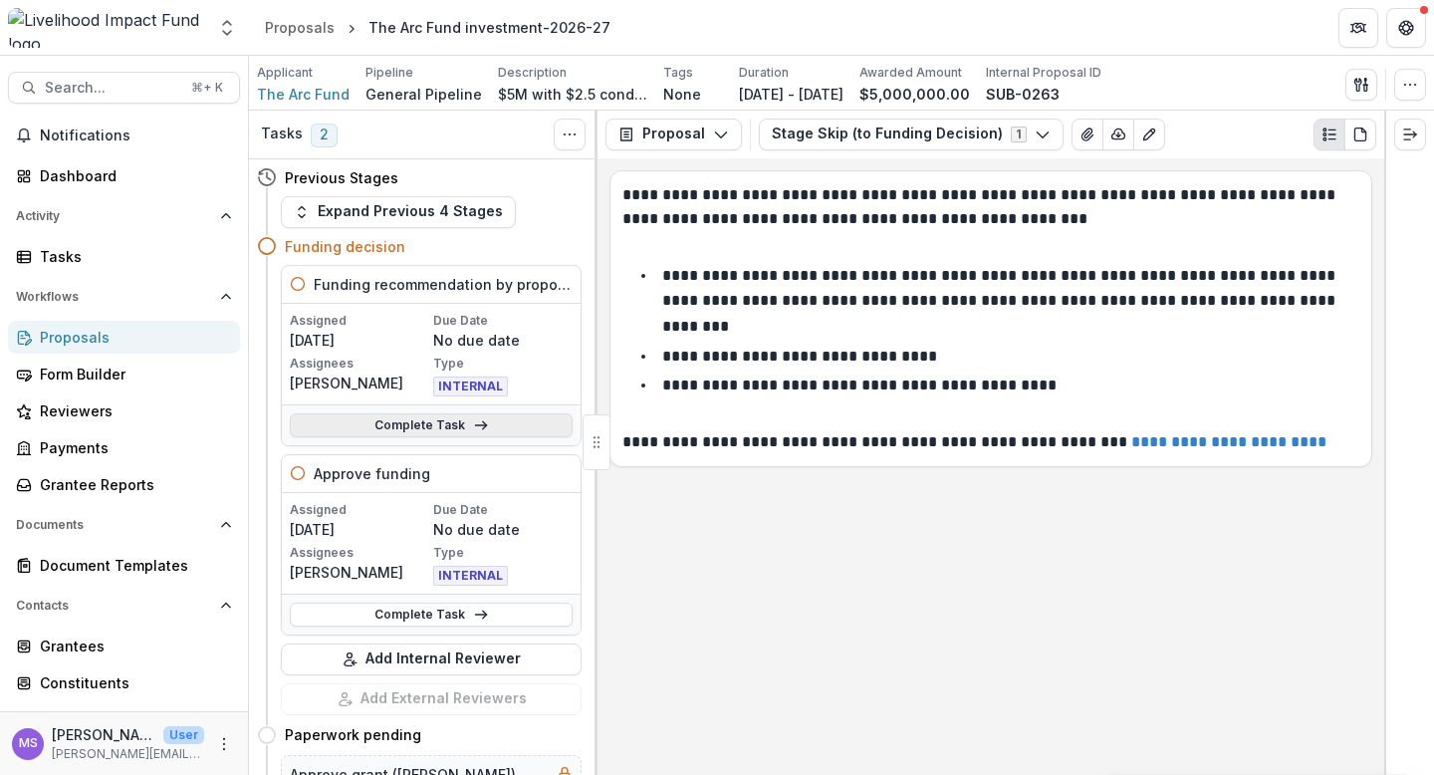
click at [378, 421] on link "Complete Task" at bounding box center [431, 425] width 283 height 24
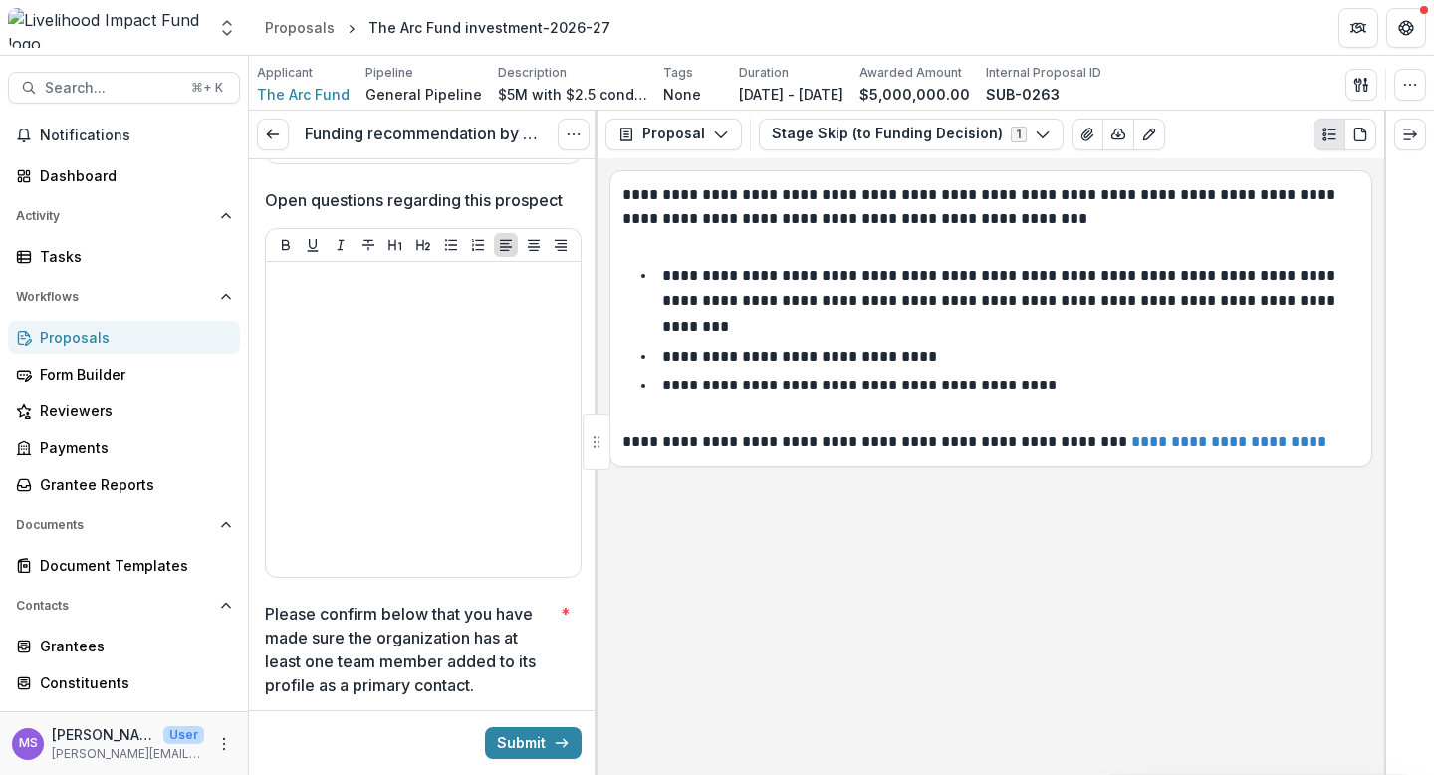
scroll to position [3448, 0]
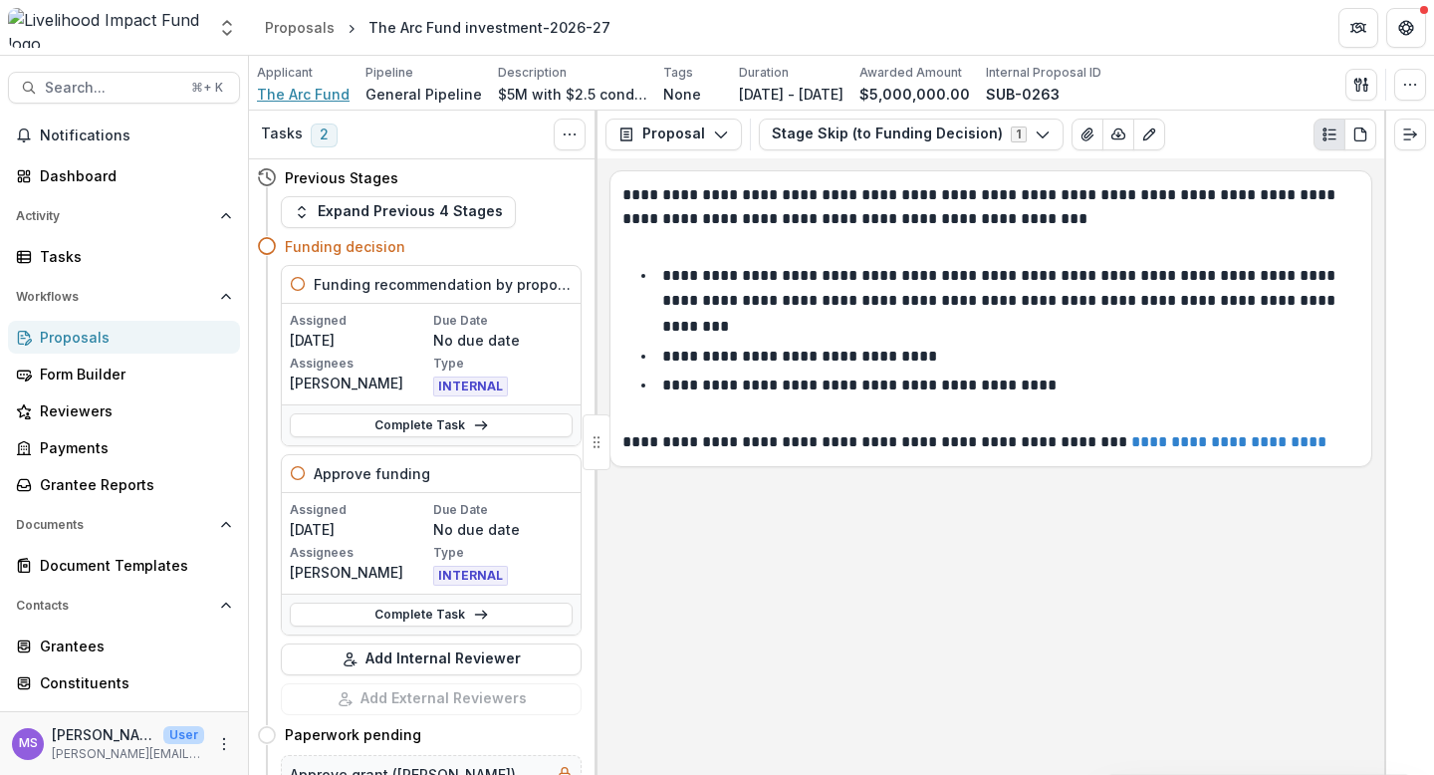
click at [312, 95] on span "The Arc Fund" at bounding box center [303, 94] width 93 height 21
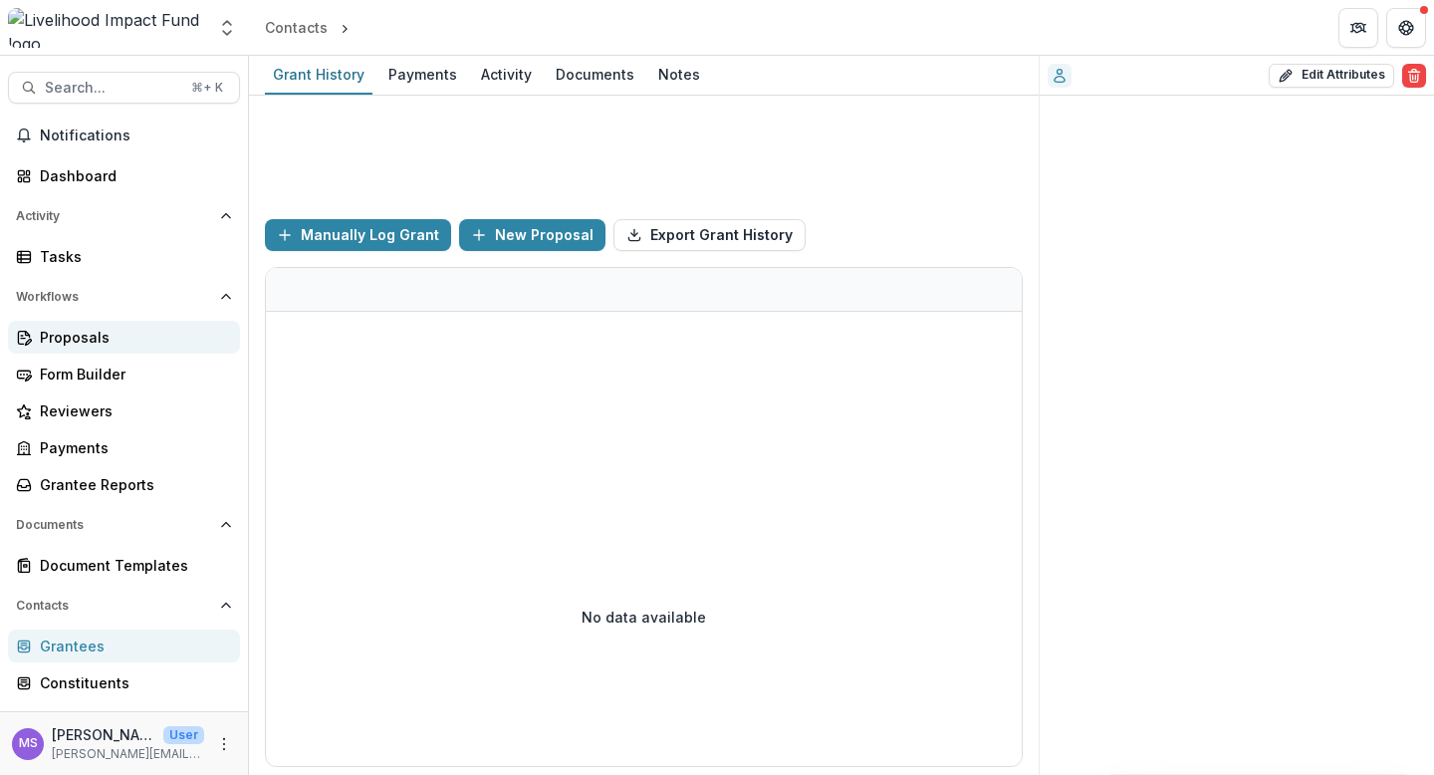
click at [92, 347] on div "Proposals" at bounding box center [132, 337] width 184 height 21
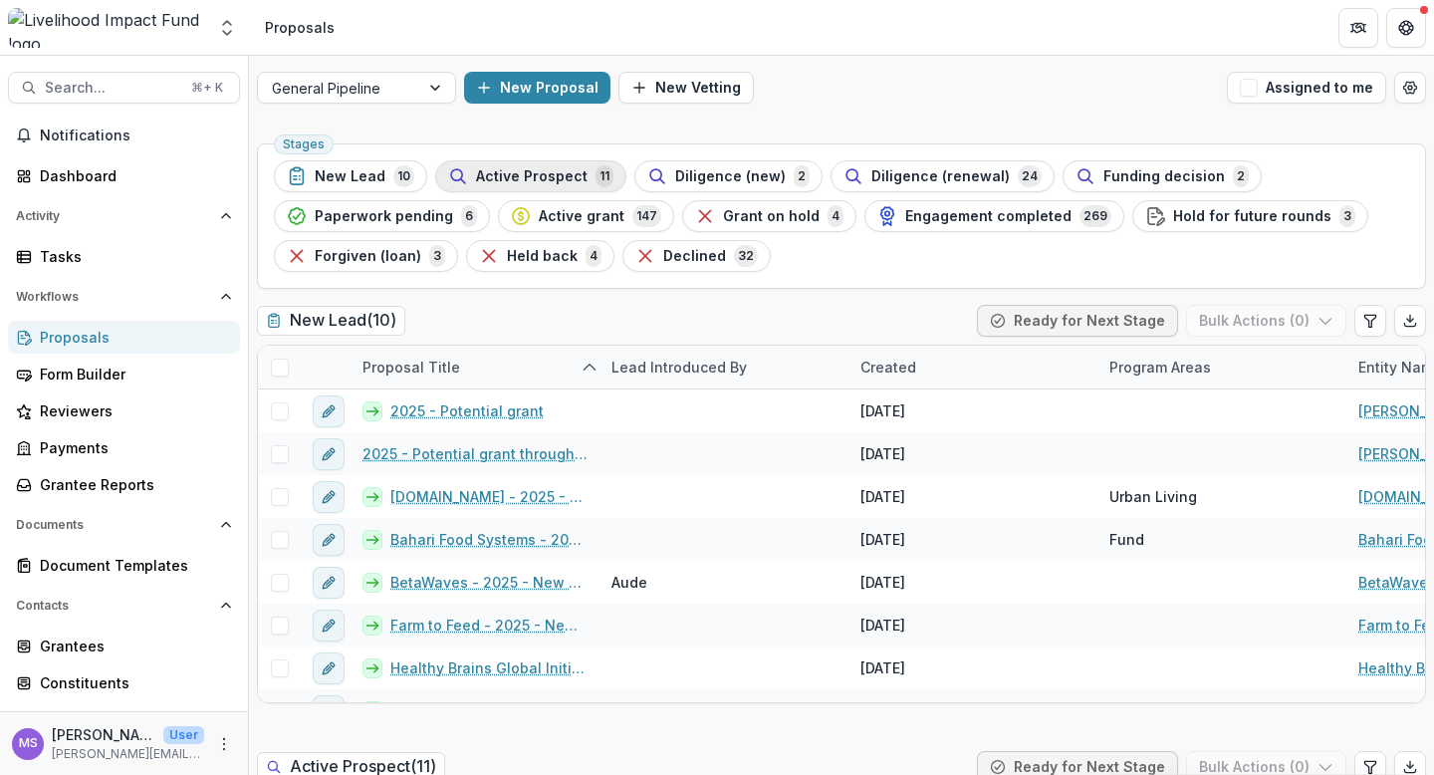
click at [518, 178] on span "Active Prospect" at bounding box center [532, 176] width 112 height 17
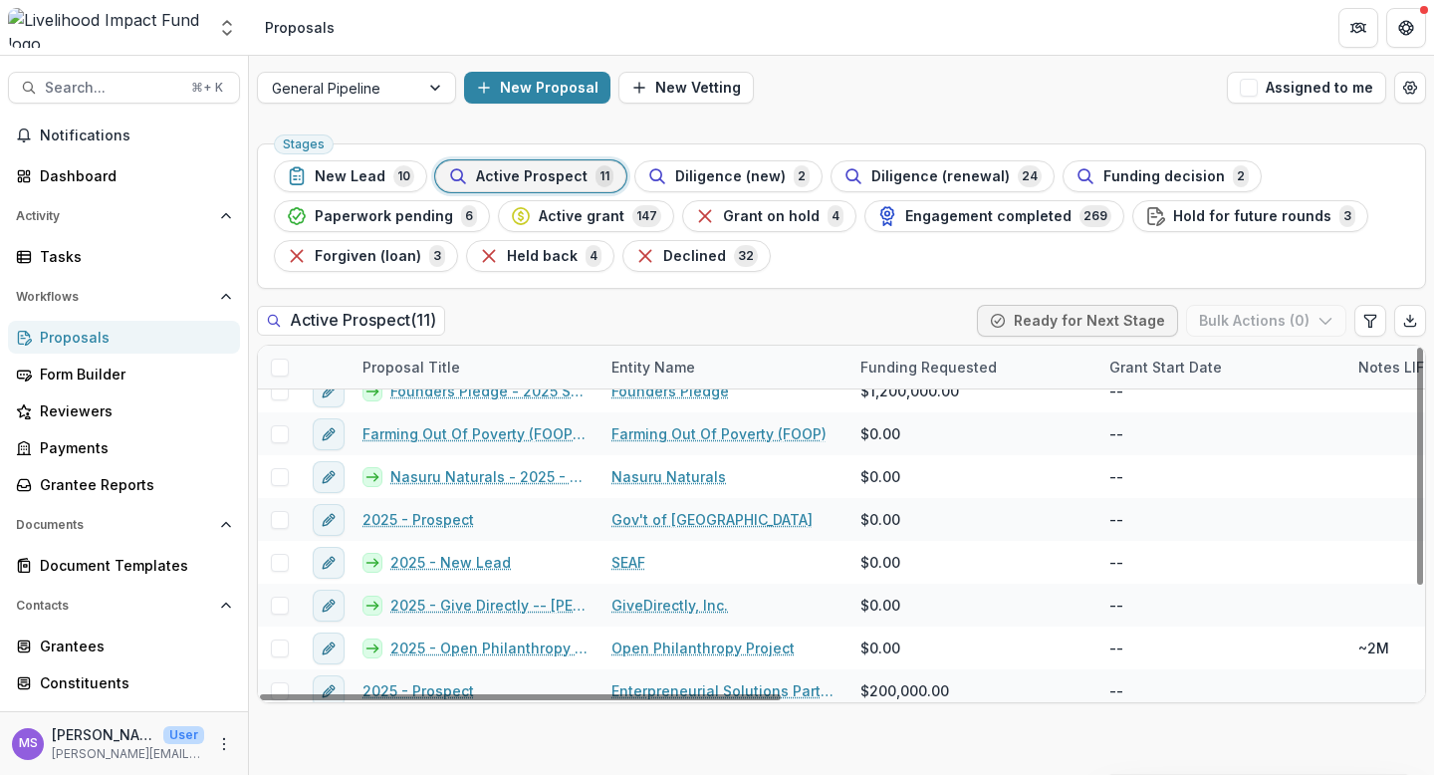
scroll to position [158, 0]
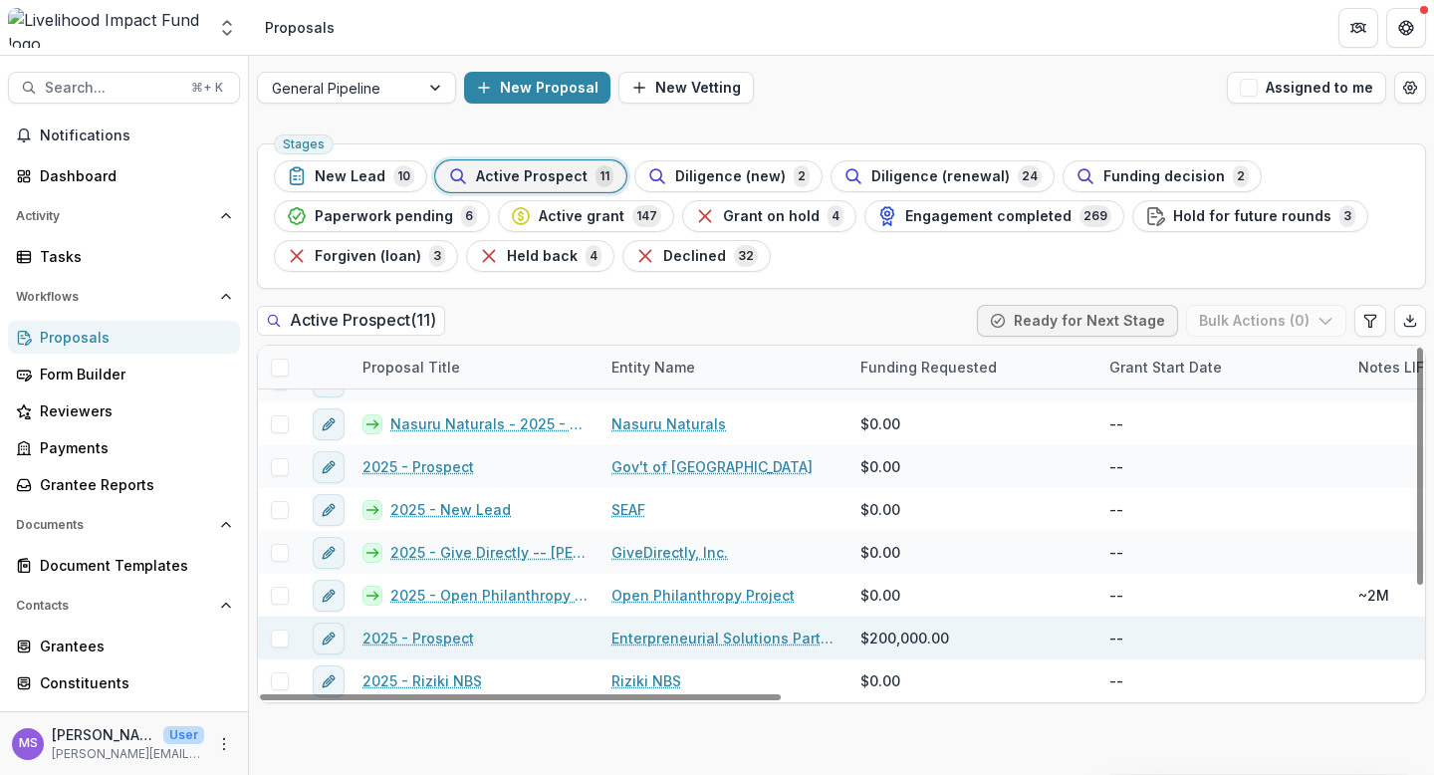
click at [714, 634] on link "Enterpreneurial Solutions Partners" at bounding box center [723, 637] width 225 height 21
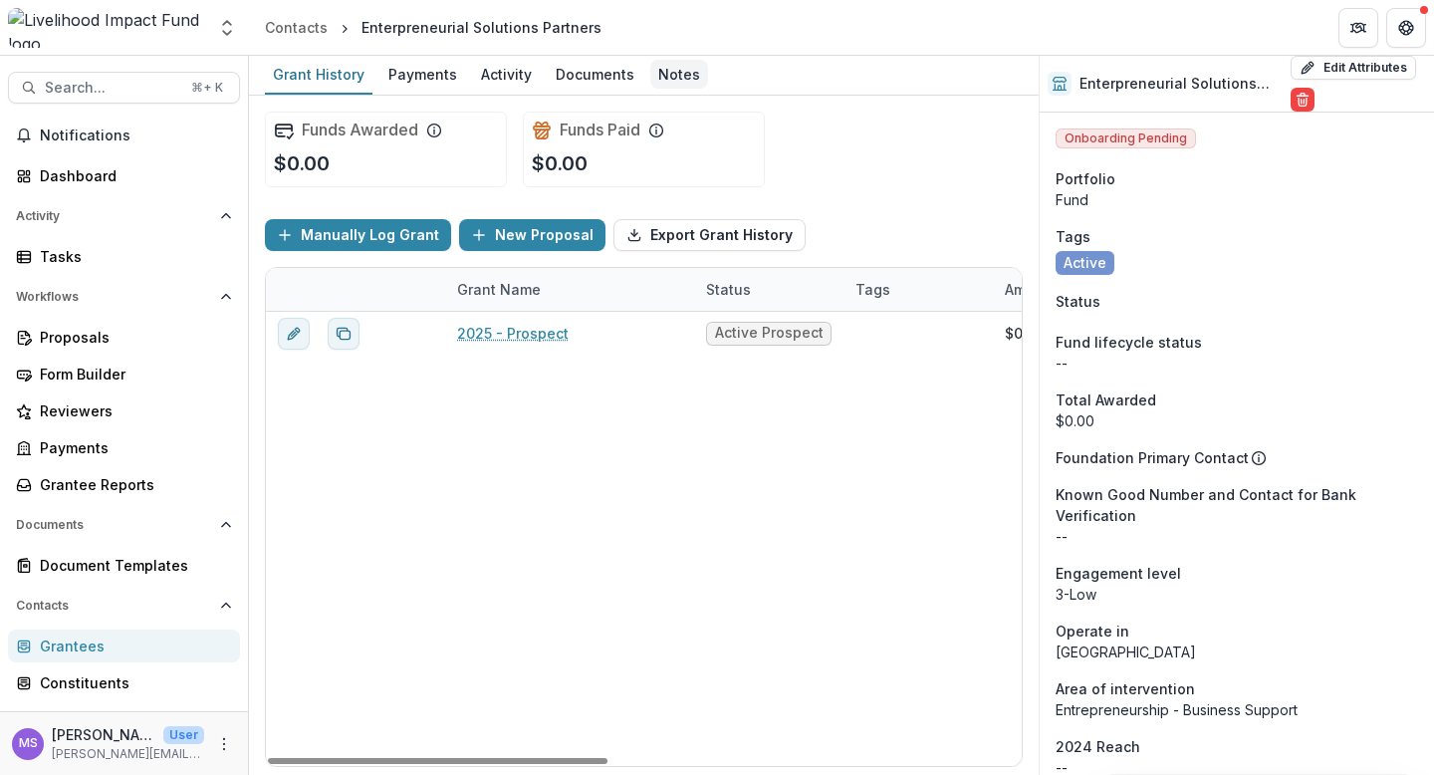
click at [676, 70] on div "Notes" at bounding box center [679, 74] width 58 height 29
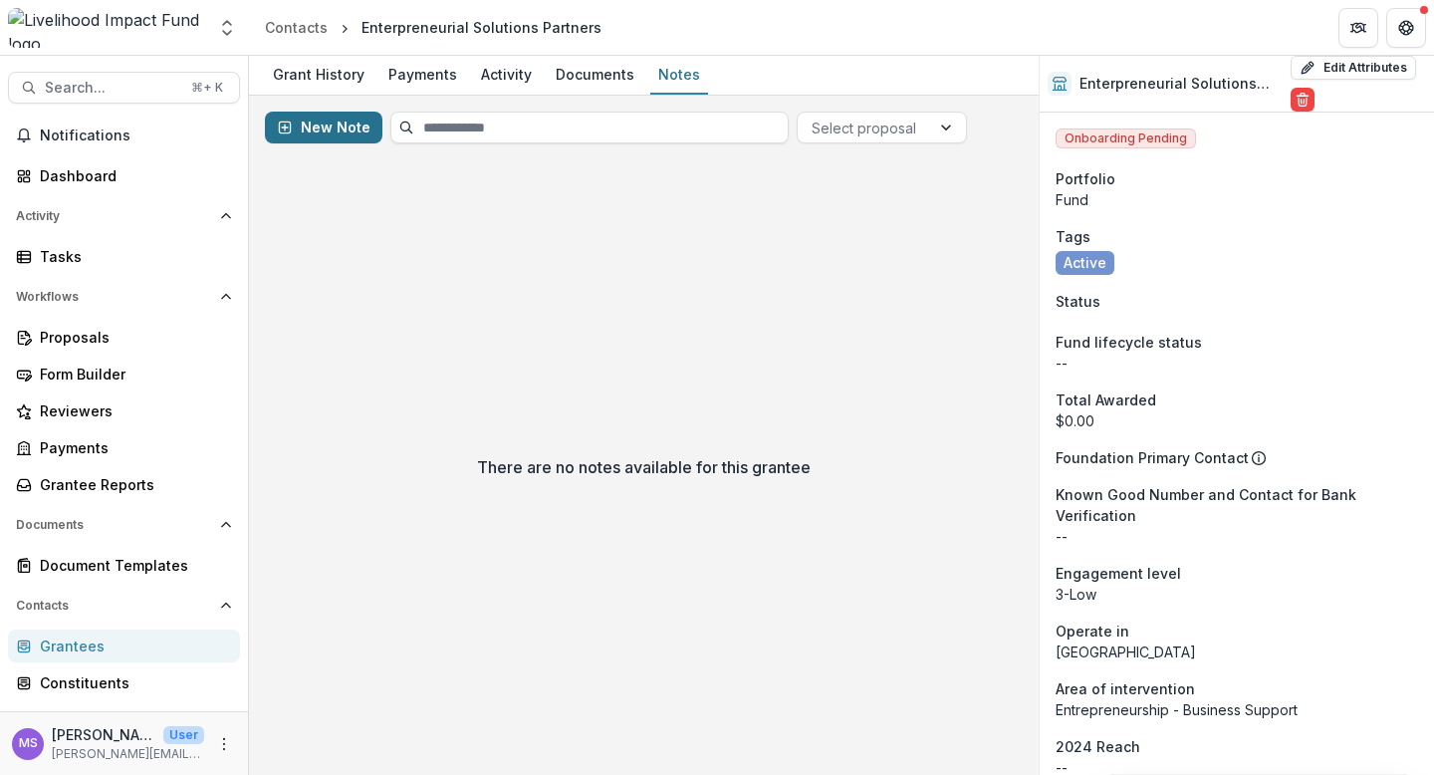
click at [322, 122] on button "New Note" at bounding box center [323, 128] width 117 height 32
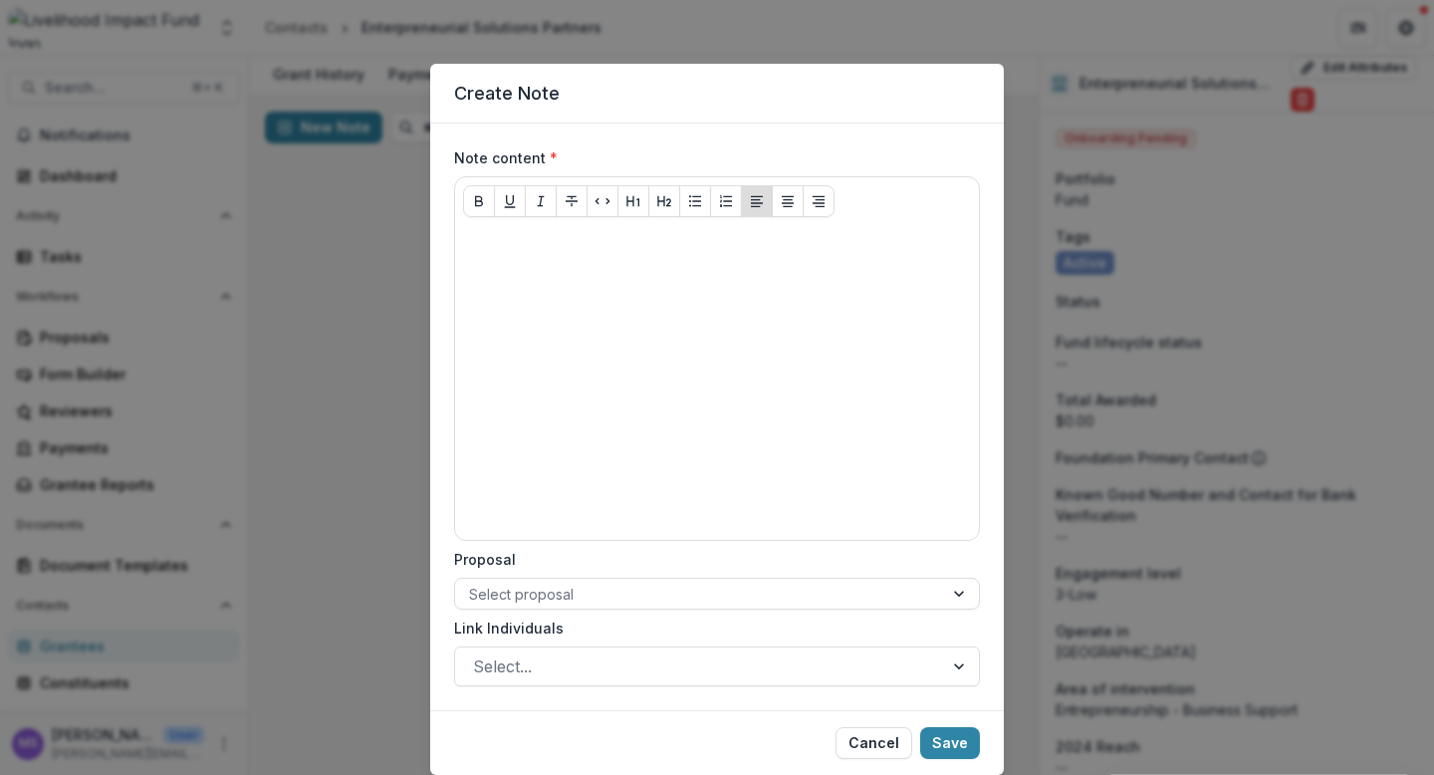
scroll to position [64, 0]
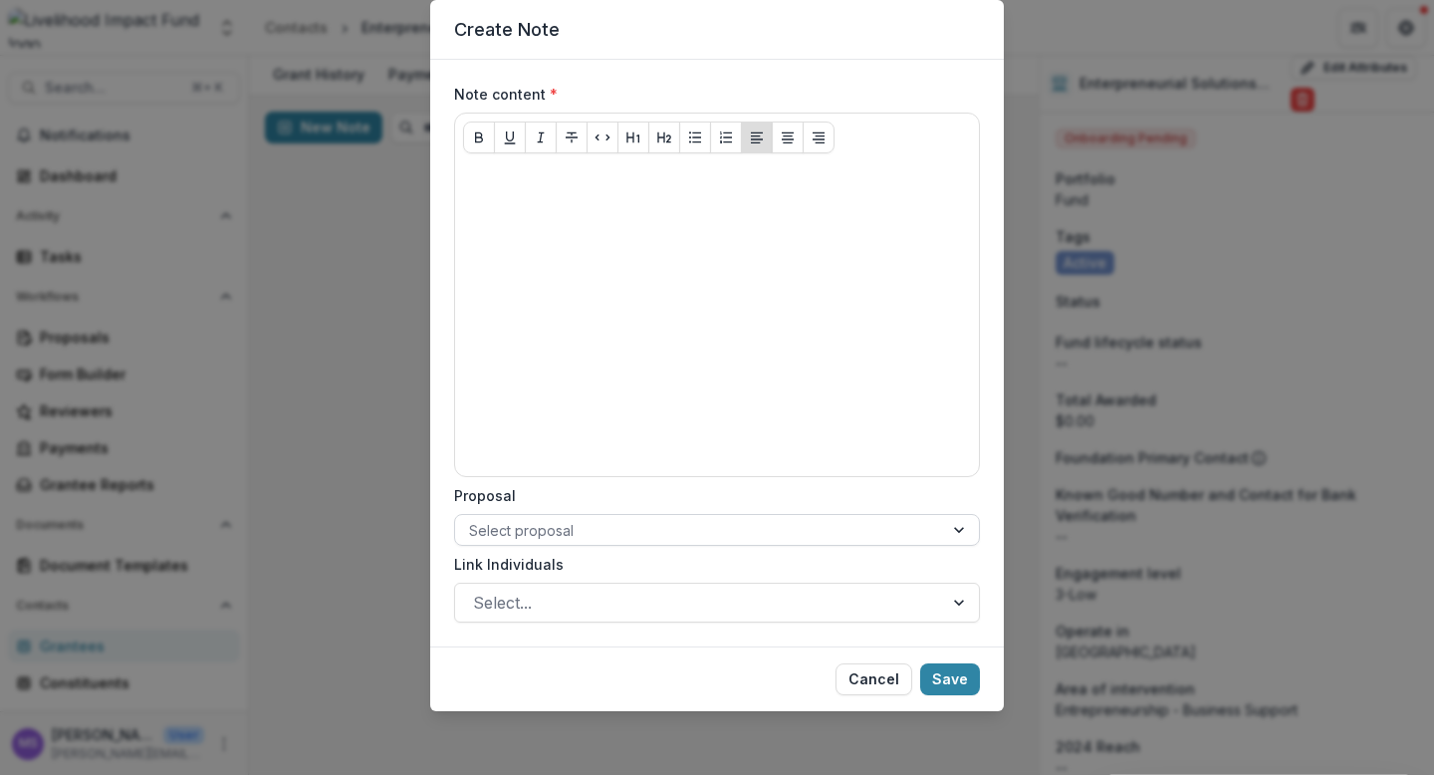
click at [632, 532] on div at bounding box center [699, 530] width 460 height 25
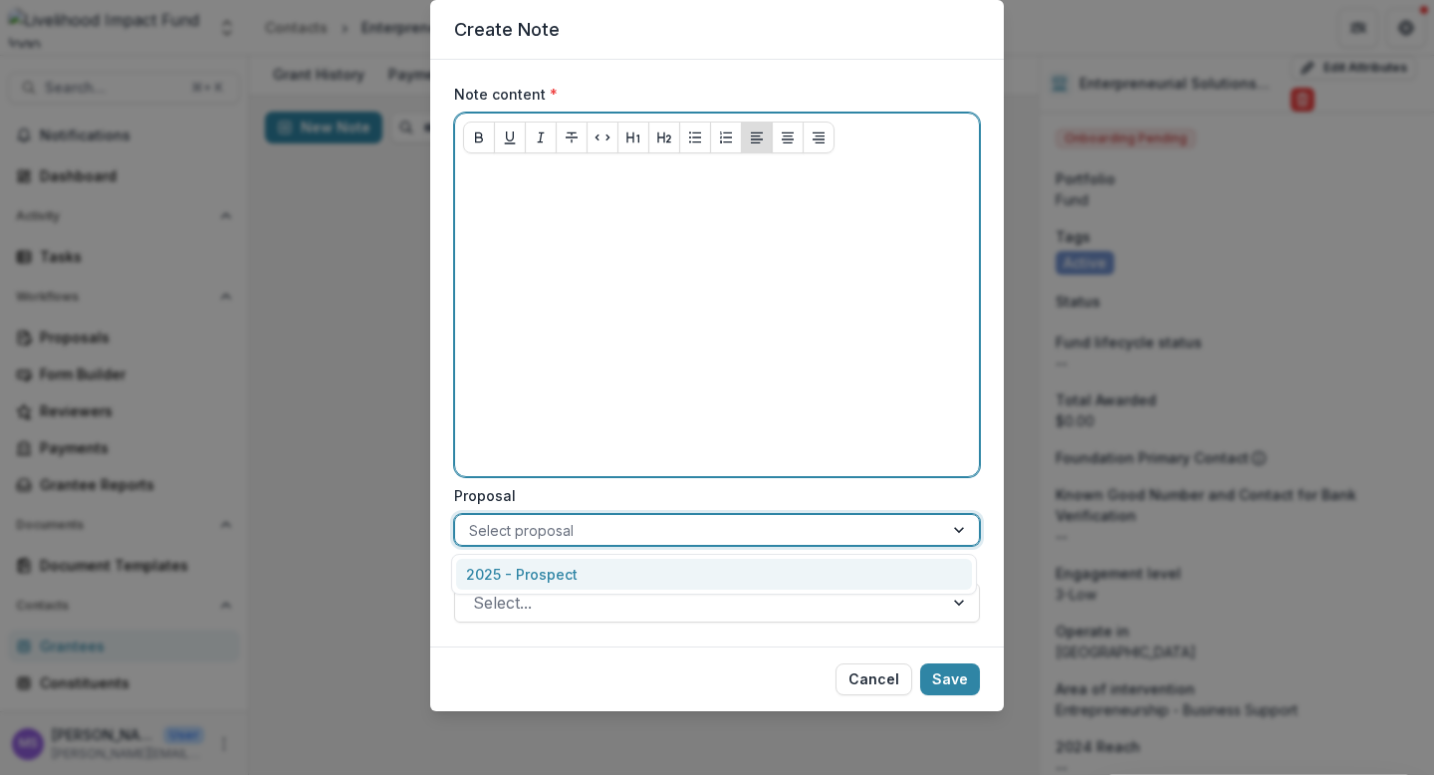
click at [660, 415] on div at bounding box center [717, 318] width 508 height 299
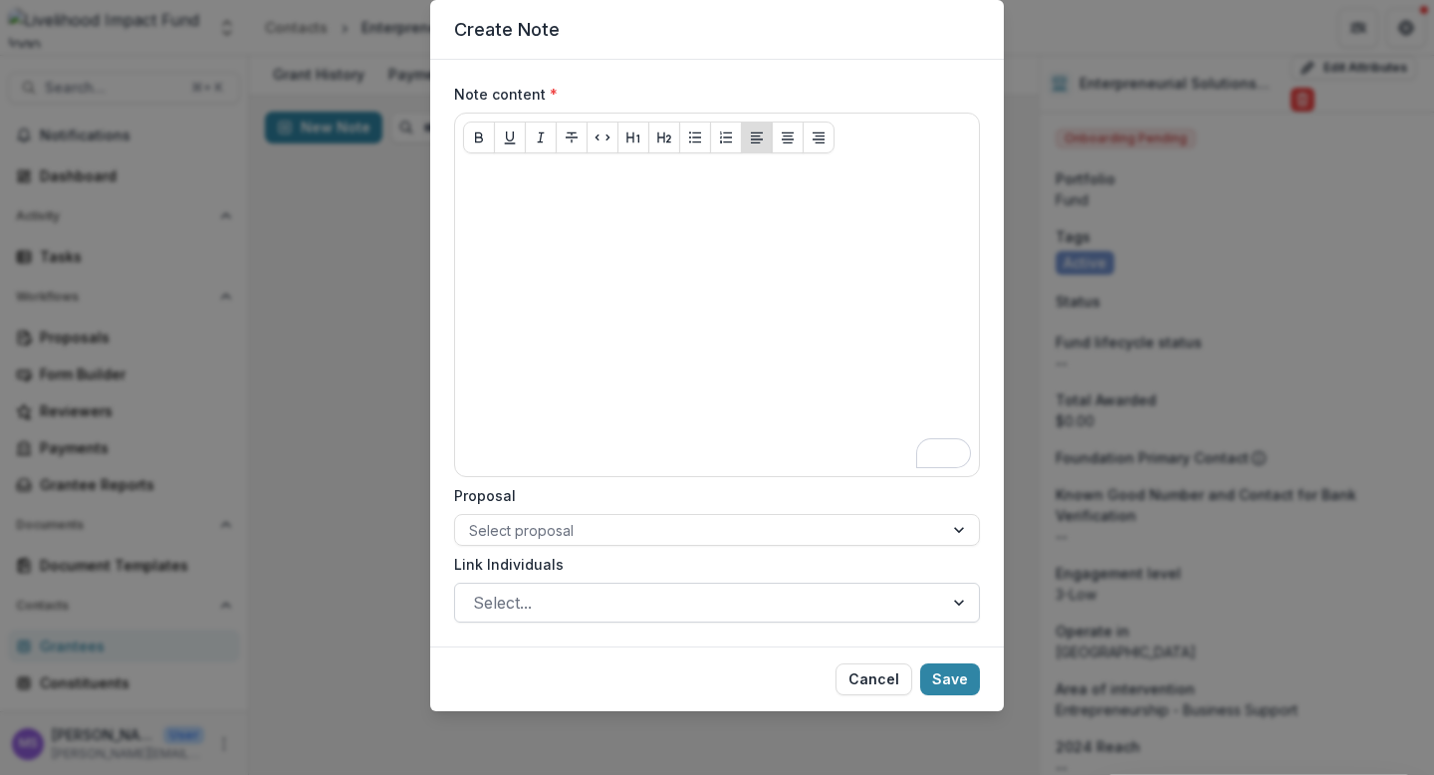
click at [603, 603] on div at bounding box center [699, 602] width 452 height 28
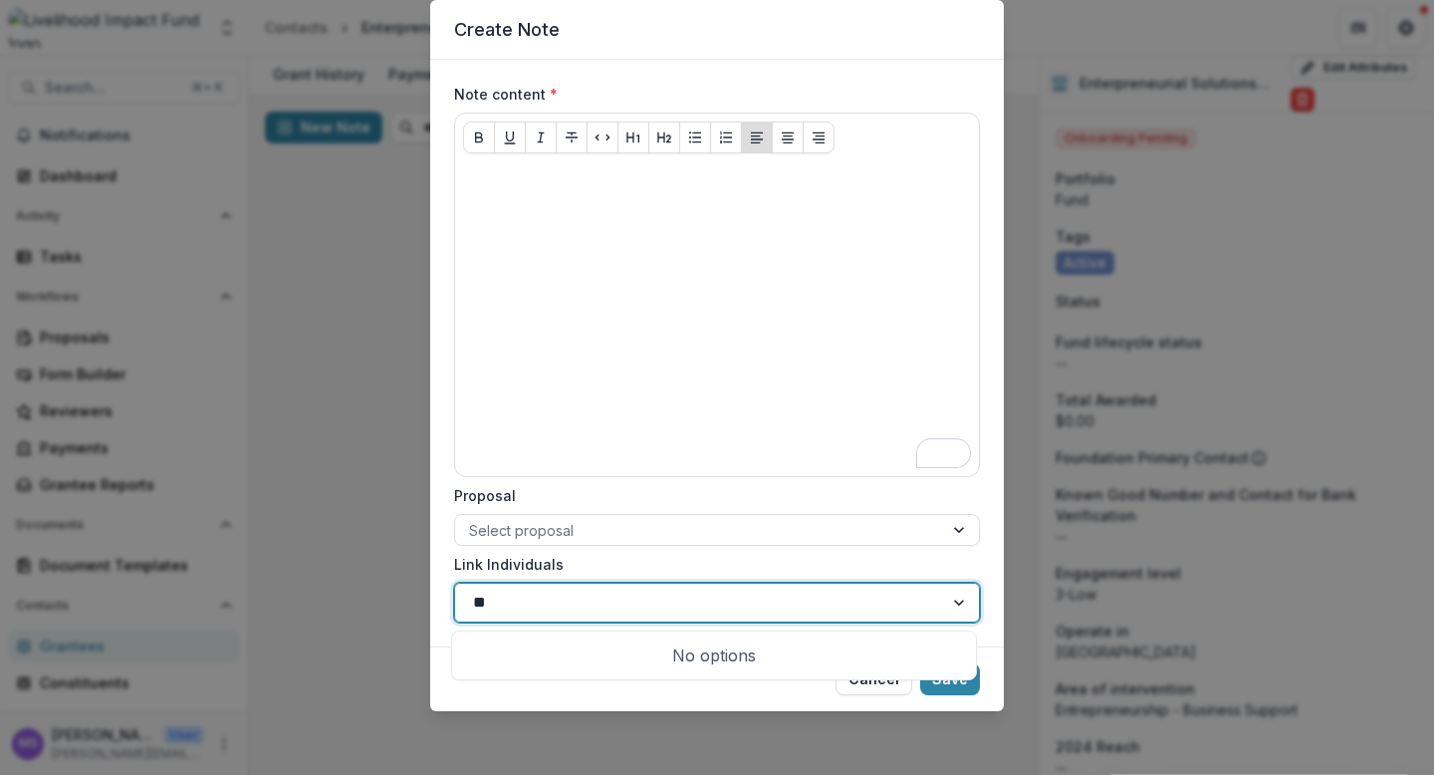
type input "*"
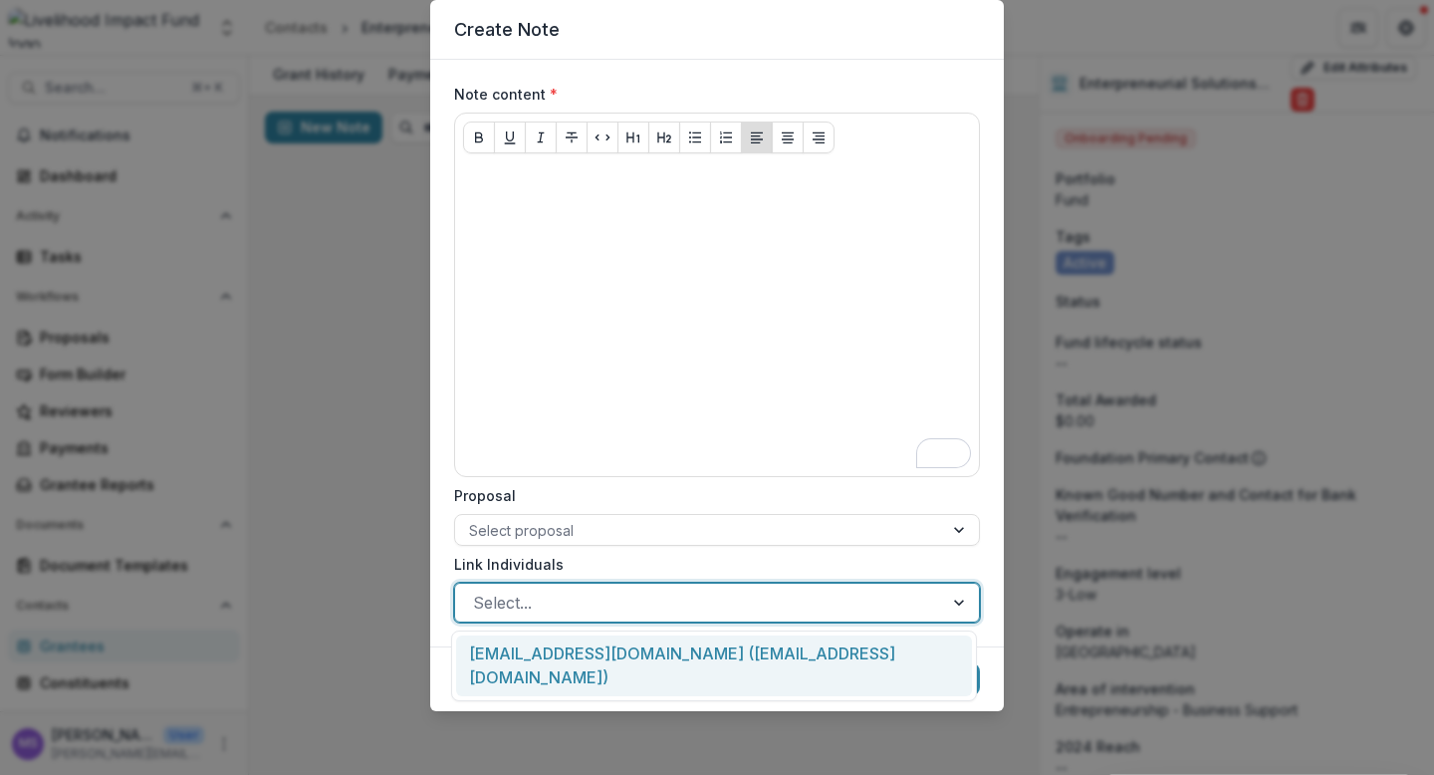
click at [773, 492] on label "Proposal" at bounding box center [711, 495] width 514 height 21
click at [473, 520] on input "Proposal" at bounding box center [471, 530] width 4 height 21
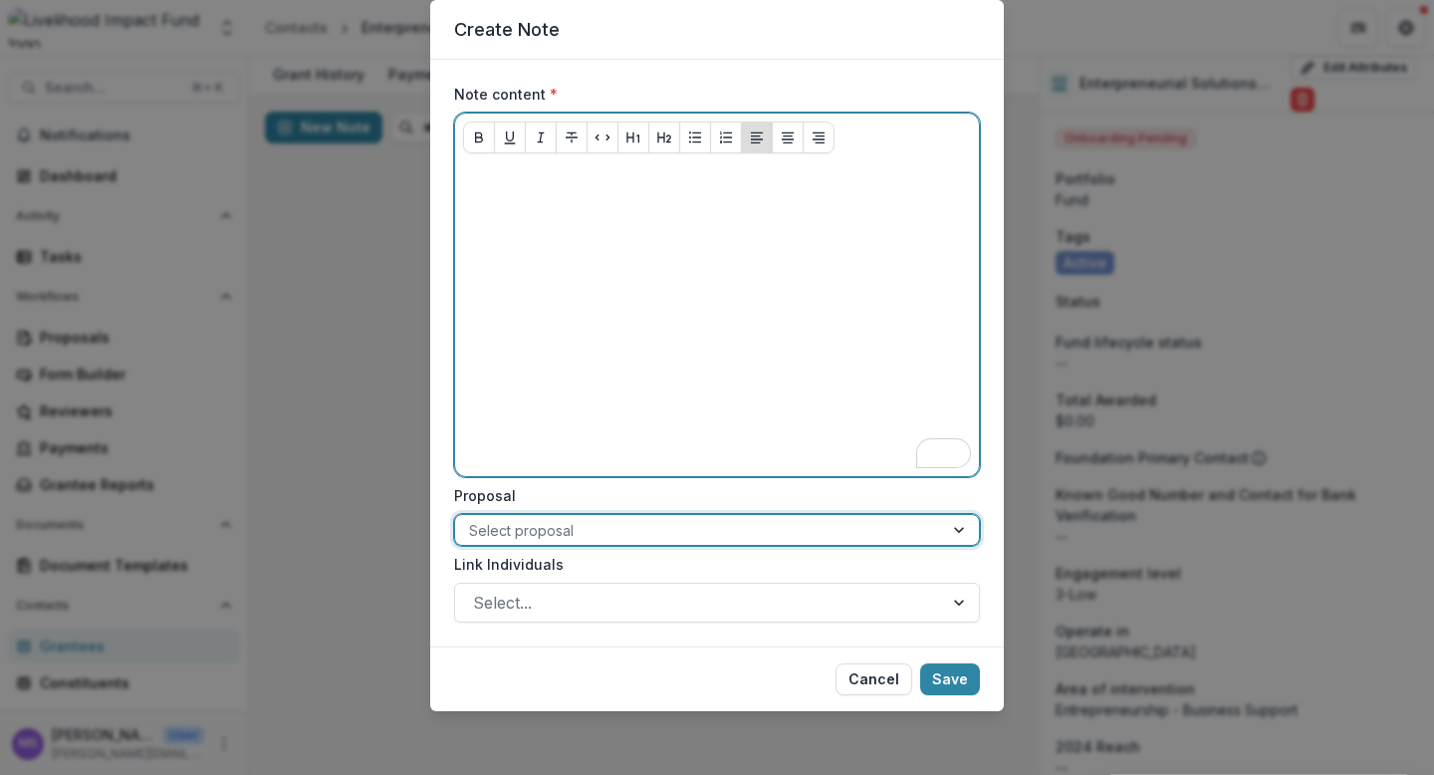
click at [755, 403] on div "To enrich screen reader interactions, please activate Accessibility in Grammarl…" at bounding box center [717, 318] width 508 height 299
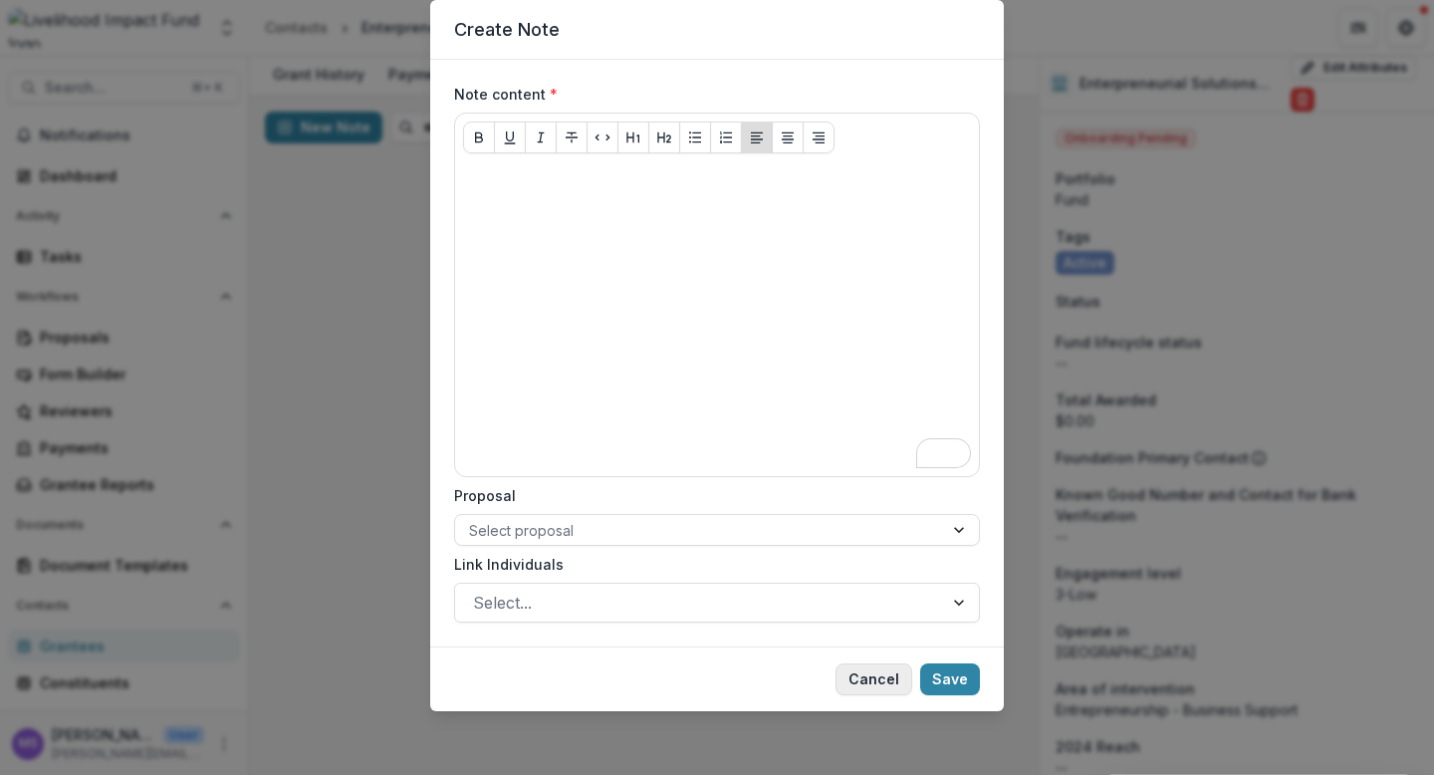
click at [877, 676] on button "Cancel" at bounding box center [873, 679] width 77 height 32
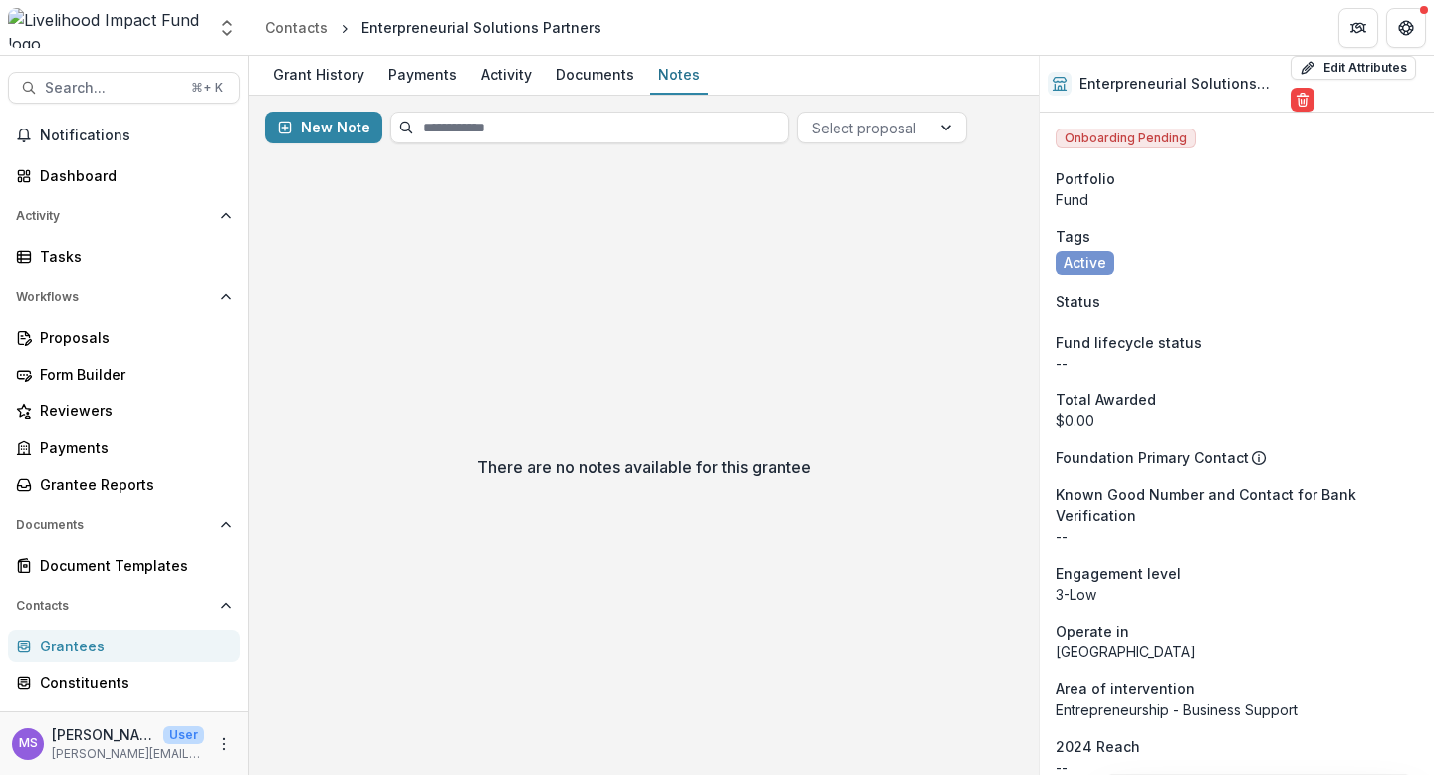
click at [674, 374] on div "There are no notes available for this grantee" at bounding box center [644, 466] width 790 height 615
click at [952, 123] on div at bounding box center [948, 128] width 36 height 30
click at [880, 170] on div "2025 - Prospect" at bounding box center [877, 171] width 158 height 31
click at [770, 301] on div "There are no notes available for this grantee" at bounding box center [644, 466] width 790 height 615
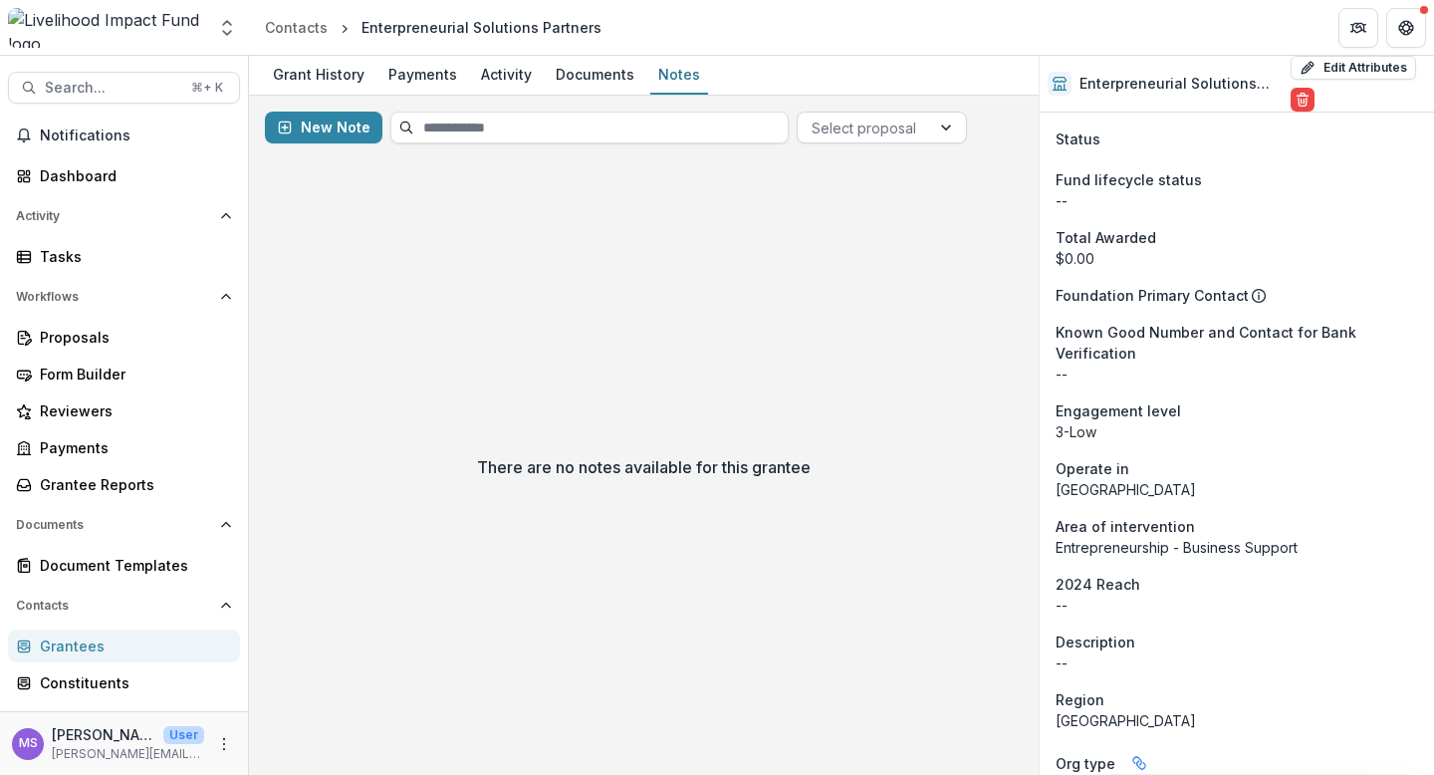
scroll to position [0, 0]
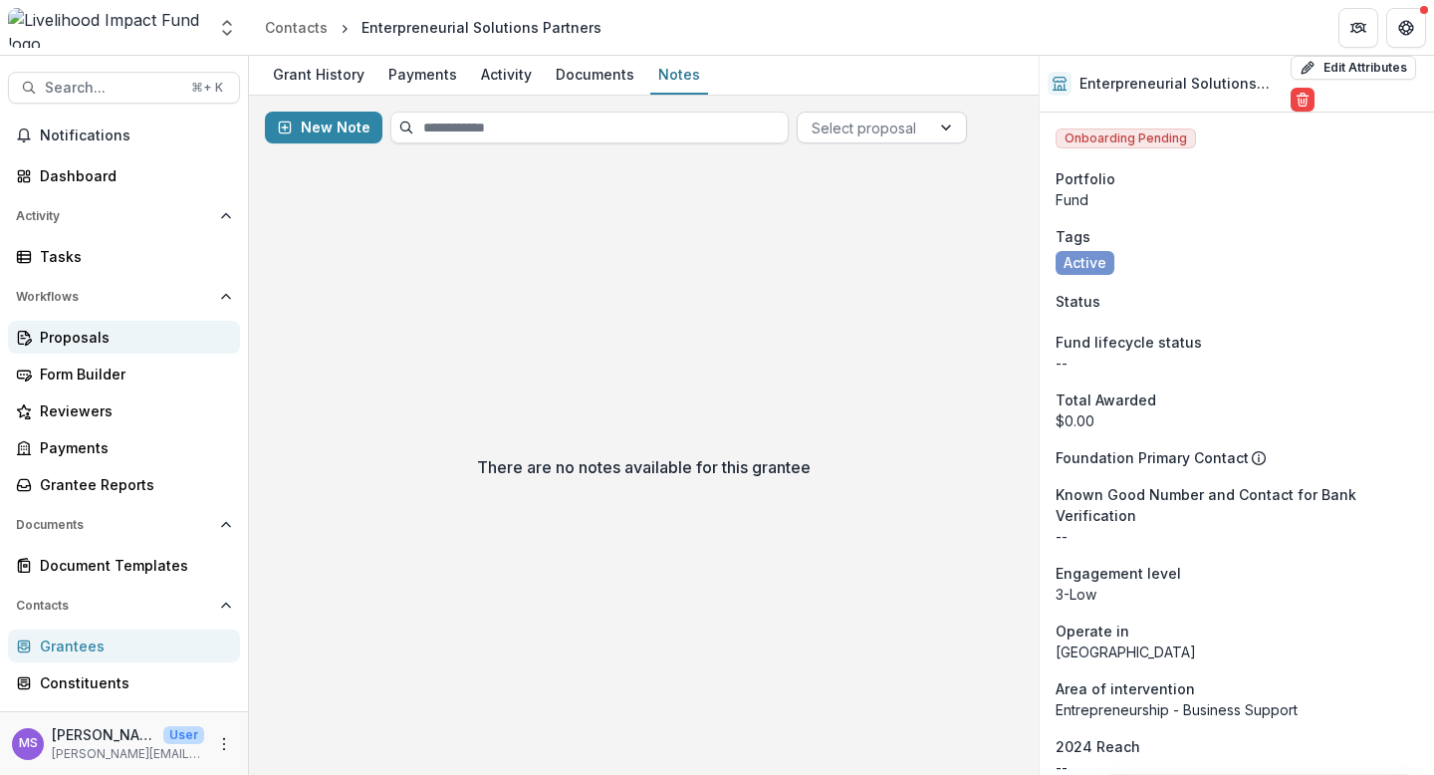
click at [66, 327] on div "Proposals" at bounding box center [132, 337] width 184 height 21
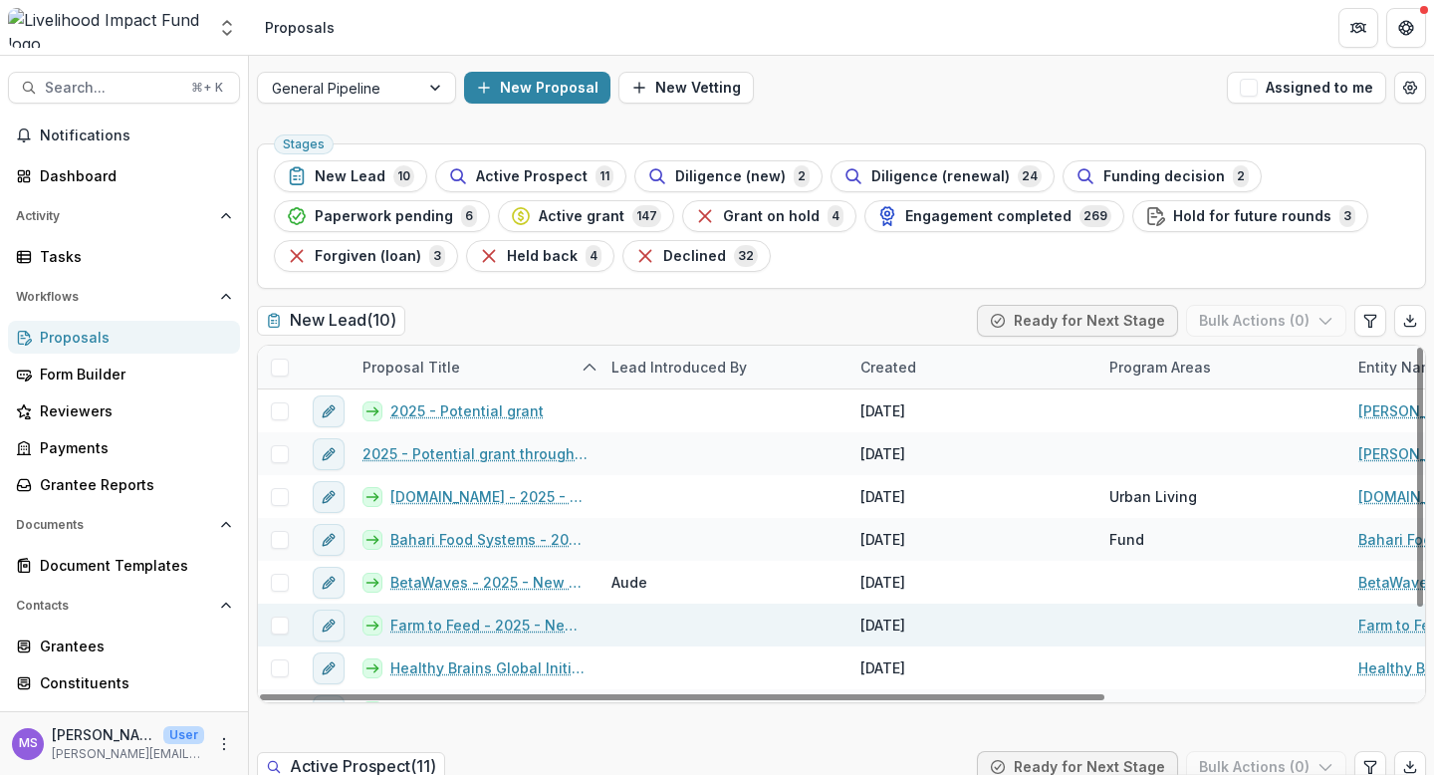
scroll to position [116, 0]
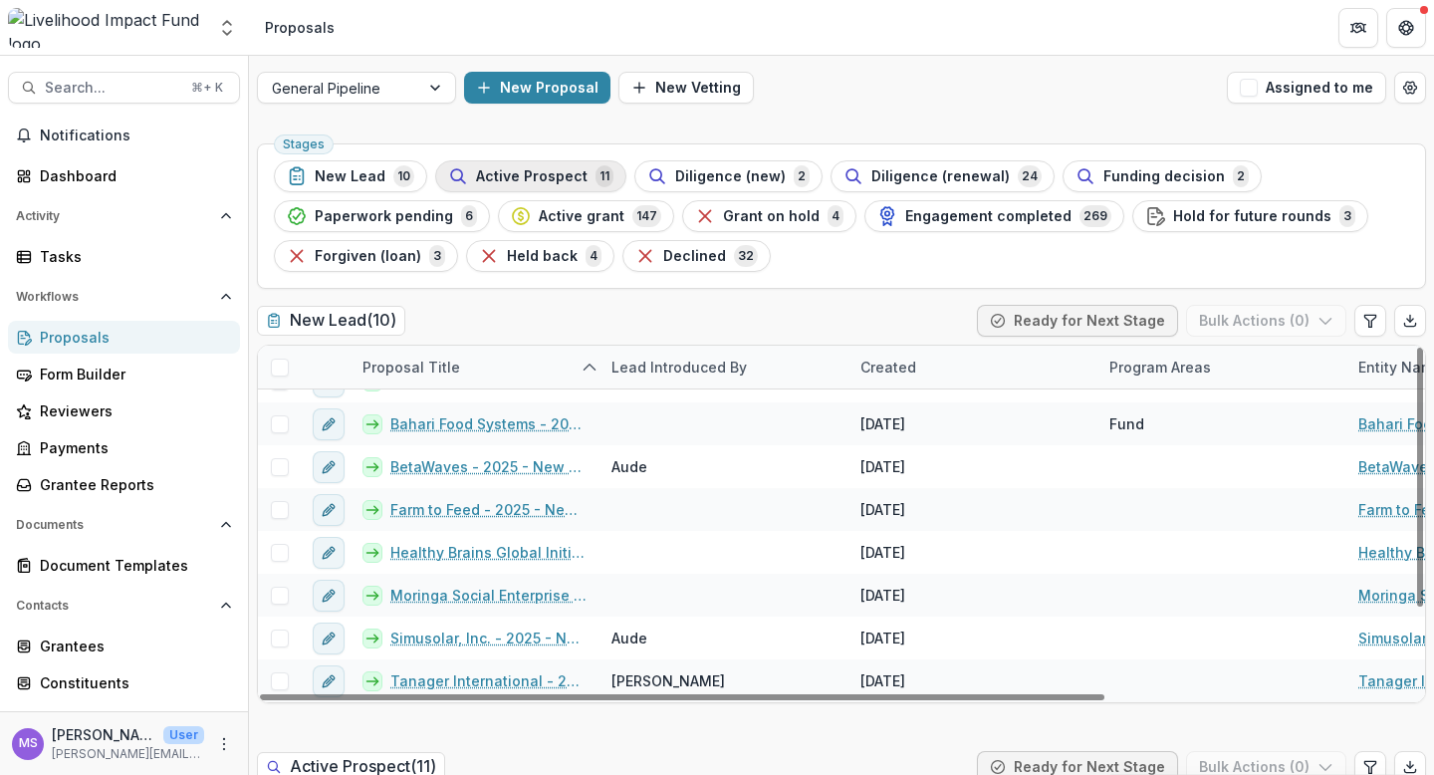
click at [511, 173] on span "Active Prospect" at bounding box center [532, 176] width 112 height 17
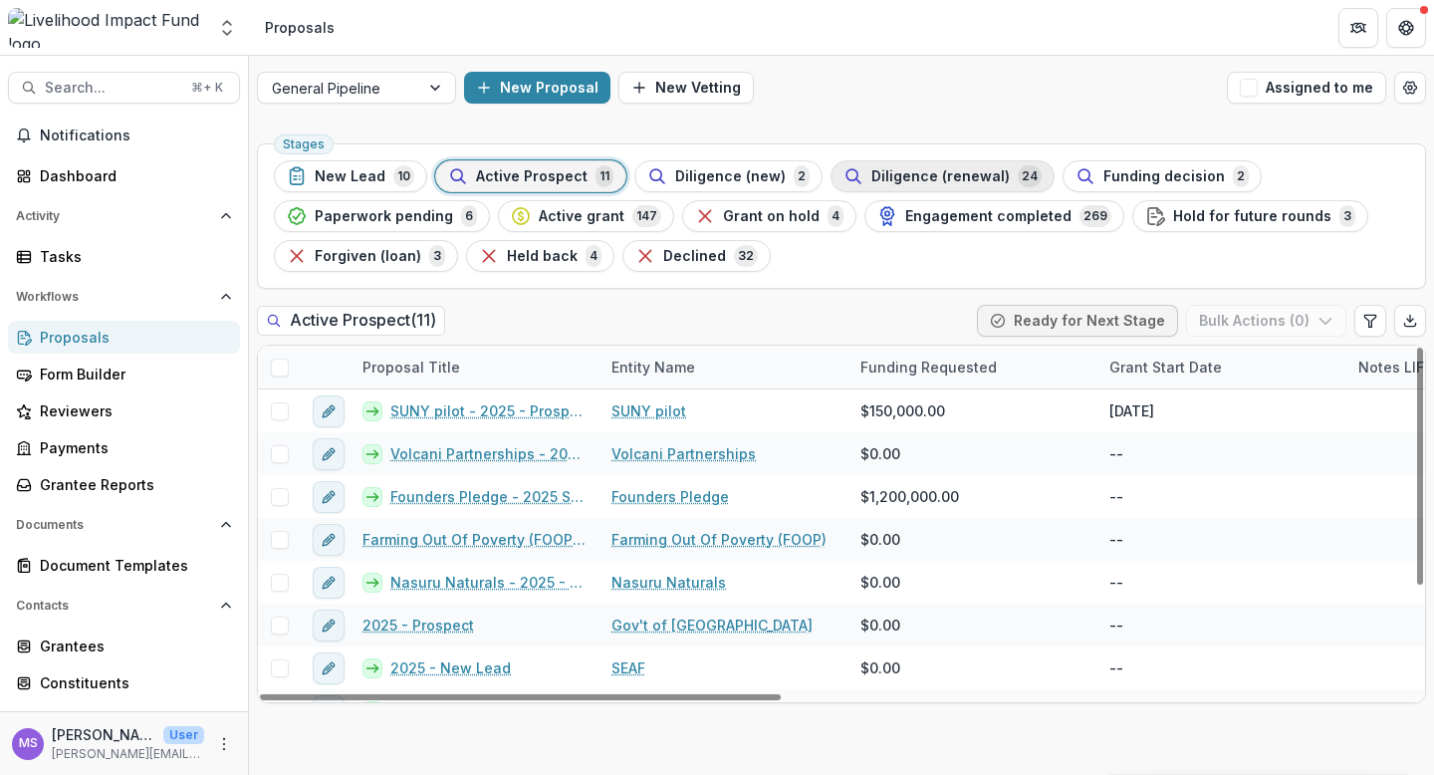
click at [888, 171] on span "Diligence (renewal)" at bounding box center [940, 176] width 138 height 17
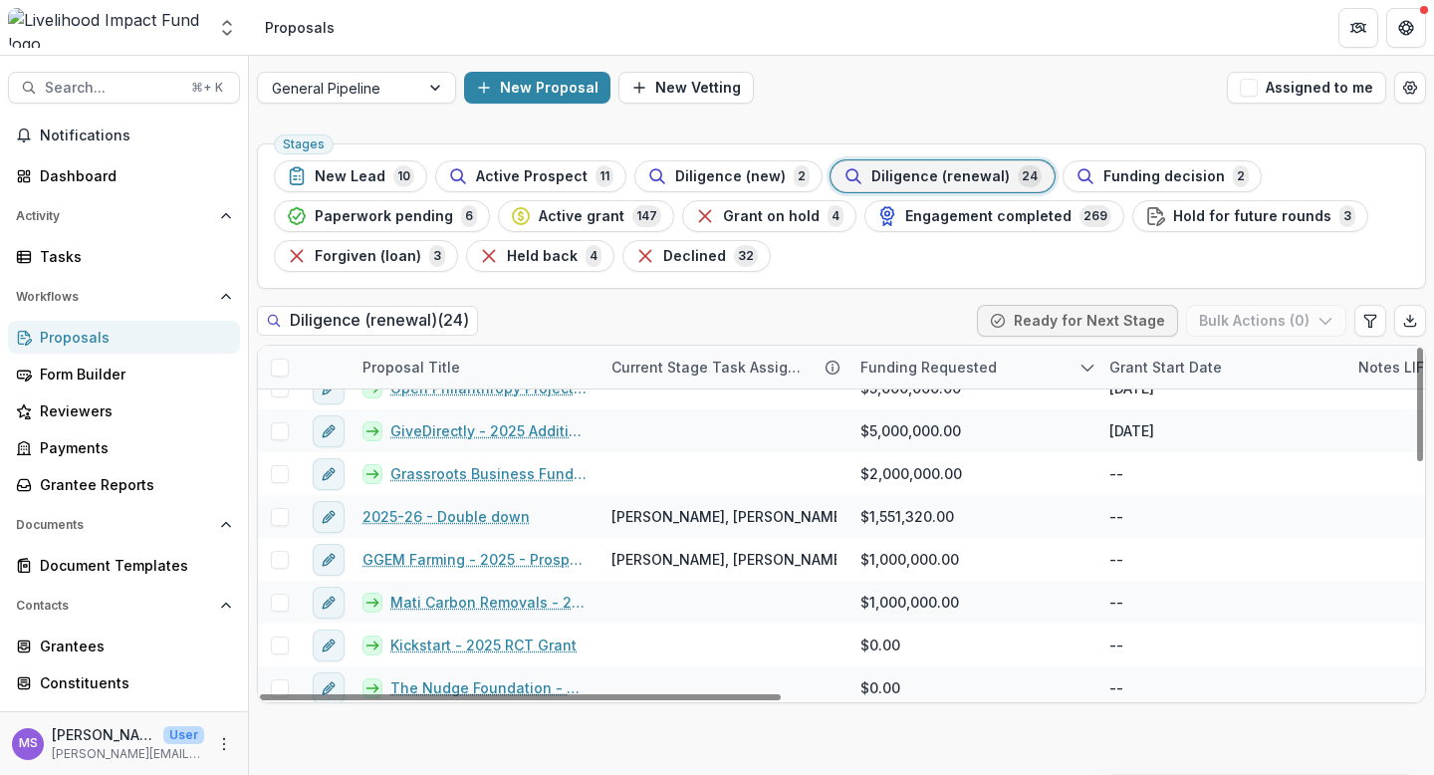
scroll to position [715, 0]
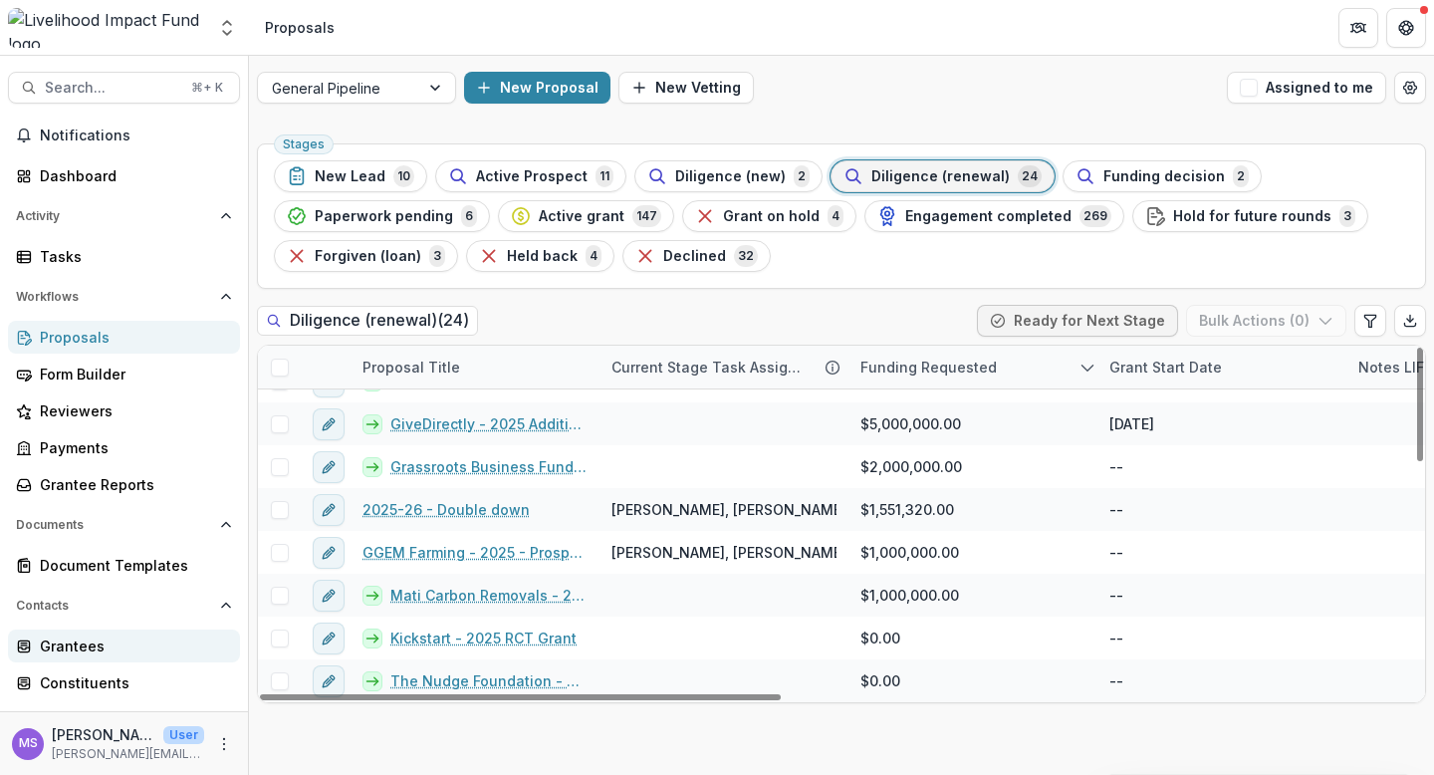
click at [91, 637] on div "Grantees" at bounding box center [132, 645] width 184 height 21
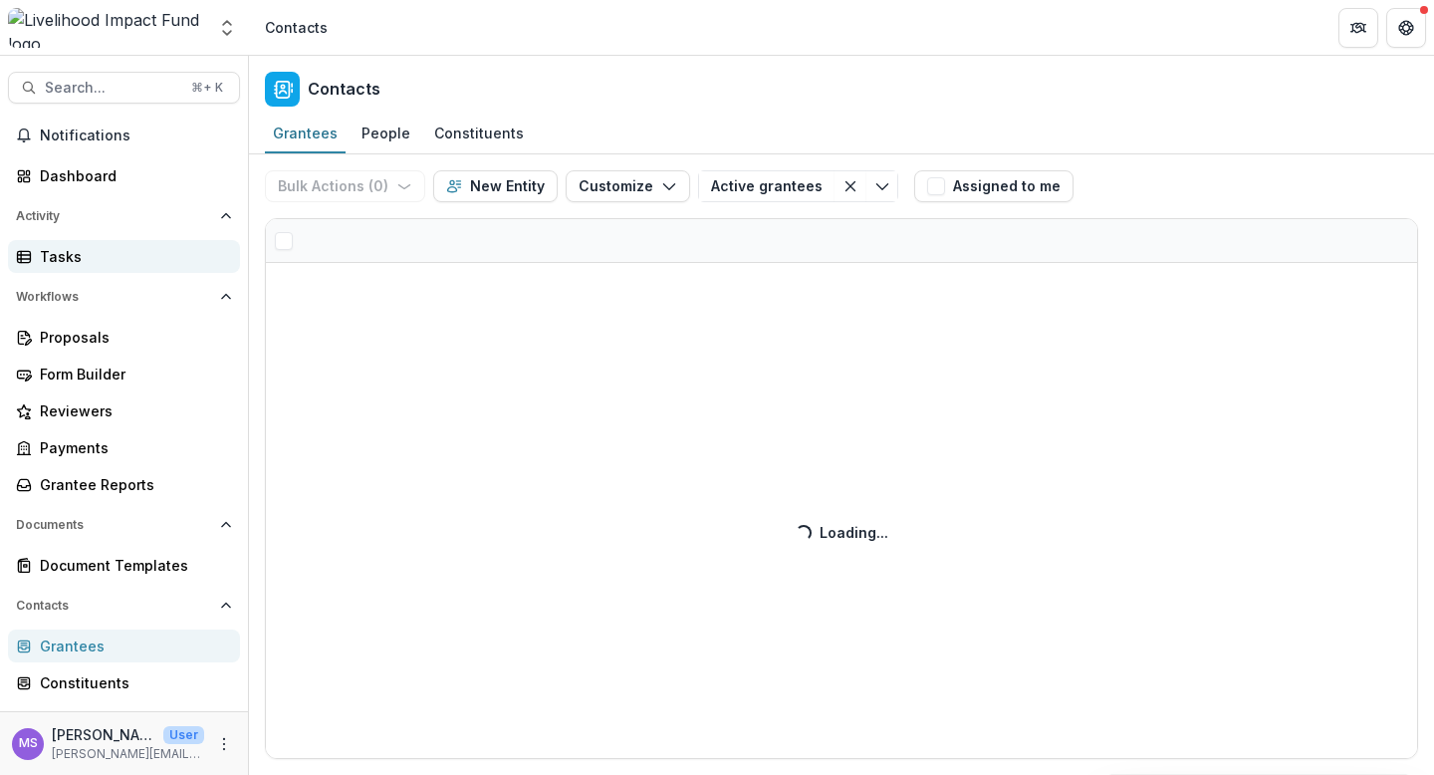
click at [88, 259] on div "Tasks" at bounding box center [132, 256] width 184 height 21
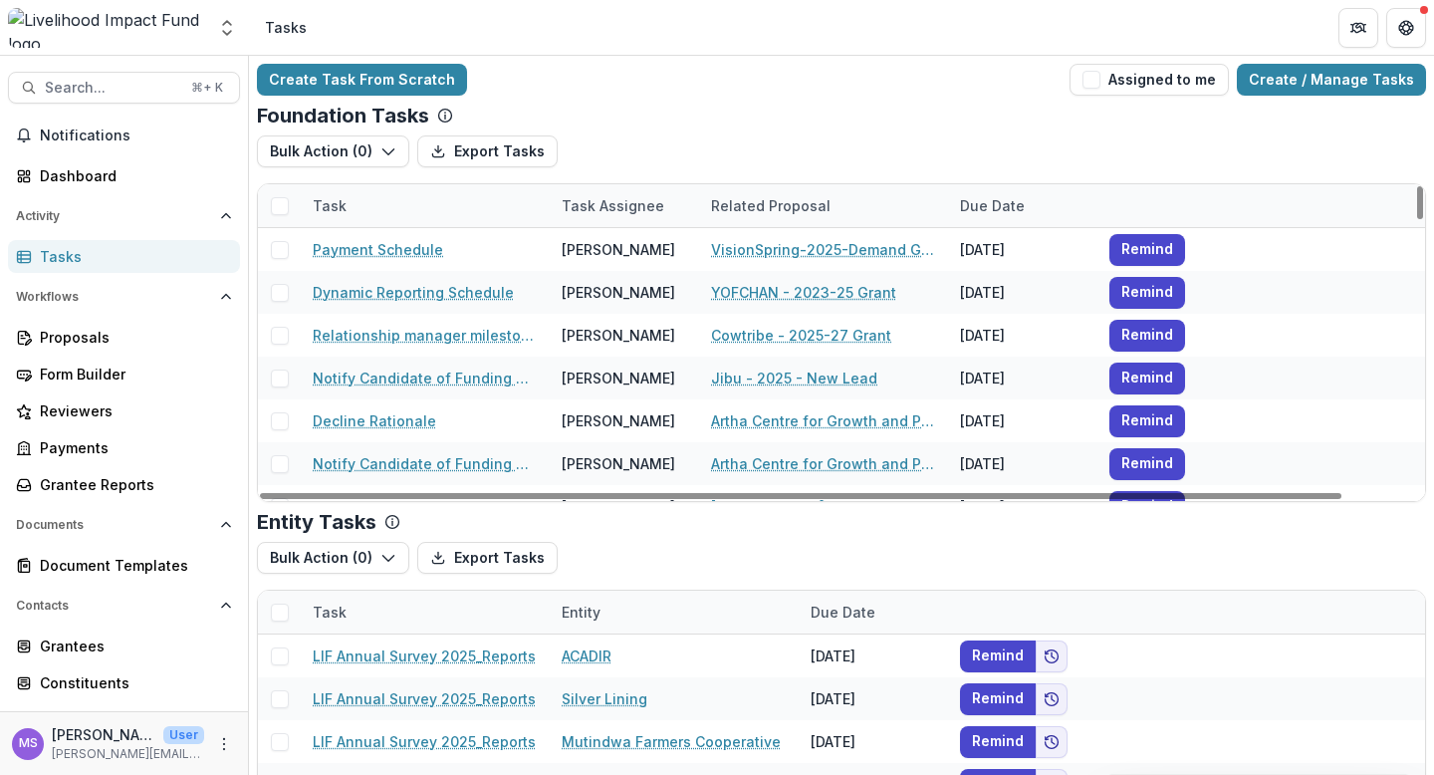
click at [614, 215] on div "Task Assignee" at bounding box center [613, 205] width 126 height 21
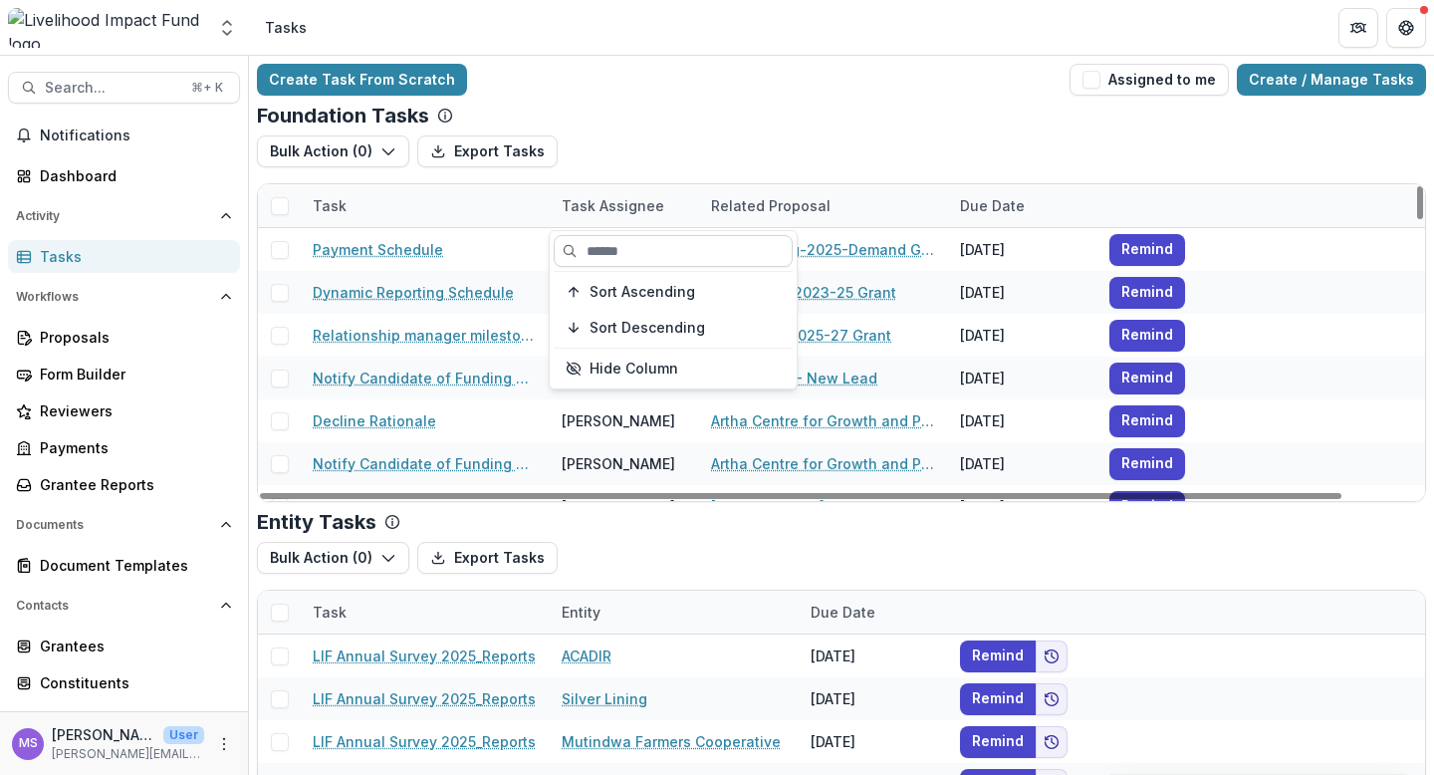
click at [617, 238] on input at bounding box center [673, 251] width 239 height 32
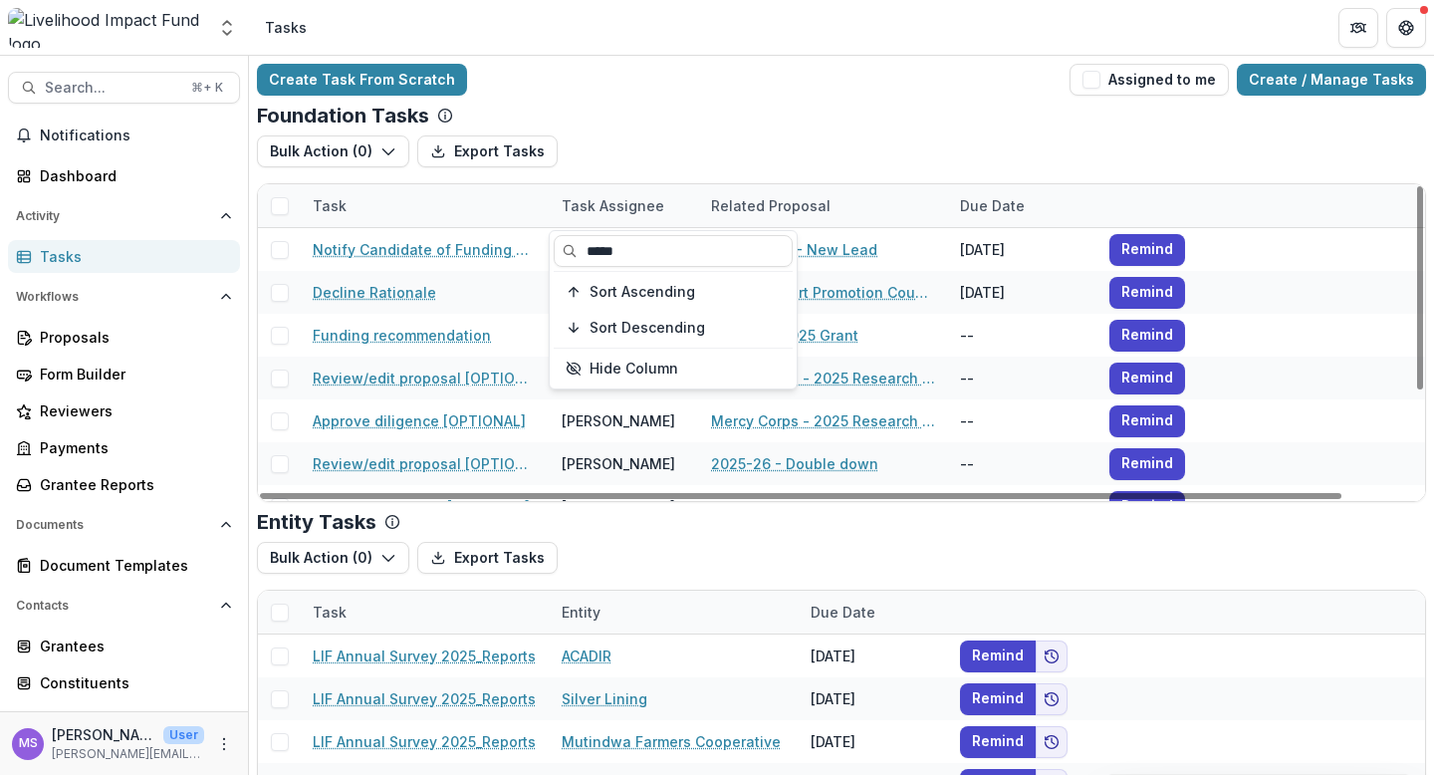
type input "*****"
click at [698, 123] on div "Foundation Tasks" at bounding box center [841, 116] width 1169 height 24
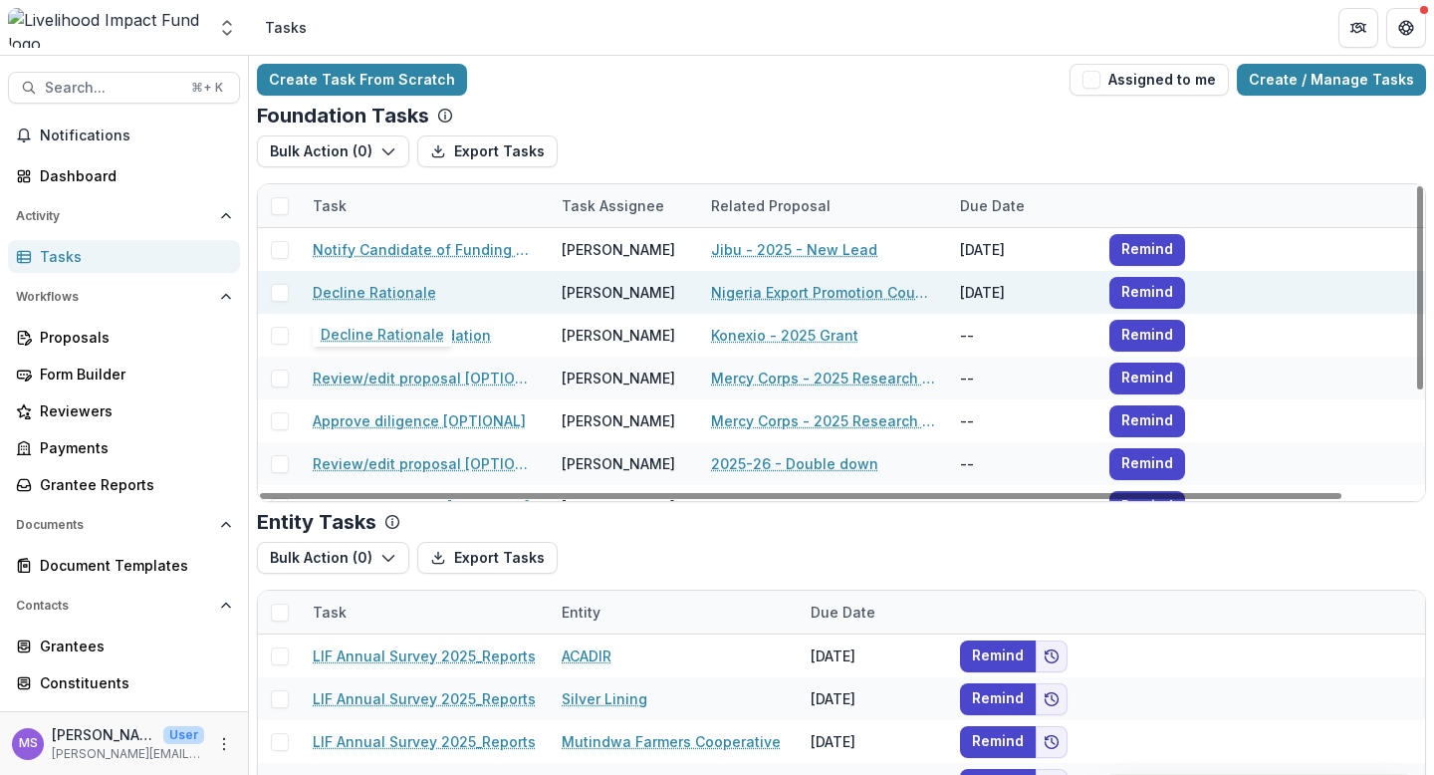
click at [380, 291] on link "Decline Rationale" at bounding box center [374, 292] width 123 height 21
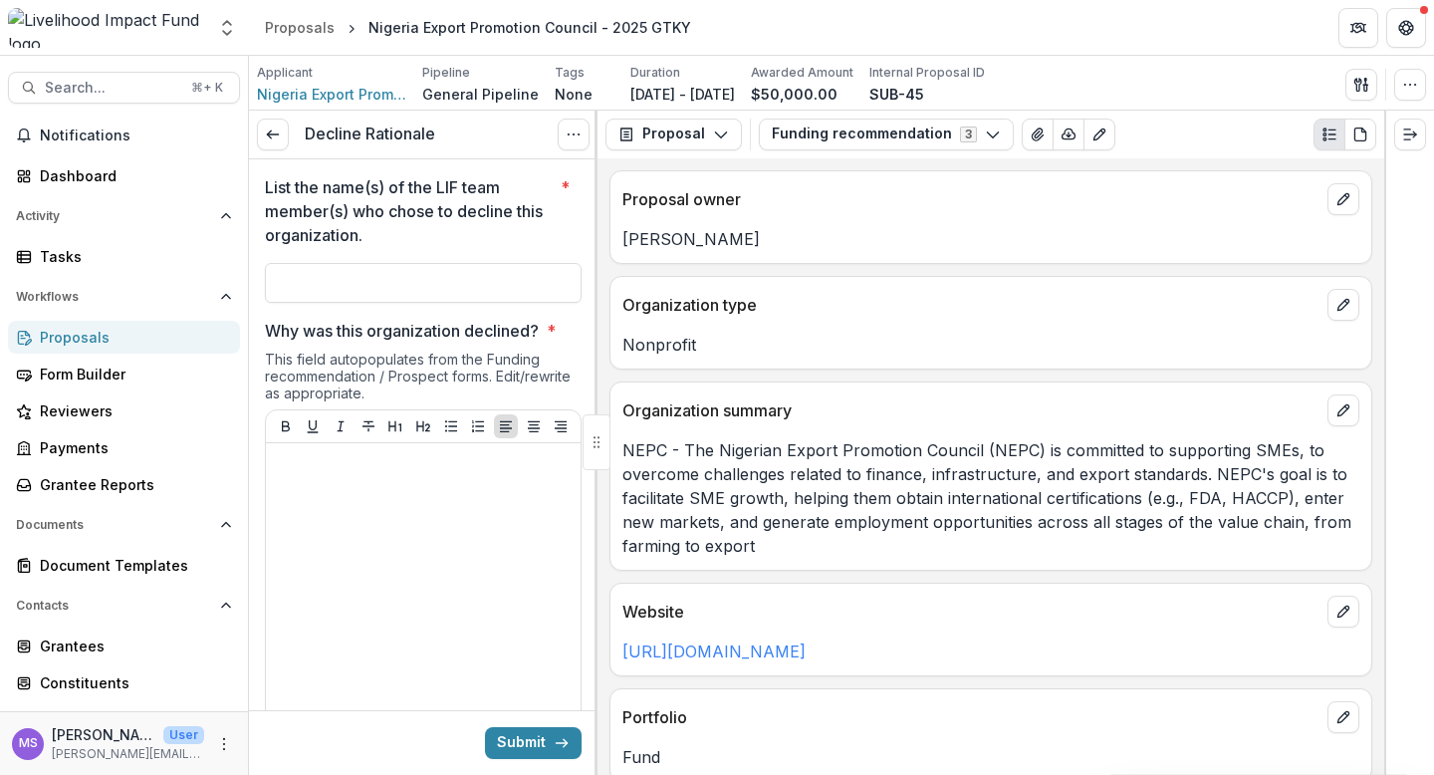
click at [380, 291] on input "List the name(s) of the LIF team member(s) who chose to decline this organizati…" at bounding box center [423, 283] width 317 height 40
type input "*********"
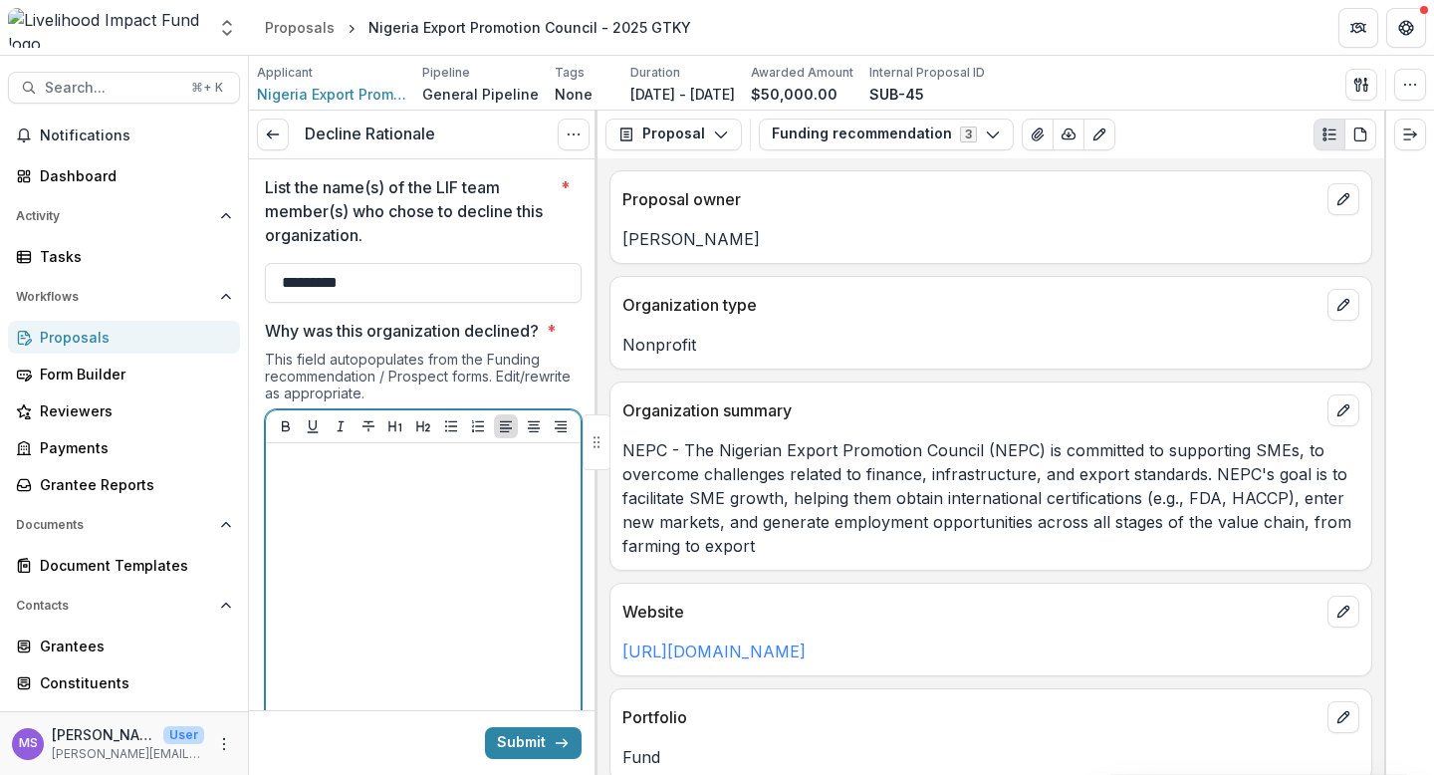
click at [400, 614] on div at bounding box center [423, 600] width 299 height 299
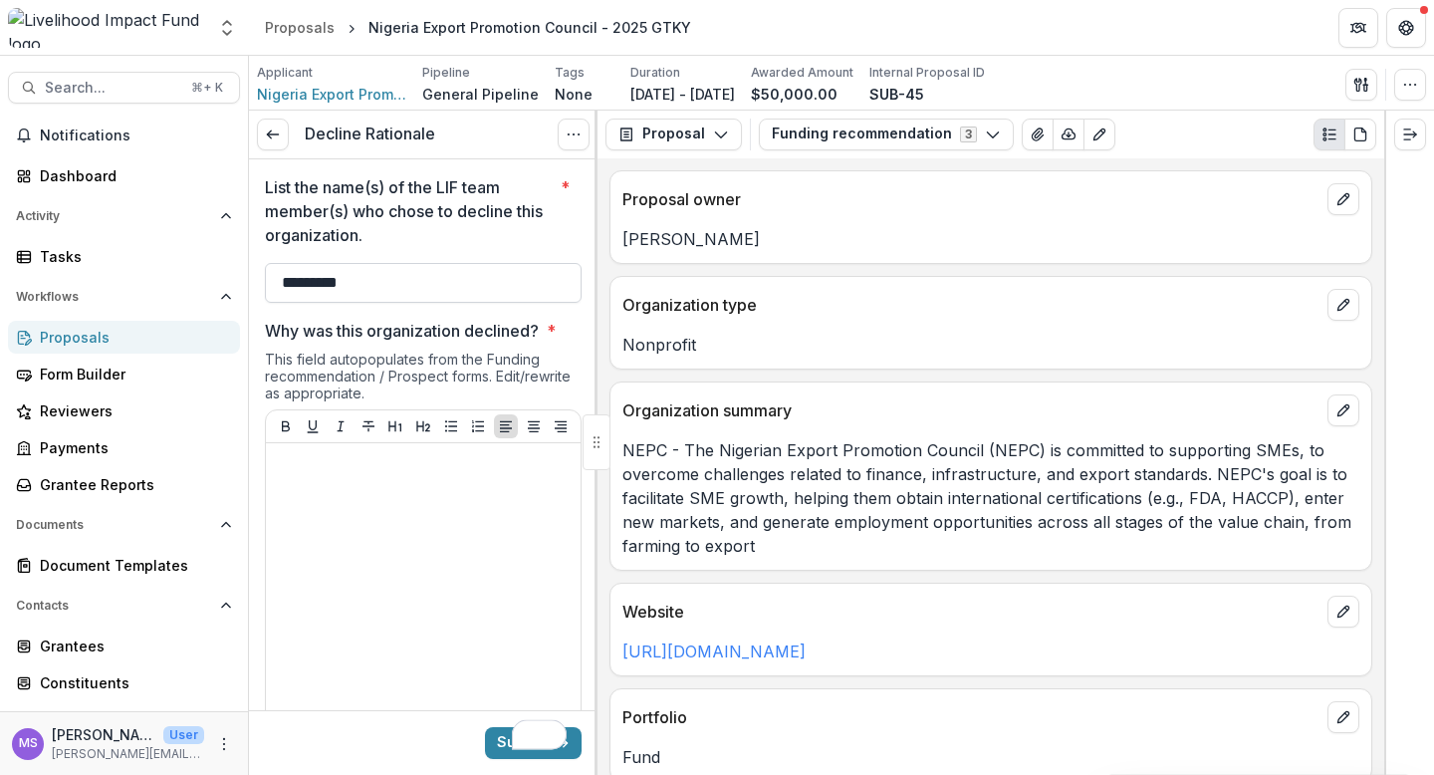
click at [362, 269] on input "*********" at bounding box center [423, 283] width 317 height 40
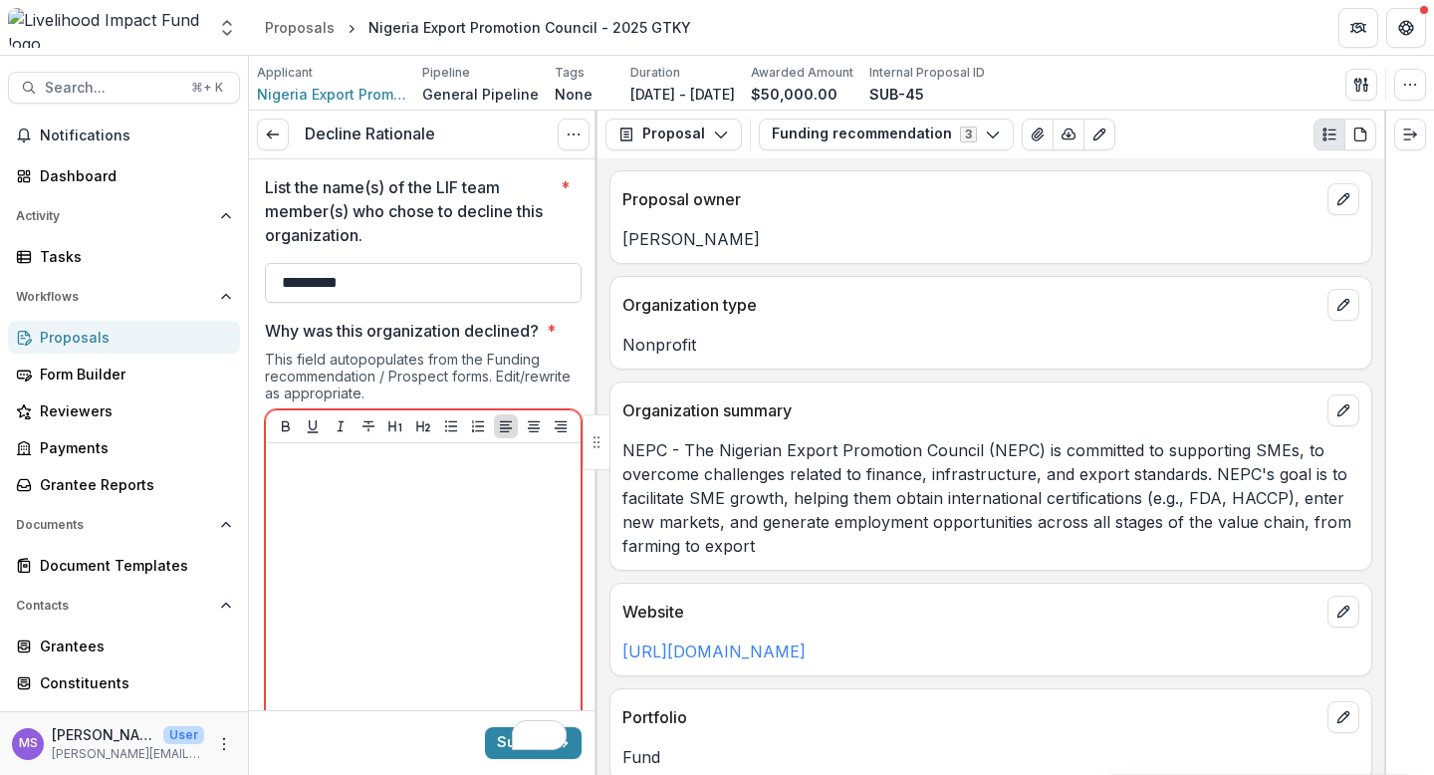
click at [370, 272] on input "*********" at bounding box center [423, 283] width 317 height 40
click at [384, 275] on input "*********" at bounding box center [423, 283] width 317 height 40
type input "*"
click at [1201, 61] on div "Applicant Nigeria Export Promotion Council Pipeline General Pipeline Tags None …" at bounding box center [841, 83] width 1185 height 55
click at [96, 331] on div "Proposals" at bounding box center [132, 337] width 184 height 21
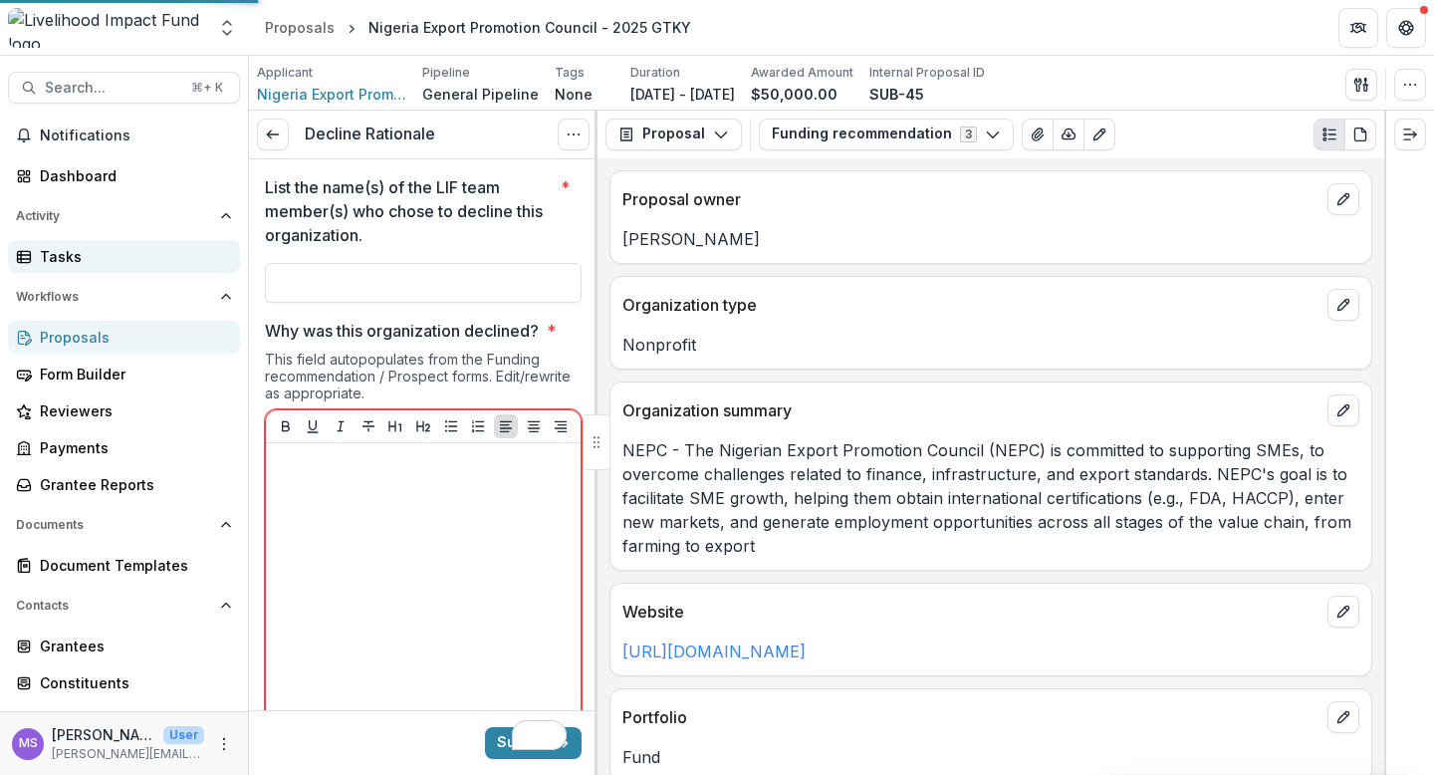
click at [100, 253] on div "Tasks" at bounding box center [132, 256] width 184 height 21
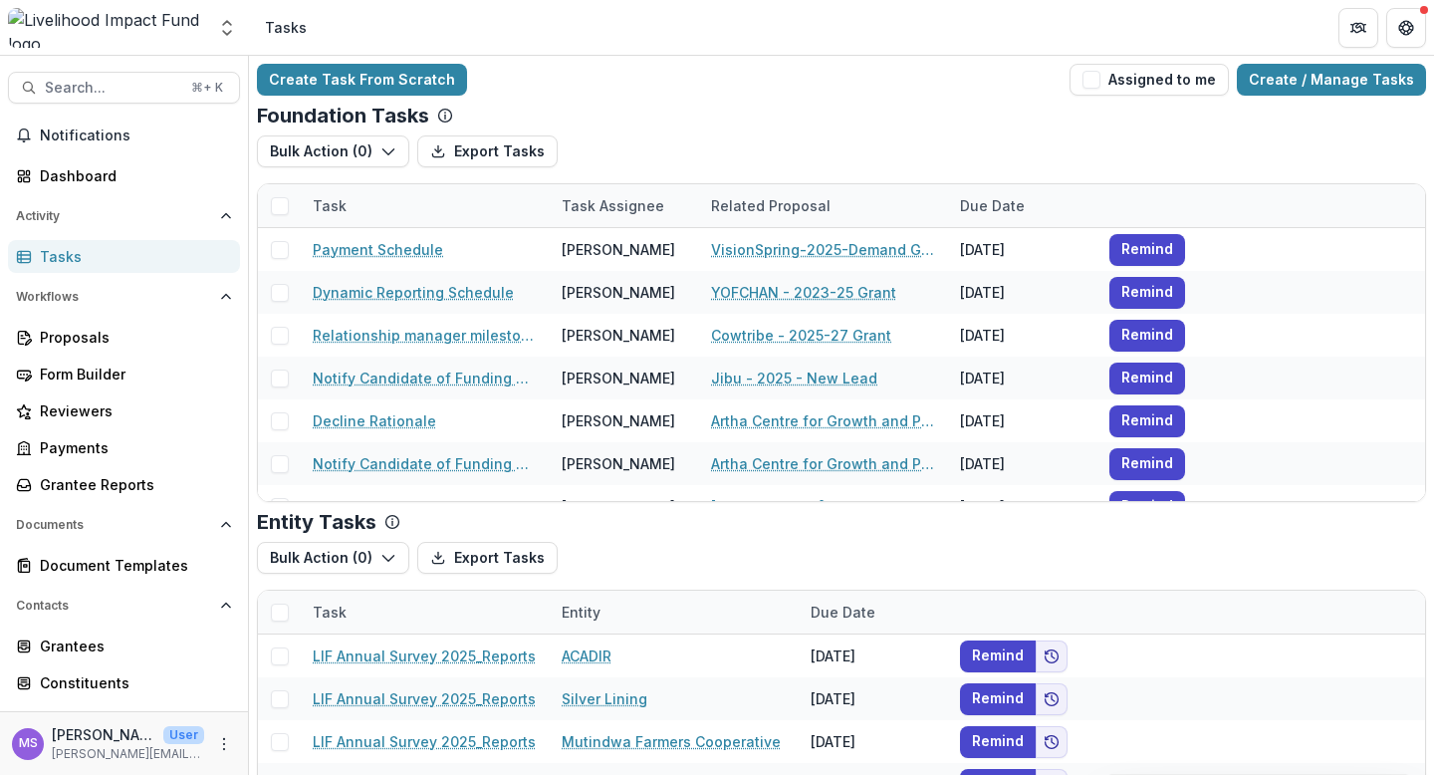
click at [633, 204] on div "Task Assignee" at bounding box center [613, 205] width 126 height 21
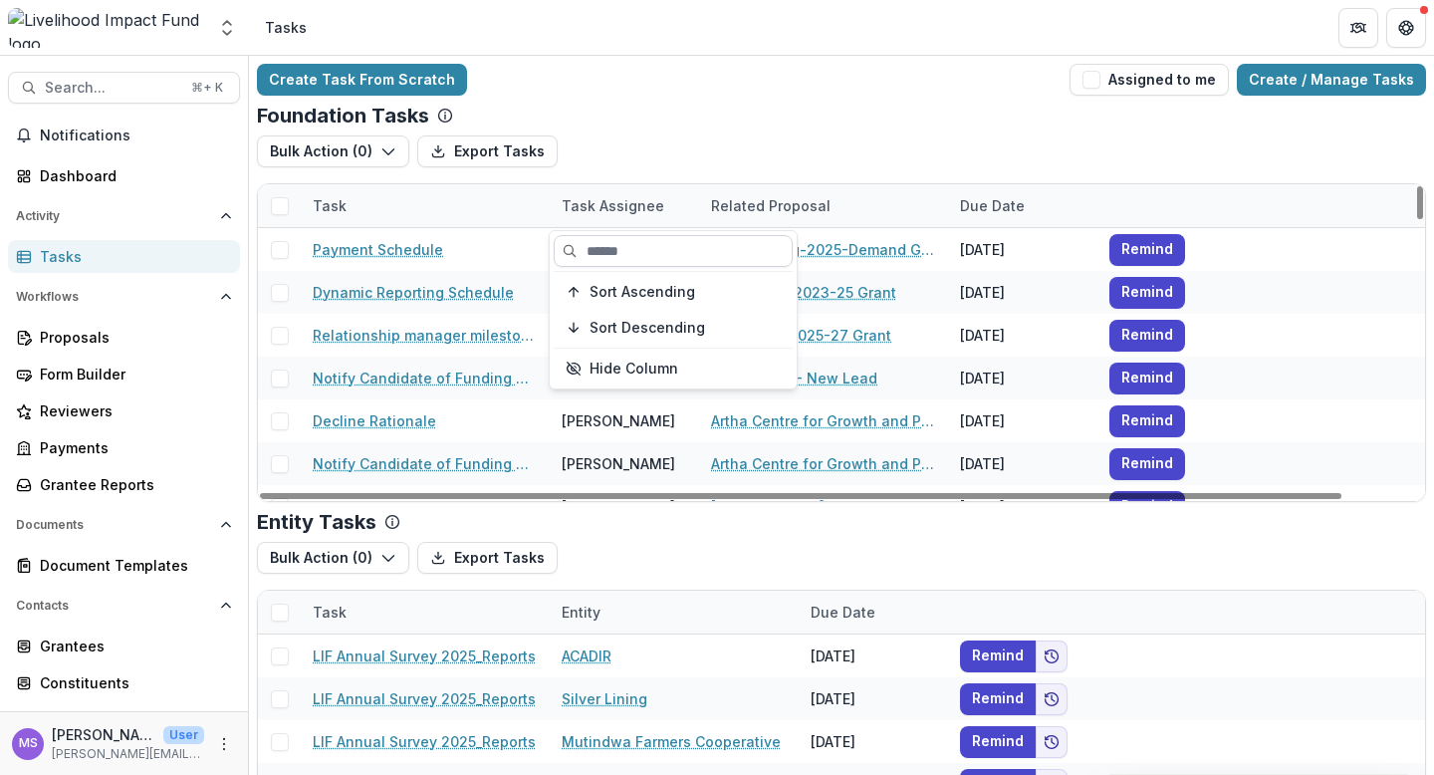
click at [621, 248] on input at bounding box center [673, 251] width 239 height 32
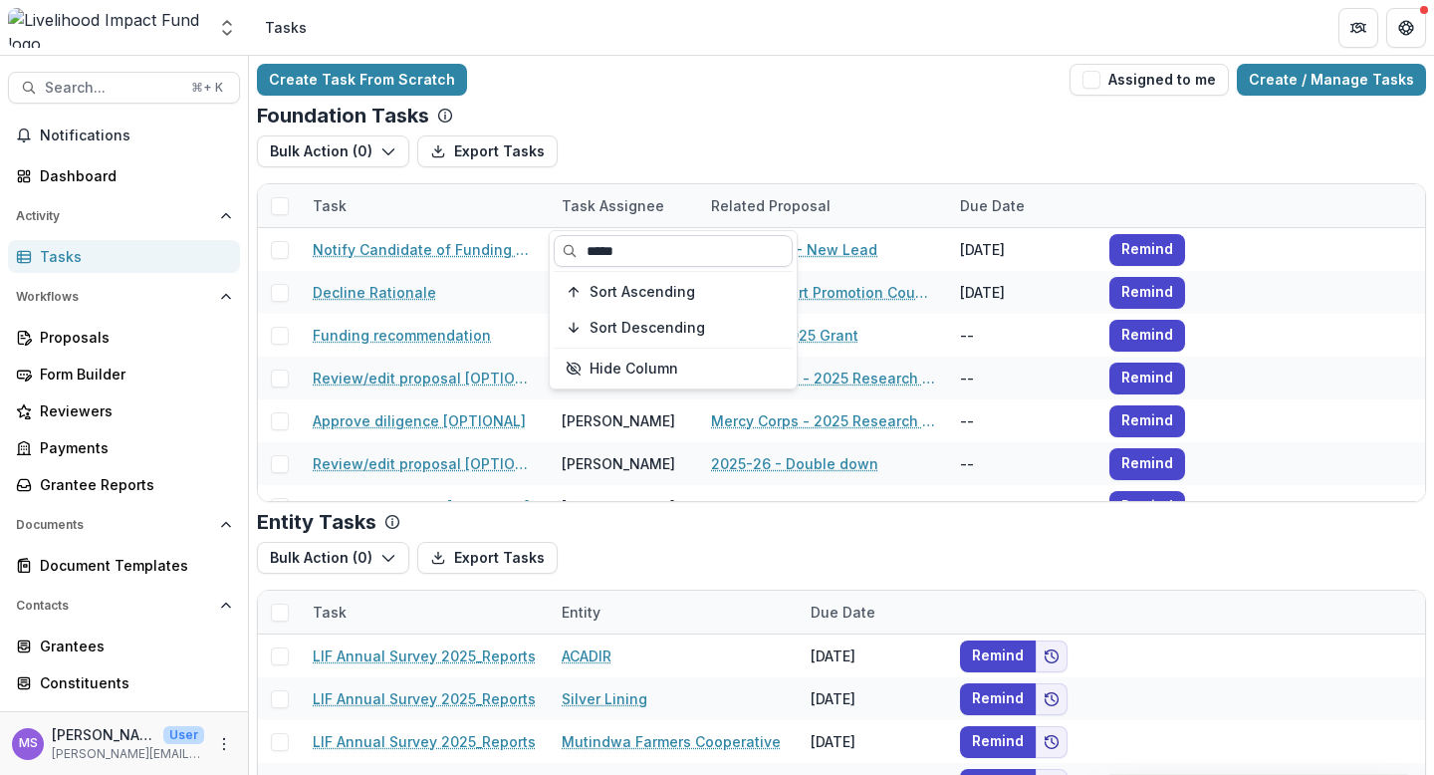
type input "*****"
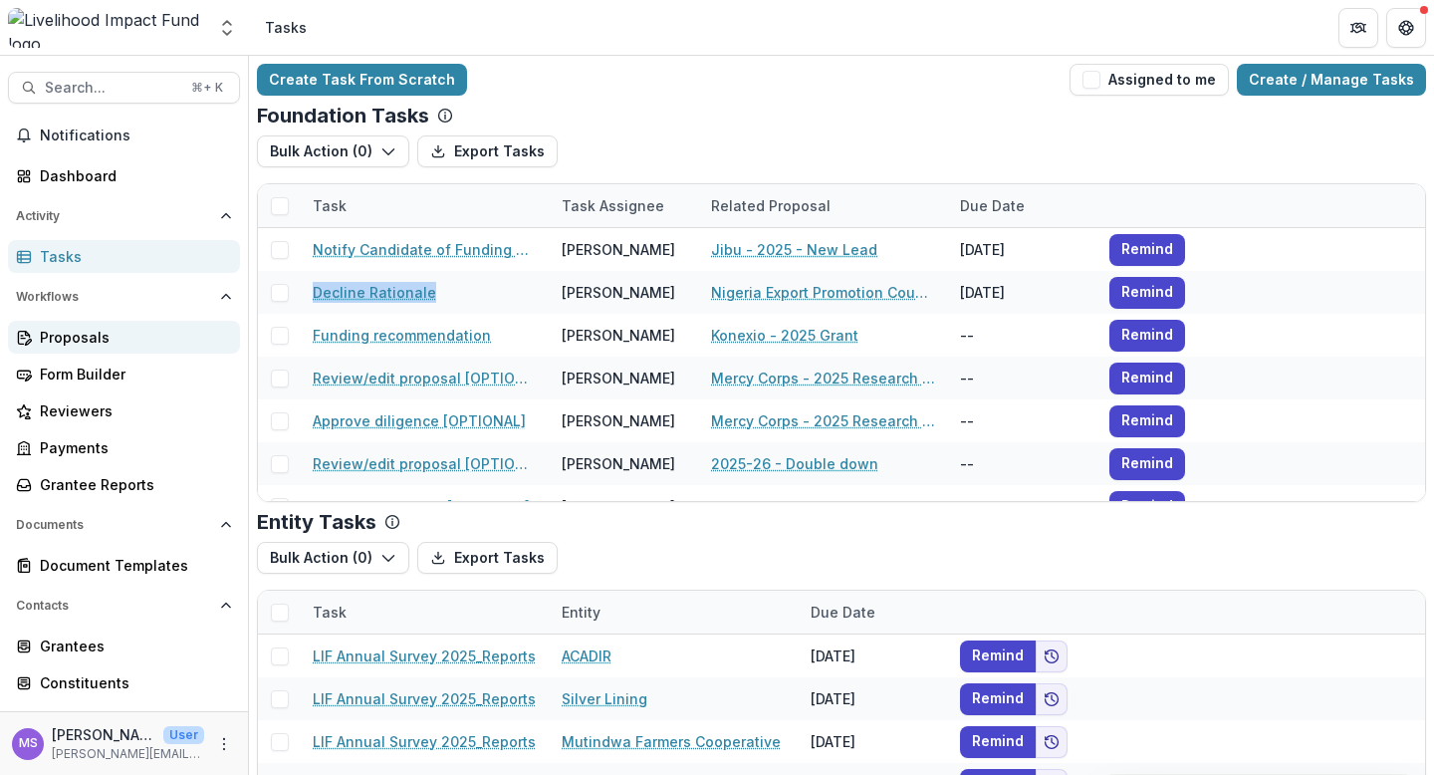
click at [69, 339] on div "Proposals" at bounding box center [132, 337] width 184 height 21
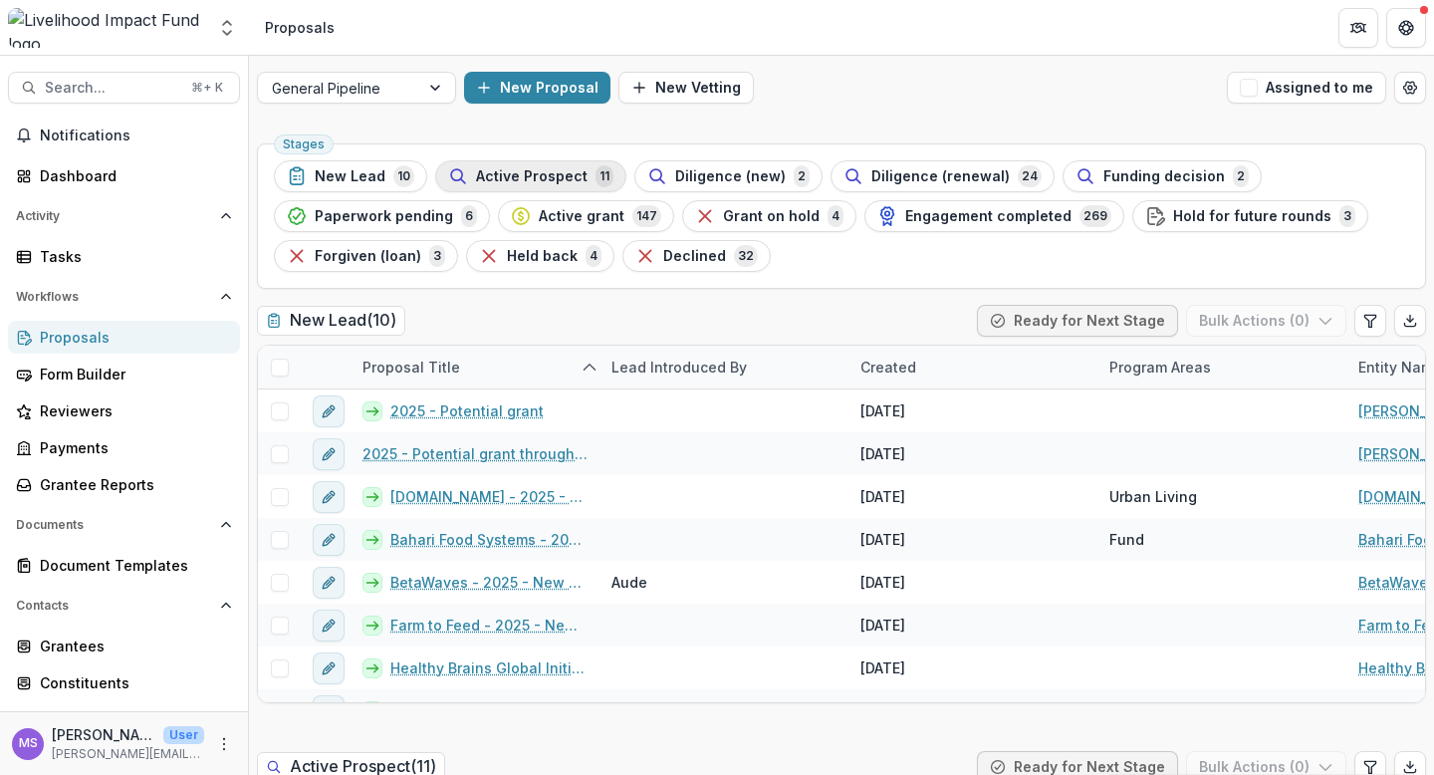
click at [508, 179] on span "Active Prospect" at bounding box center [532, 176] width 112 height 17
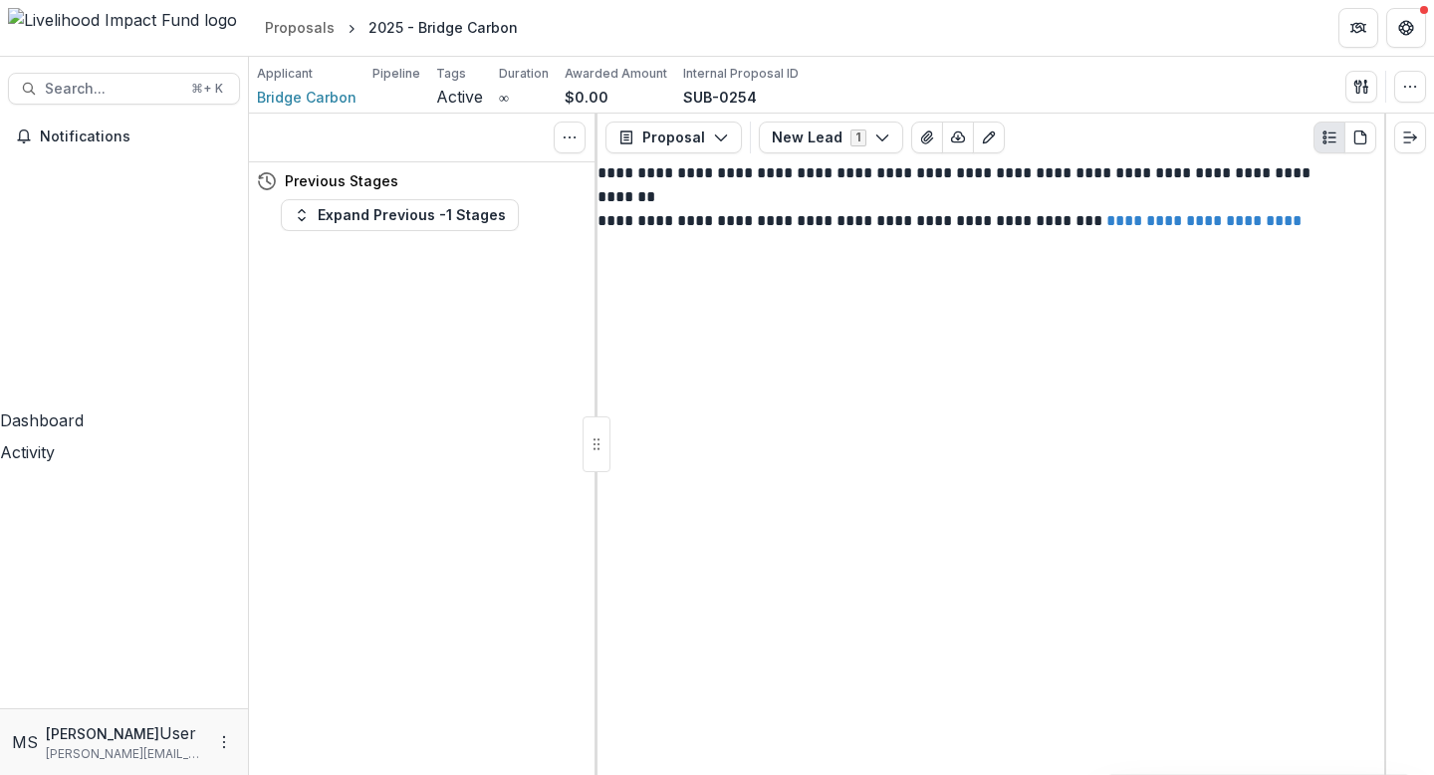
scroll to position [179, 0]
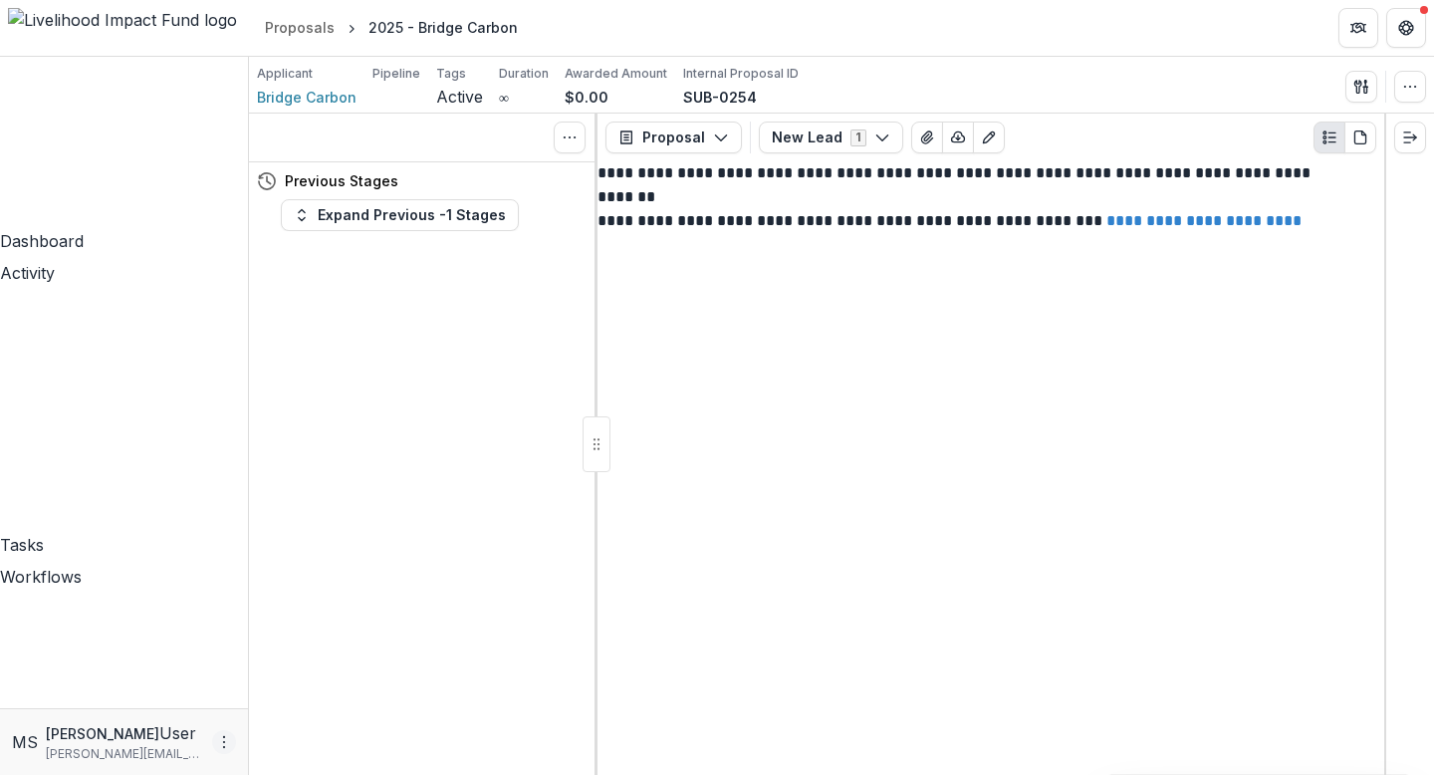
click at [216, 741] on icon "More" at bounding box center [224, 742] width 16 height 16
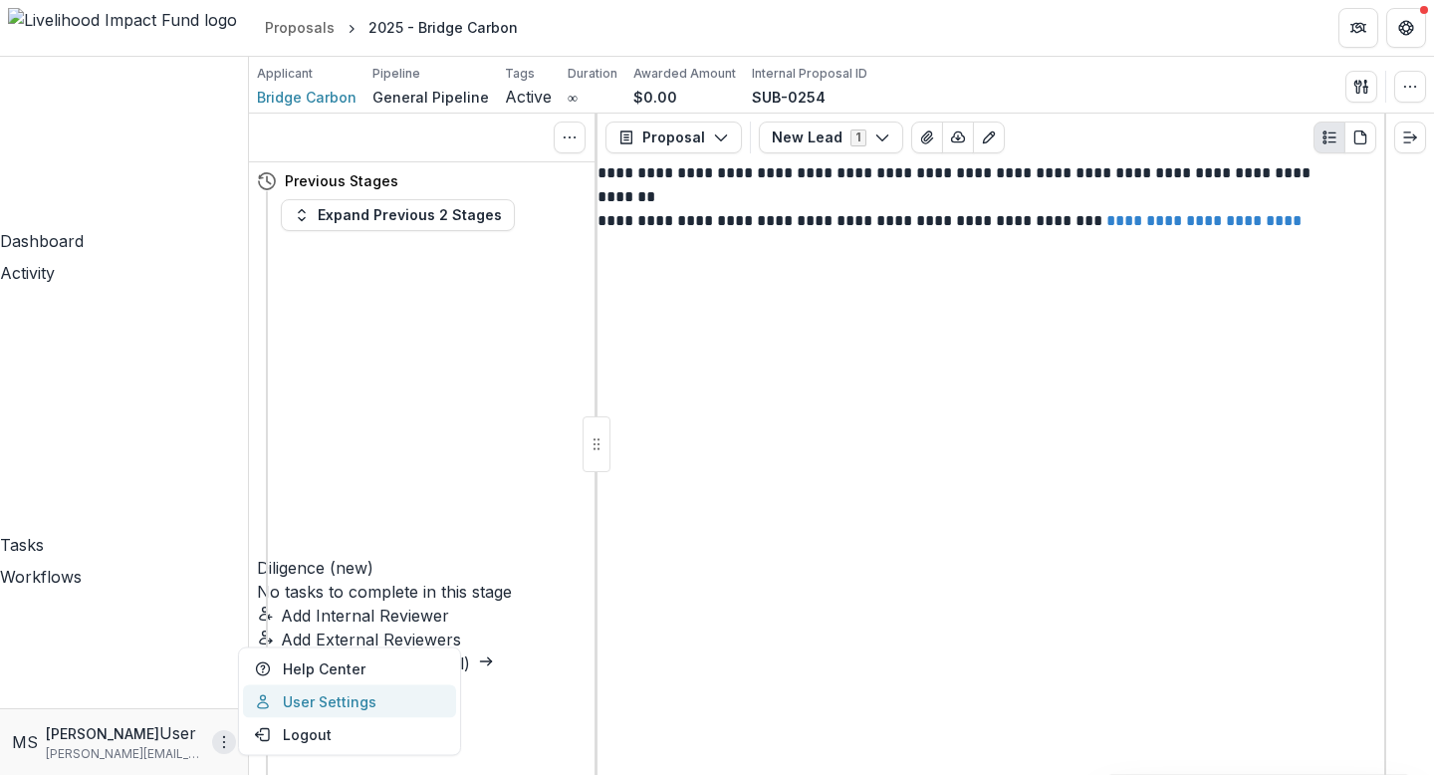
click at [337, 709] on link "User Settings" at bounding box center [349, 701] width 213 height 33
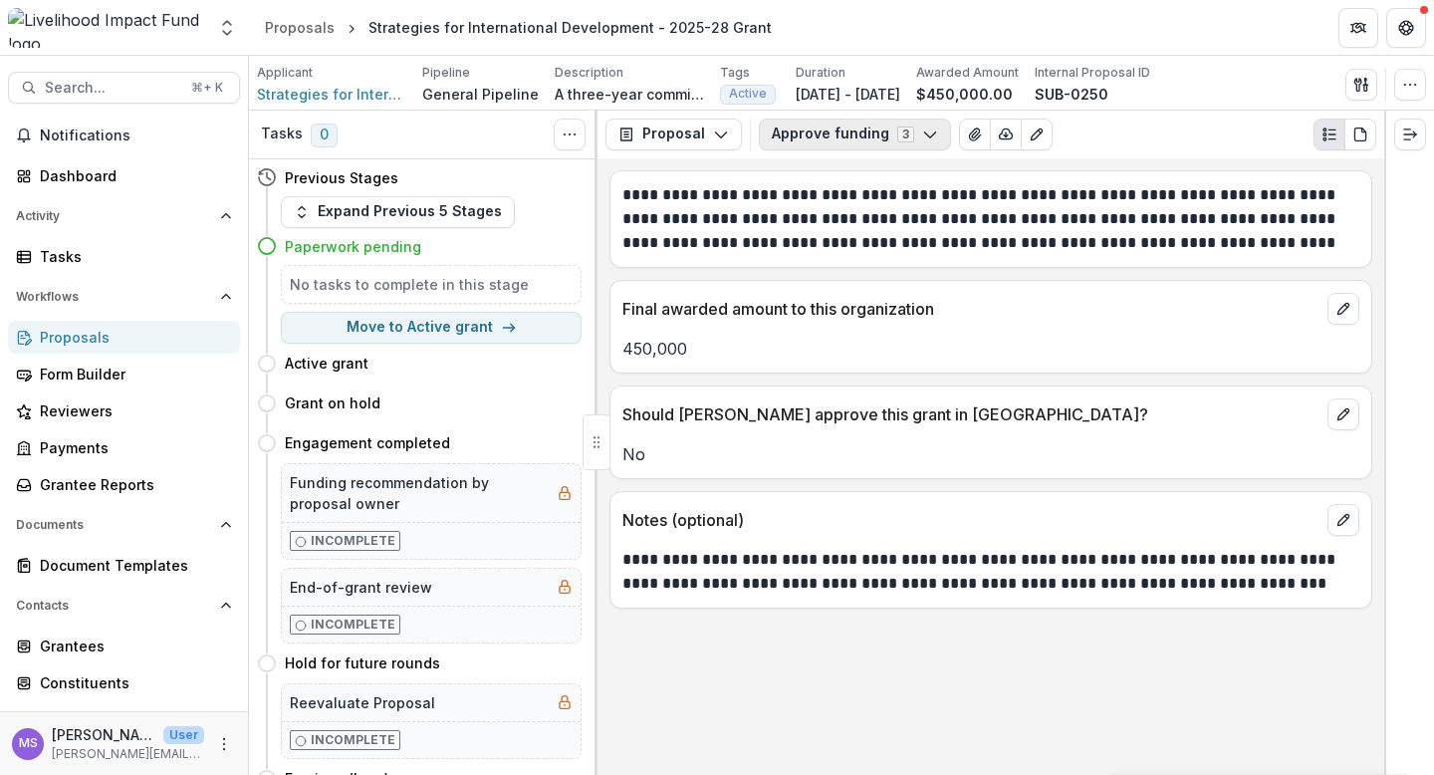
click at [924, 132] on polyline "button" at bounding box center [929, 135] width 11 height 6
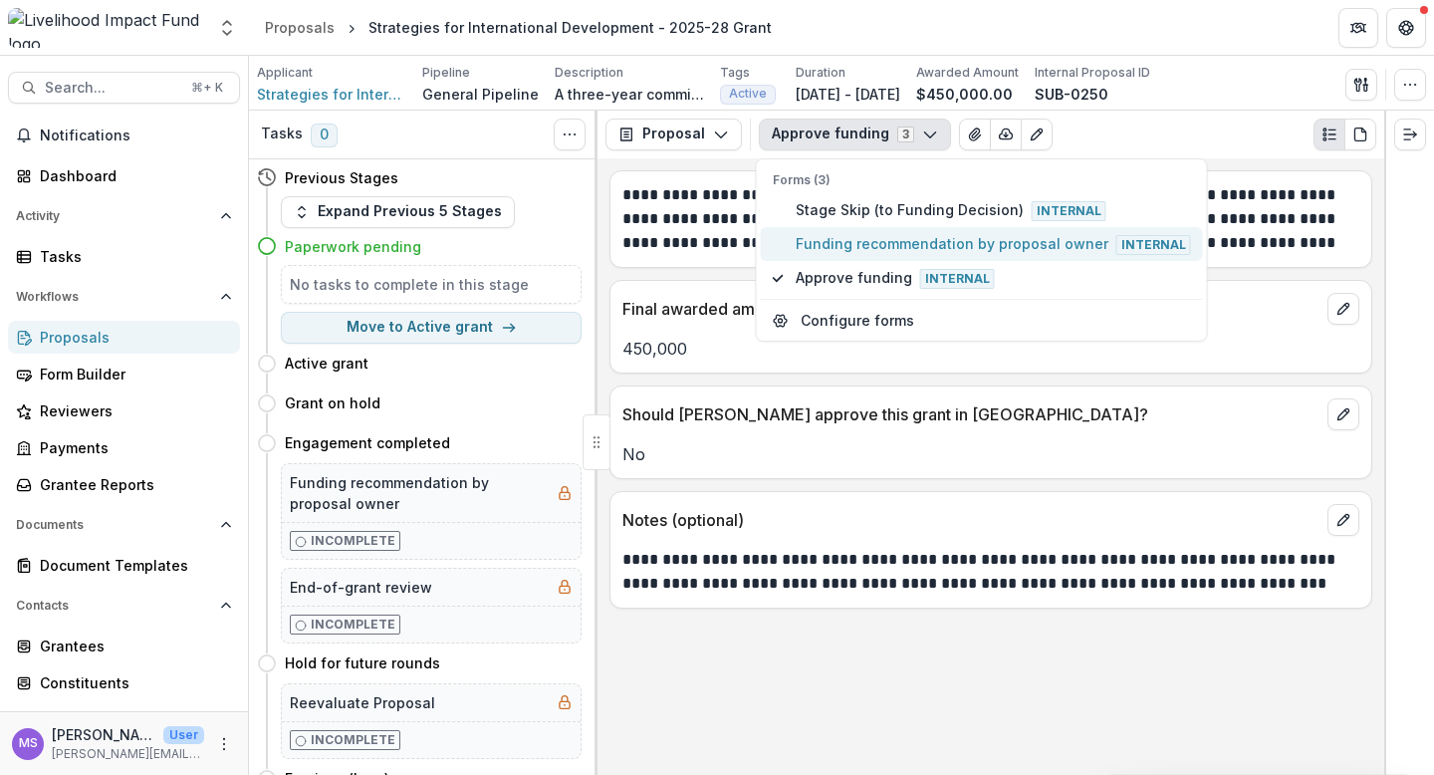
click at [904, 239] on span "Funding recommendation by proposal owner Internal" at bounding box center [993, 244] width 395 height 22
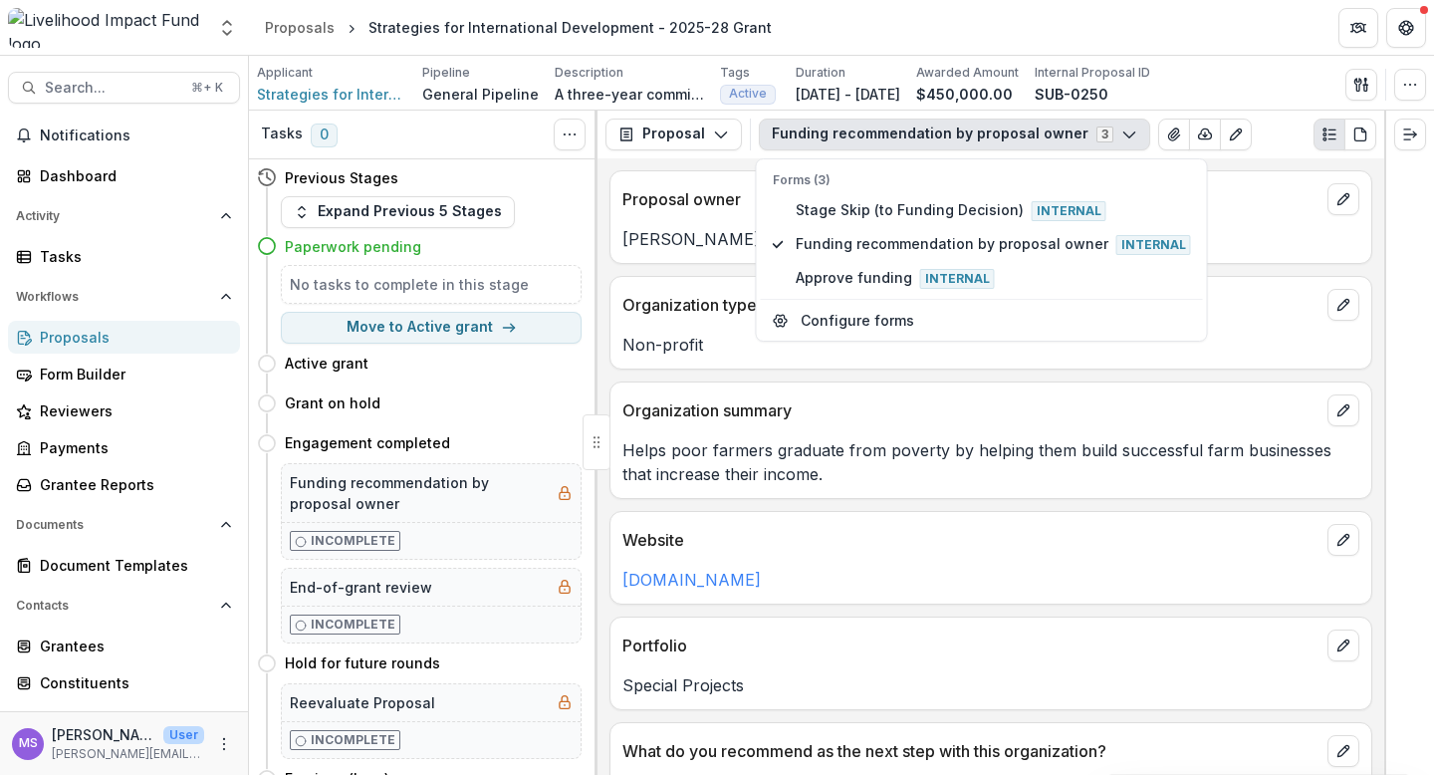
click at [905, 511] on div "Website sidworld.org" at bounding box center [990, 558] width 763 height 94
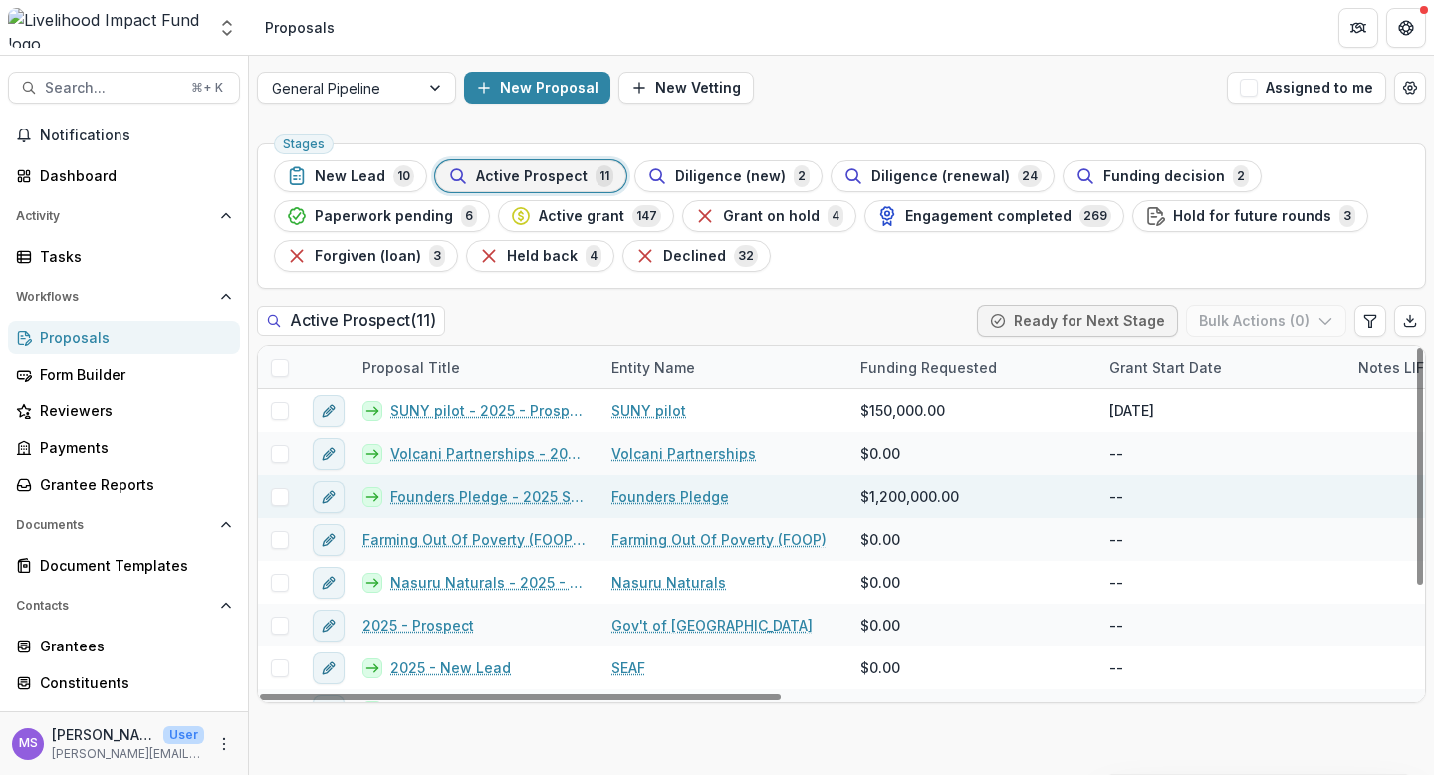
scroll to position [158, 0]
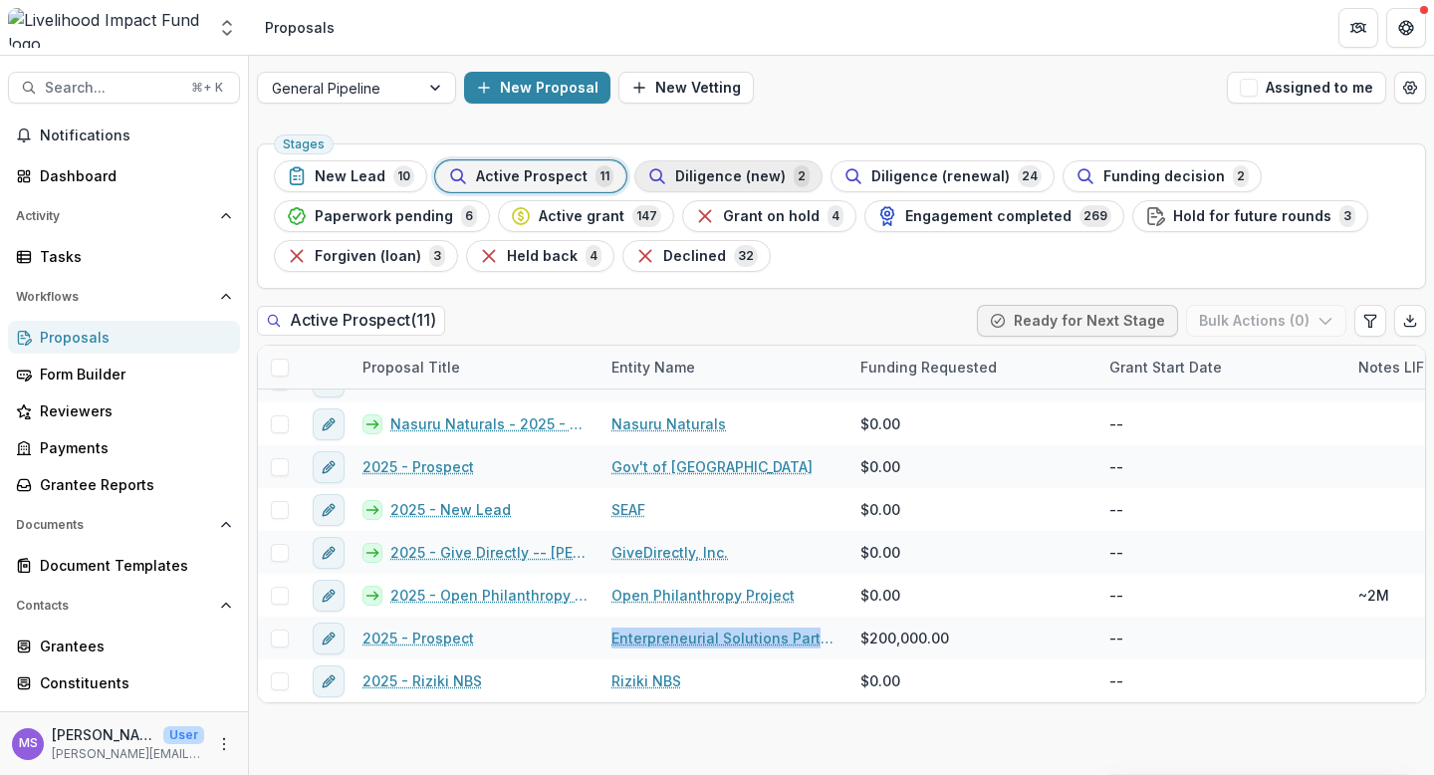
click at [723, 179] on span "Diligence (new)" at bounding box center [730, 176] width 111 height 17
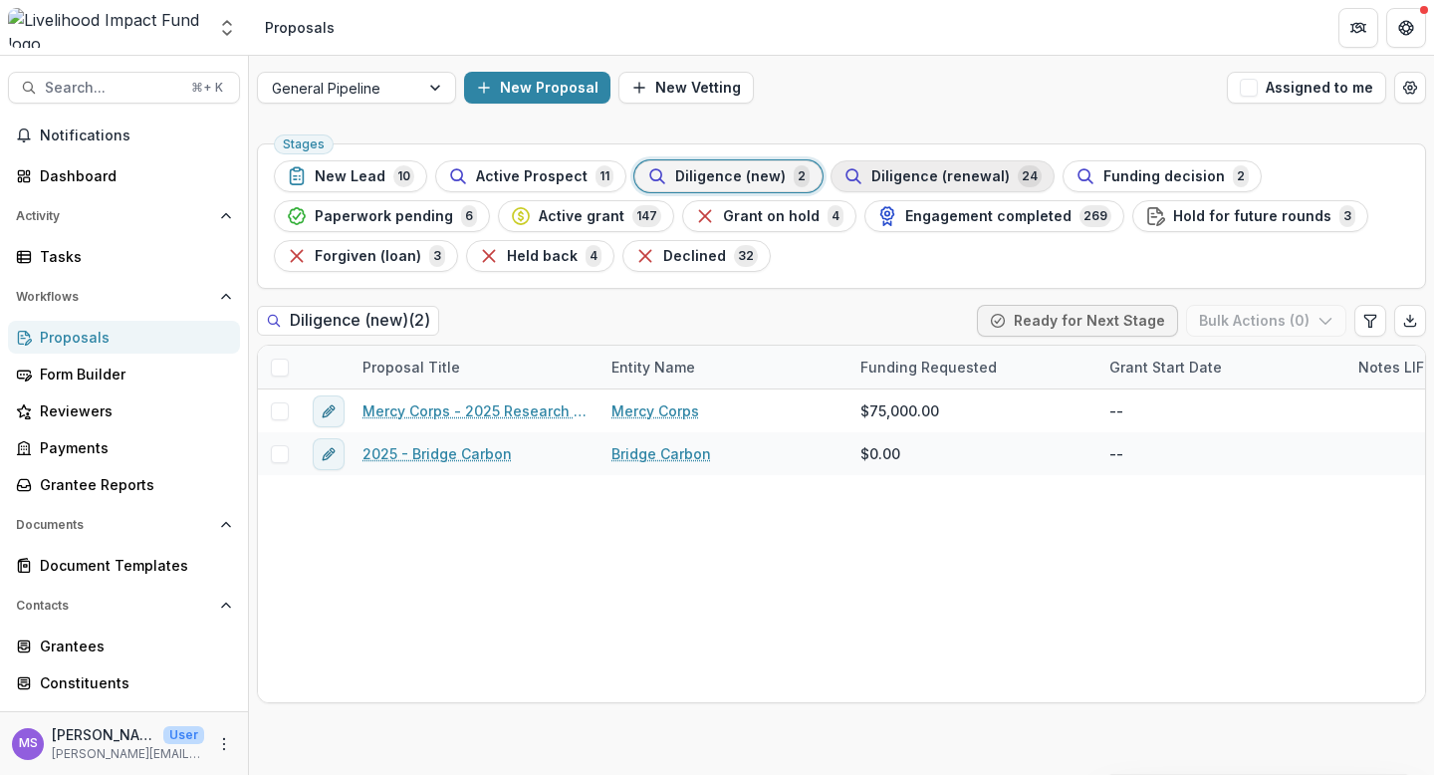
click at [887, 176] on span "Diligence (renewal)" at bounding box center [940, 176] width 138 height 17
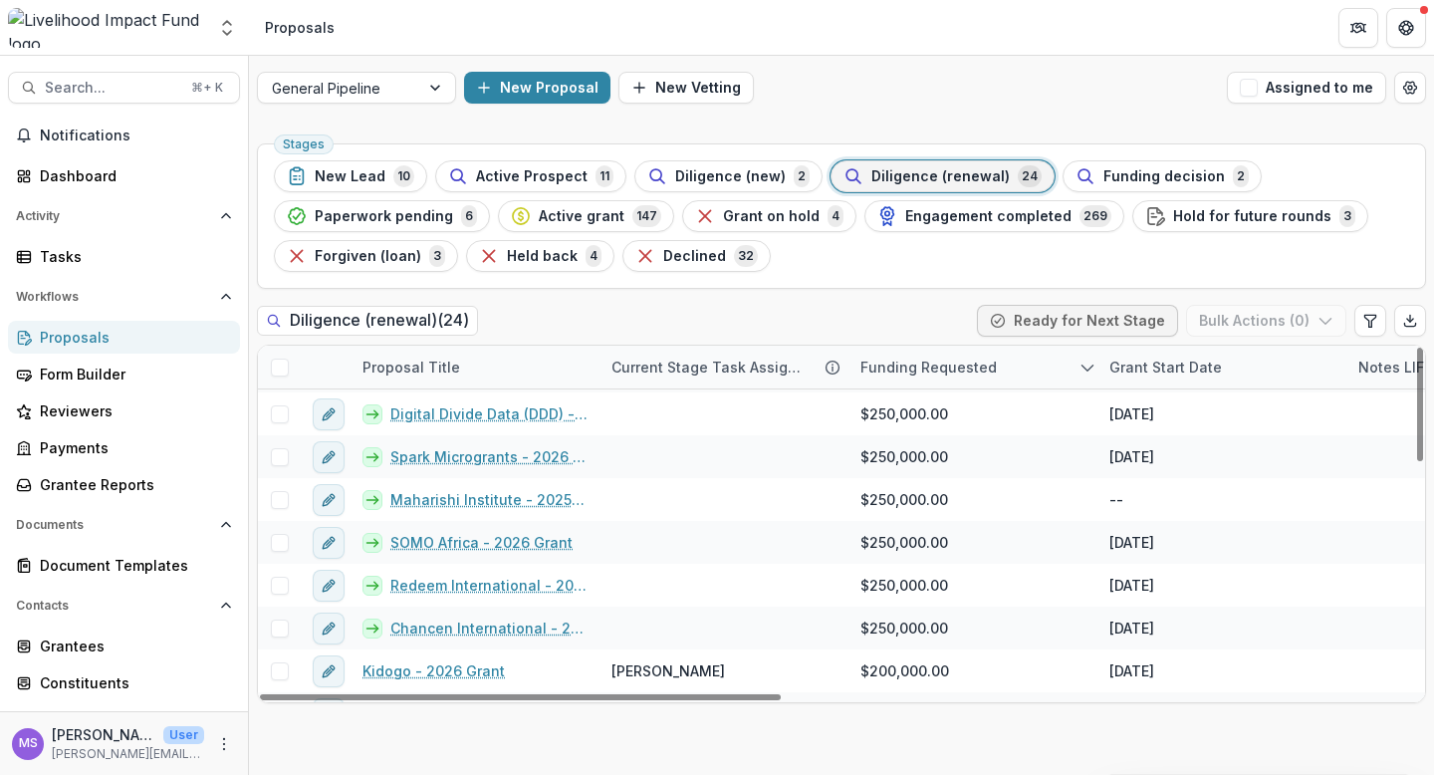
scroll to position [715, 0]
